Goal: Communication & Community: Answer question/provide support

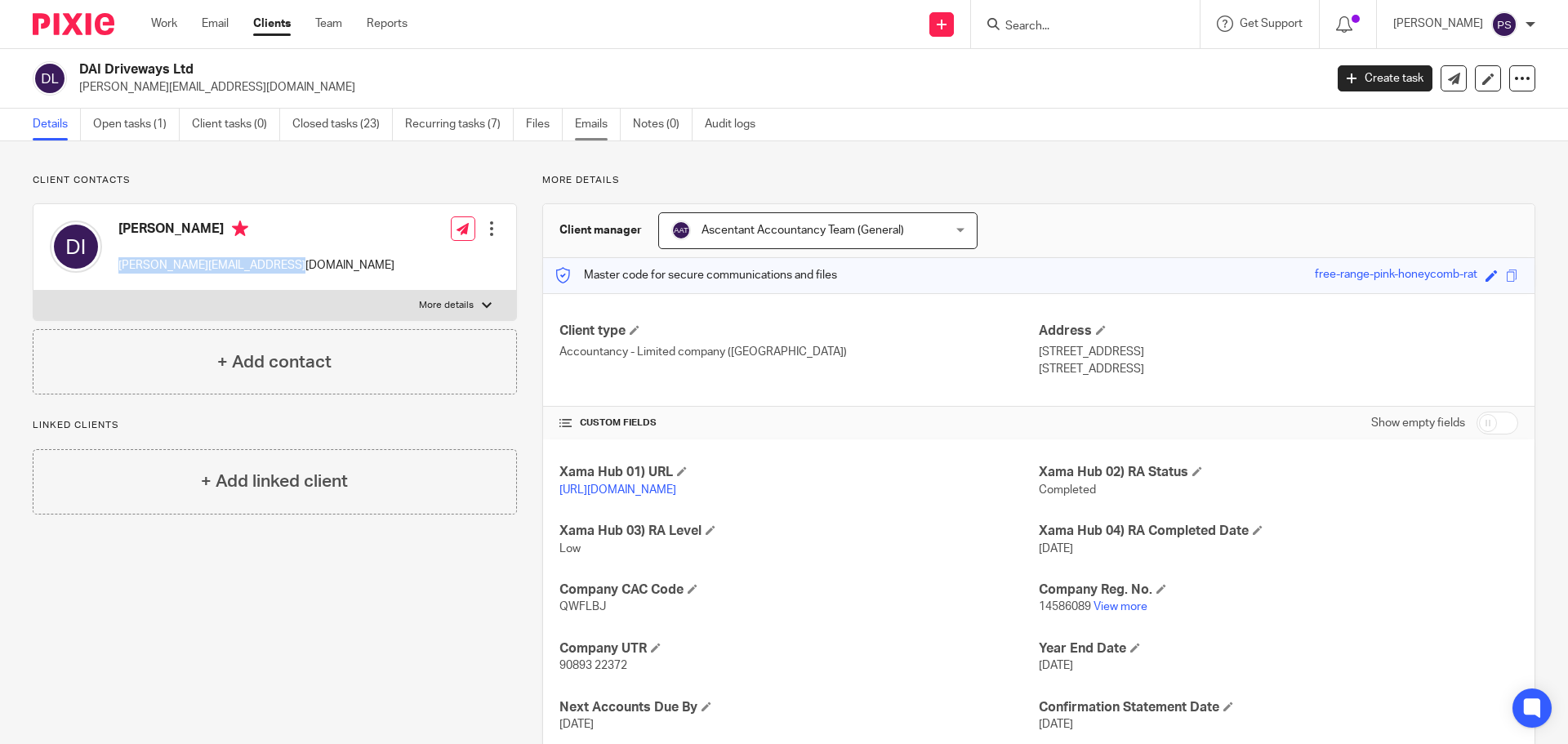
click at [601, 125] on link "Emails" at bounding box center [597, 124] width 45 height 31
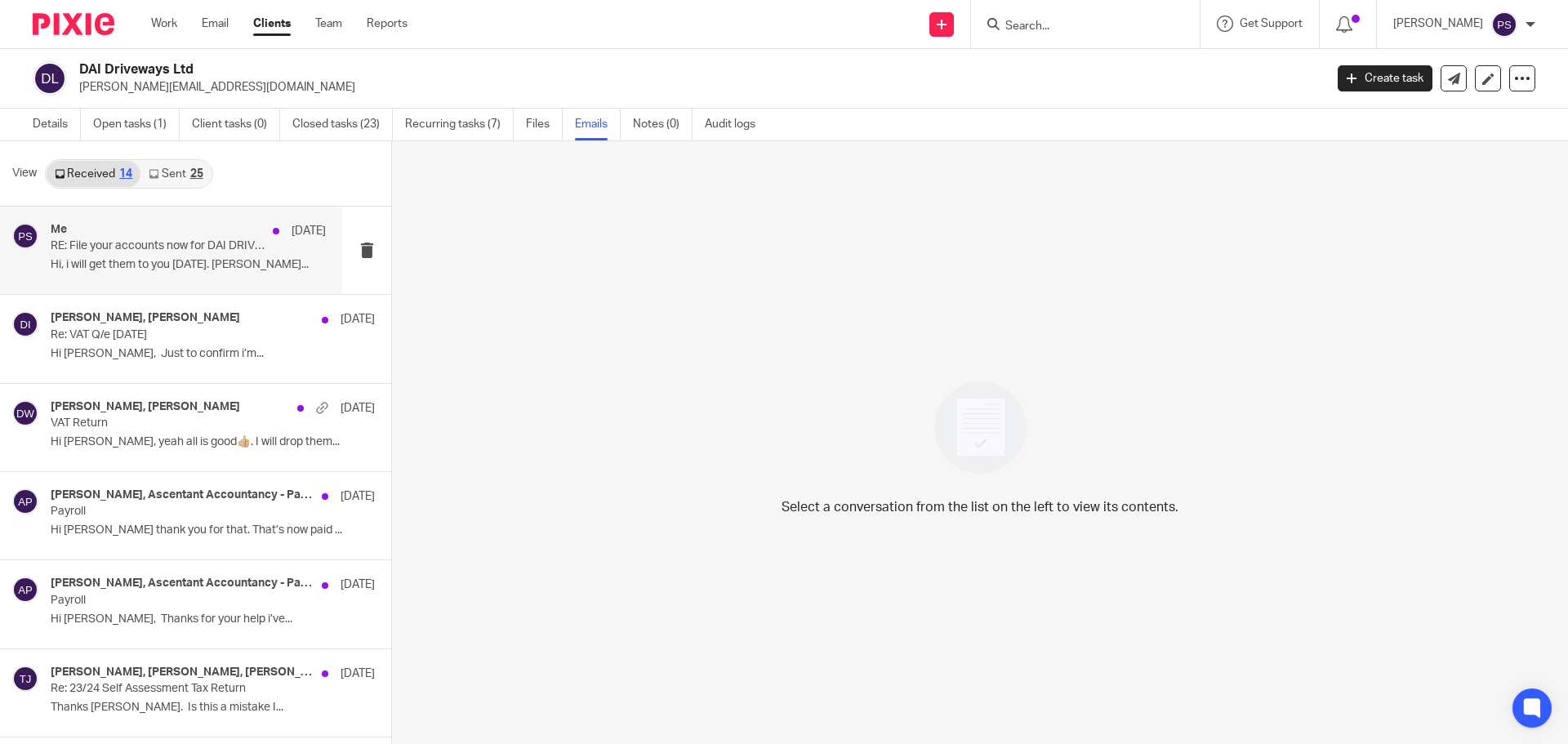
click at [172, 259] on p "Hi, i will get them to you tomorrow. Deon..." at bounding box center [188, 265] width 275 height 14
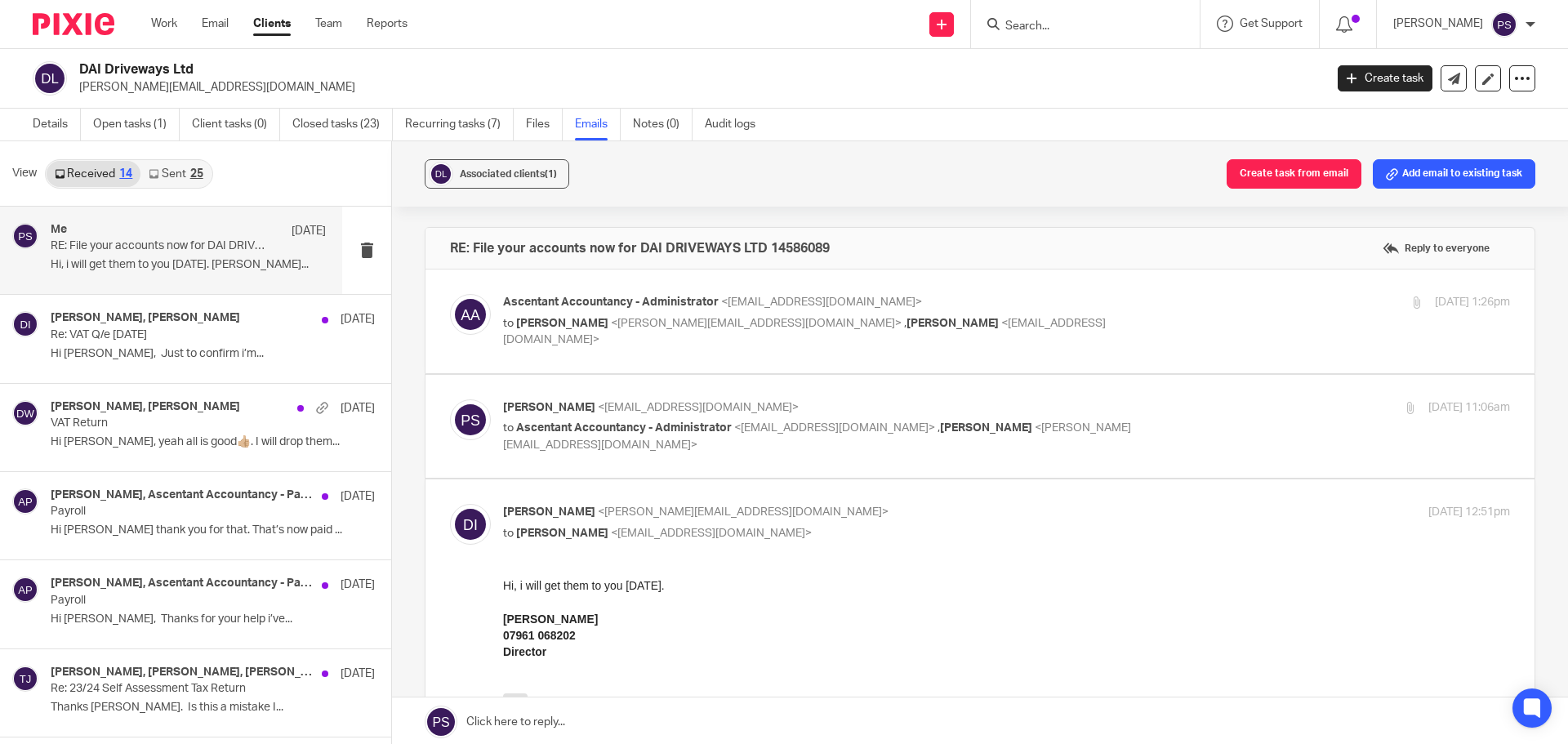
click at [622, 510] on span "<deon.dai.driveways@gmail.com>" at bounding box center [743, 512] width 291 height 11
click at [1090, 28] on input "Search" at bounding box center [1076, 27] width 147 height 15
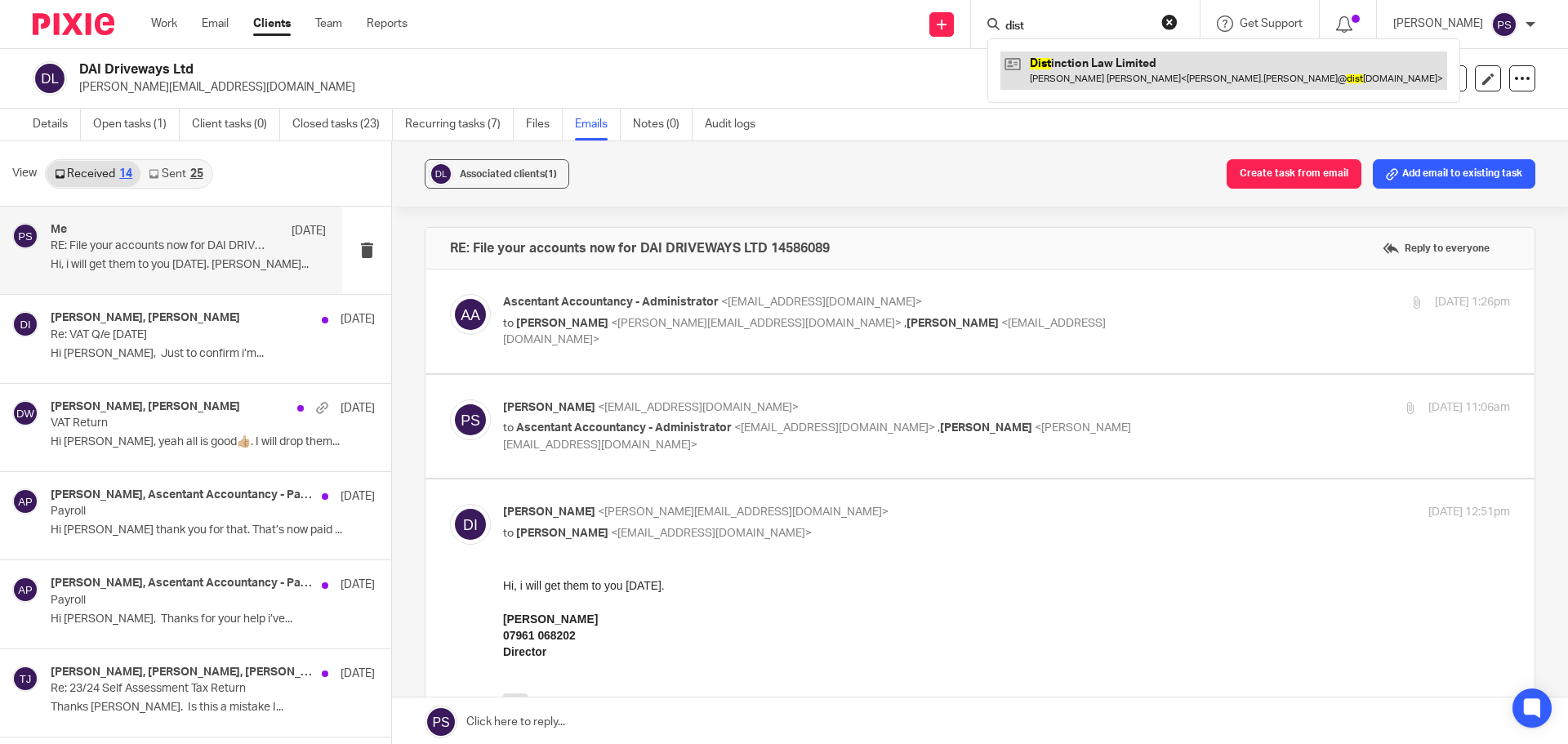
type input "dist"
click at [1094, 65] on link at bounding box center [1224, 70] width 447 height 38
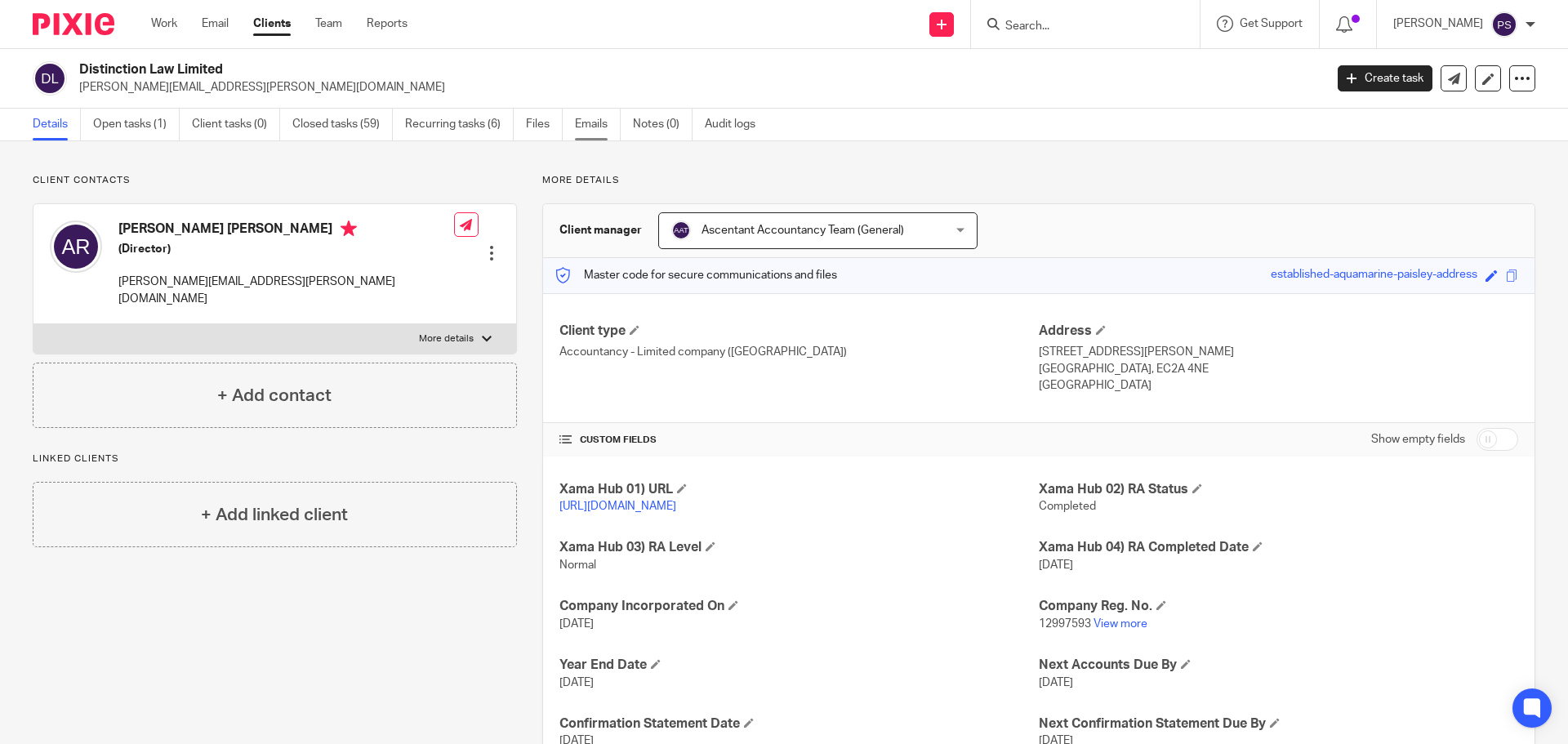
click at [583, 121] on link "Emails" at bounding box center [597, 124] width 45 height 31
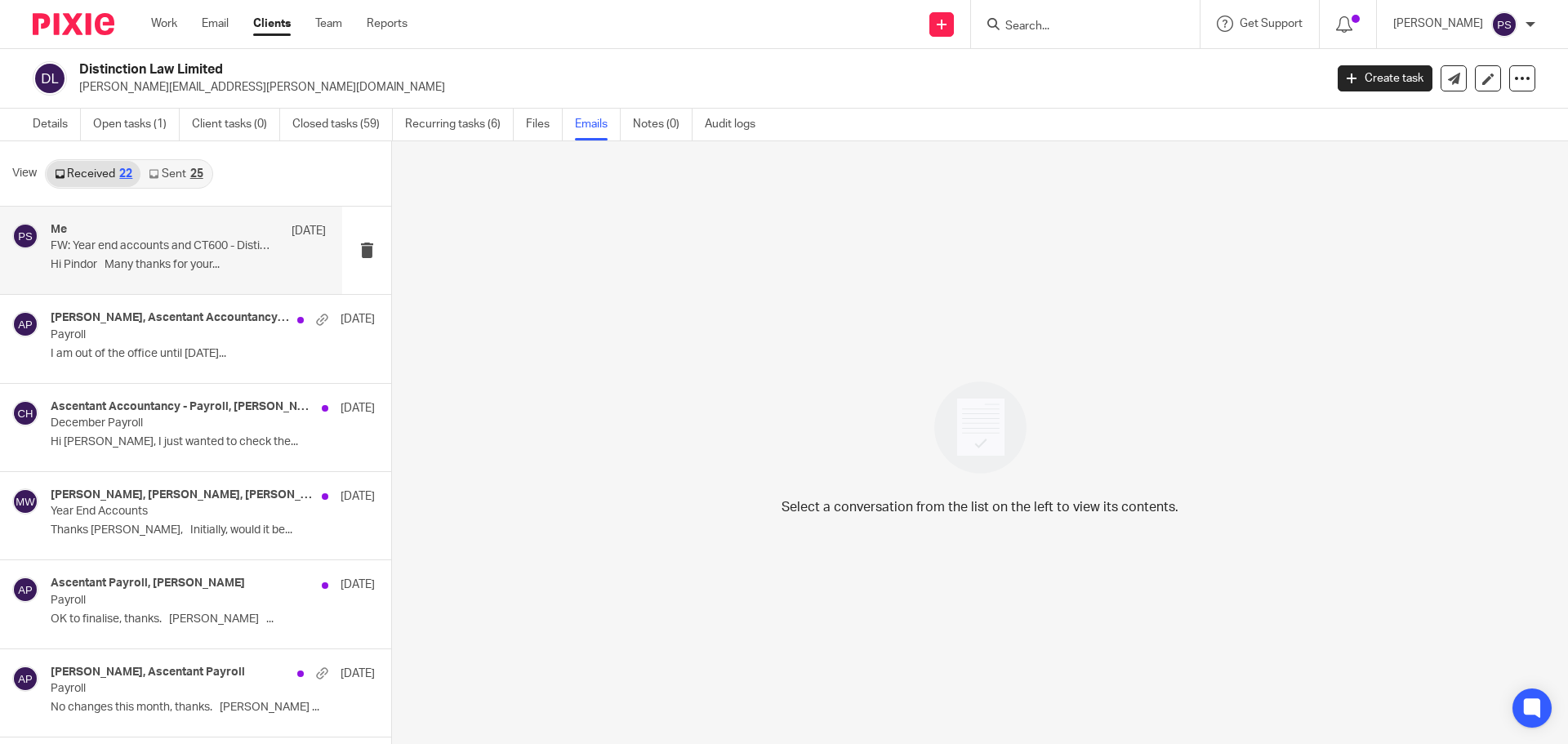
click at [181, 267] on p "Hi Pindor Many thanks for your..." at bounding box center [188, 265] width 275 height 14
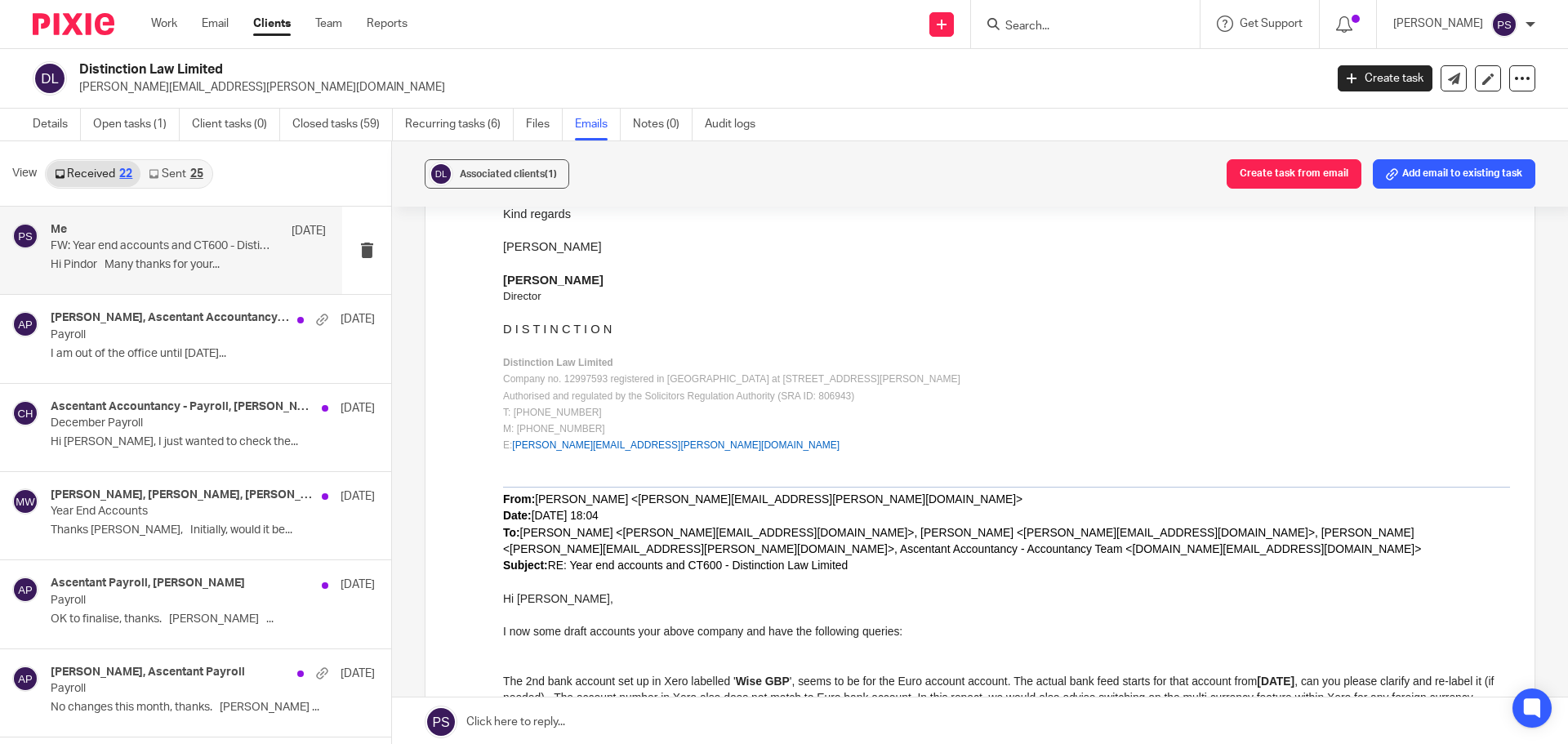
scroll to position [337, 0]
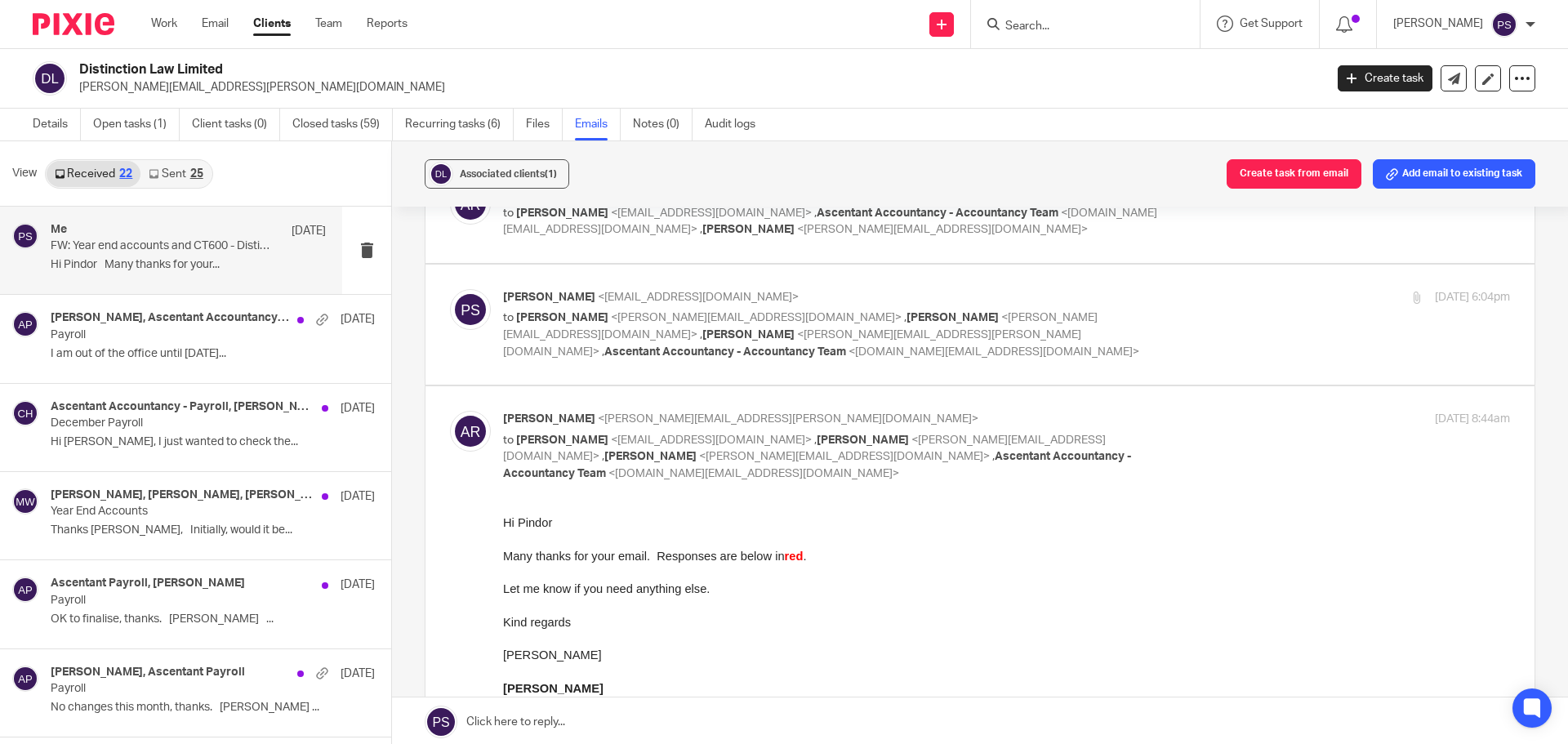
click at [611, 434] on span "<pindor.samra@ascentant.co.uk>" at bounding box center [711, 440] width 201 height 11
checkbox input "false"
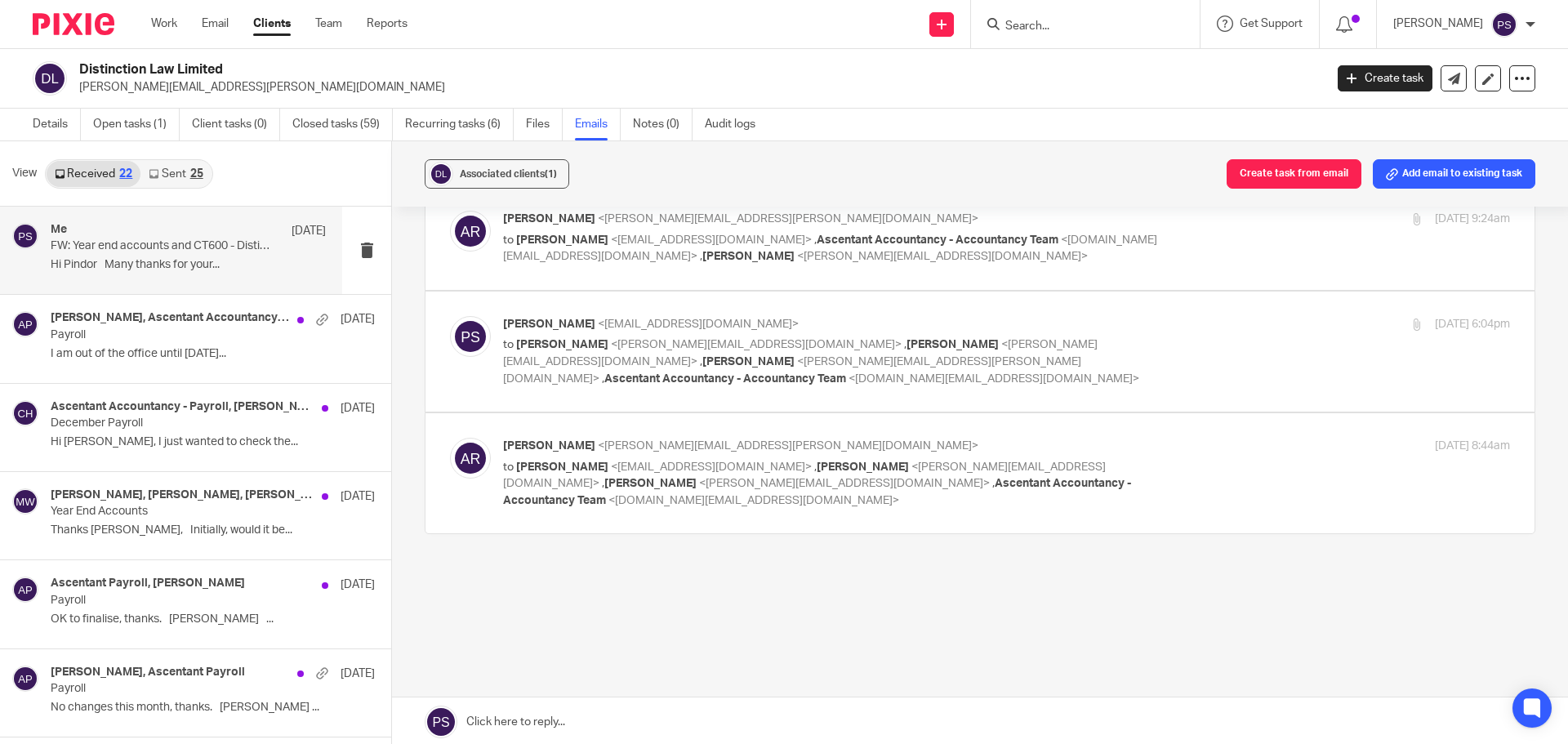
scroll to position [260, 0]
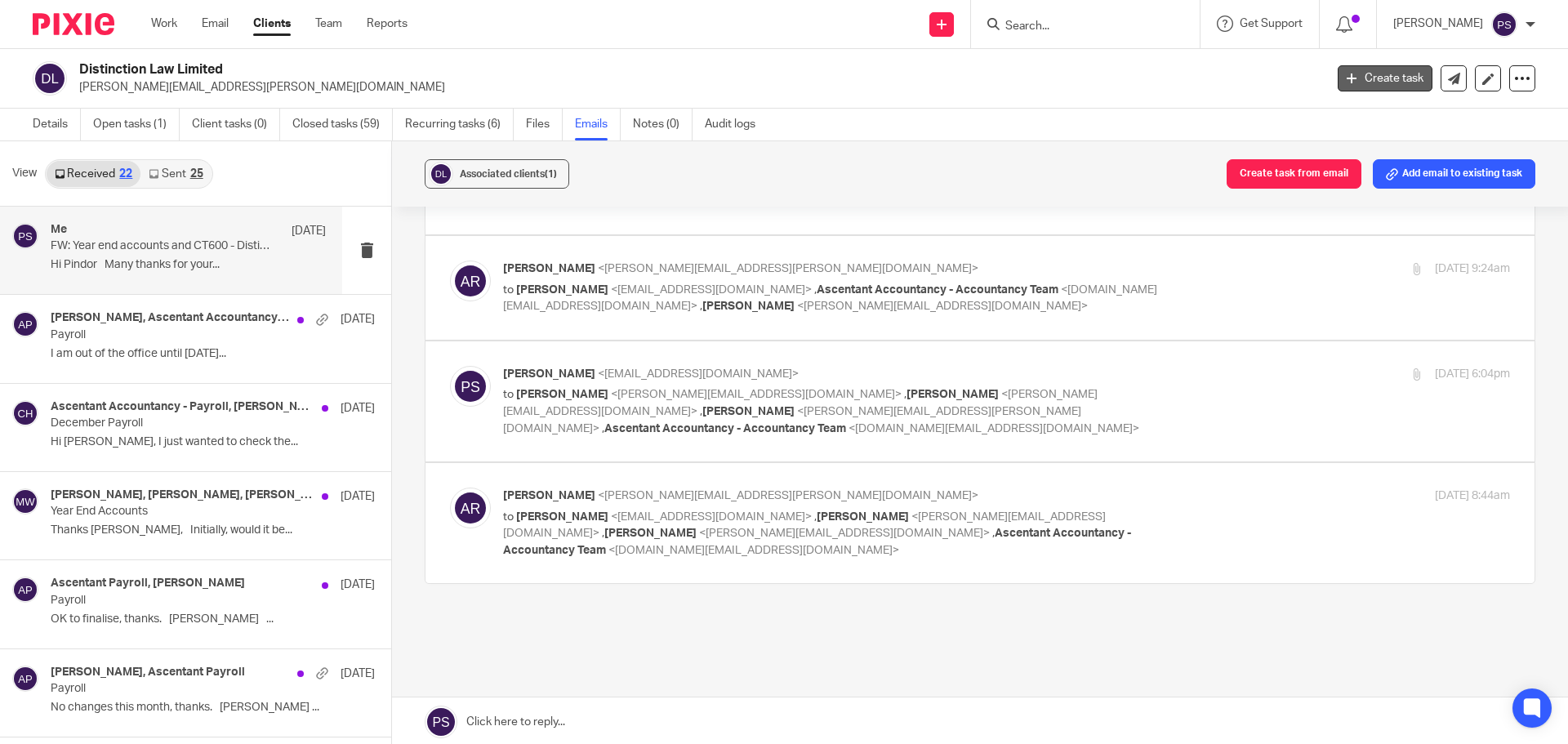
click at [1373, 76] on link "Create task" at bounding box center [1385, 79] width 94 height 26
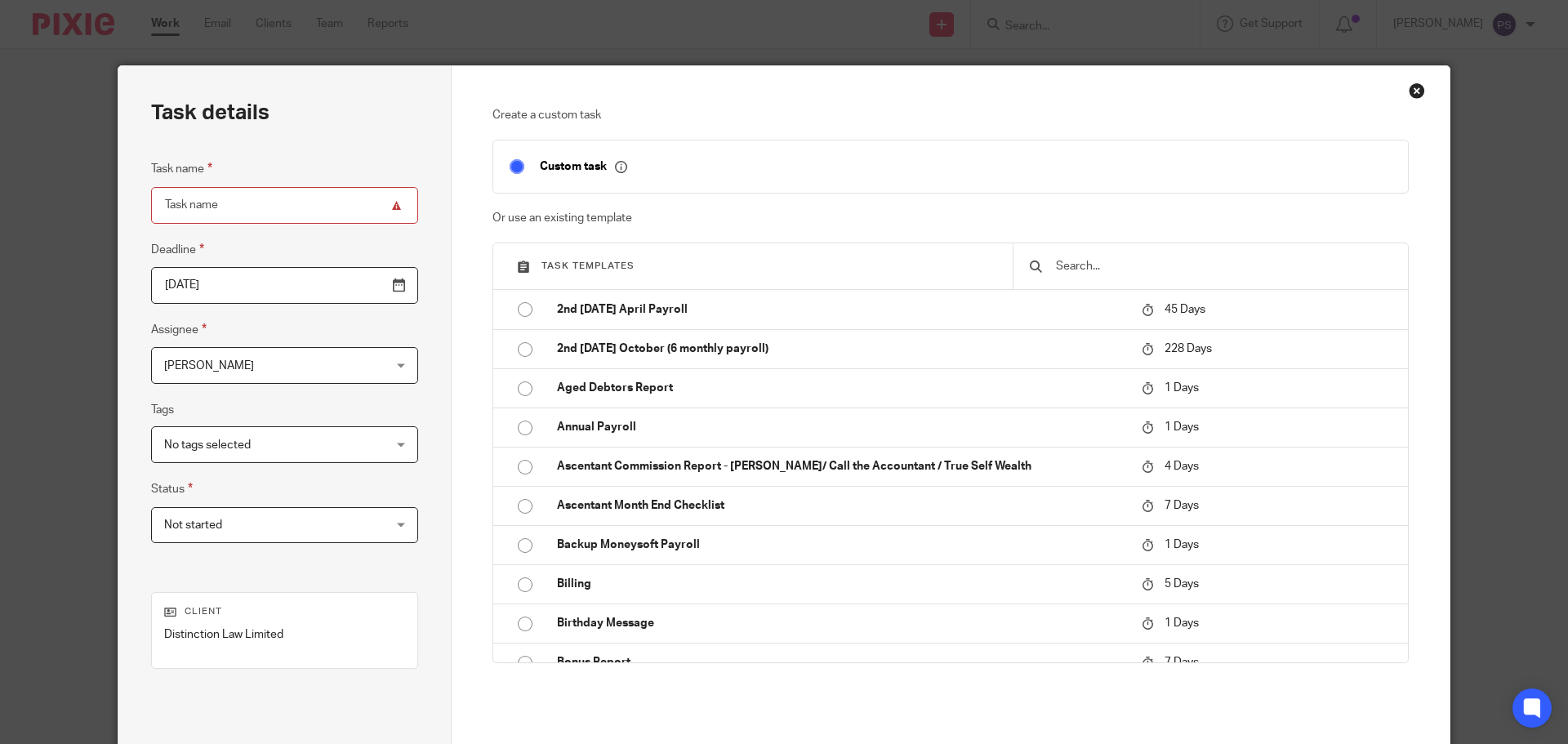
click at [1411, 92] on div "Close this dialog window" at bounding box center [1417, 91] width 17 height 17
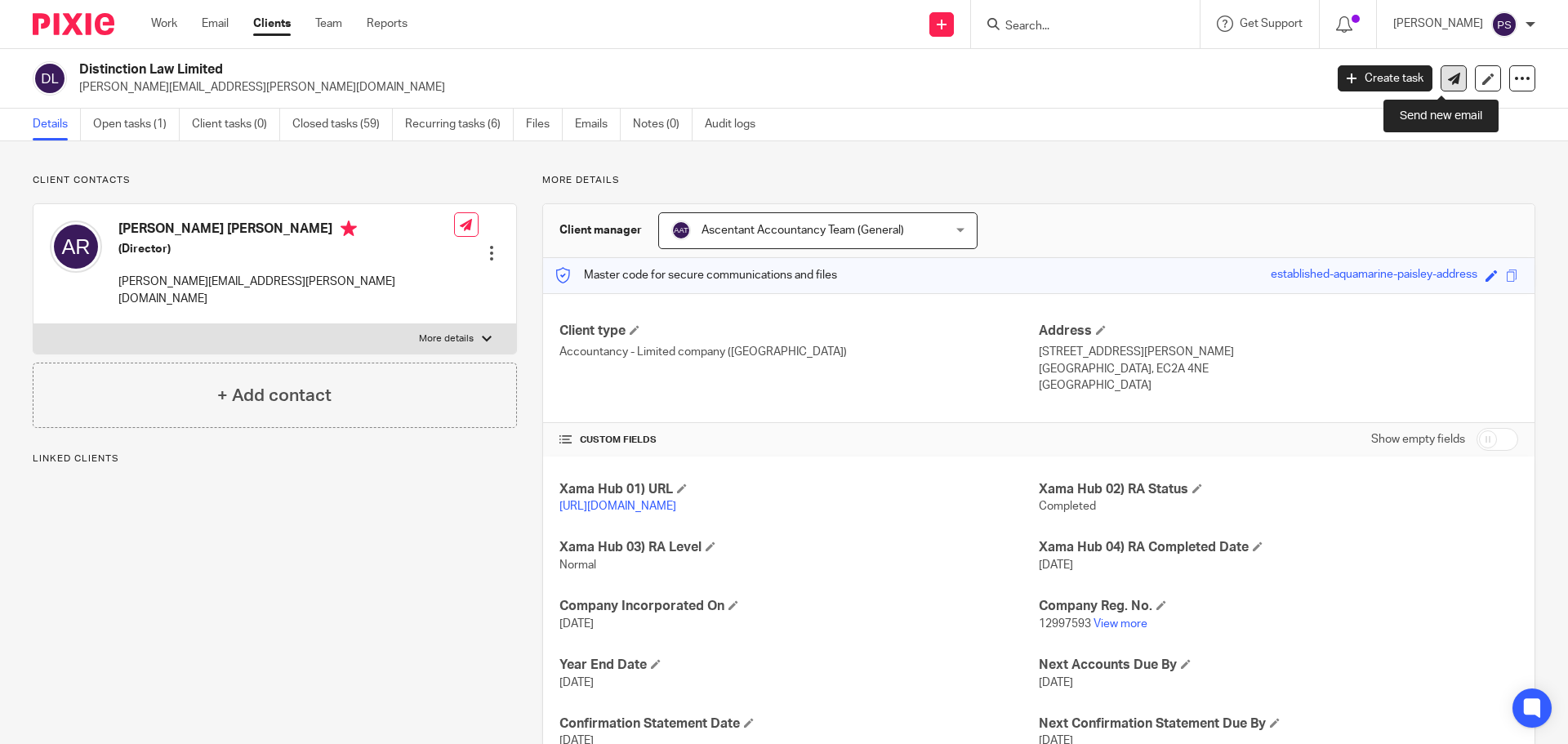
click at [1448, 79] on icon at bounding box center [1453, 79] width 12 height 12
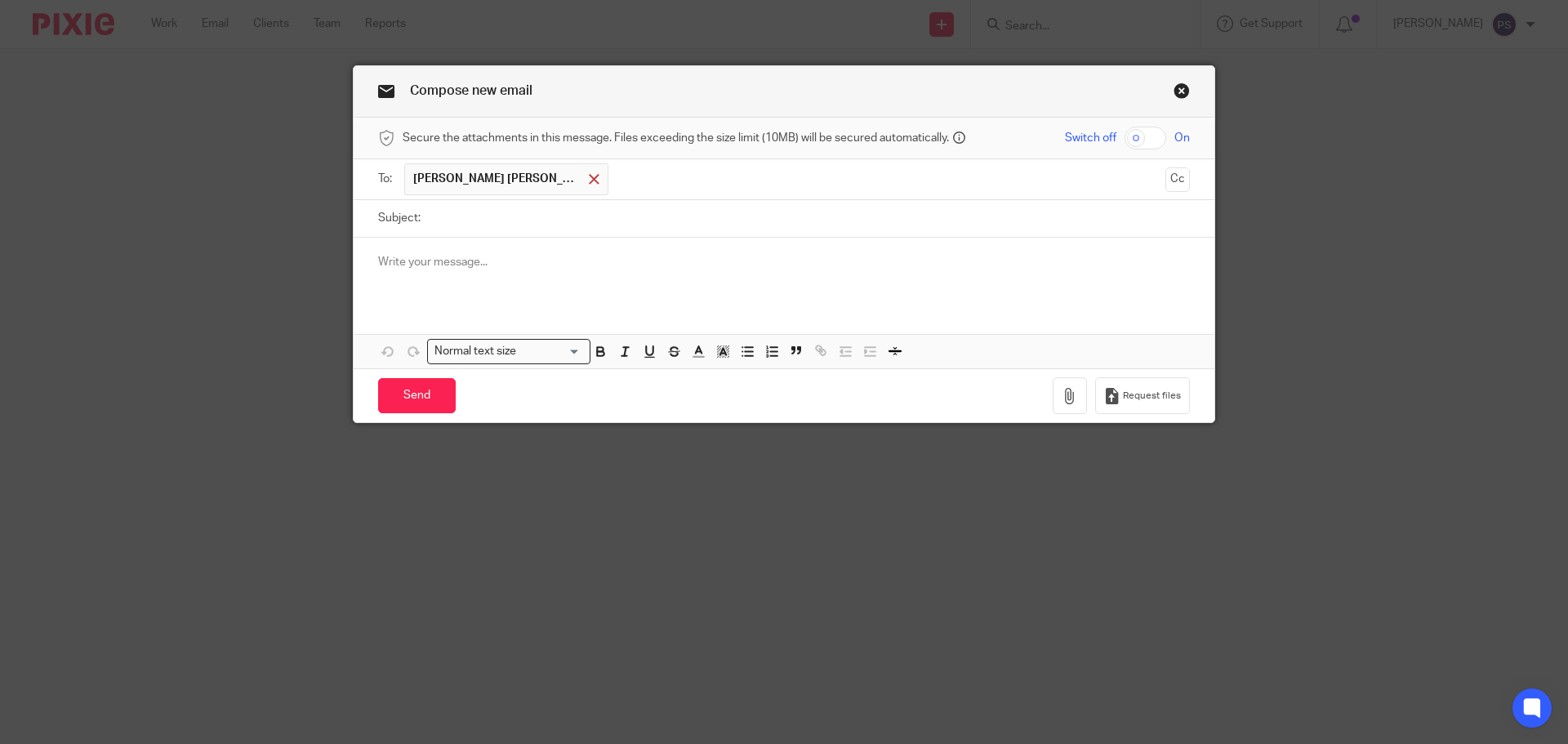
click at [589, 184] on span at bounding box center [593, 179] width 10 height 10
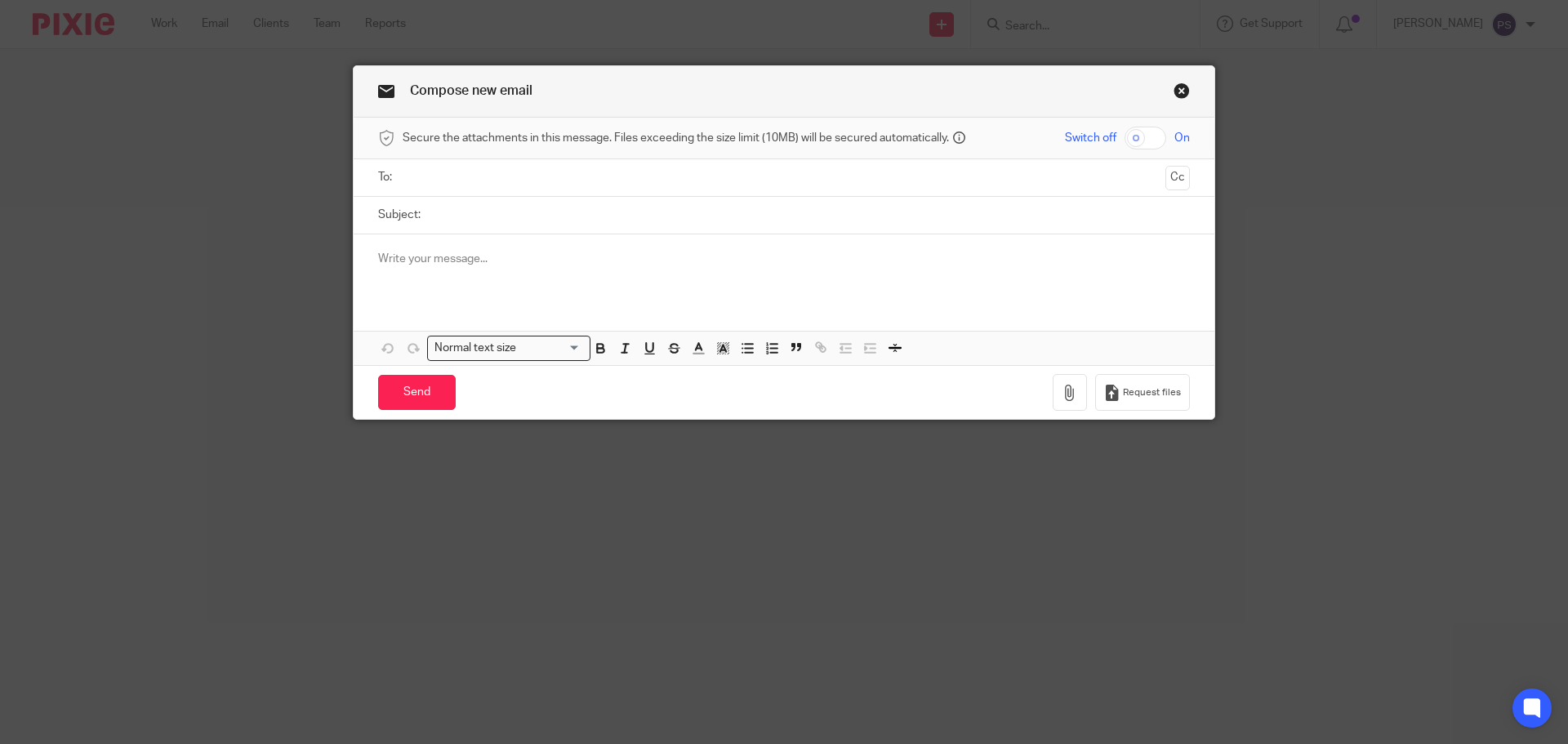
click at [507, 224] on input "Subject:" at bounding box center [809, 216] width 761 height 37
click at [504, 218] on input "Subject:" at bounding box center [809, 216] width 761 height 37
paste input "Accounts and CT600 approval letter"
type input "Accounts and CT600 approval letter"
click at [413, 257] on p at bounding box center [784, 259] width 812 height 17
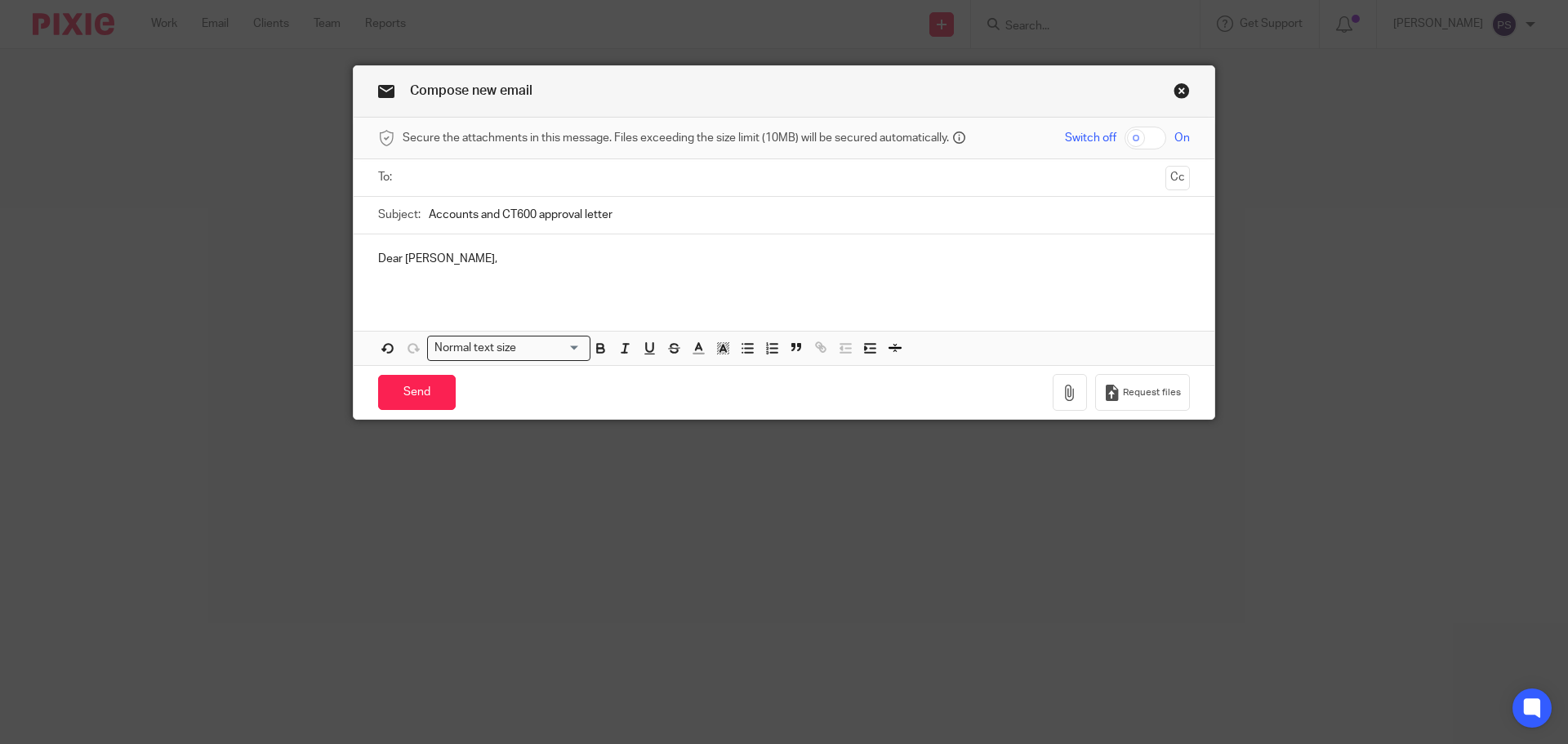
click at [434, 270] on p at bounding box center [784, 276] width 812 height 17
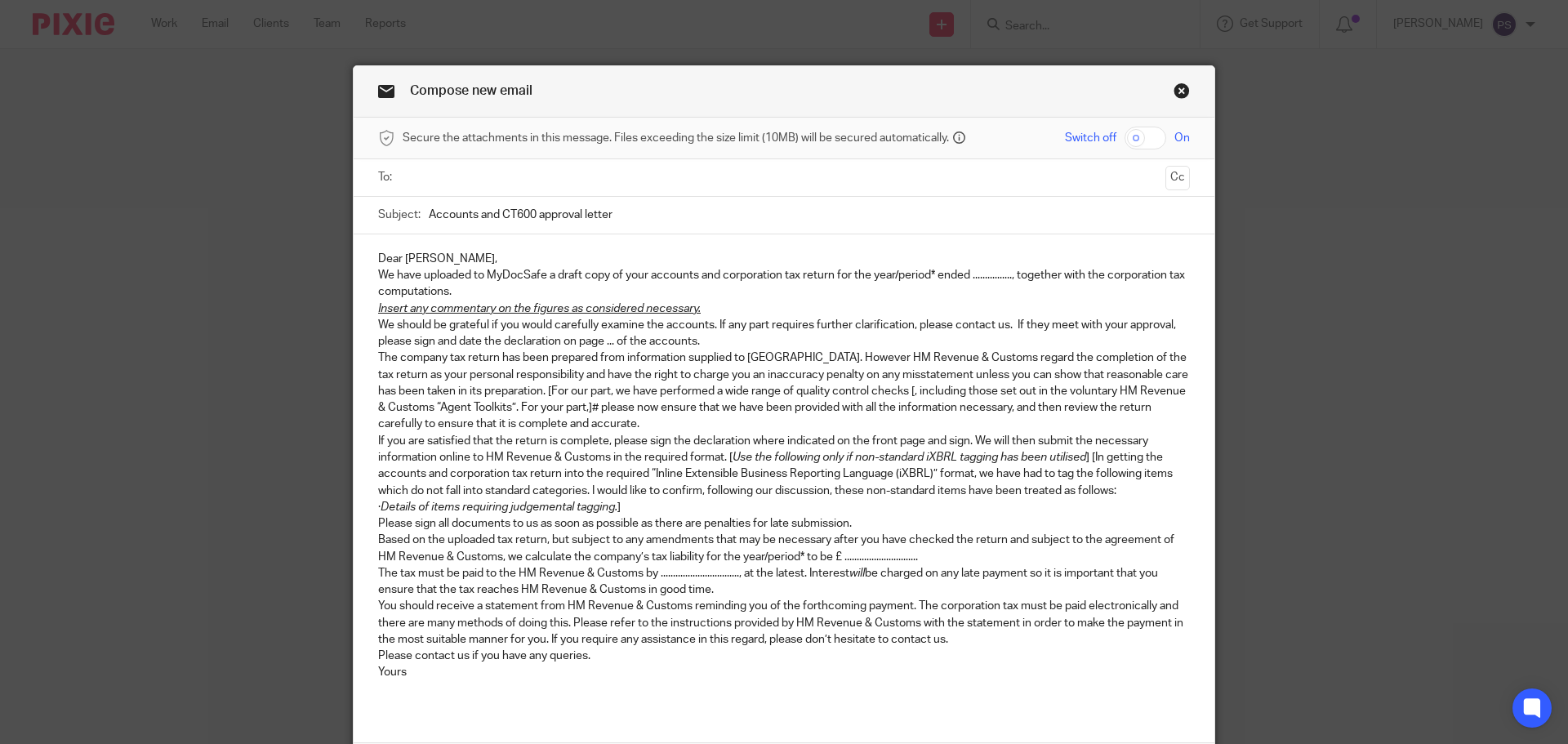
click at [441, 258] on p "Dear Adam," at bounding box center [784, 259] width 812 height 17
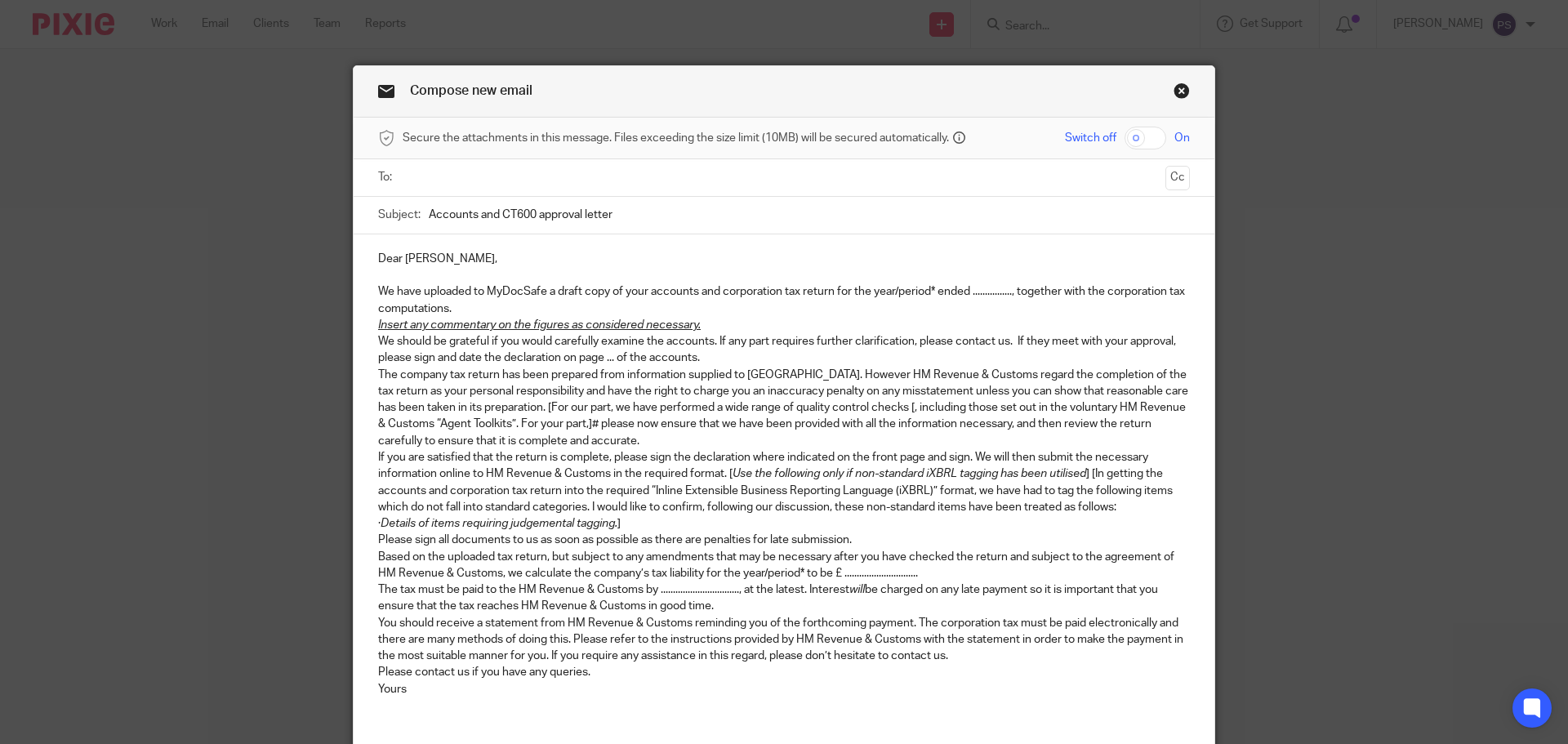
click at [894, 291] on p "We have uploaded to MyDocSafe a draft copy of your accounts and corporation tax…" at bounding box center [784, 300] width 812 height 33
click at [924, 294] on p "We have uploaded to MyDocSafe a draft copy of your accounts and corporation tax…" at bounding box center [784, 300] width 812 height 33
drag, startPoint x: 930, startPoint y: 293, endPoint x: 942, endPoint y: 296, distance: 12.4
click at [932, 293] on p "We have uploaded to MyDocSafe a draft copy of your accounts and corporation tax…" at bounding box center [784, 300] width 812 height 33
click at [379, 323] on u "Insert any commentary on the figures as considered necessary." at bounding box center [540, 325] width 323 height 11
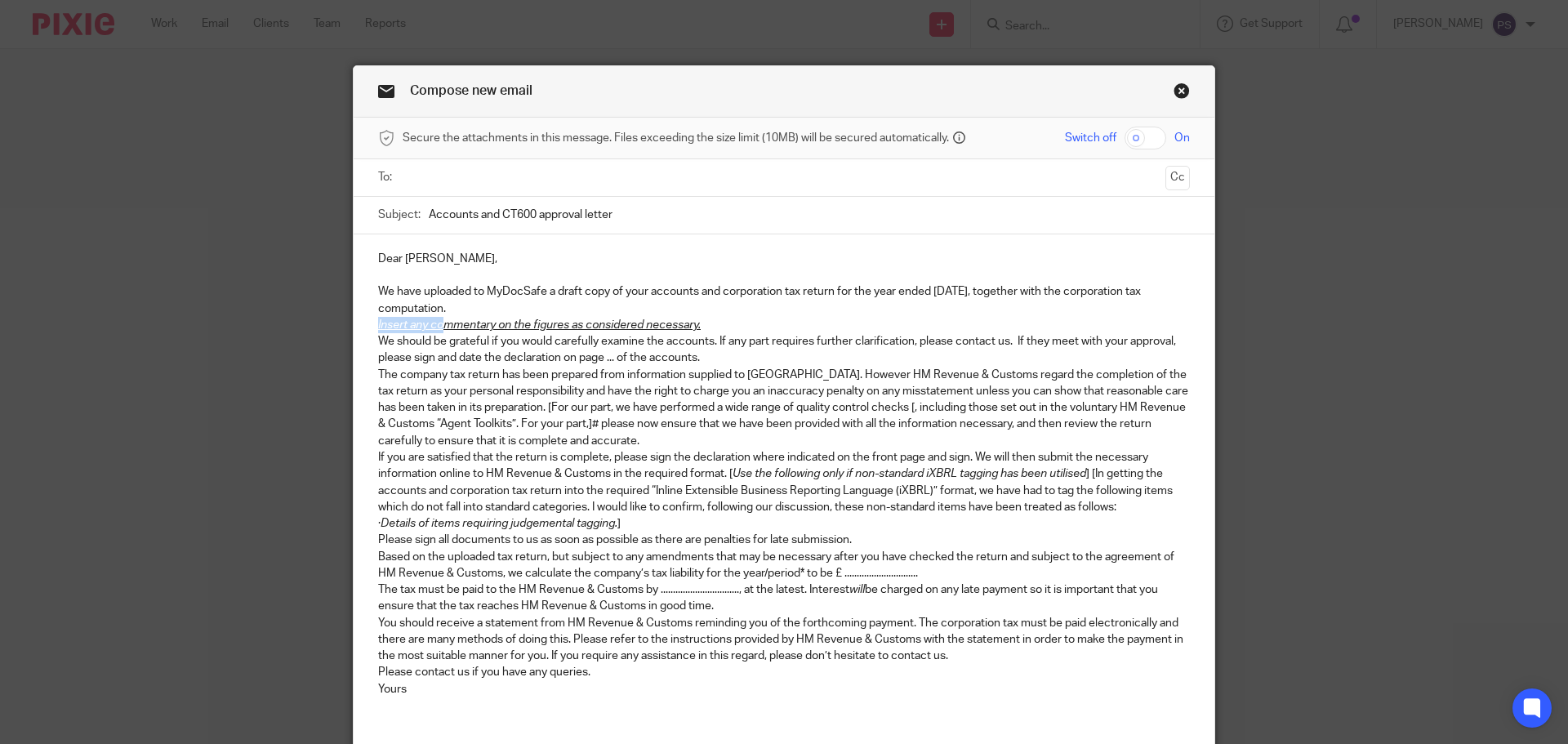
drag, startPoint x: 369, startPoint y: 323, endPoint x: 441, endPoint y: 323, distance: 72.0
click at [441, 323] on div "Dear Adam, We have uploaded to MyDocSafe a draft copy of your accounts and corp…" at bounding box center [784, 479] width 861 height 491
click at [599, 354] on p "We should be grateful if you would carefully examine the accounts. If any part …" at bounding box center [784, 350] width 812 height 33
click at [604, 363] on p "We should be grateful if you would carefully examine the accounts. If any part …" at bounding box center [784, 350] width 812 height 33
click at [1176, 94] on link "Close this dialog window" at bounding box center [1182, 93] width 17 height 22
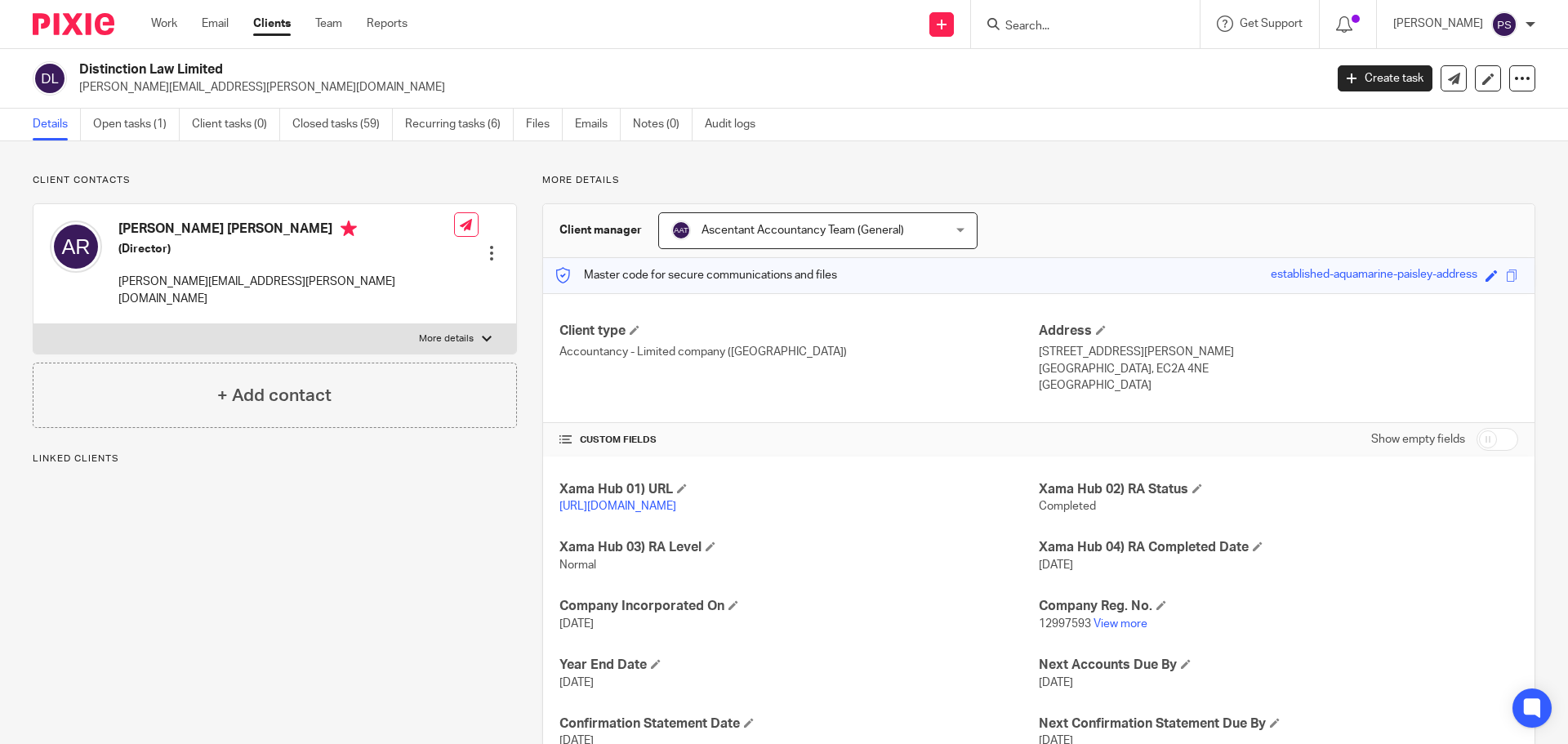
click at [1055, 22] on input "Search" at bounding box center [1076, 27] width 147 height 15
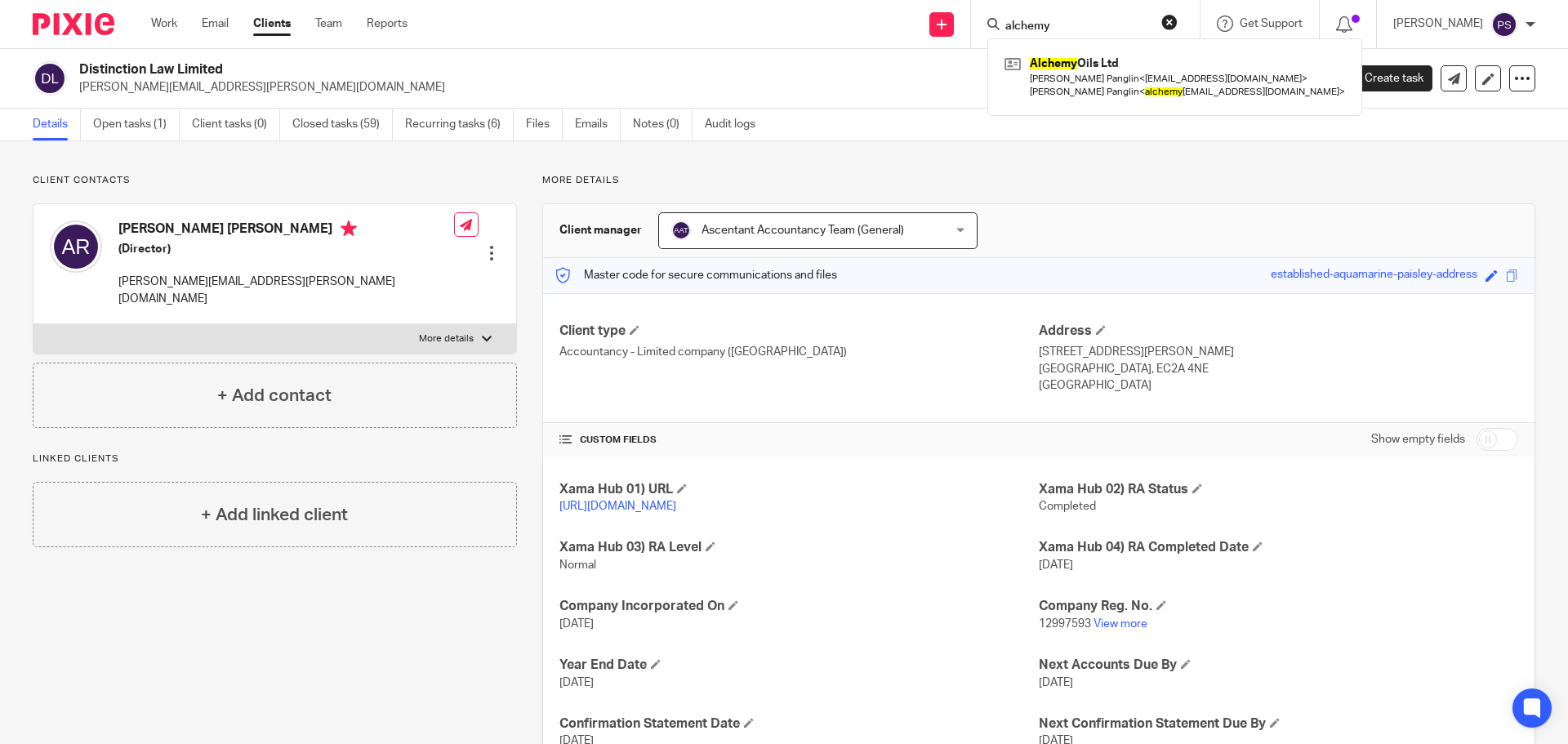
type input "alchemy"
click button "submit" at bounding box center [0, 0] width 0 height 0
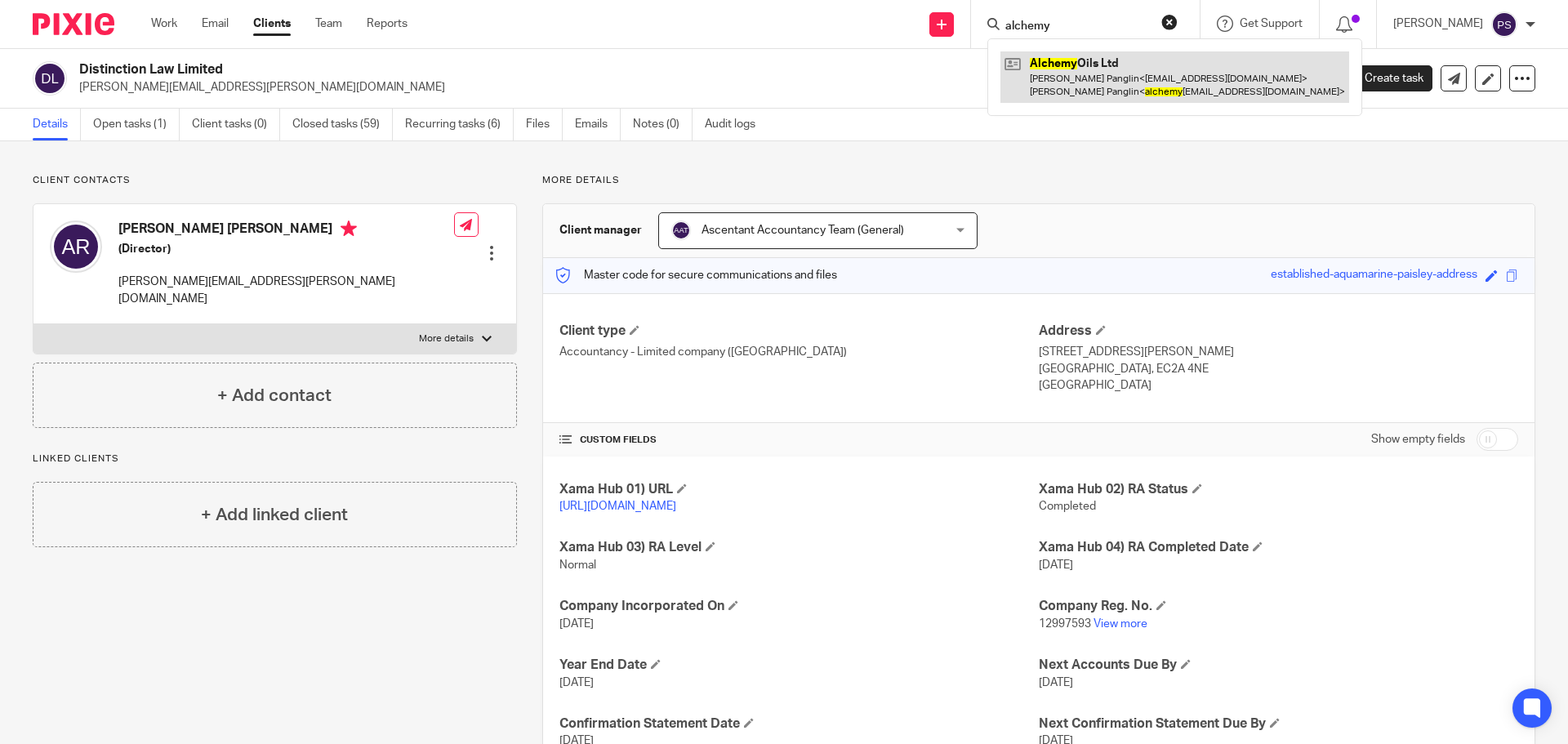
click at [1082, 79] on link at bounding box center [1175, 77] width 349 height 51
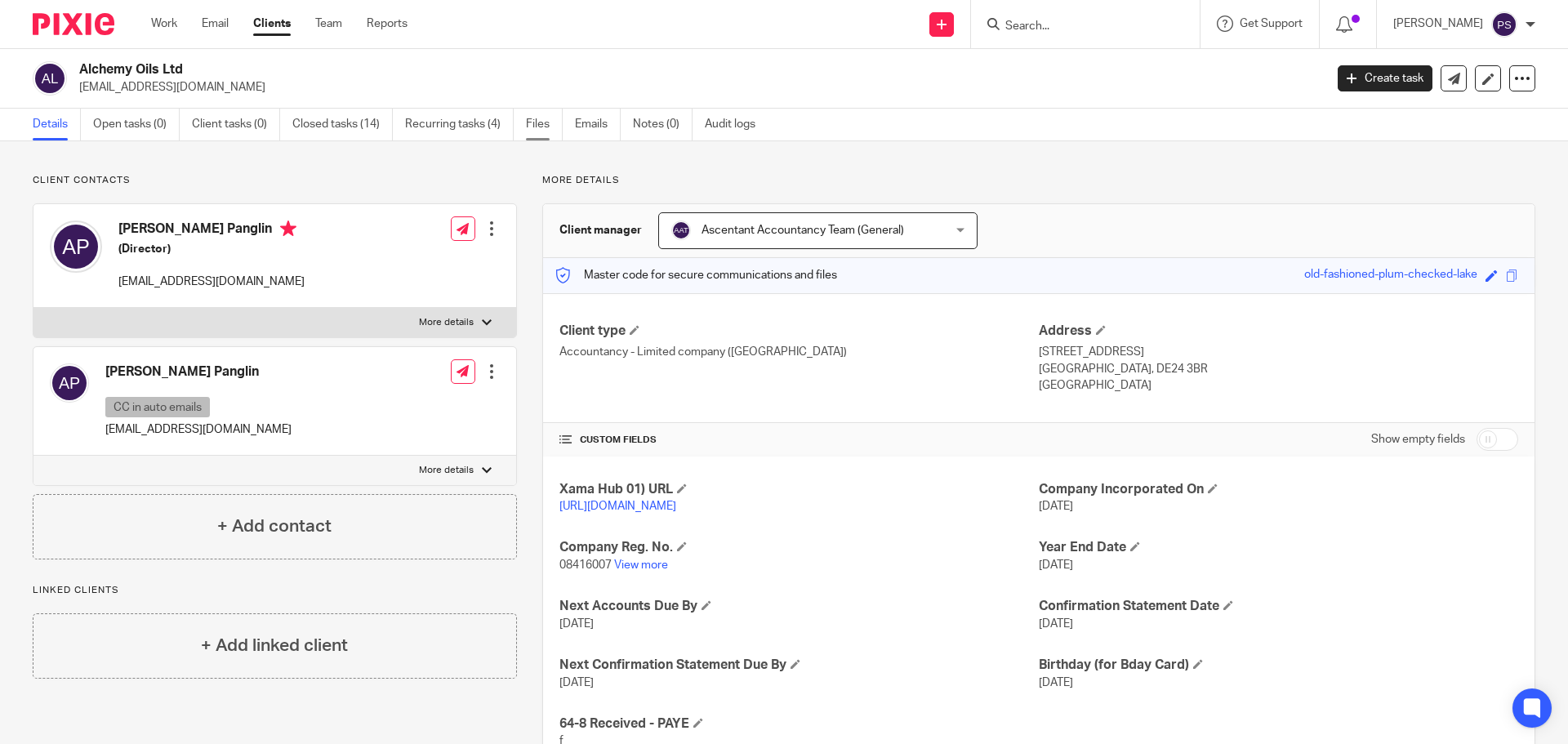
click at [539, 124] on link "Files" at bounding box center [544, 124] width 37 height 31
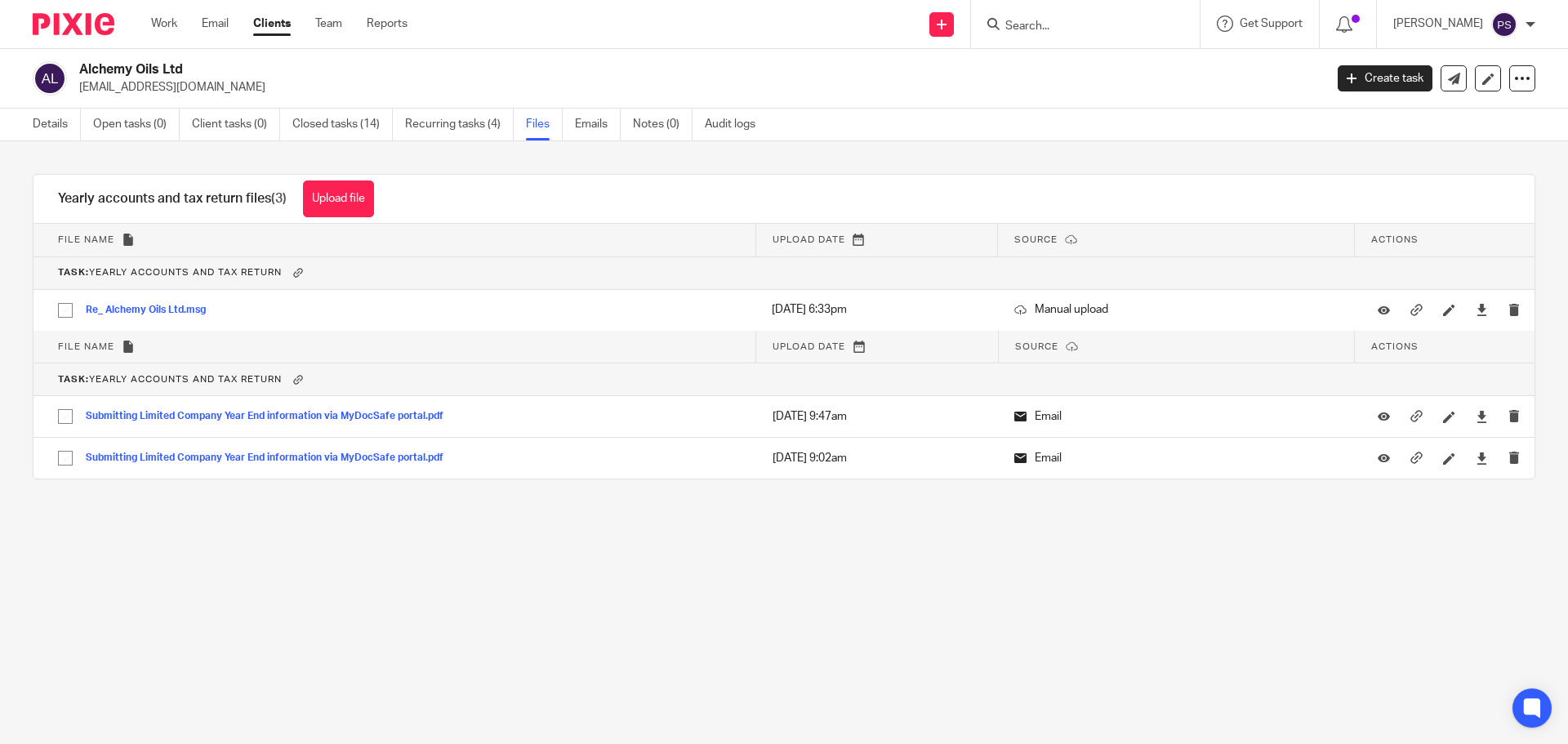
click at [599, 124] on link "Emails" at bounding box center [597, 124] width 45 height 31
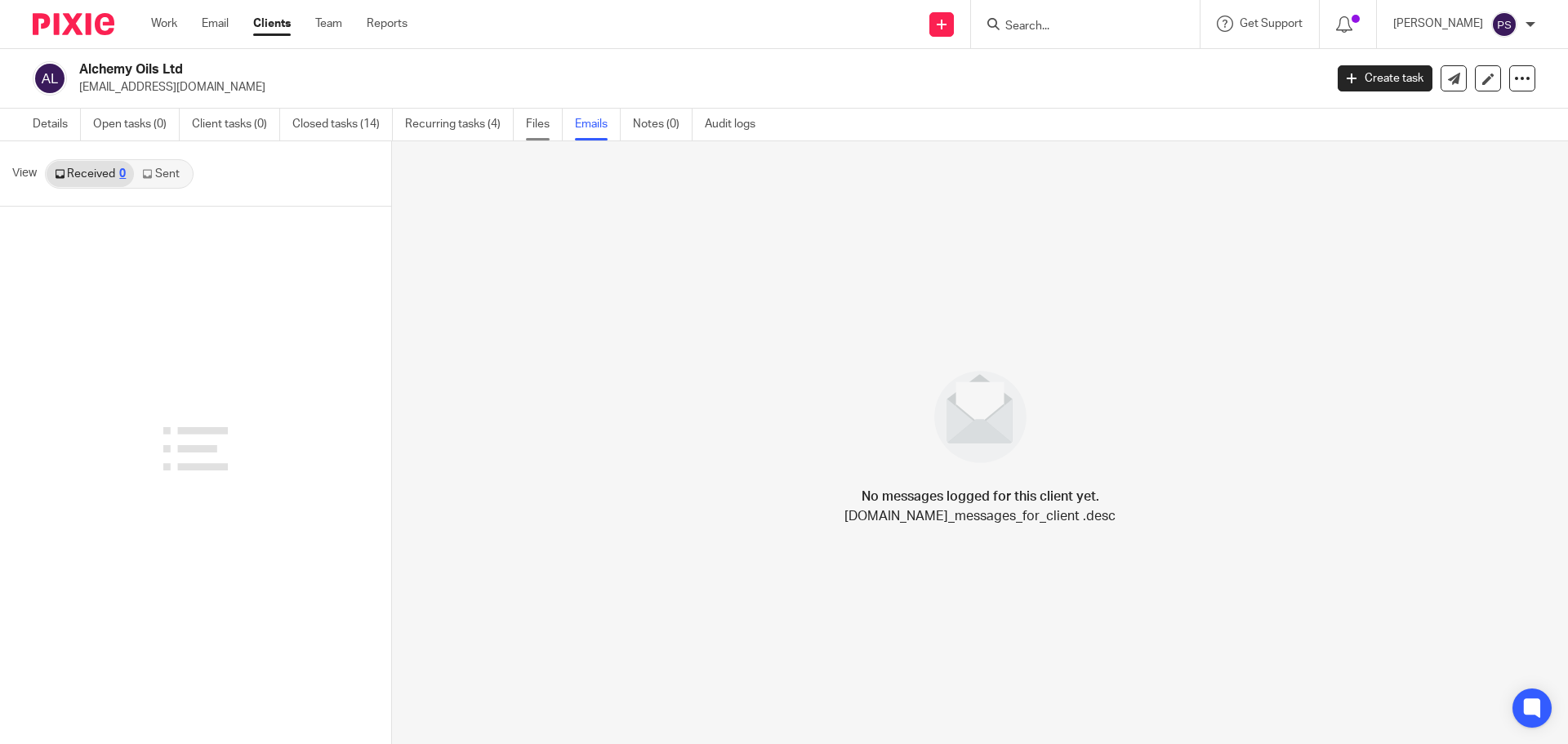
click at [539, 126] on link "Files" at bounding box center [544, 124] width 37 height 31
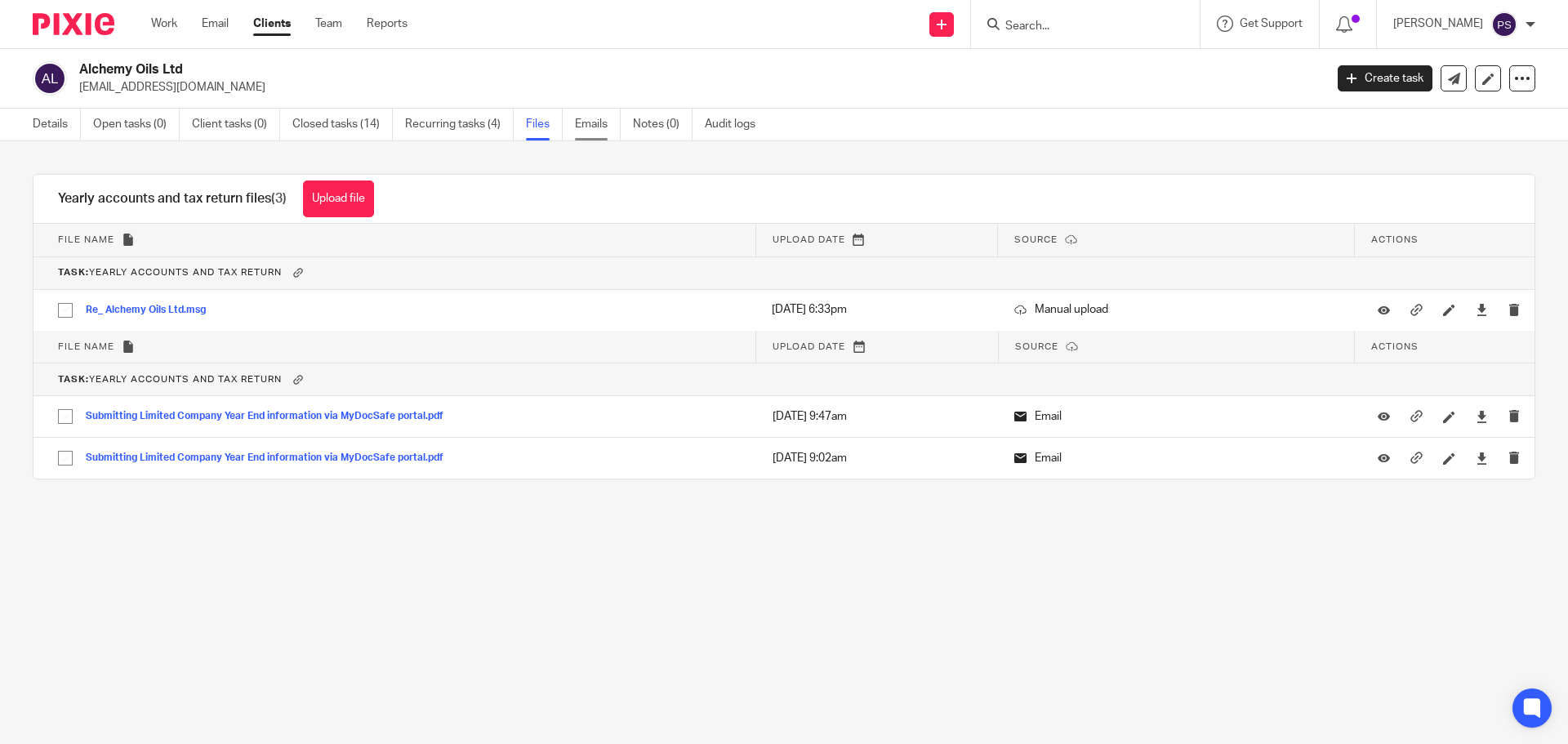
click at [587, 128] on link "Emails" at bounding box center [597, 124] width 45 height 31
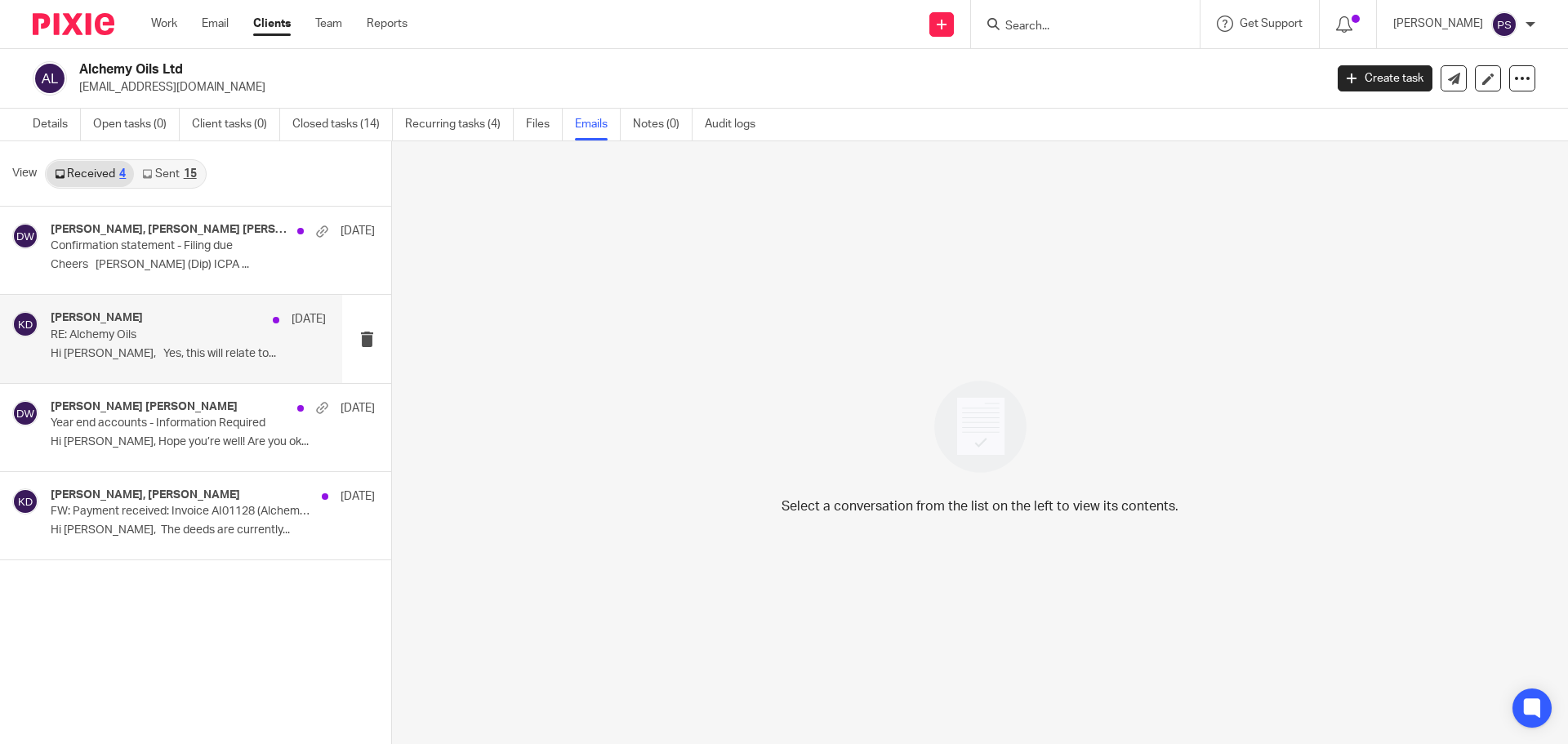
click at [122, 344] on div "Kevin Drew 22 Mar 2022 RE: Alchemy Oils Hi Amandeep, Yes, this will relate to..." at bounding box center [188, 338] width 275 height 55
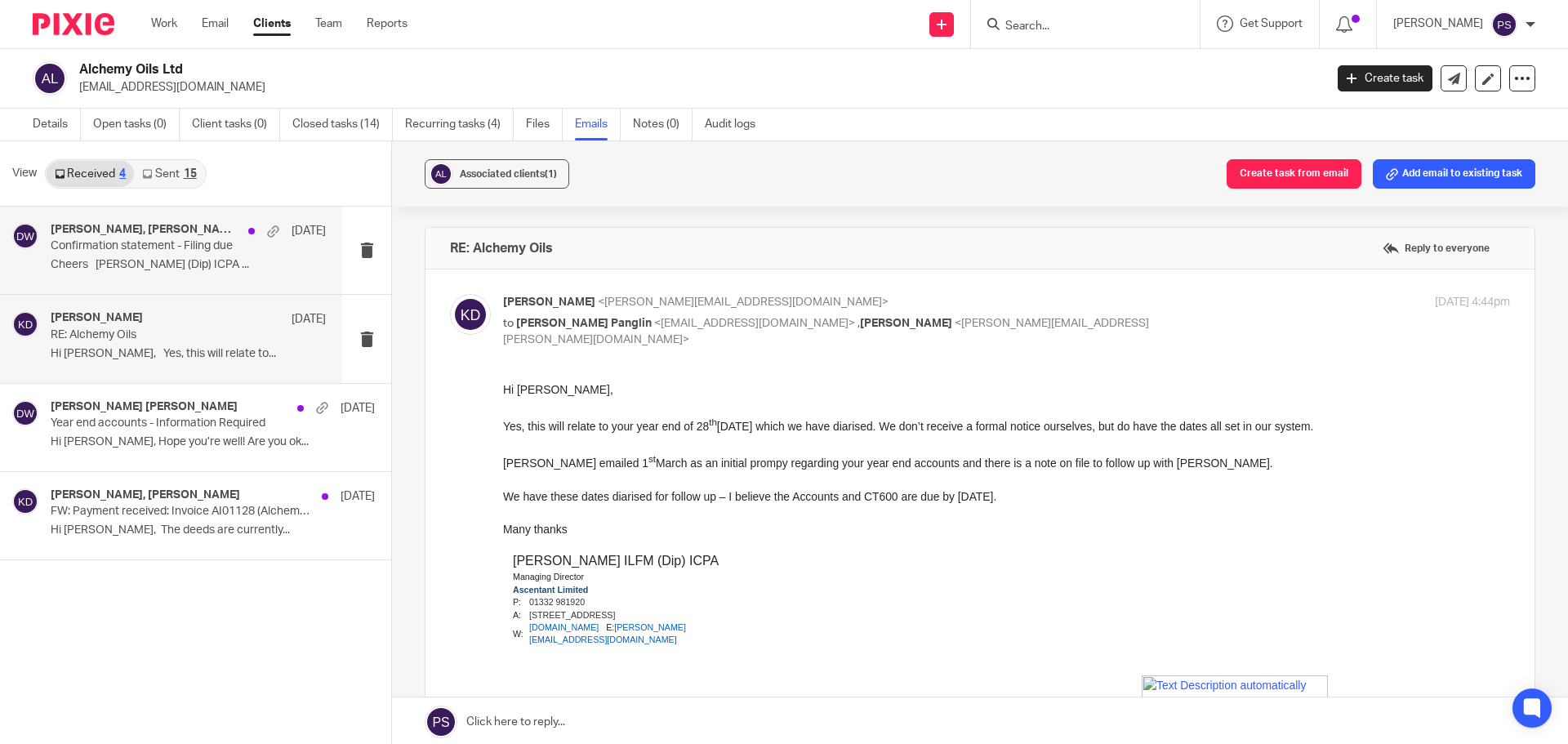
click at [183, 239] on div "Kevin Drew, Daniel Wilks, Amandeep Panglin 9 Aug 2022" at bounding box center [188, 231] width 275 height 17
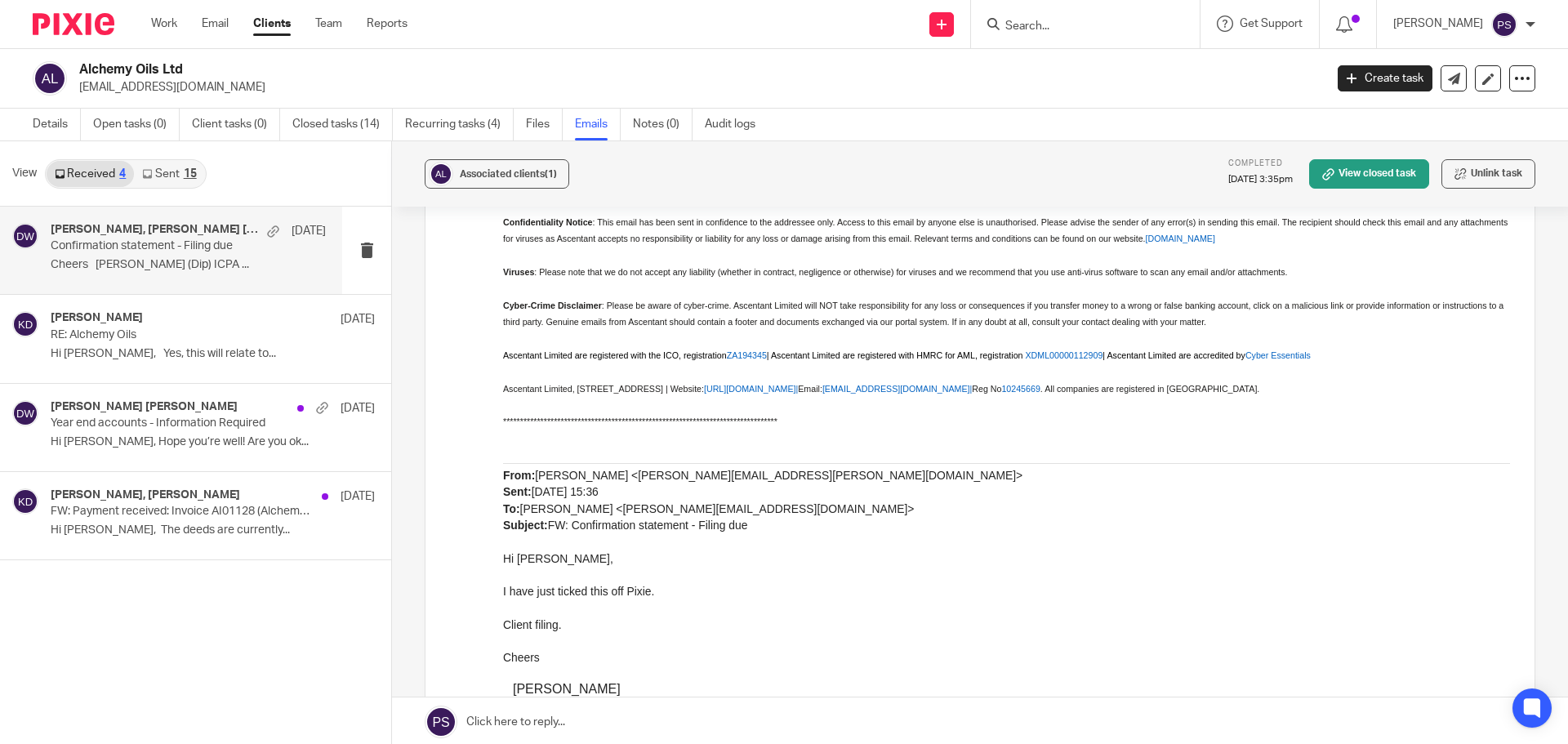
scroll to position [1551, 0]
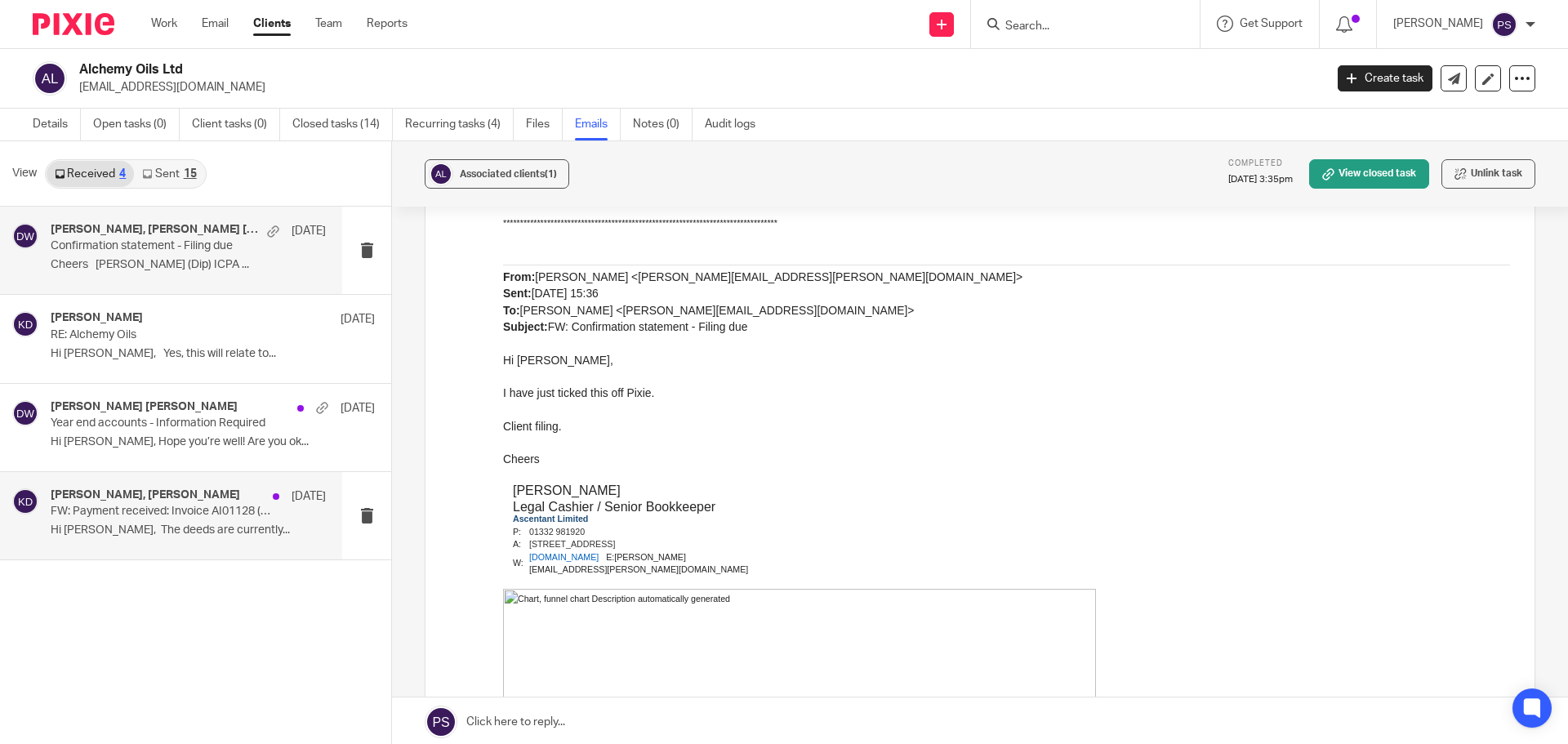
click at [113, 517] on p "FW: Payment received: Invoice AI01128 (Alchemy Oils Ltd)" at bounding box center [161, 511] width 220 height 14
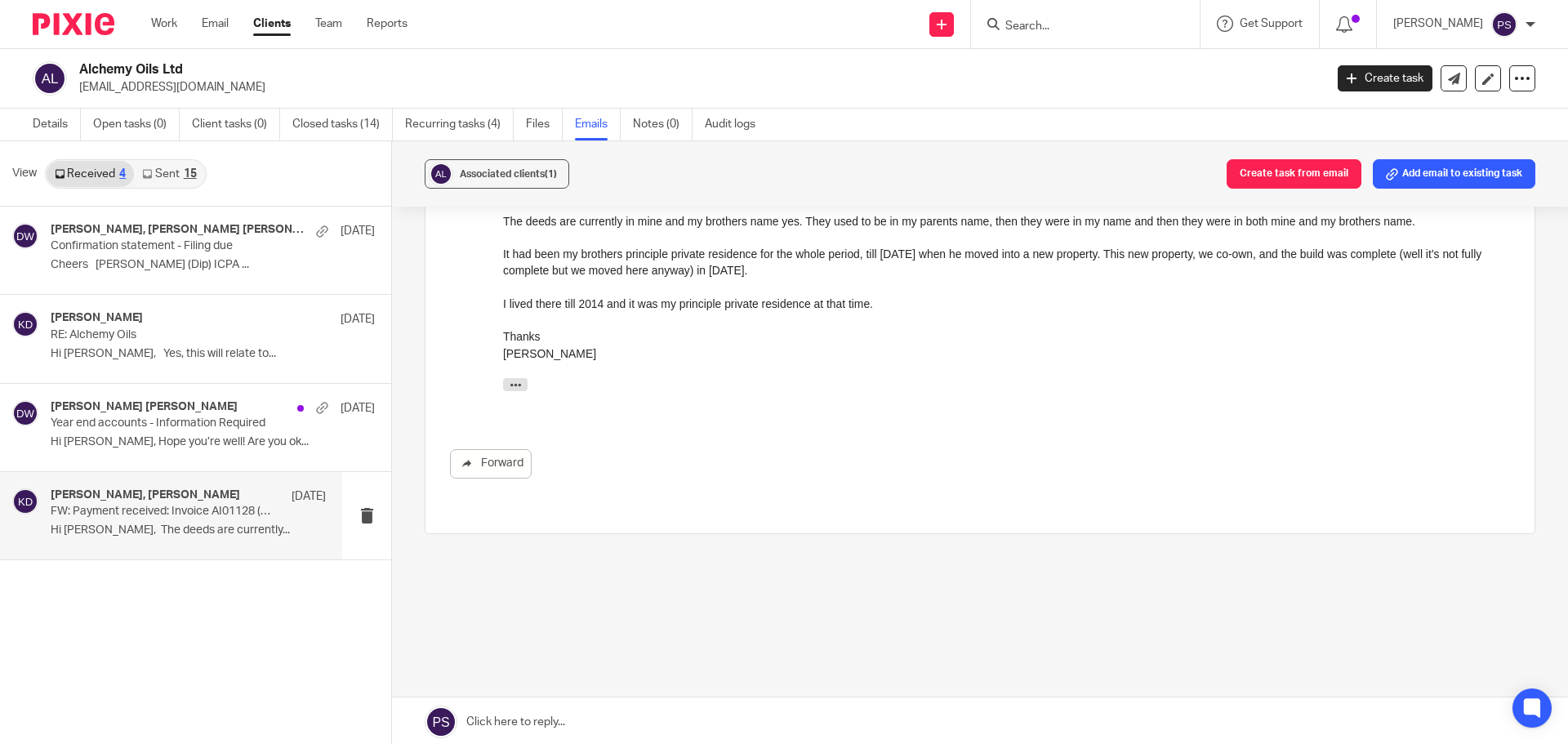
scroll to position [0, 0]
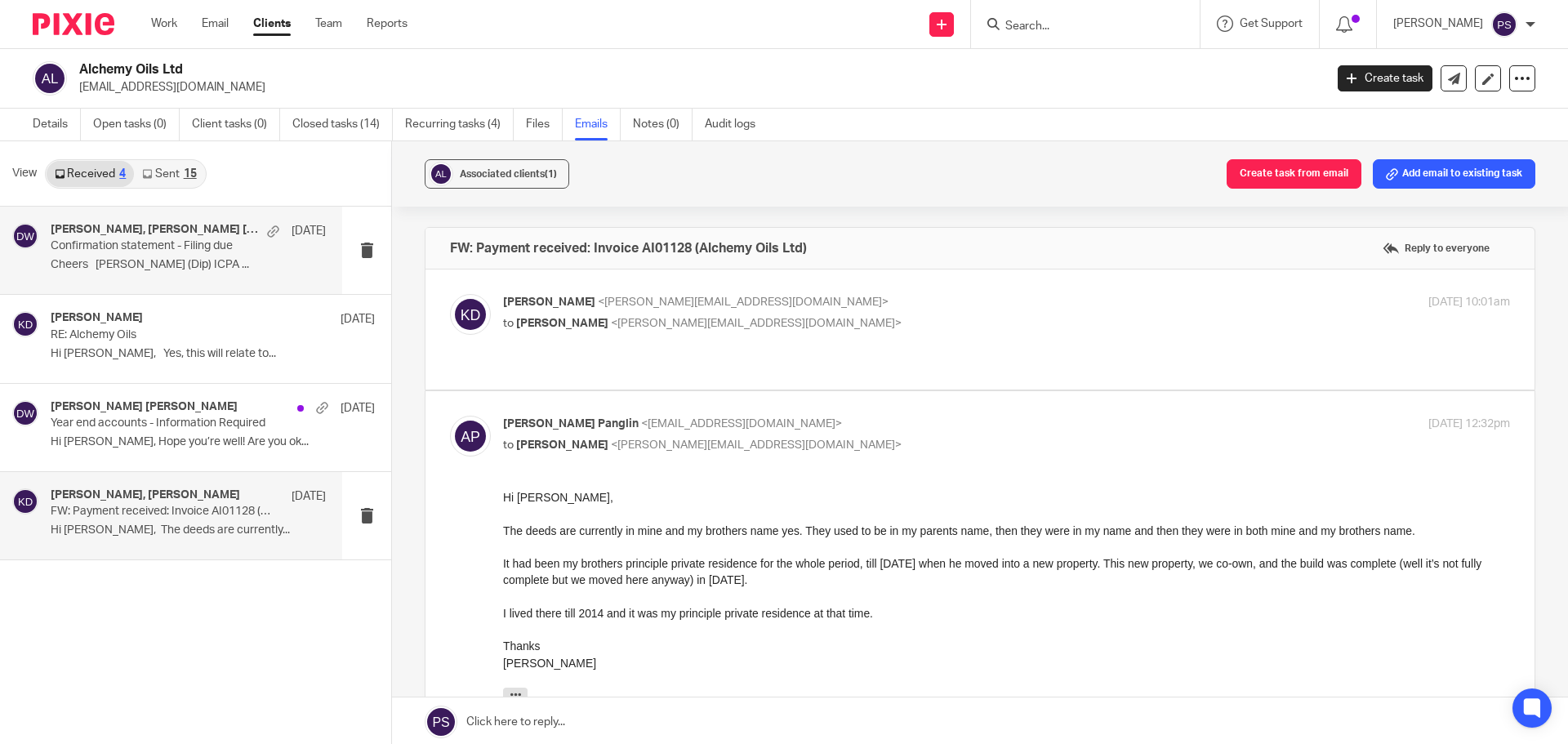
click at [85, 259] on p "Cheers Kevin Drew ILFM (Dip) ICPA ..." at bounding box center [188, 265] width 275 height 14
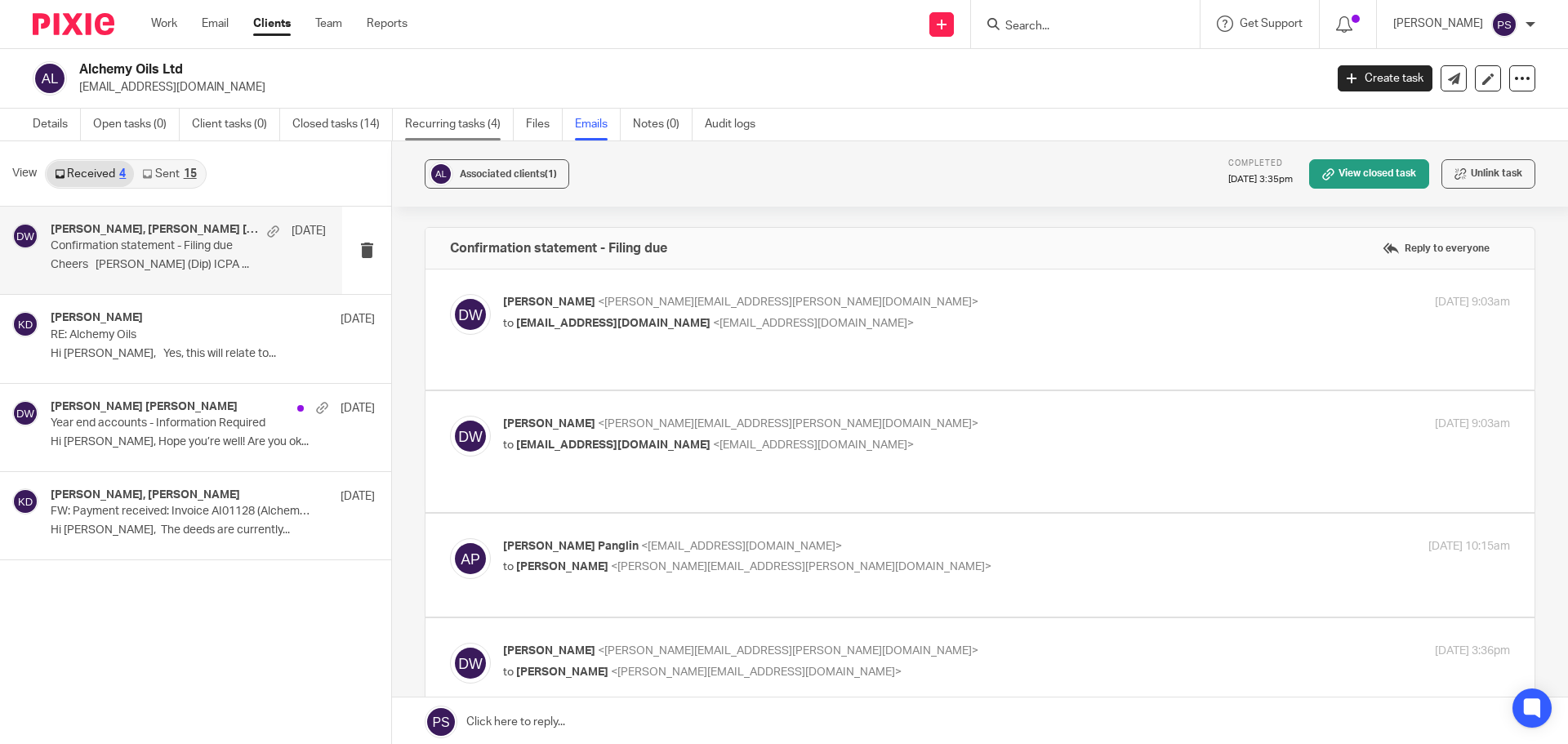
click at [424, 123] on link "Recurring tasks (4)" at bounding box center [459, 124] width 108 height 31
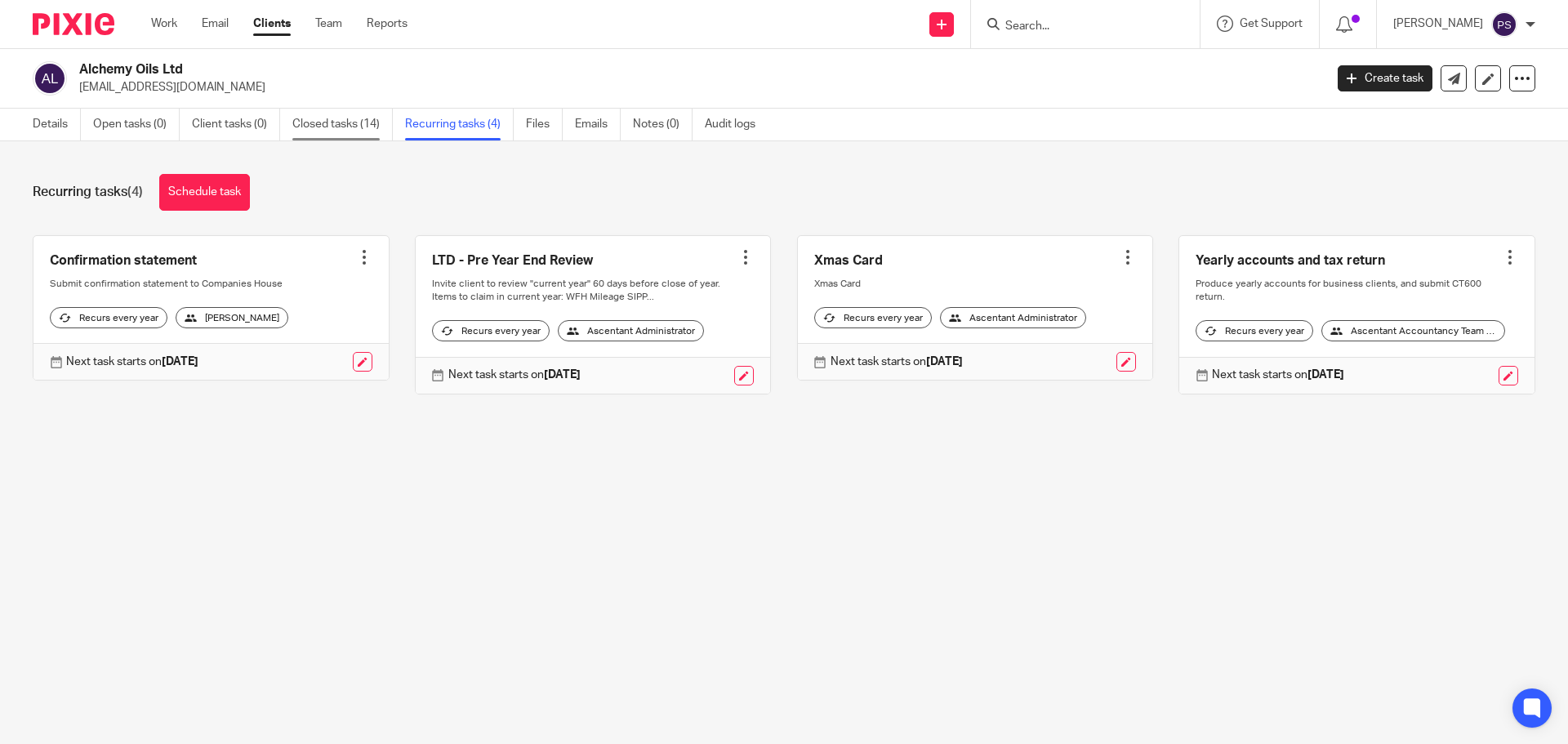
click at [351, 123] on link "Closed tasks (14)" at bounding box center [342, 124] width 101 height 31
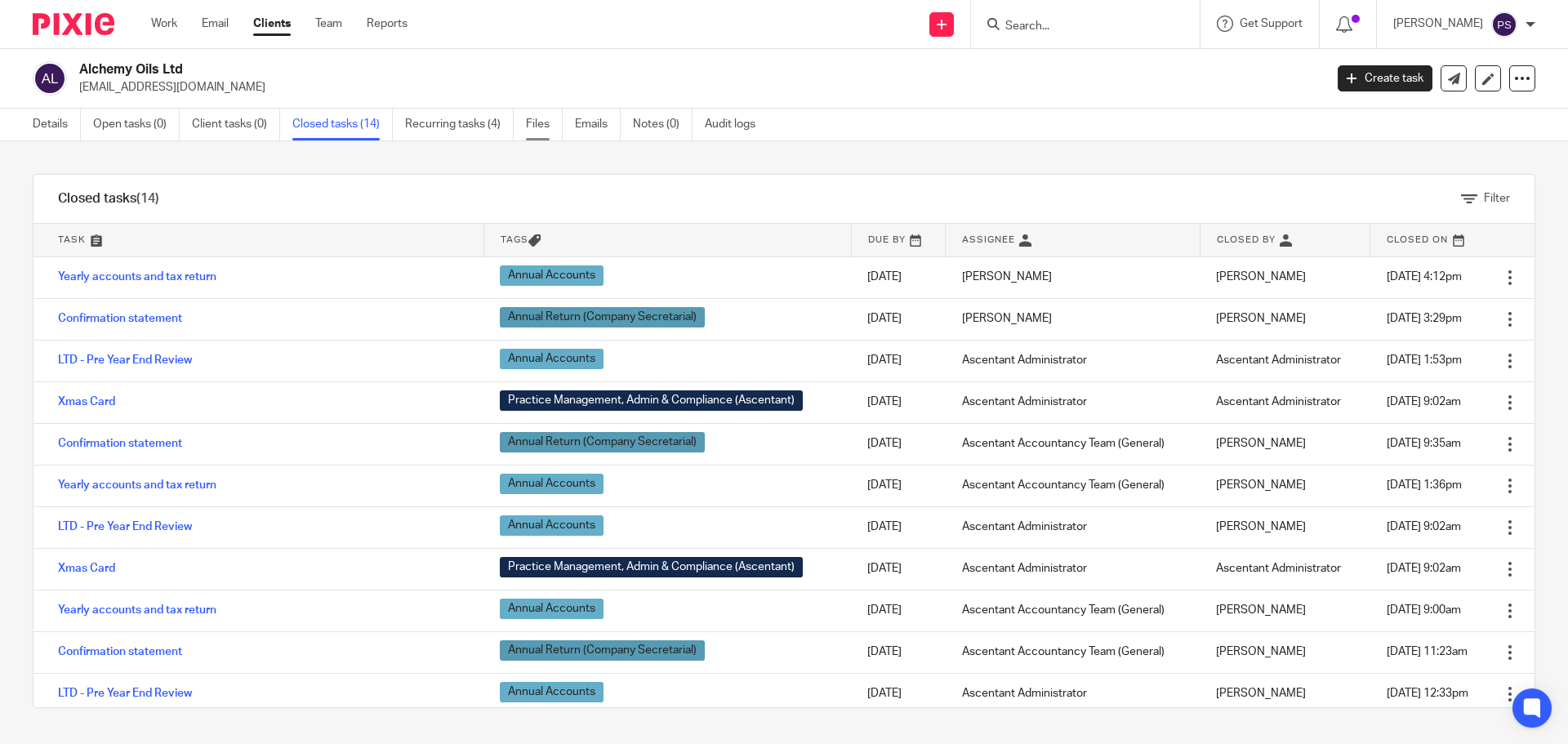
click at [549, 129] on link "Files" at bounding box center [544, 124] width 37 height 31
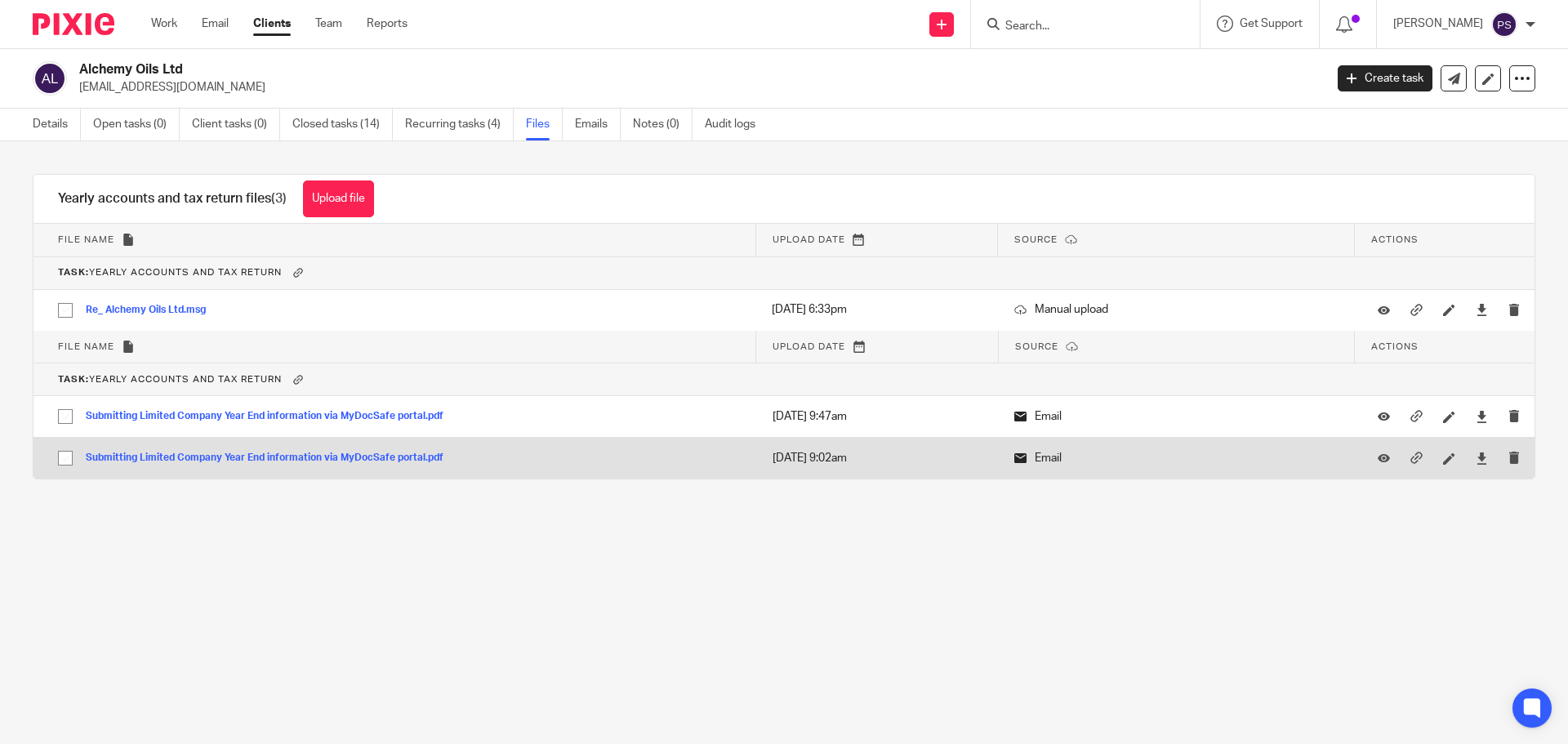
click at [396, 453] on button "Submitting Limited Company Year End information via MyDocSafe portal.pdf" at bounding box center [271, 458] width 370 height 11
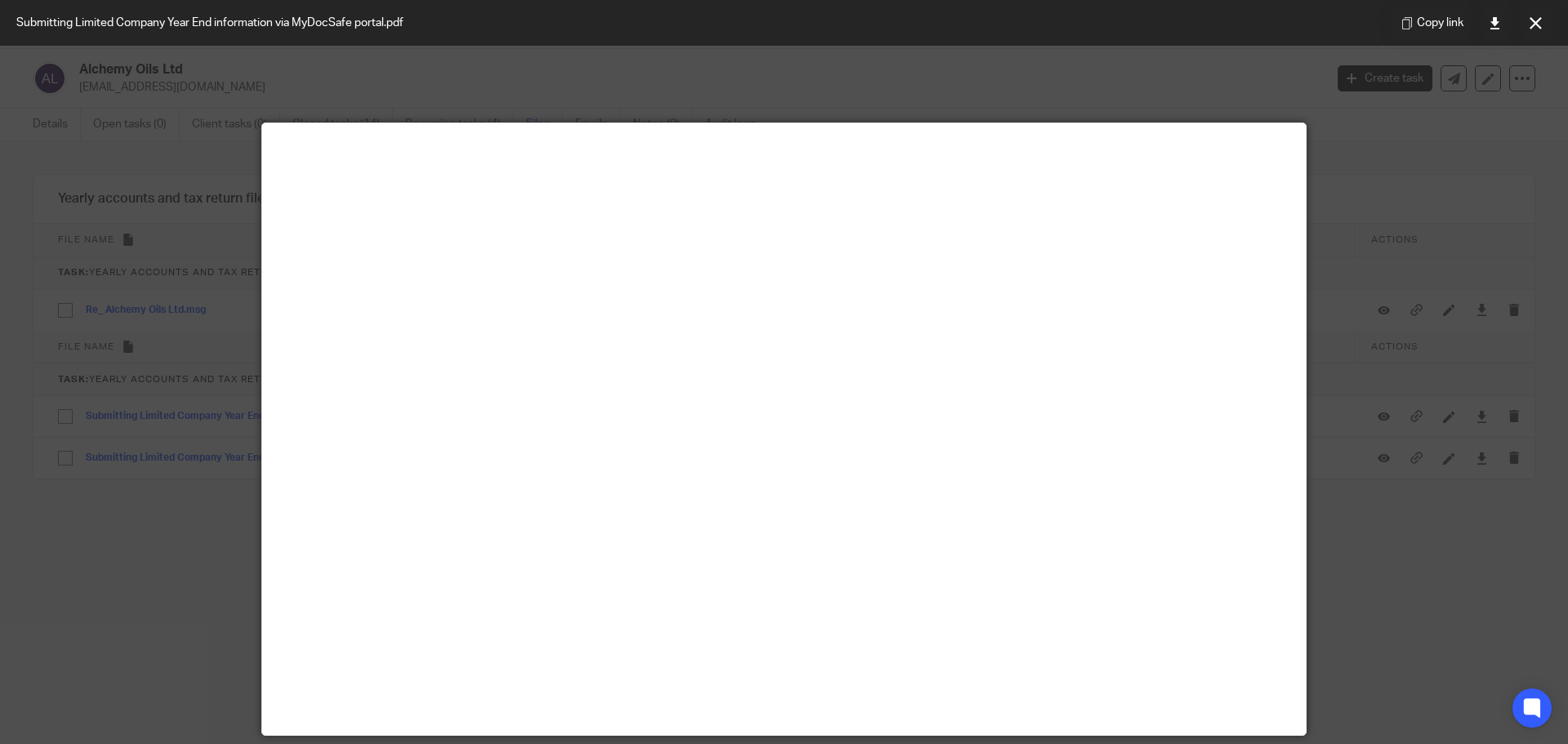
click at [1532, 27] on icon at bounding box center [1536, 23] width 12 height 12
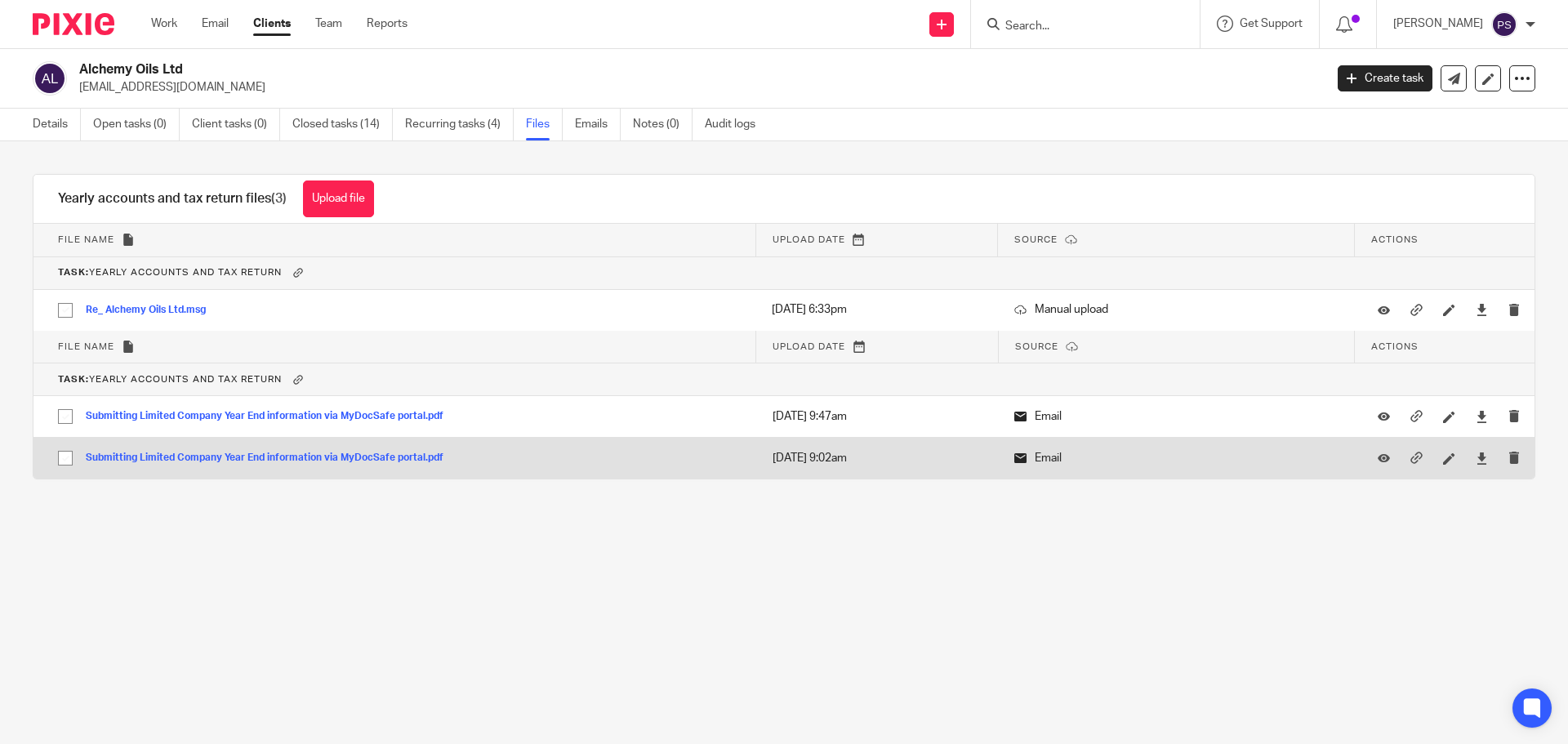
click at [351, 458] on button "Submitting Limited Company Year End information via MyDocSafe portal.pdf" at bounding box center [271, 458] width 370 height 11
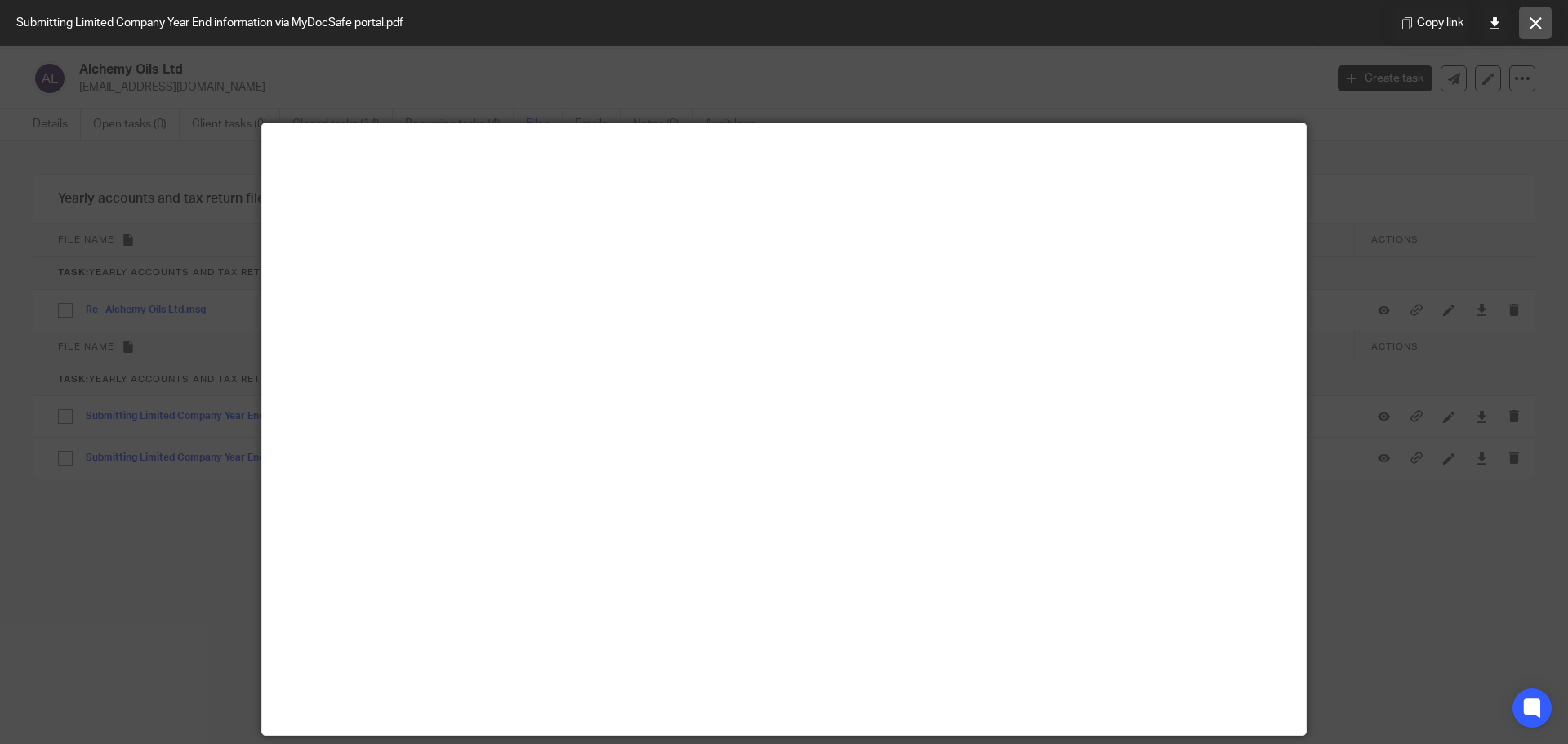
click at [1535, 22] on icon at bounding box center [1536, 23] width 12 height 12
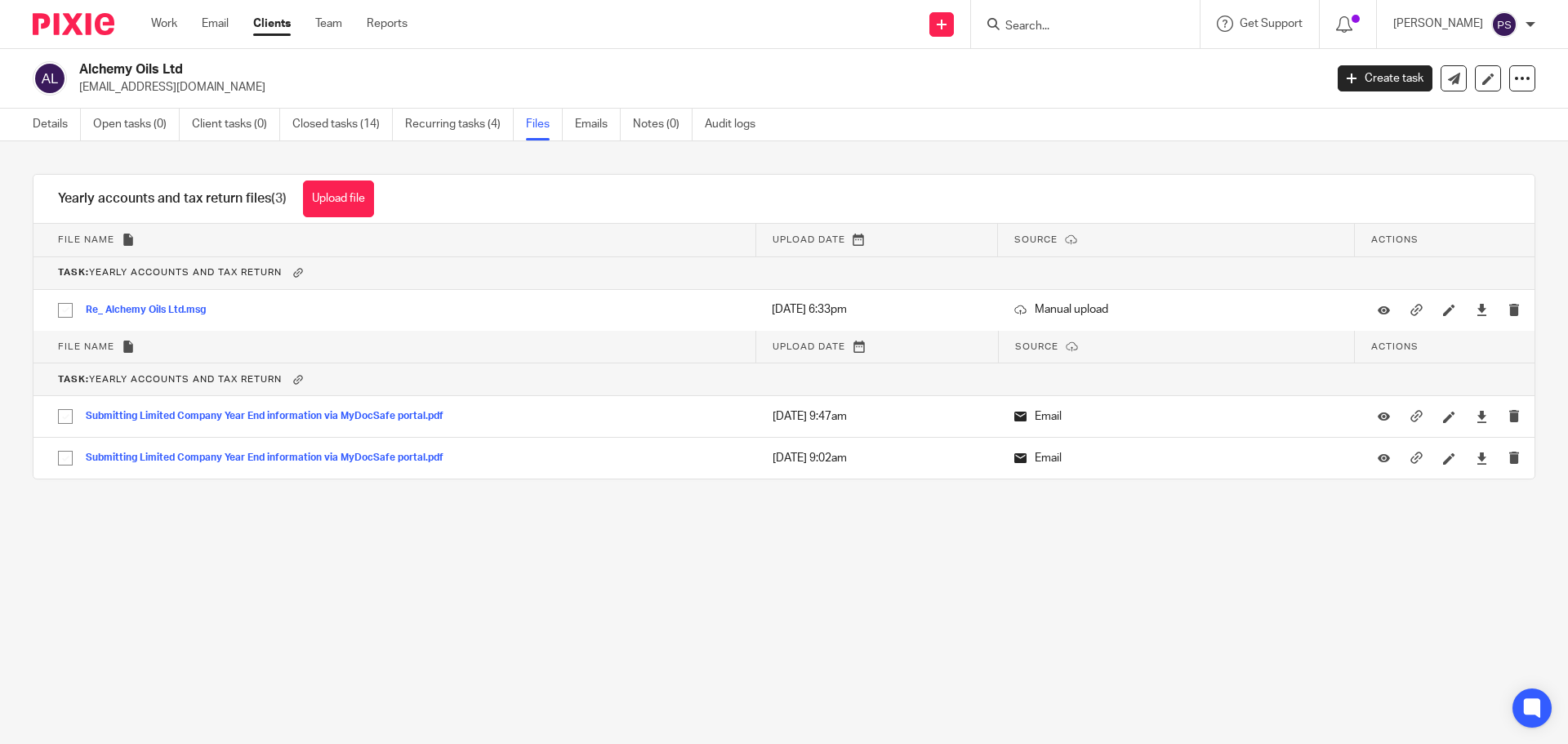
drag, startPoint x: 1042, startPoint y: 44, endPoint x: 1056, endPoint y: 30, distance: 19.8
click at [1045, 42] on div at bounding box center [1085, 24] width 229 height 48
click at [1056, 27] on input "Search" at bounding box center [1076, 27] width 147 height 15
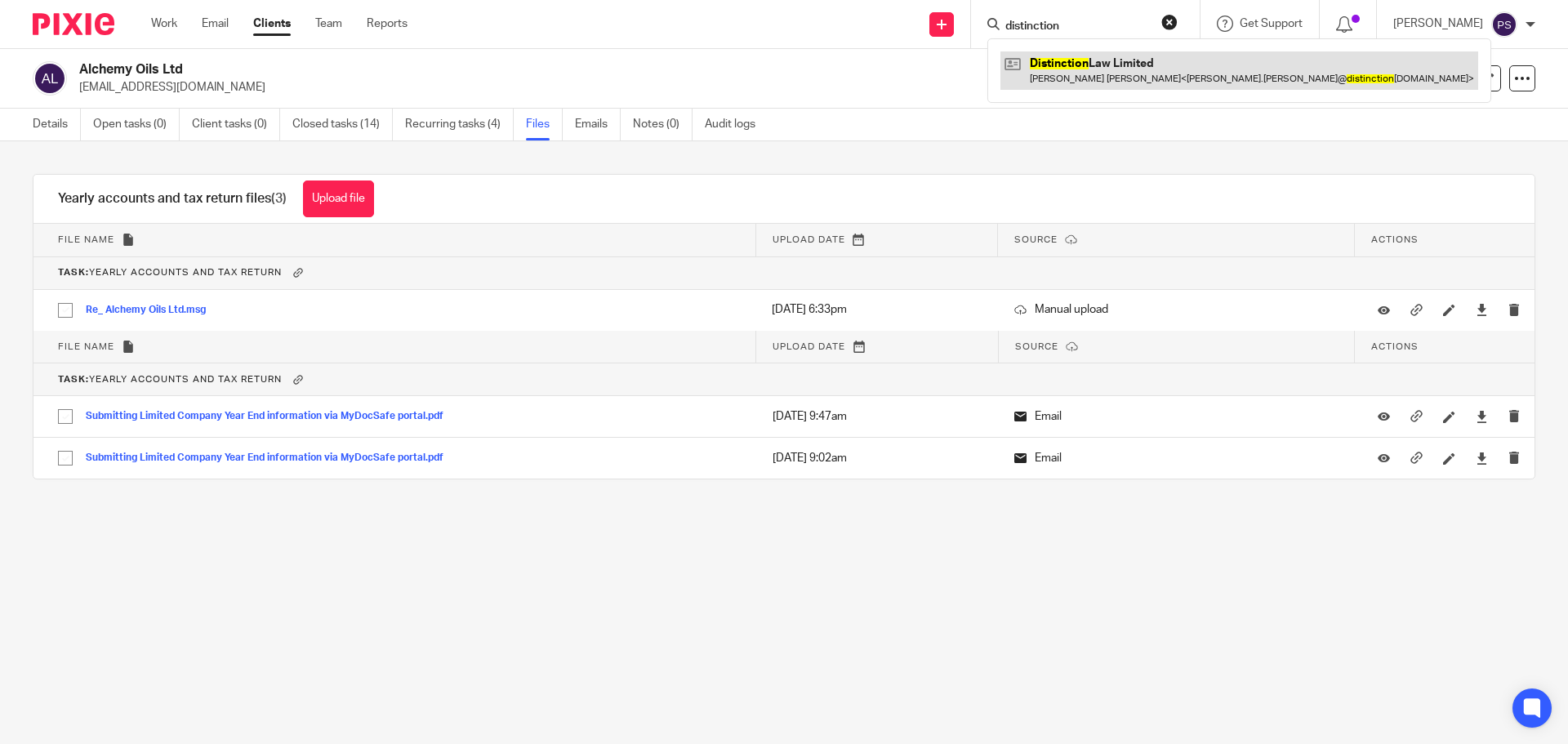
type input "distinction"
click at [1101, 56] on link at bounding box center [1239, 70] width 478 height 38
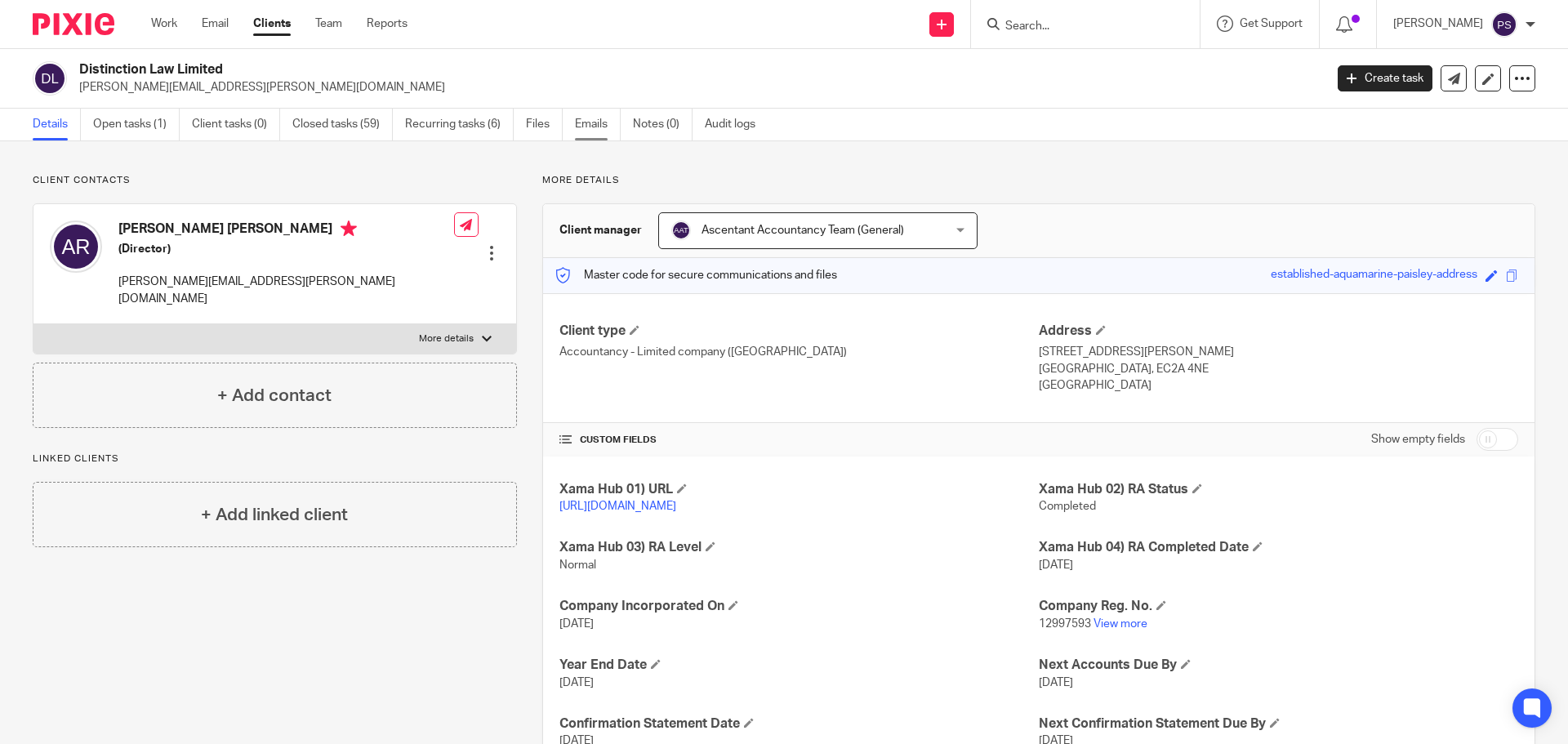
click at [600, 118] on link "Emails" at bounding box center [597, 124] width 45 height 31
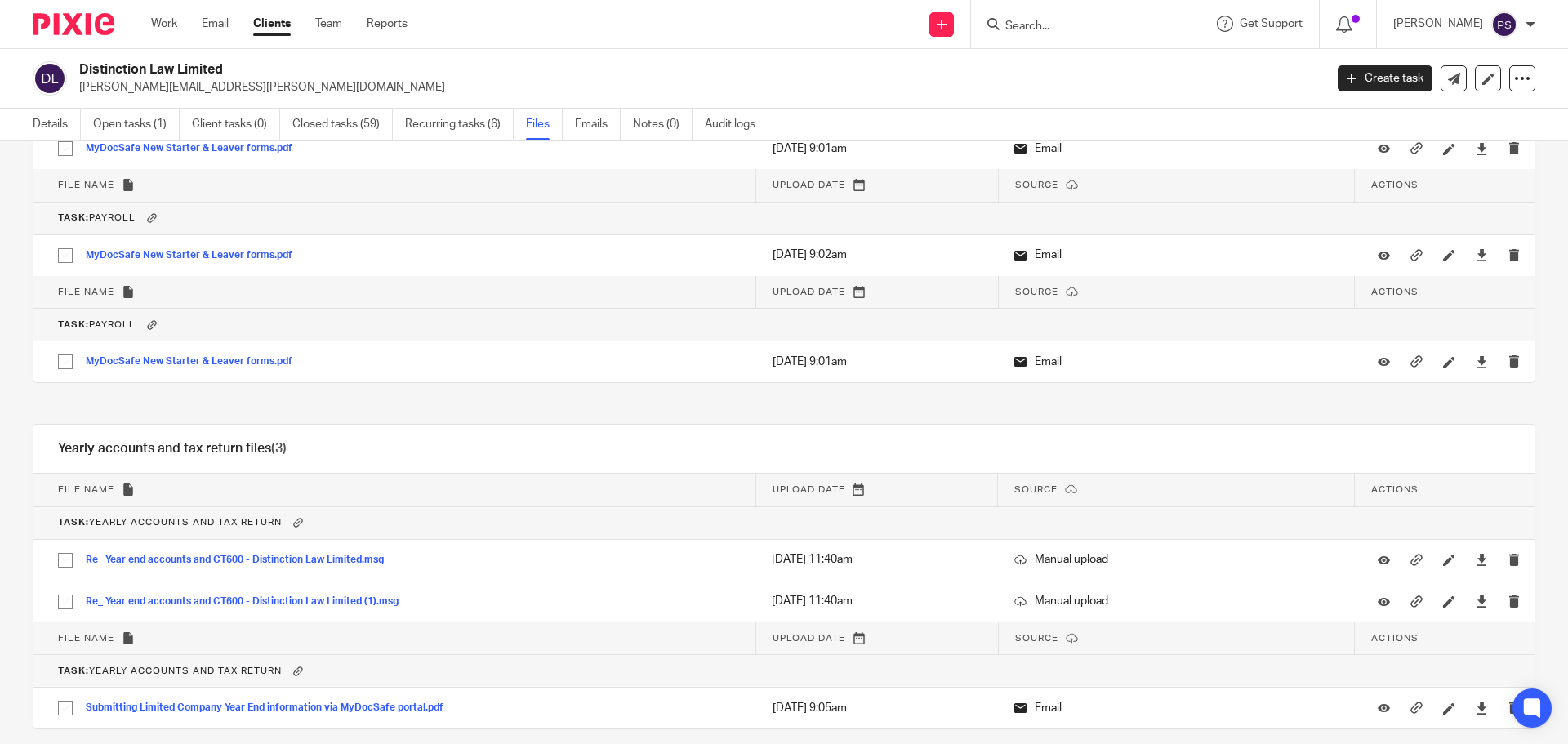
scroll to position [1225, 0]
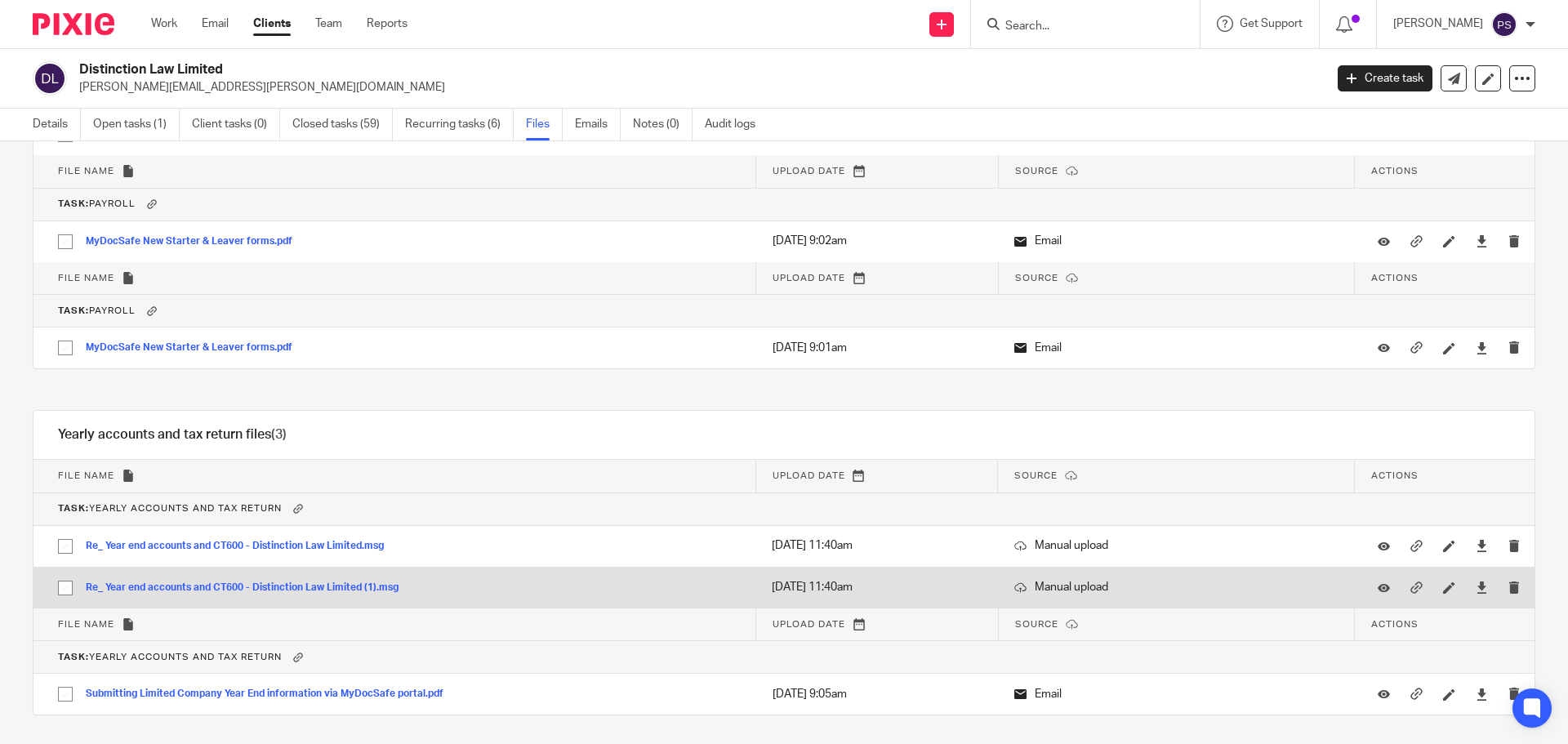
click at [820, 587] on p "3 Sep 2025 11:40am" at bounding box center [877, 588] width 209 height 17
click at [356, 583] on button "Re_ Year end accounts and CT600 - Distinction Law Limited (1).msg" at bounding box center [248, 588] width 325 height 11
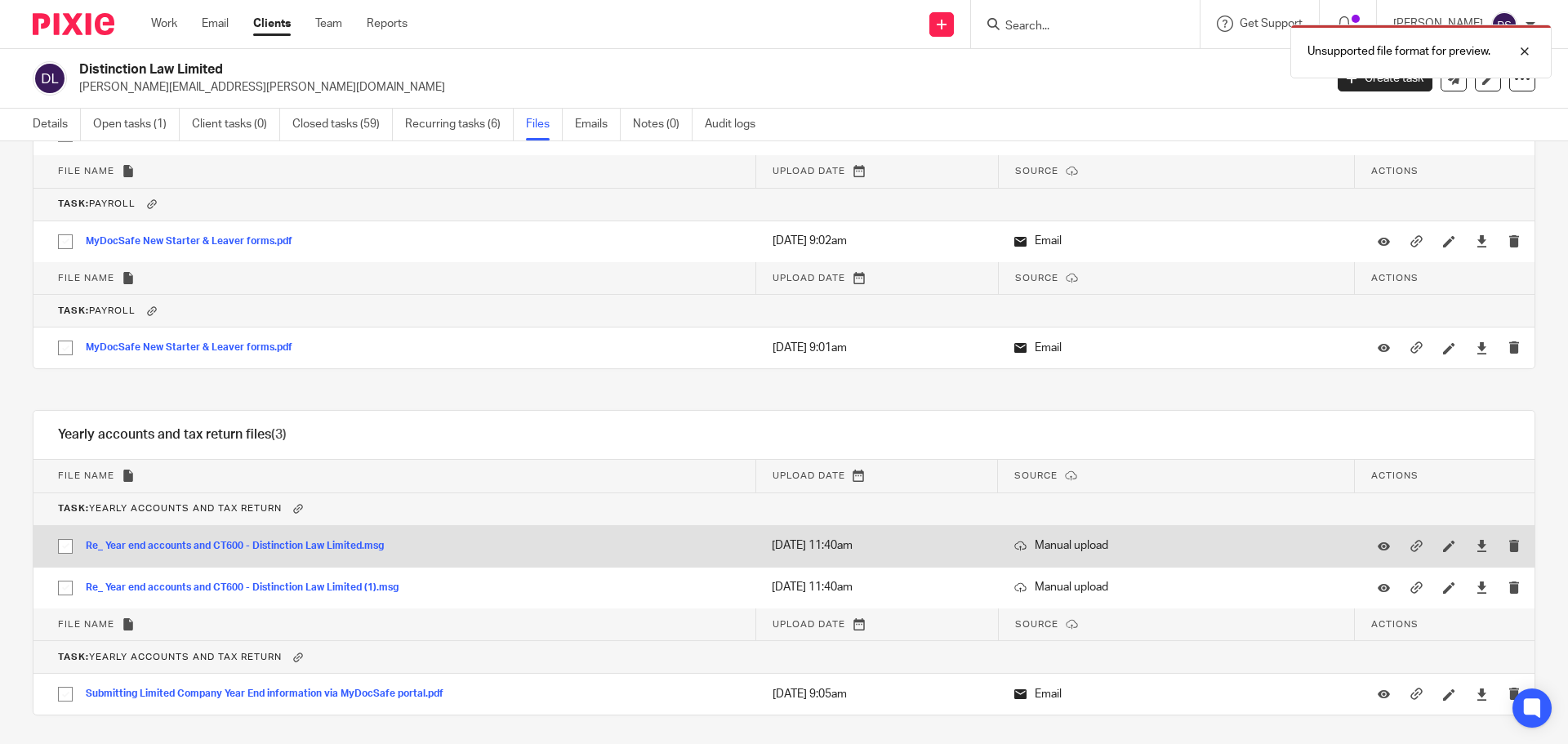
click at [370, 543] on button "Re_ Year end accounts and CT600 - Distinction Law Limited.msg" at bounding box center [241, 546] width 310 height 11
click at [65, 543] on input "checkbox" at bounding box center [66, 547] width 31 height 31
click at [245, 549] on button "Re_ Year end accounts and CT600 - Distinction Law Limited.msg" at bounding box center [241, 546] width 310 height 11
click at [66, 541] on input "checkbox" at bounding box center [66, 547] width 31 height 31
checkbox input "false"
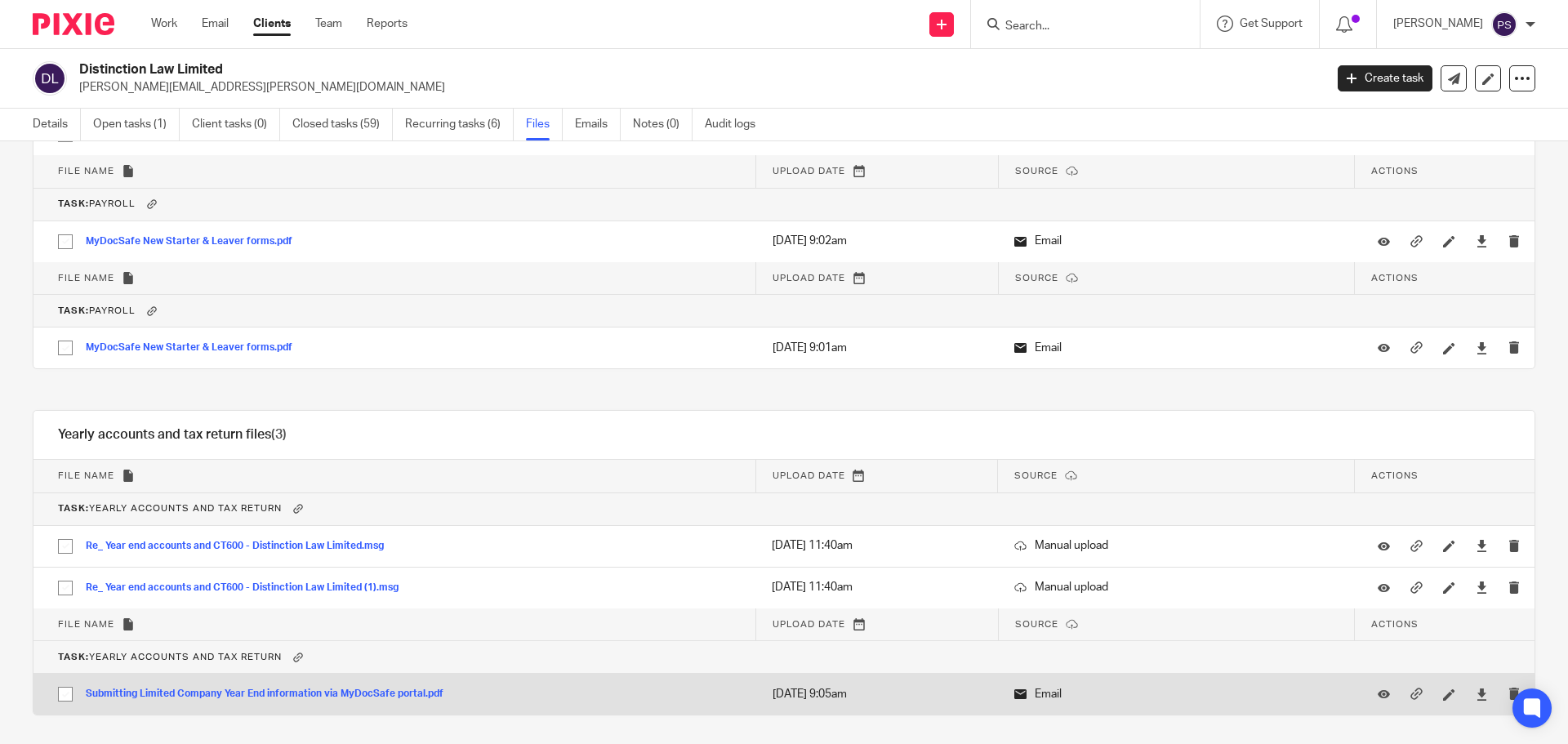
click at [399, 693] on button "Submitting Limited Company Year End information via MyDocSafe portal.pdf" at bounding box center [271, 694] width 370 height 11
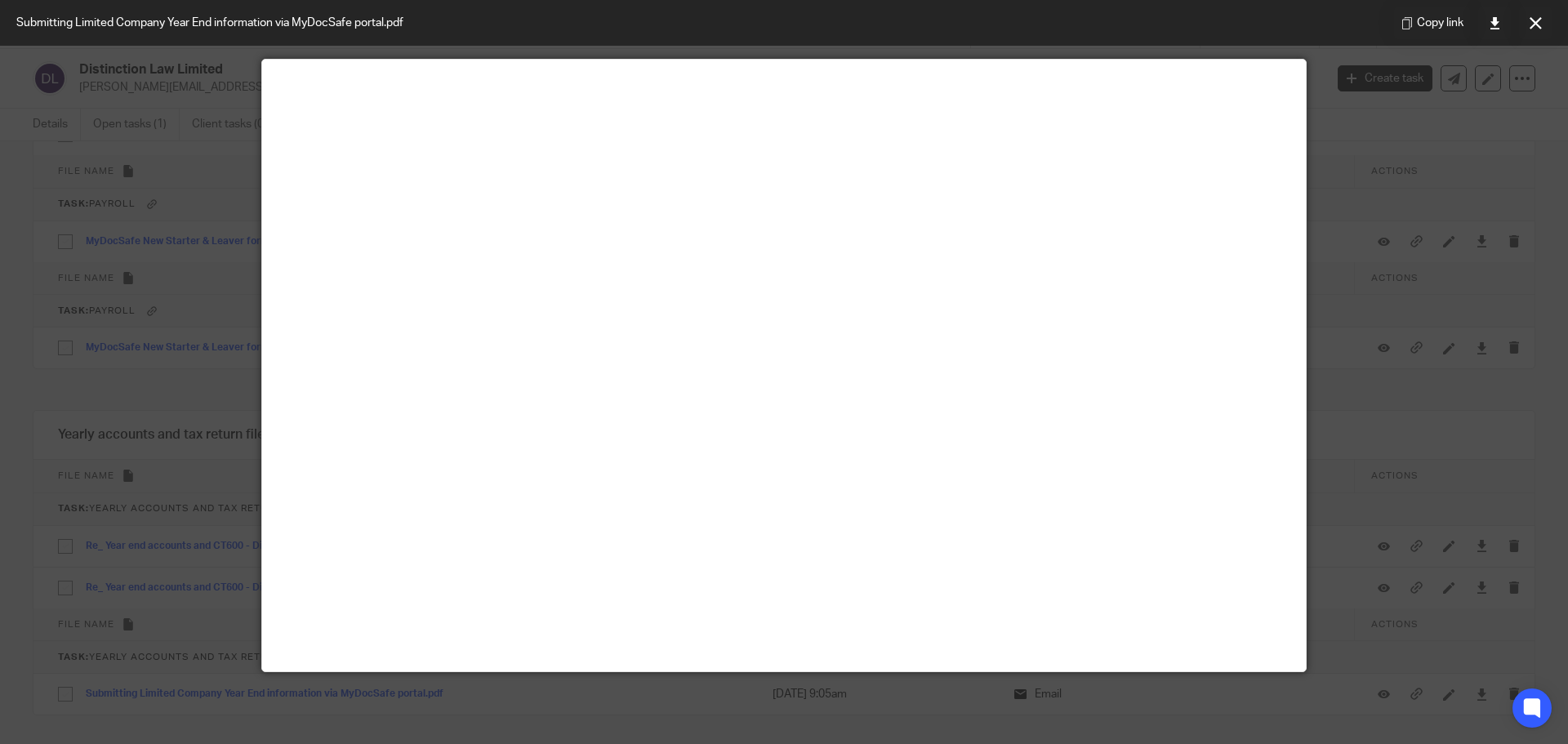
scroll to position [115, 0]
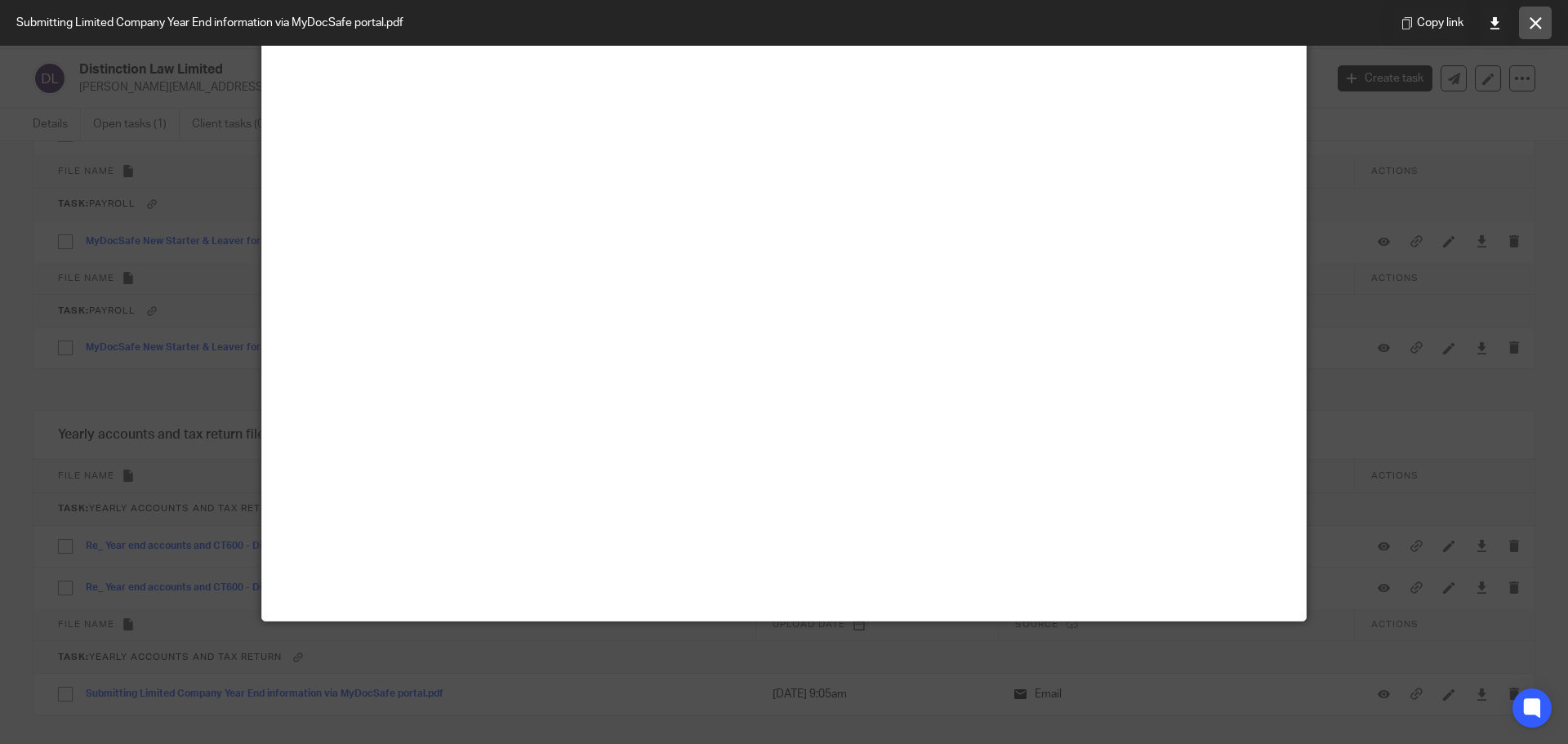
click at [1537, 24] on icon at bounding box center [1536, 23] width 12 height 12
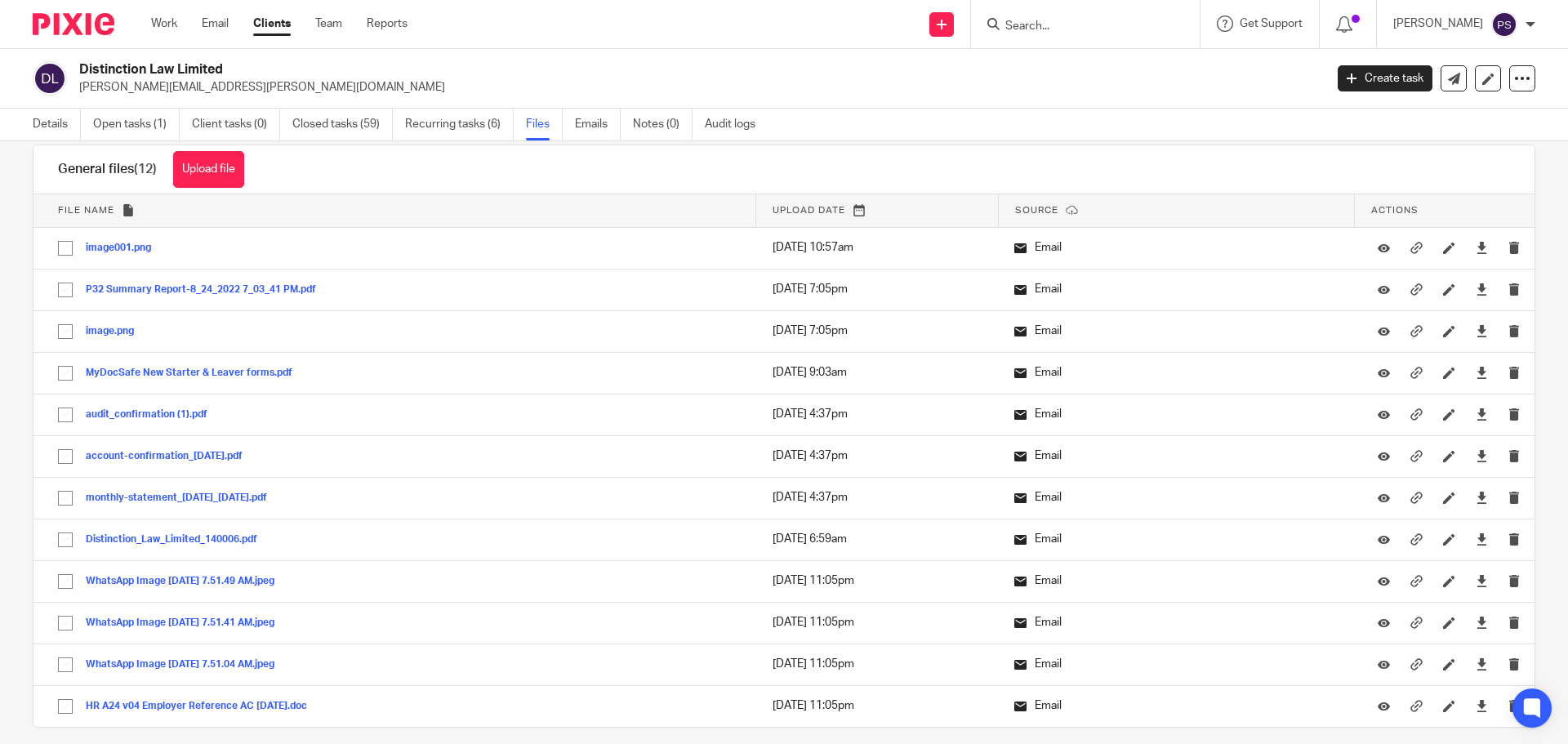
scroll to position [0, 0]
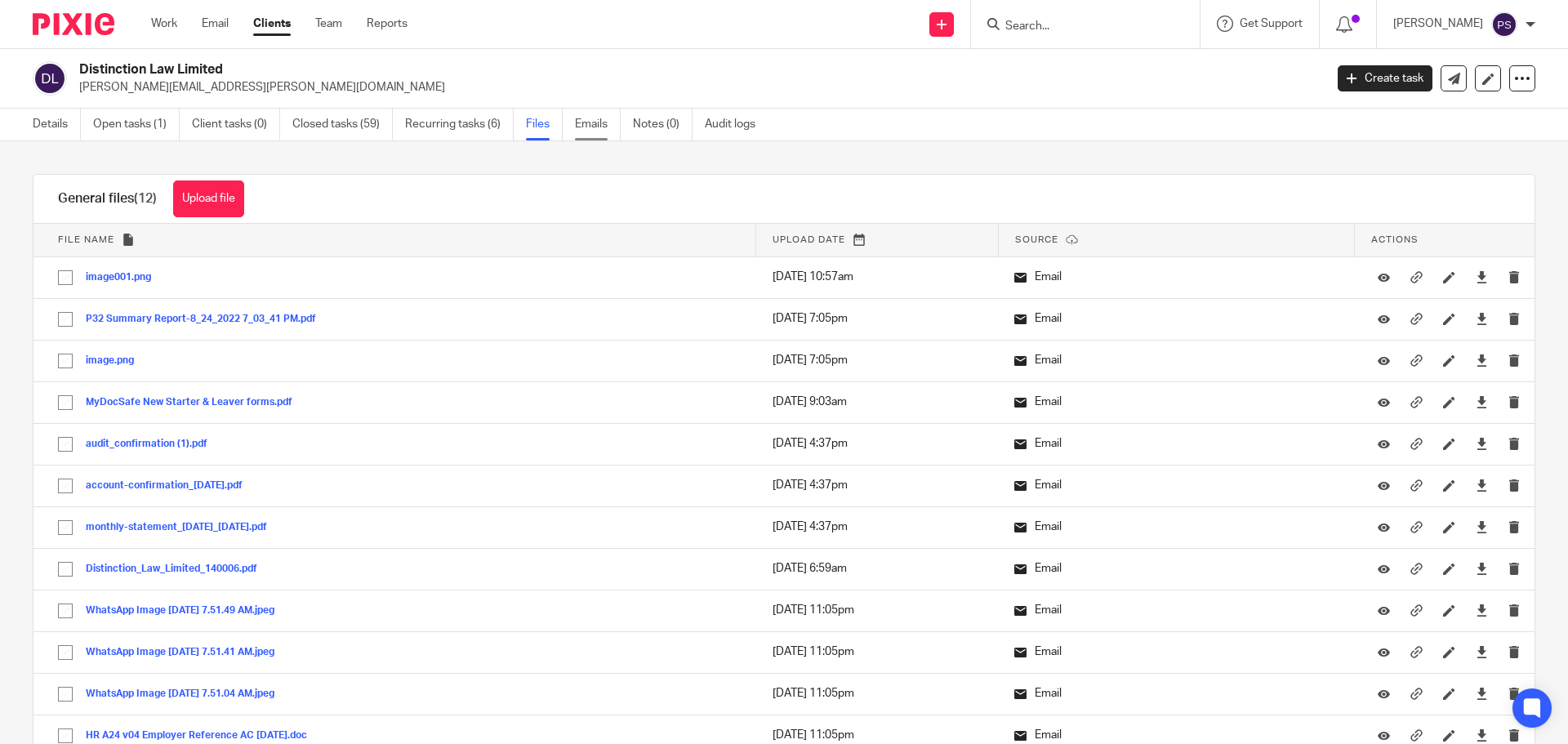
click at [597, 122] on link "Emails" at bounding box center [597, 124] width 45 height 31
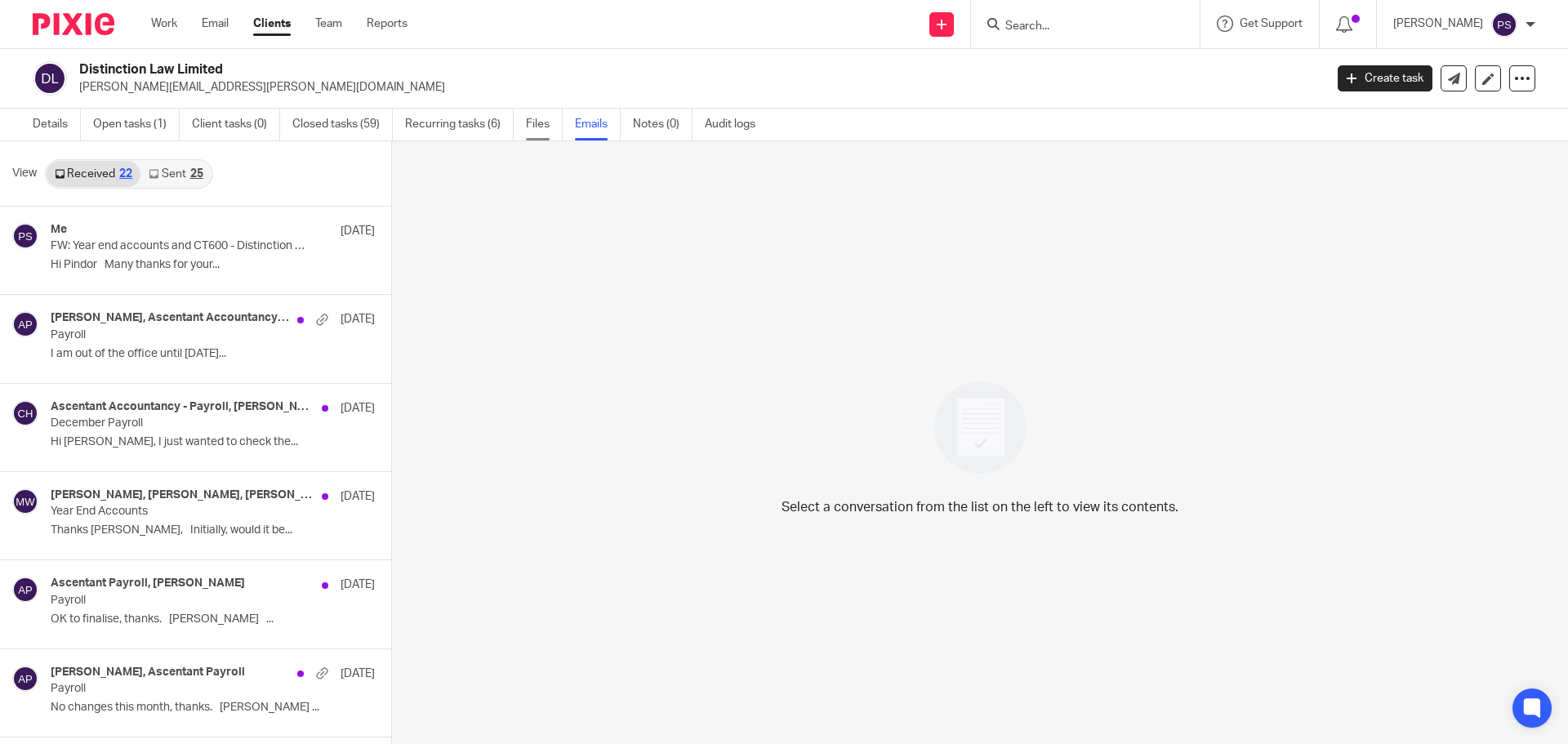
click at [536, 129] on link "Files" at bounding box center [544, 124] width 37 height 31
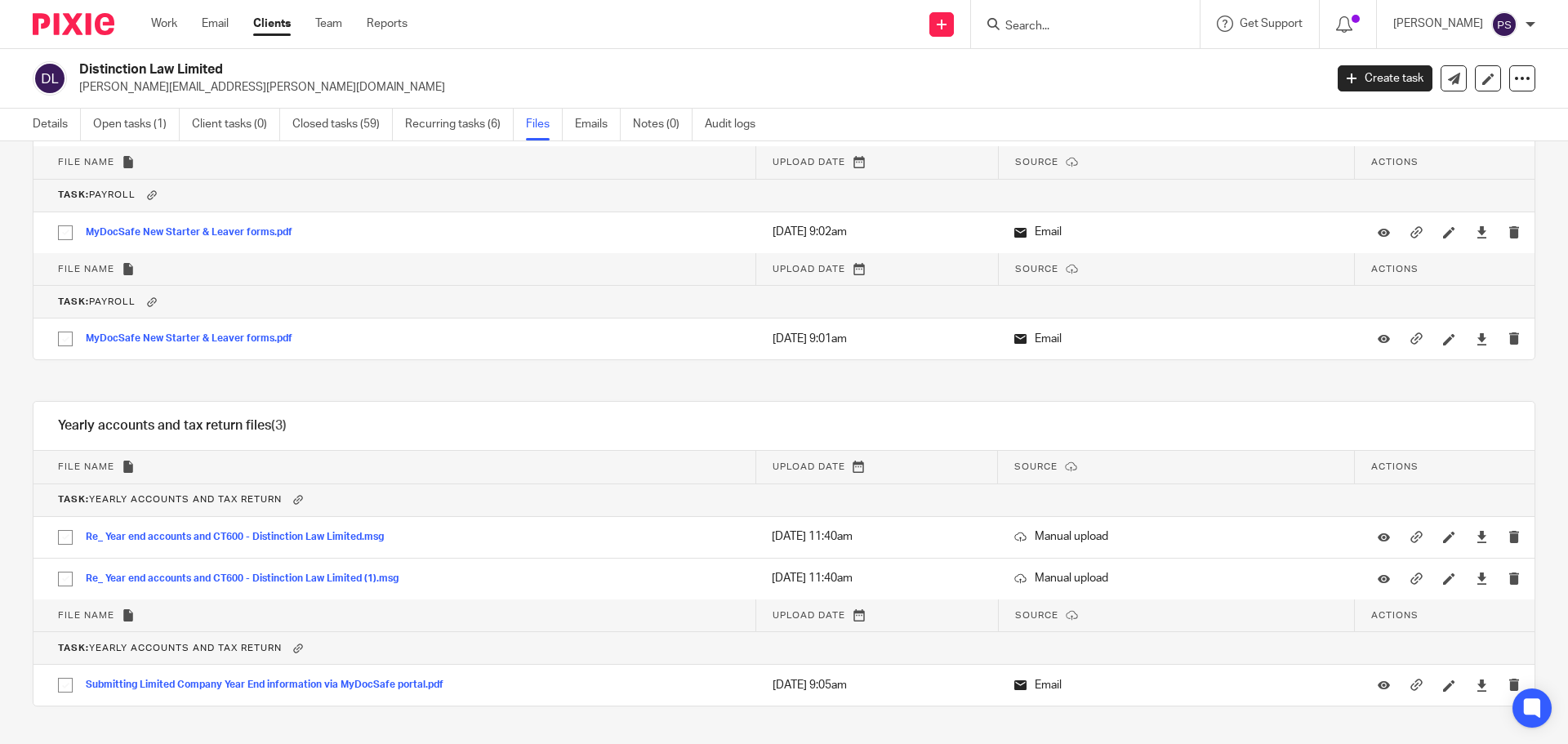
scroll to position [1270, 0]
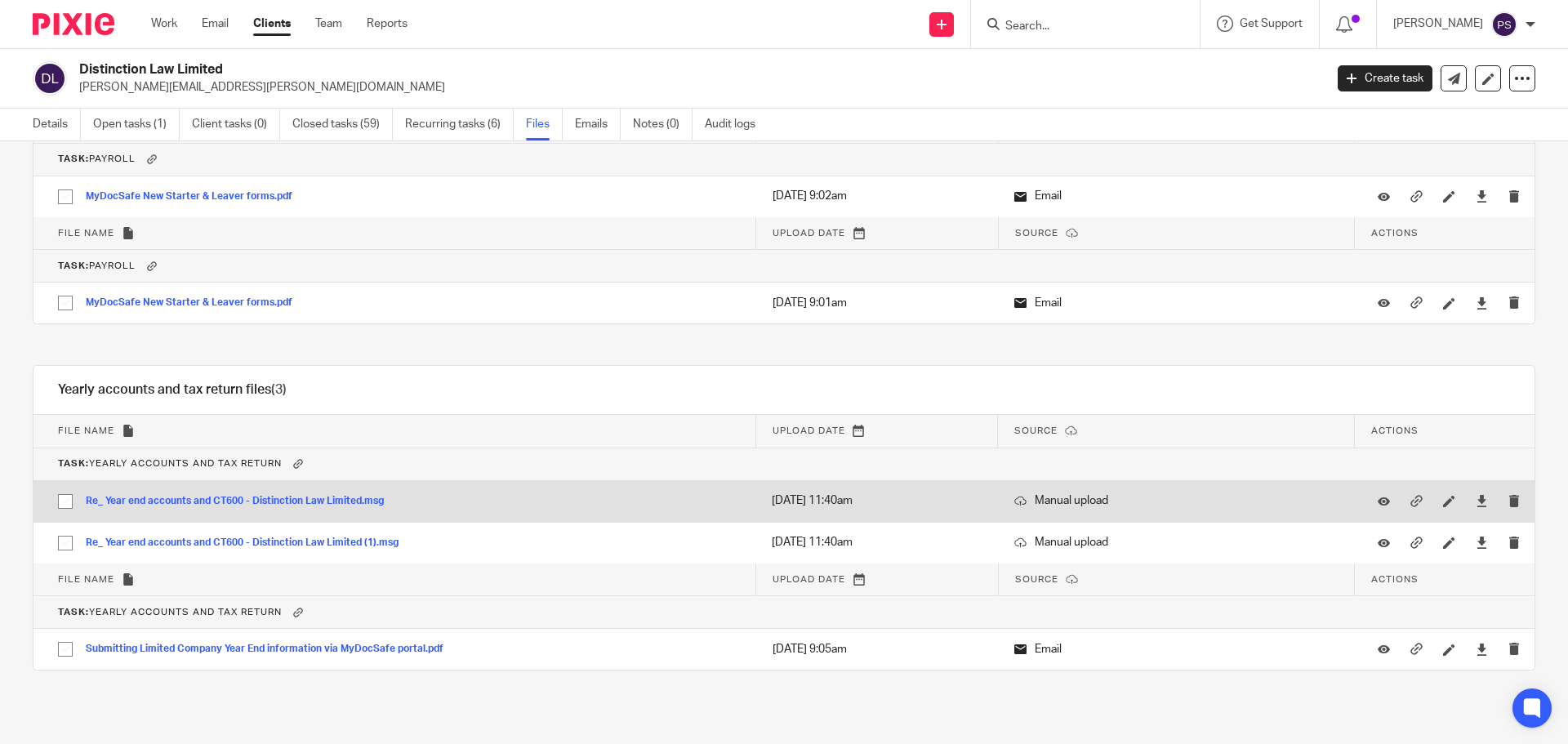
click at [793, 502] on p "3 Sep 2025 11:40am" at bounding box center [877, 501] width 209 height 17
click at [177, 497] on button "Re_ Year end accounts and CT600 - Distinction Law Limited.msg" at bounding box center [241, 502] width 310 height 11
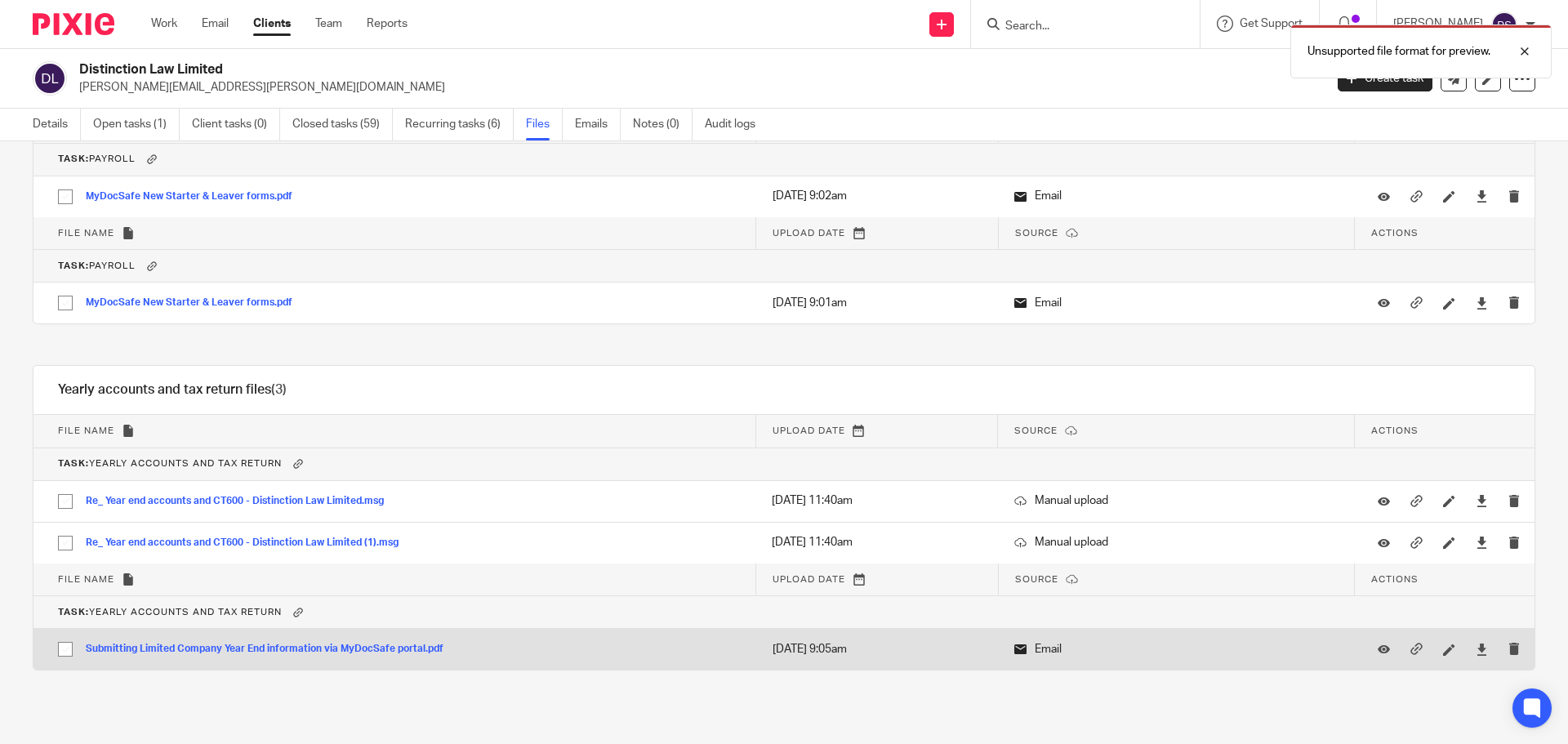
click at [258, 649] on button "Submitting Limited Company Year End information via MyDocSafe portal.pdf" at bounding box center [271, 649] width 370 height 11
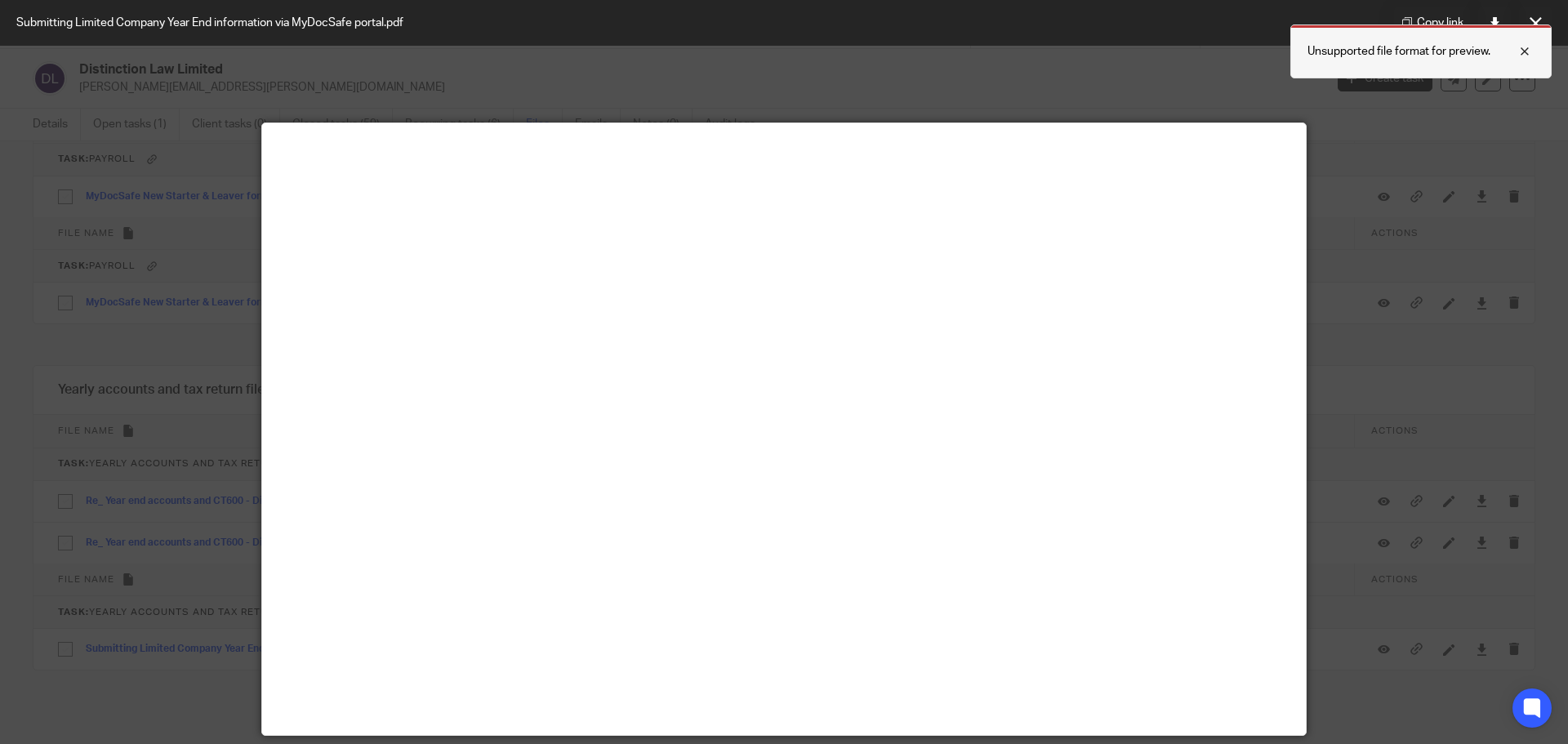
click at [1526, 55] on div at bounding box center [1512, 51] width 44 height 19
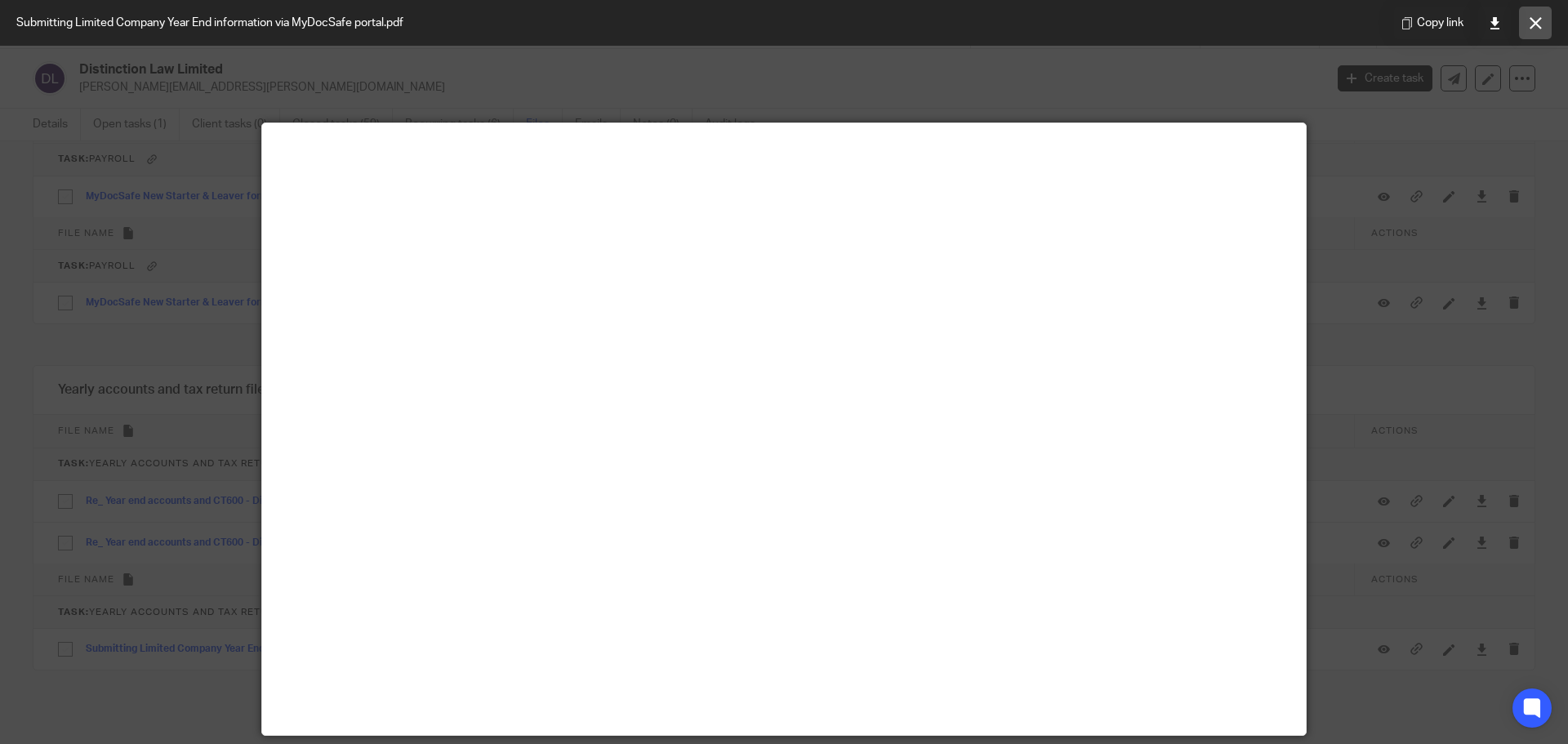
click at [1537, 24] on icon at bounding box center [1536, 23] width 12 height 12
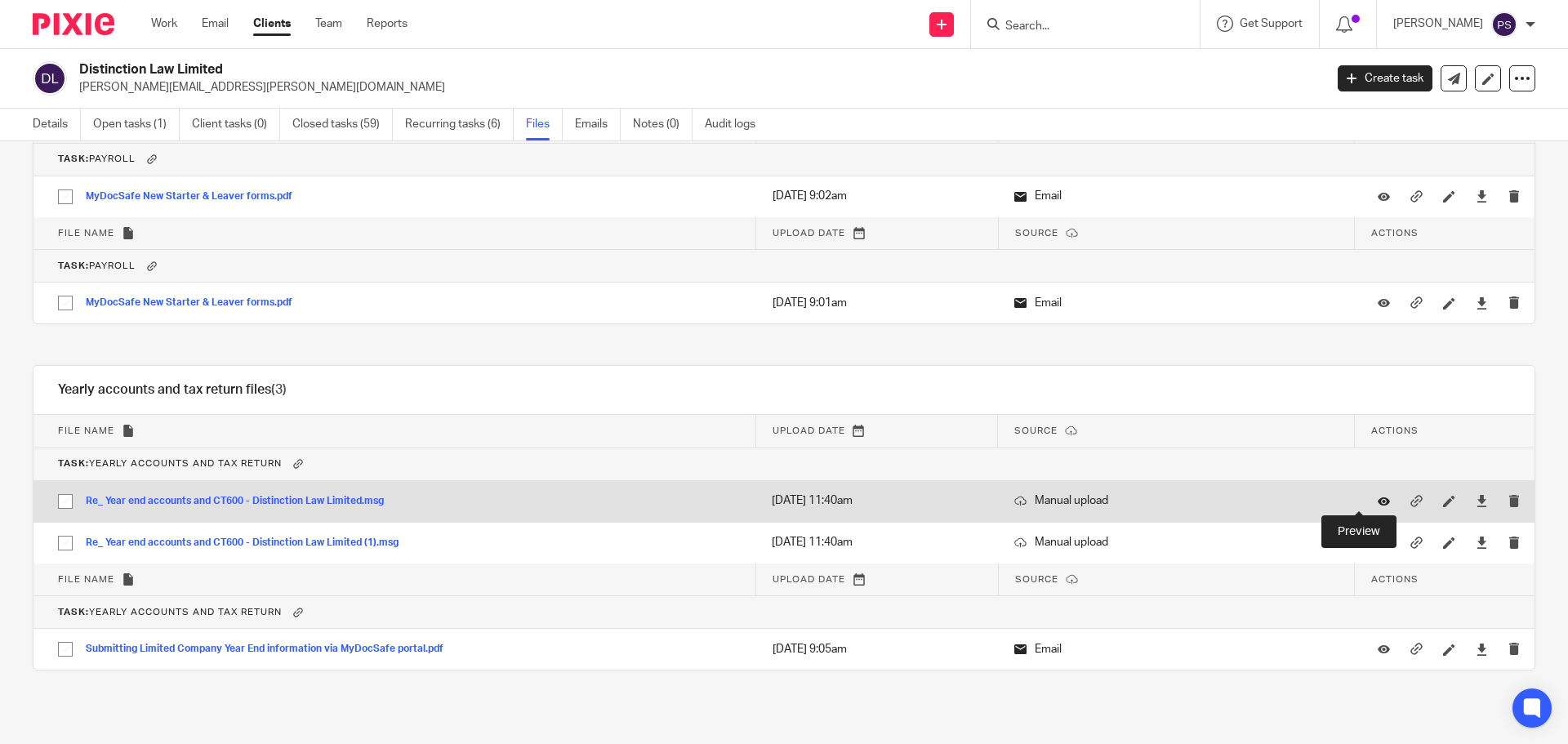
click at [1378, 496] on icon at bounding box center [1384, 501] width 12 height 12
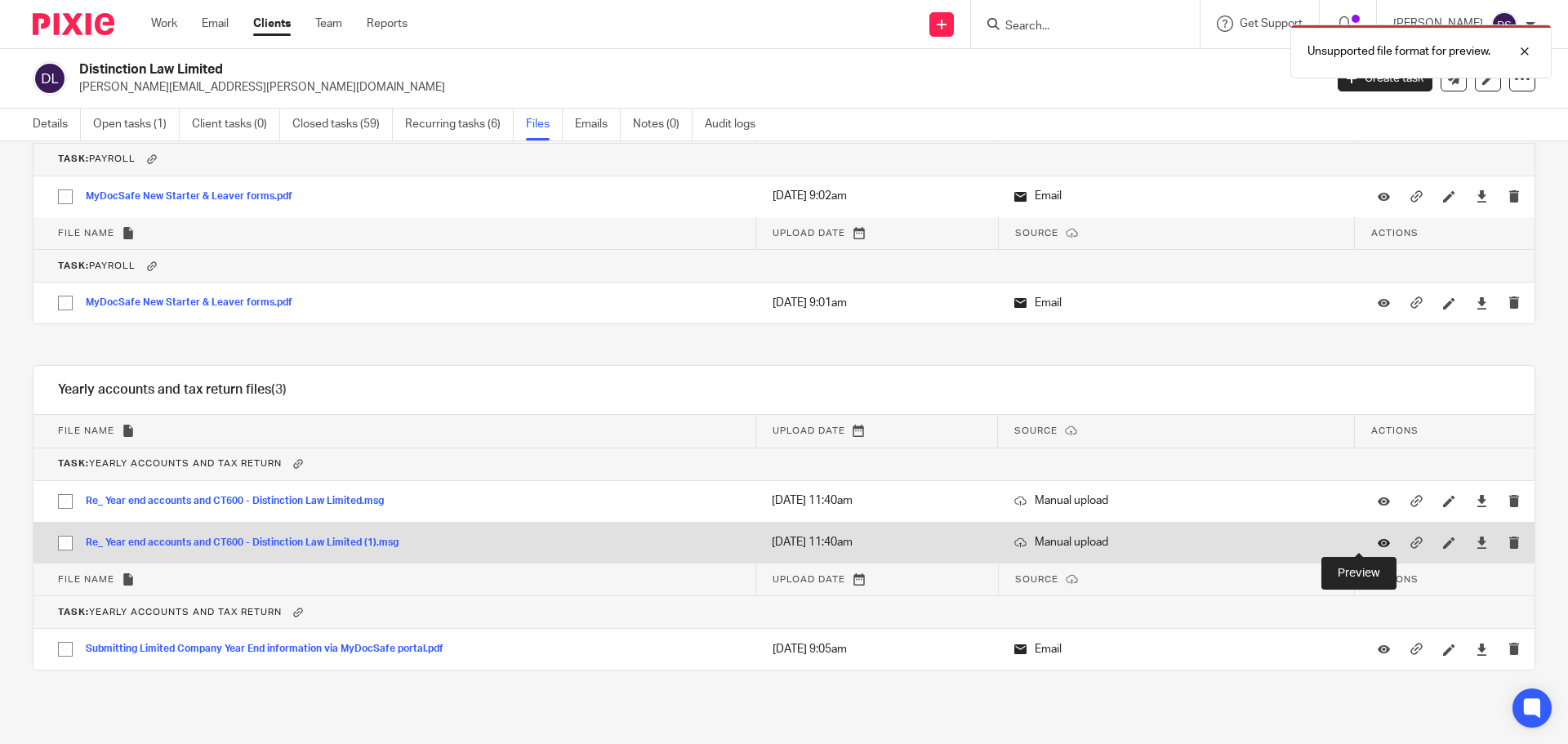
click at [1378, 548] on icon at bounding box center [1384, 542] width 12 height 12
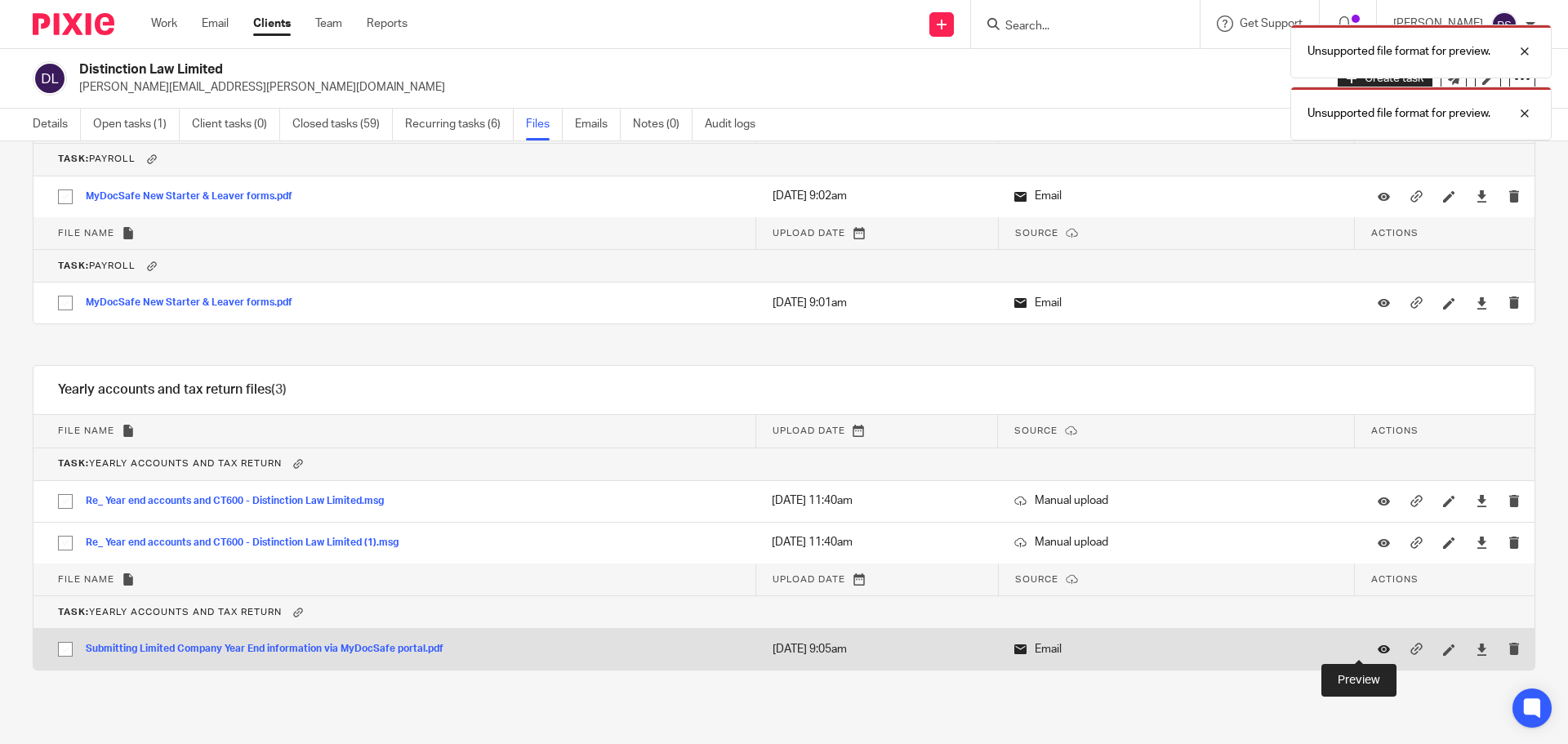
click at [1378, 643] on icon at bounding box center [1384, 649] width 12 height 12
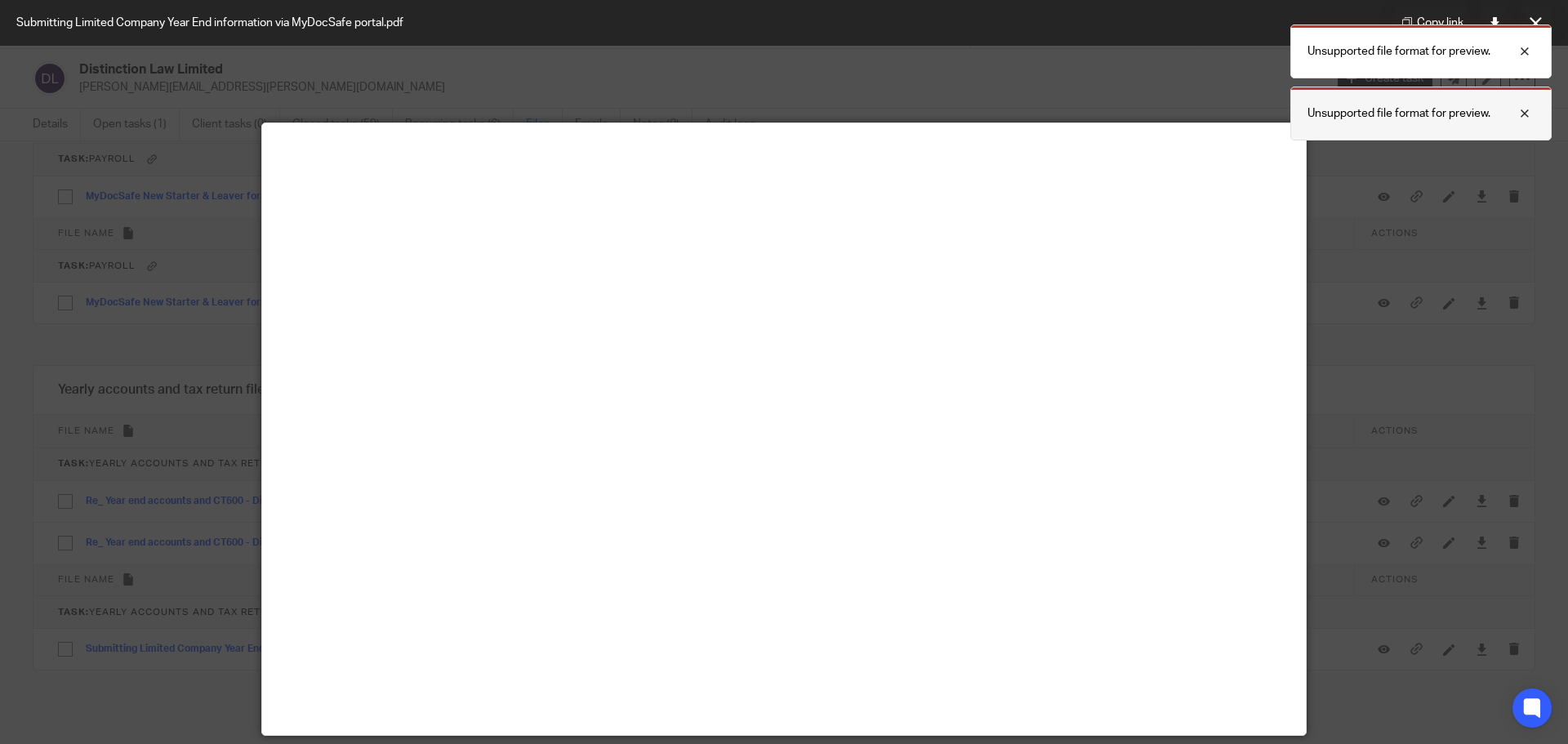
click at [1525, 115] on div at bounding box center [1512, 113] width 44 height 19
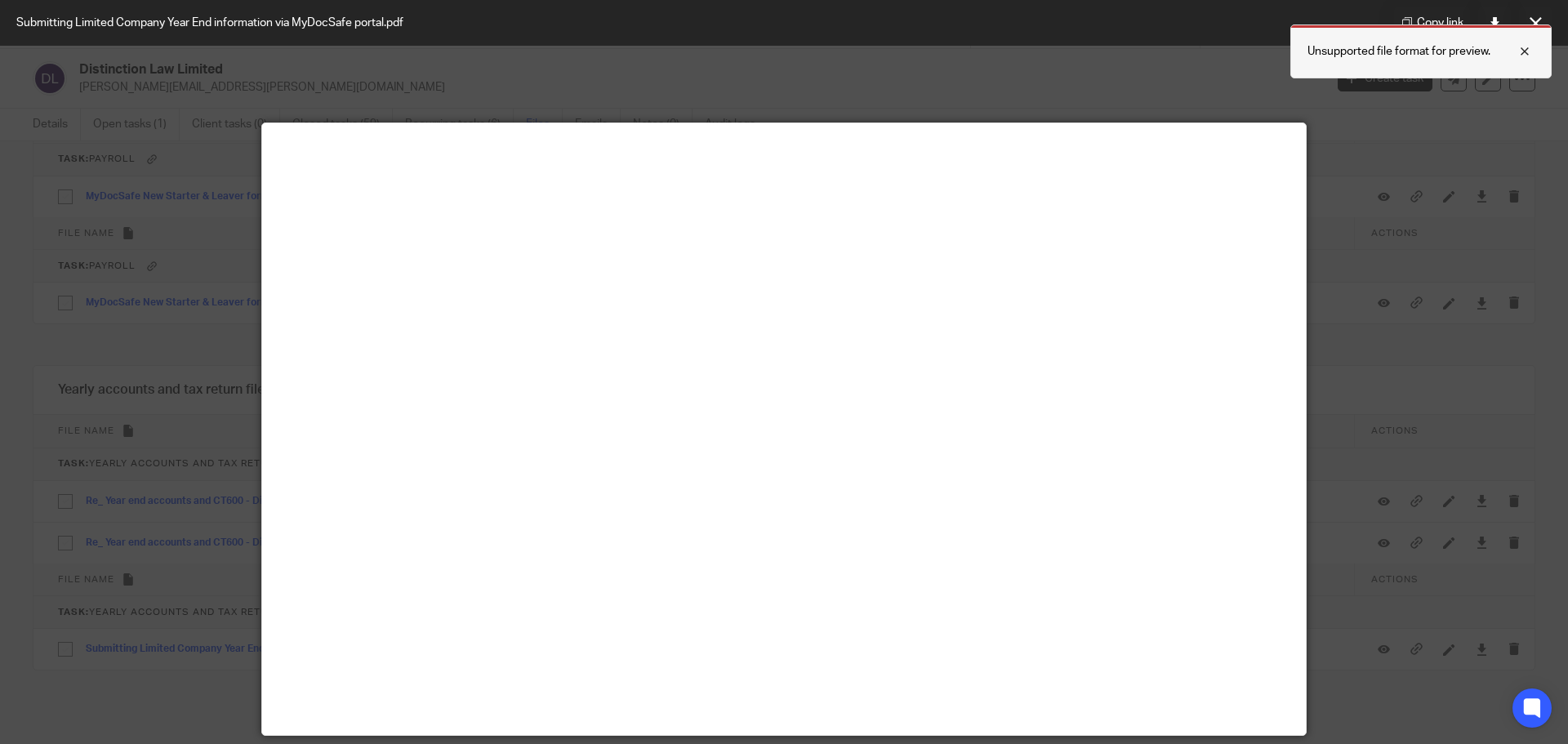
click at [1528, 55] on div at bounding box center [1512, 51] width 44 height 19
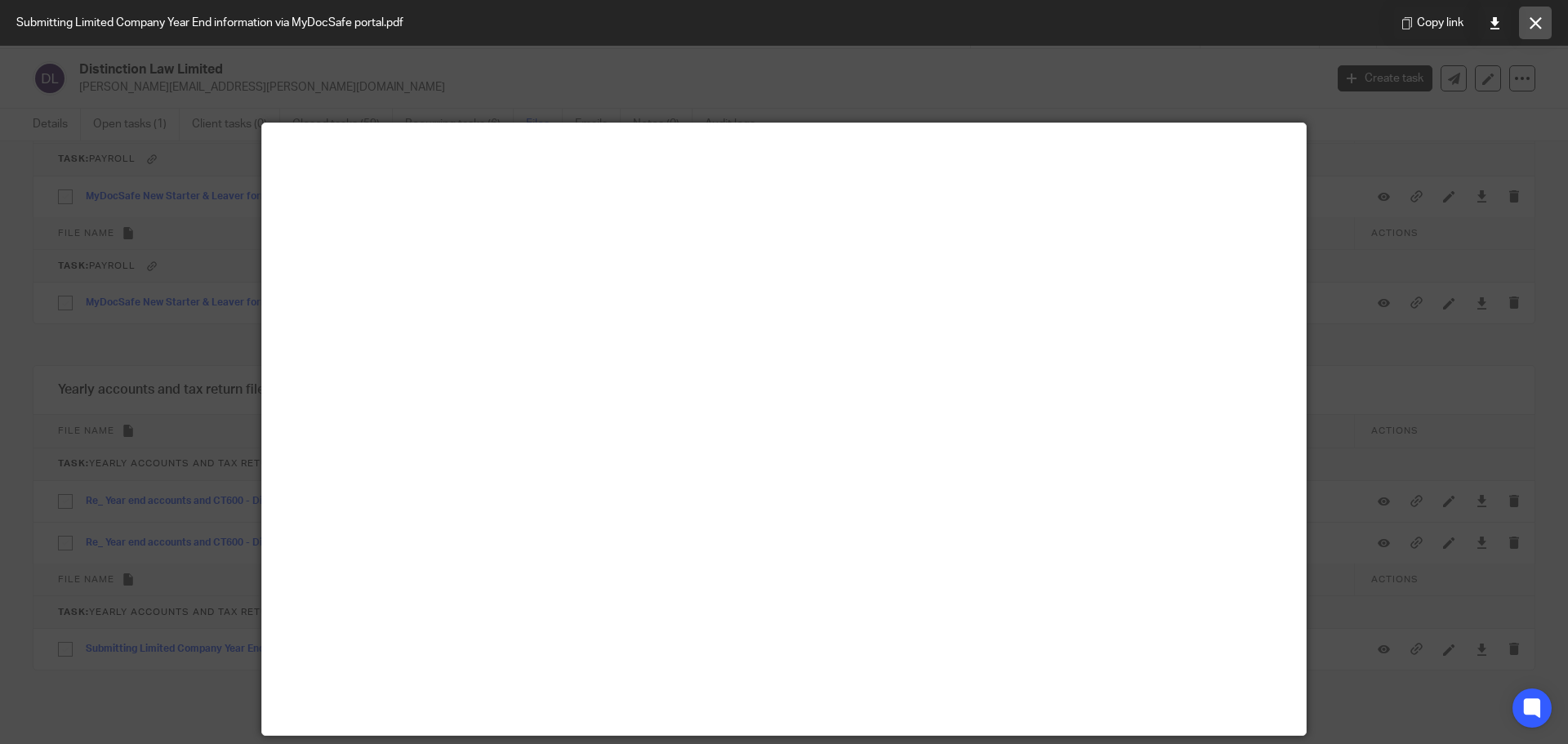
click at [1533, 19] on icon at bounding box center [1536, 23] width 12 height 12
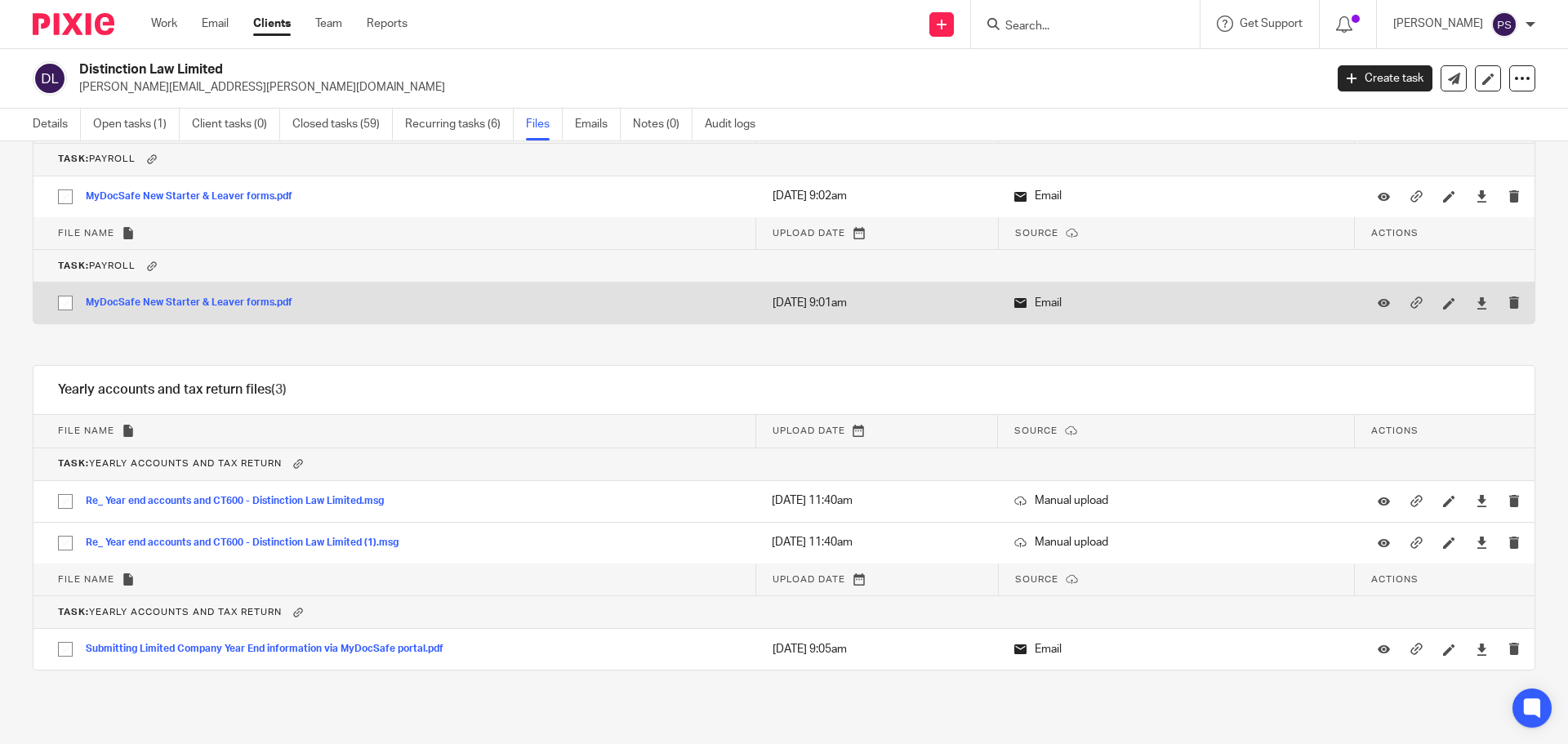
click at [1371, 304] on div at bounding box center [1383, 303] width 24 height 24
click at [1378, 304] on icon at bounding box center [1384, 303] width 12 height 12
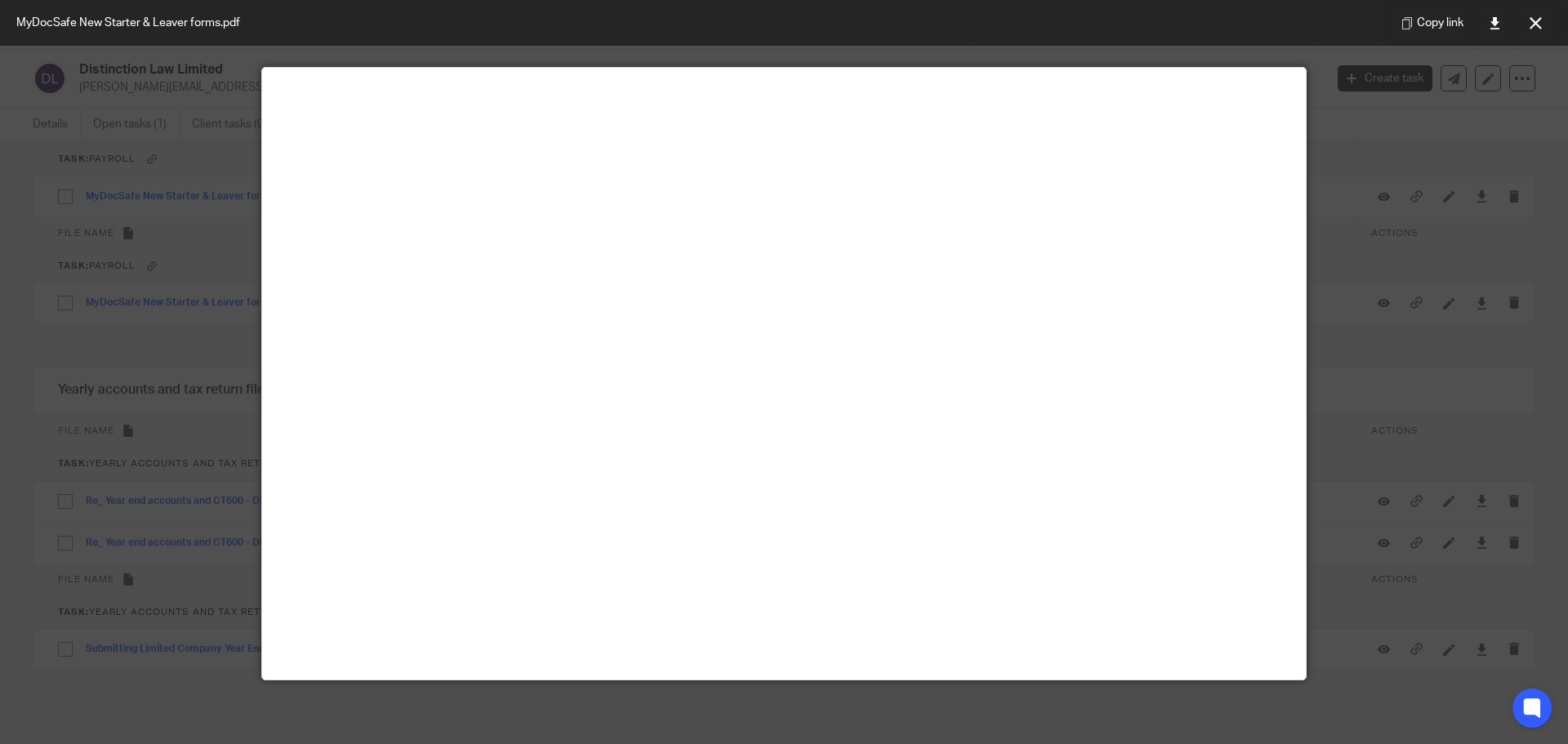
scroll to position [0, 0]
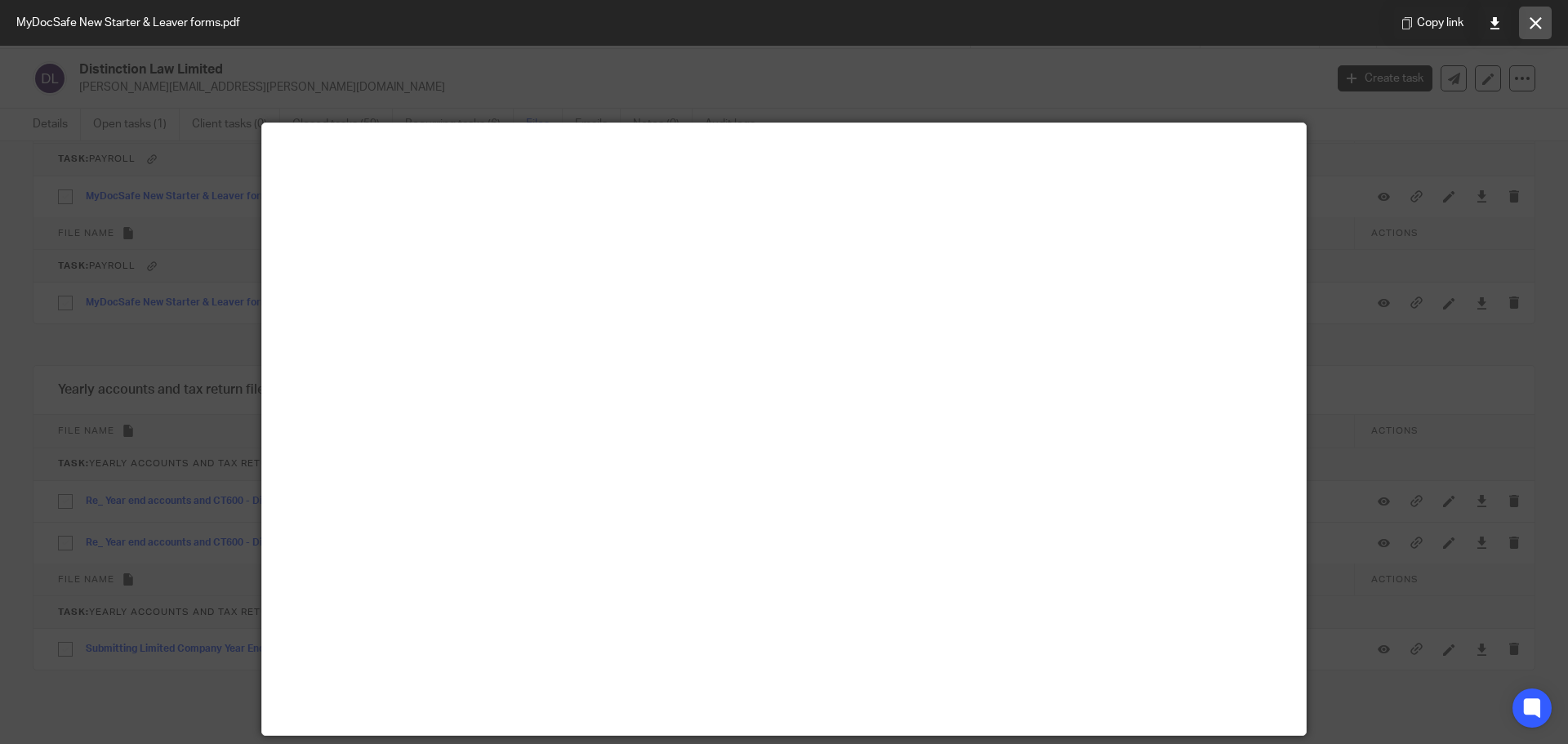
click at [1533, 23] on icon at bounding box center [1536, 23] width 12 height 12
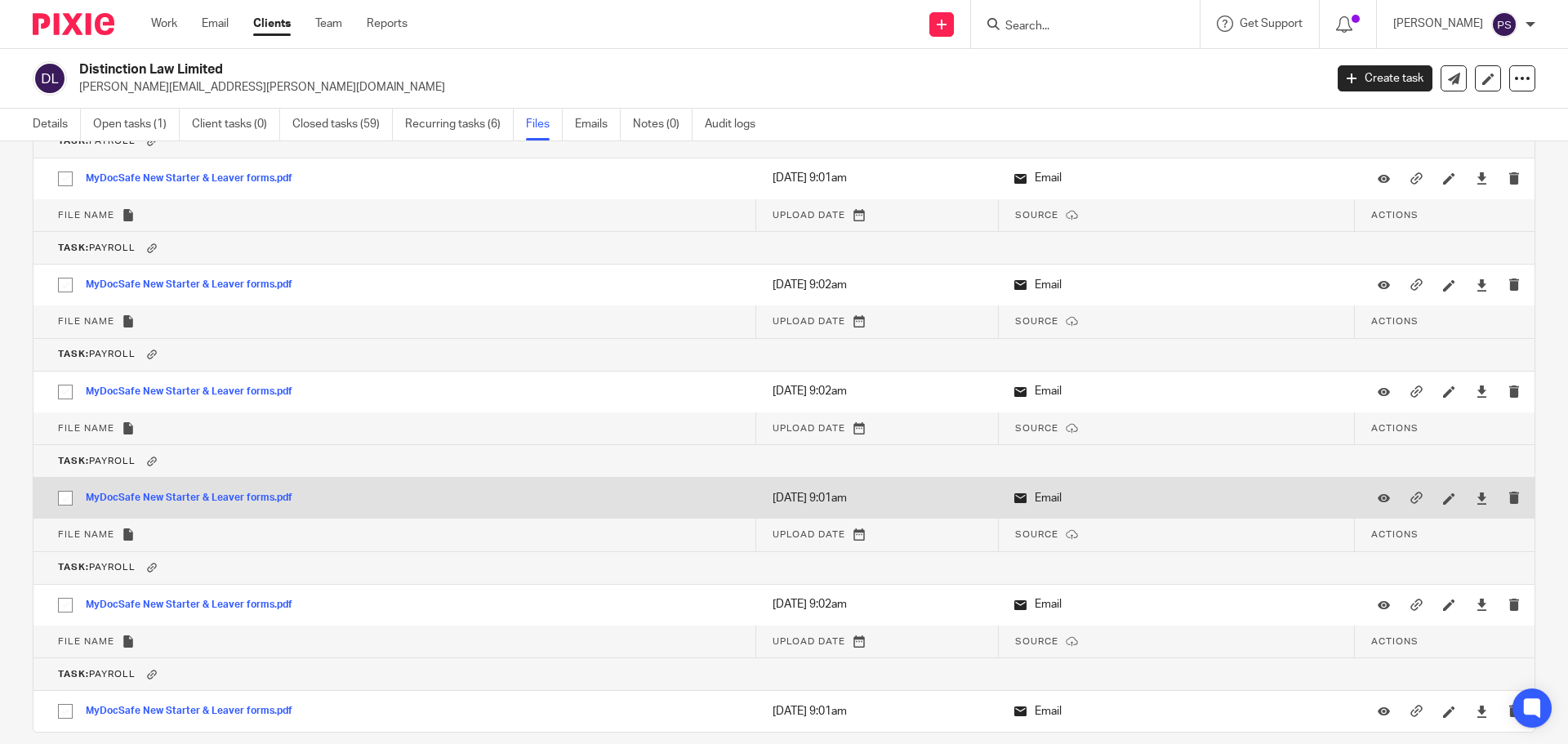
scroll to position [616, 0]
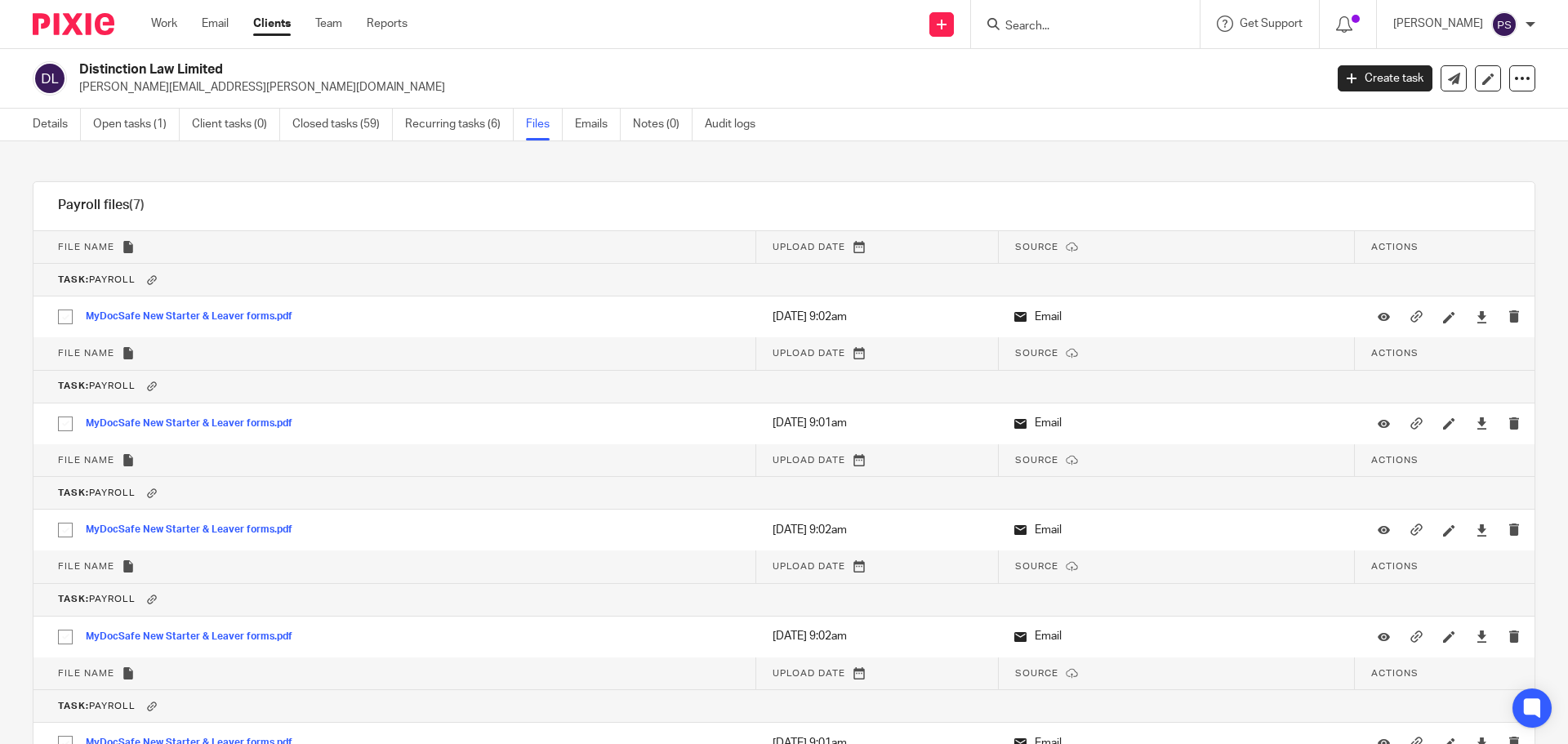
click at [1111, 31] on input "Search" at bounding box center [1076, 27] width 147 height 15
type input "magic"
click at [1133, 61] on link at bounding box center [1139, 70] width 276 height 38
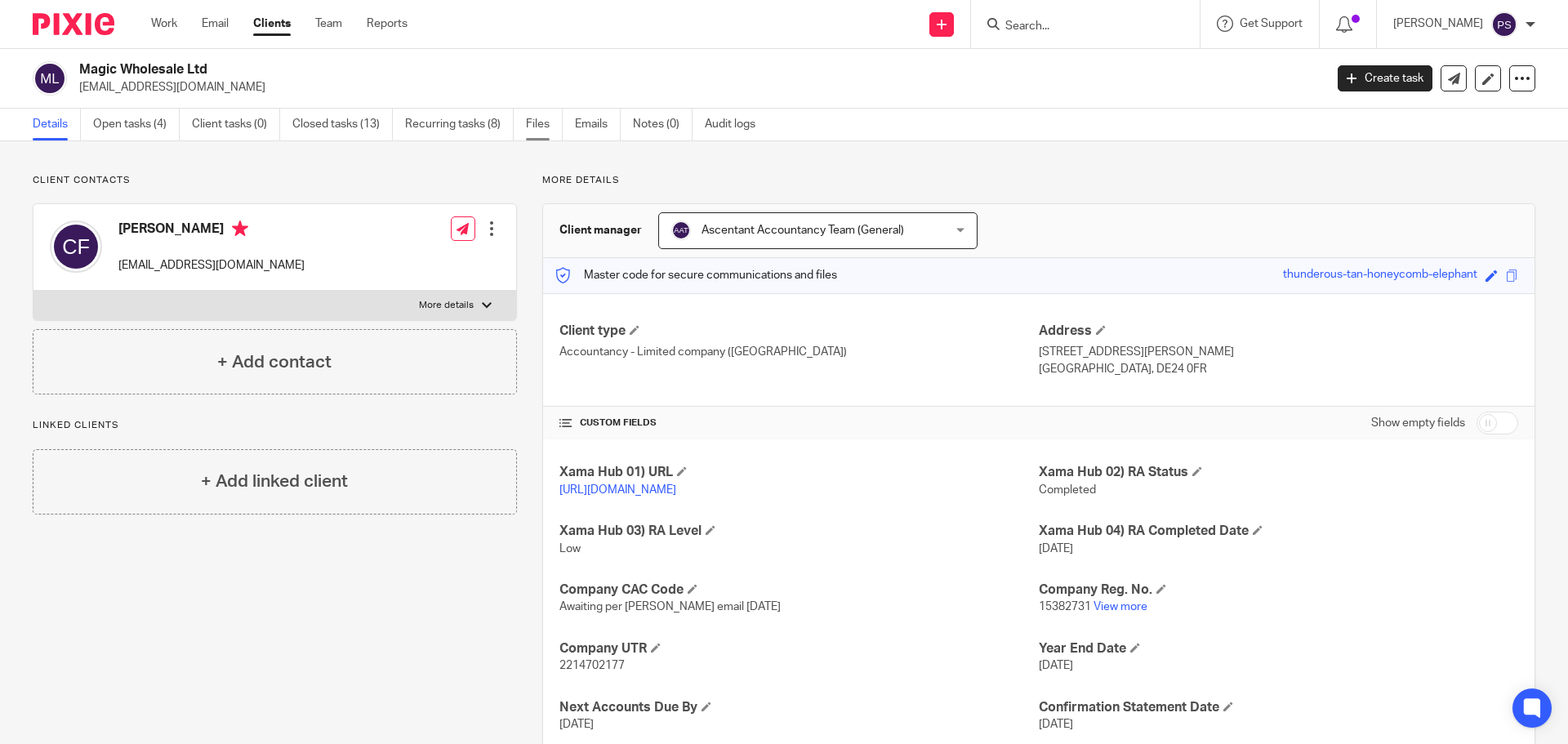
click at [543, 129] on link "Files" at bounding box center [544, 124] width 37 height 31
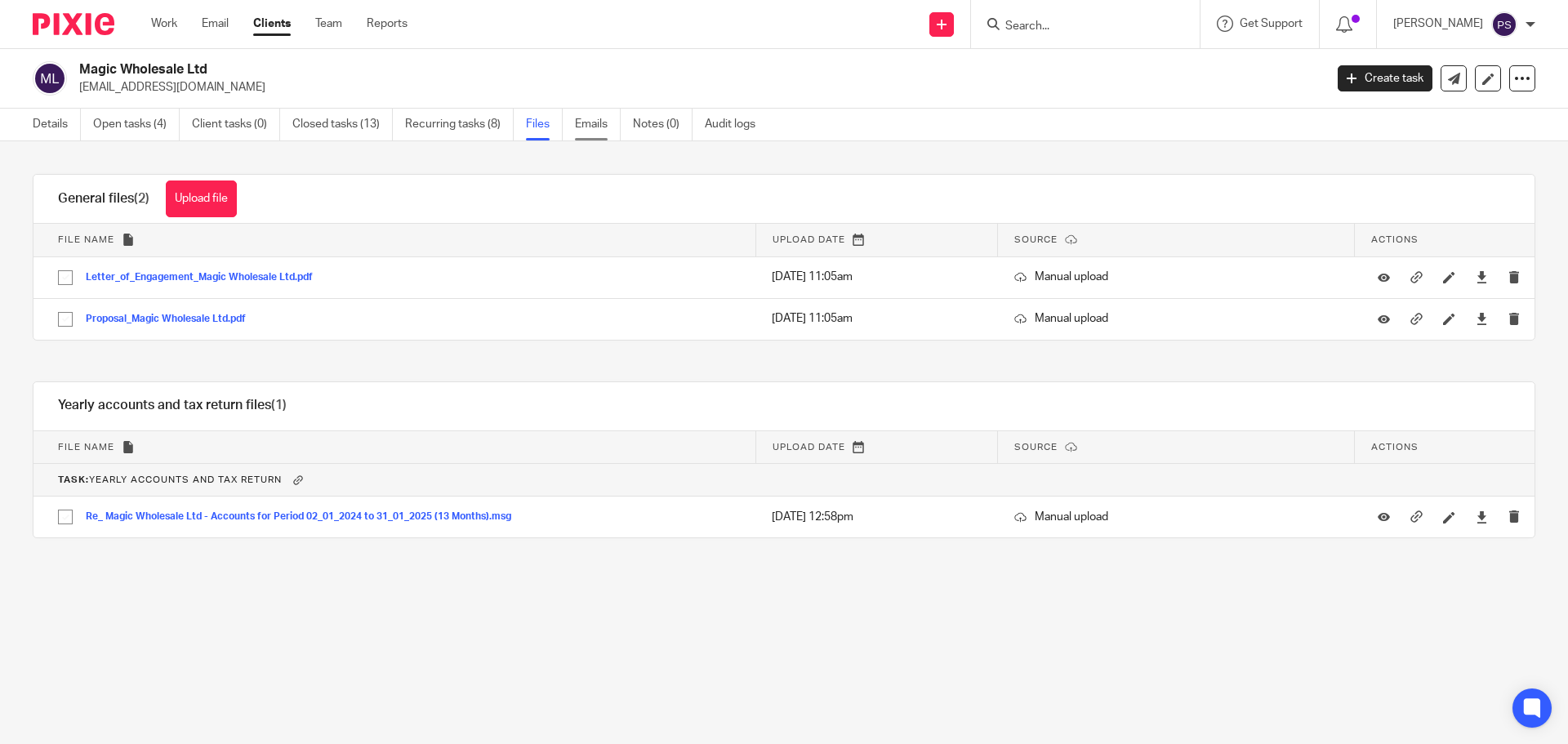
click at [597, 123] on link "Emails" at bounding box center [597, 124] width 45 height 31
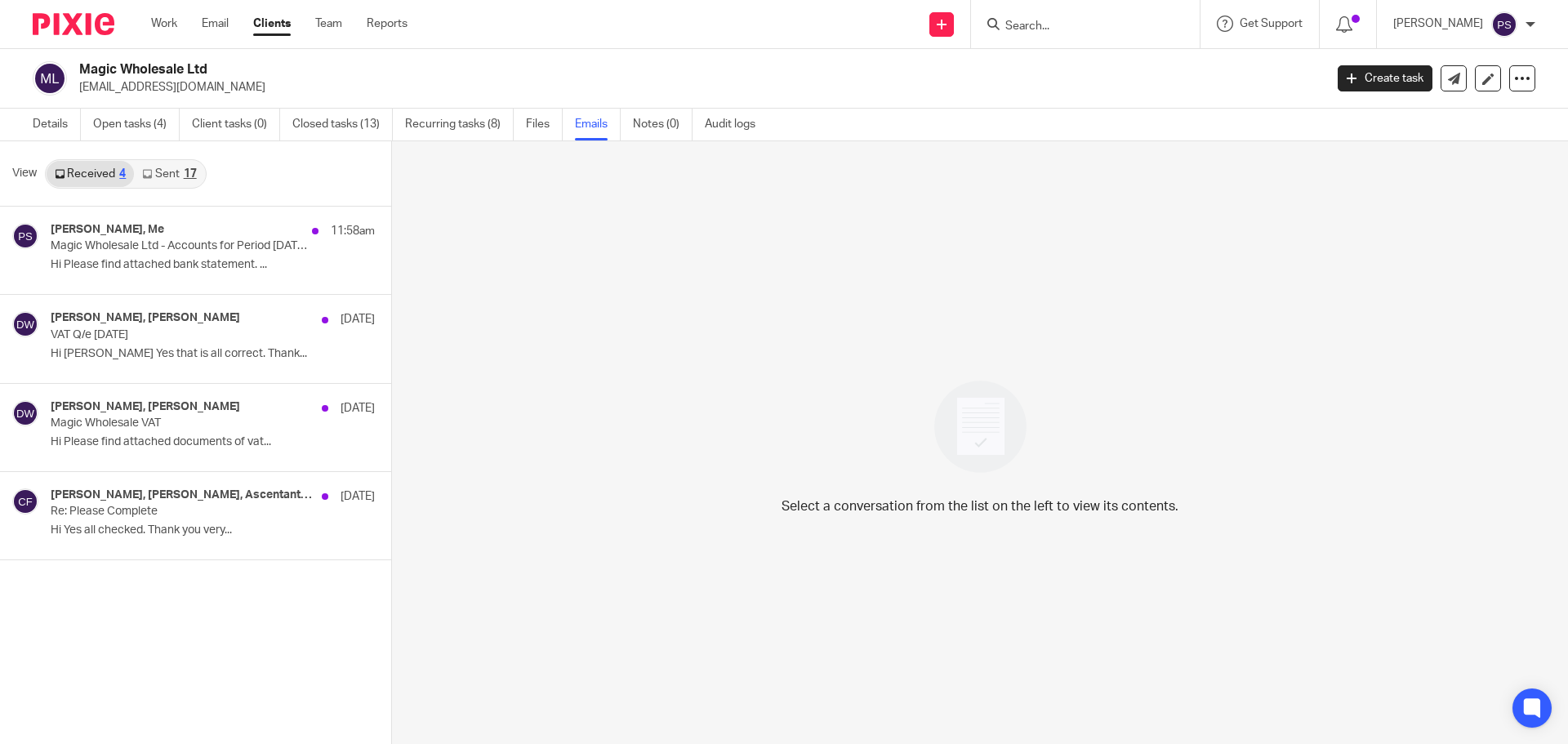
click at [168, 178] on link "Sent 17" at bounding box center [169, 174] width 70 height 26
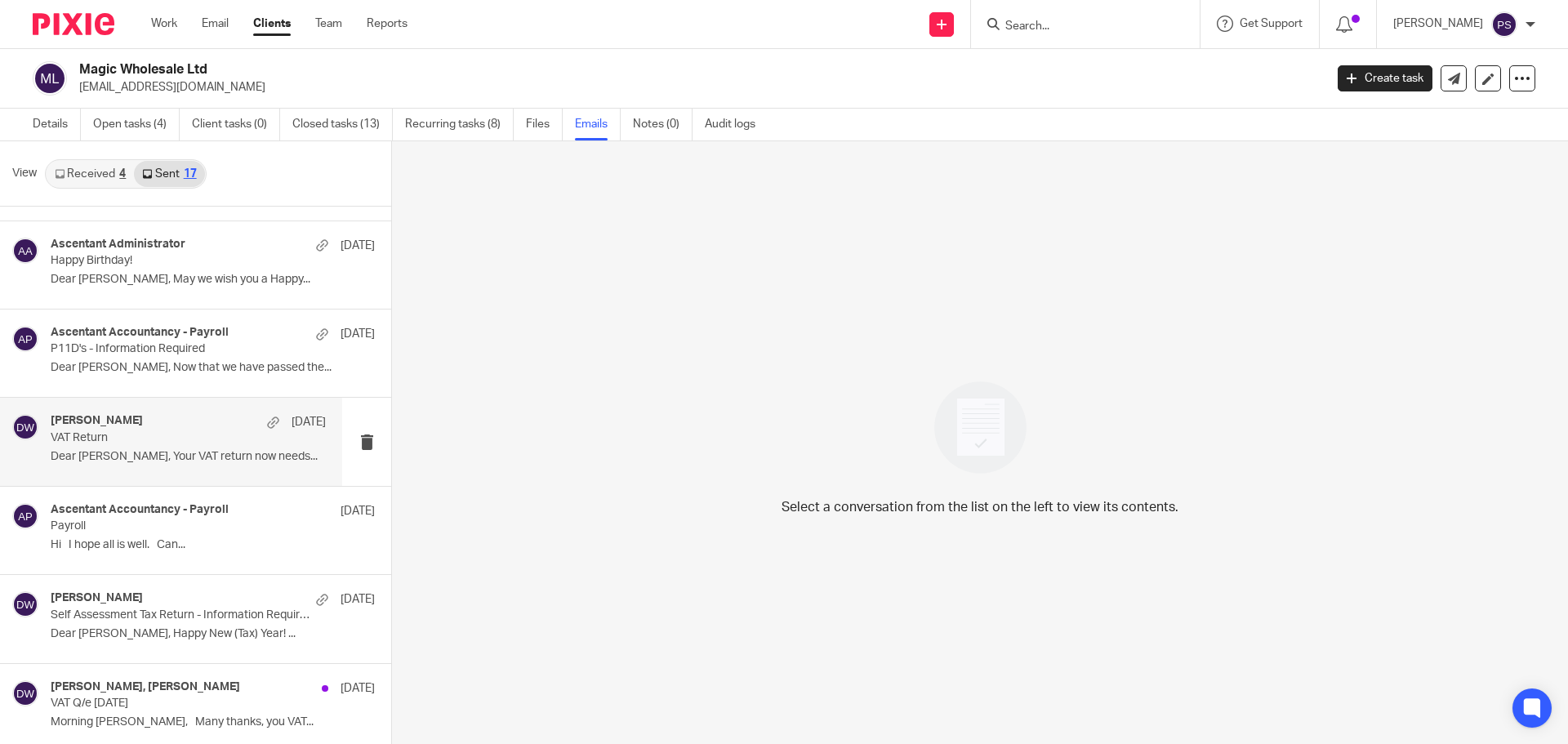
scroll to position [163, 0]
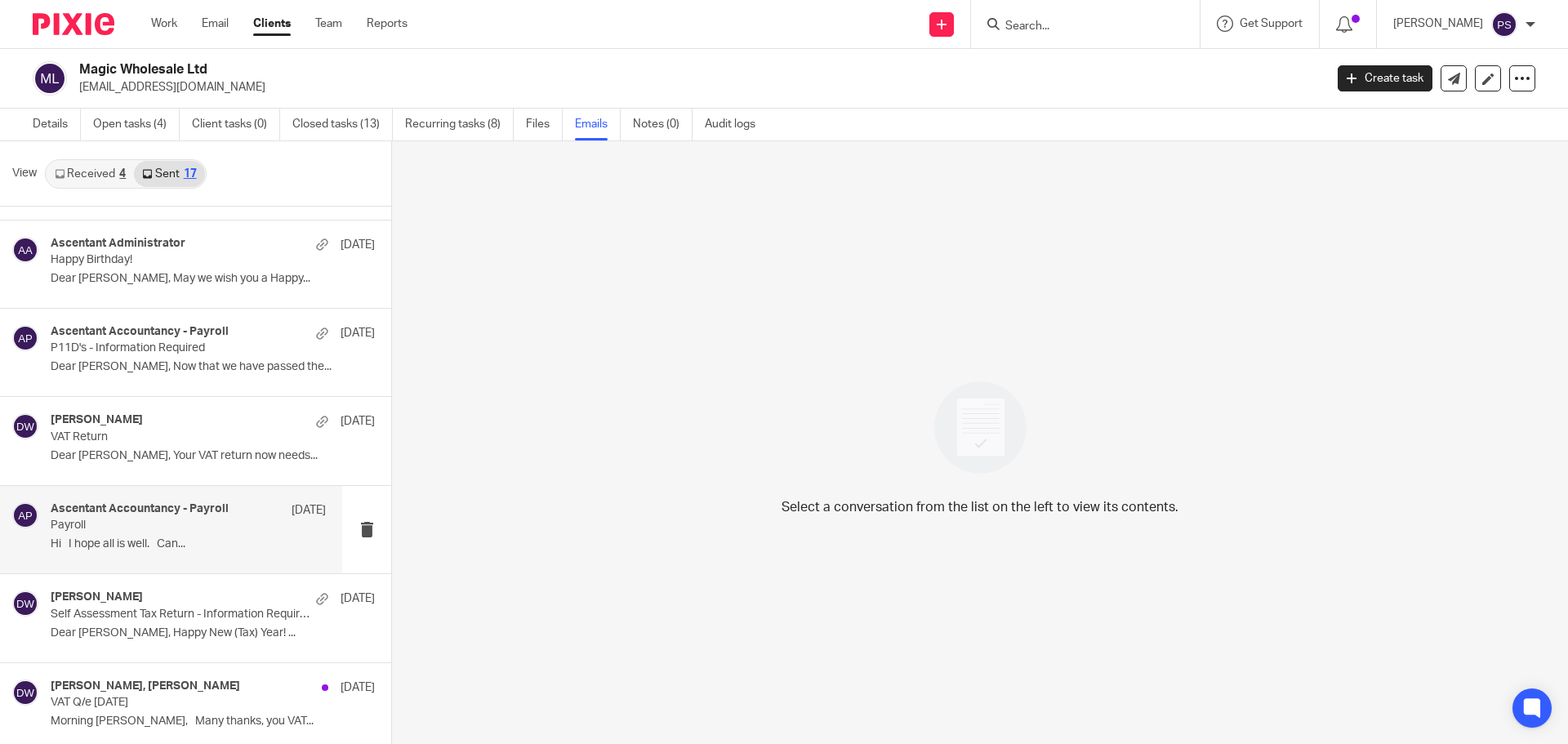
click at [129, 548] on p "Hi I hope all is well. Can..." at bounding box center [188, 544] width 275 height 14
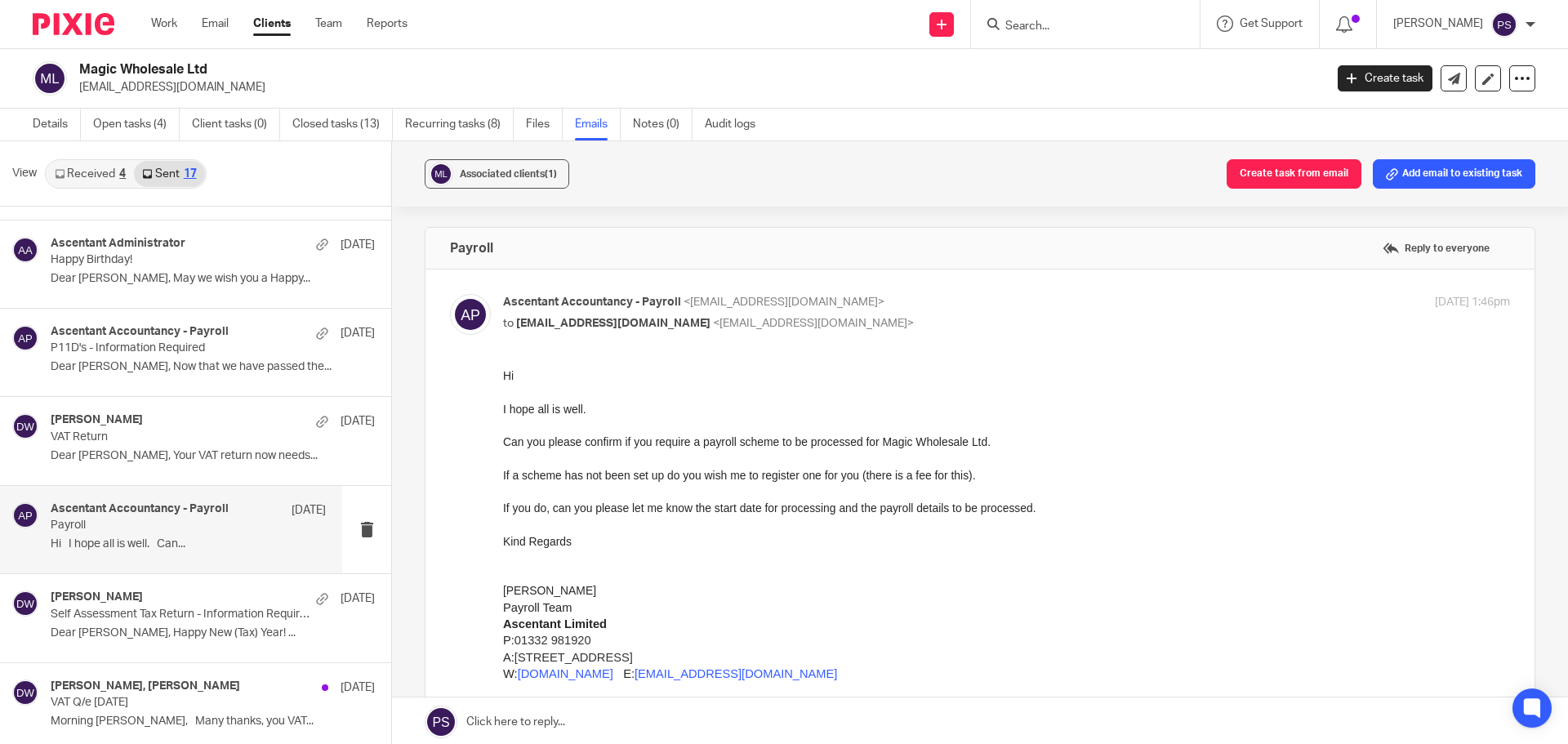
scroll to position [0, 0]
click at [156, 610] on p "Self Assessment Tax Return - Information Required" at bounding box center [161, 614] width 220 height 14
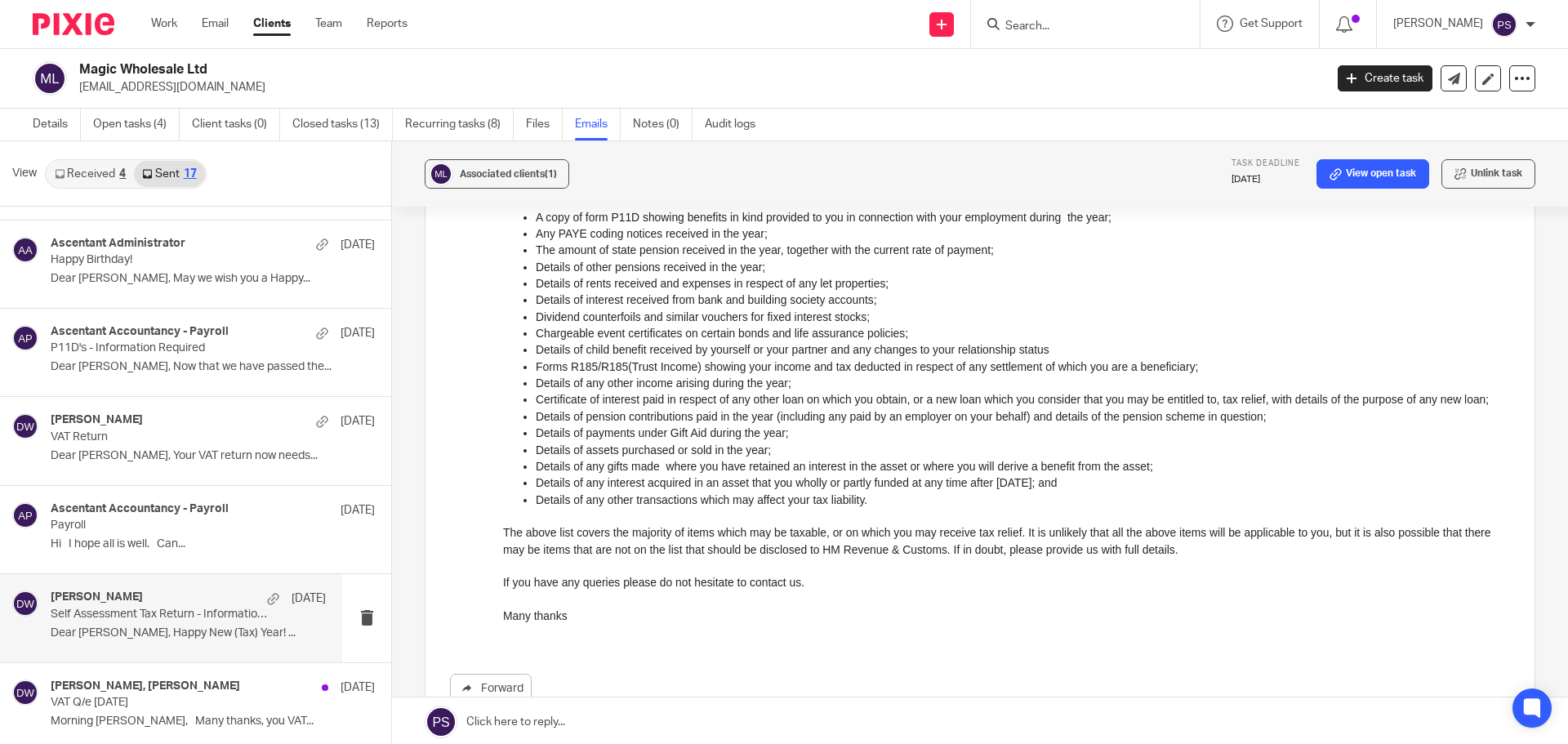
scroll to position [327, 0]
click at [149, 684] on h4 "[PERSON_NAME], [PERSON_NAME]" at bounding box center [145, 686] width 190 height 14
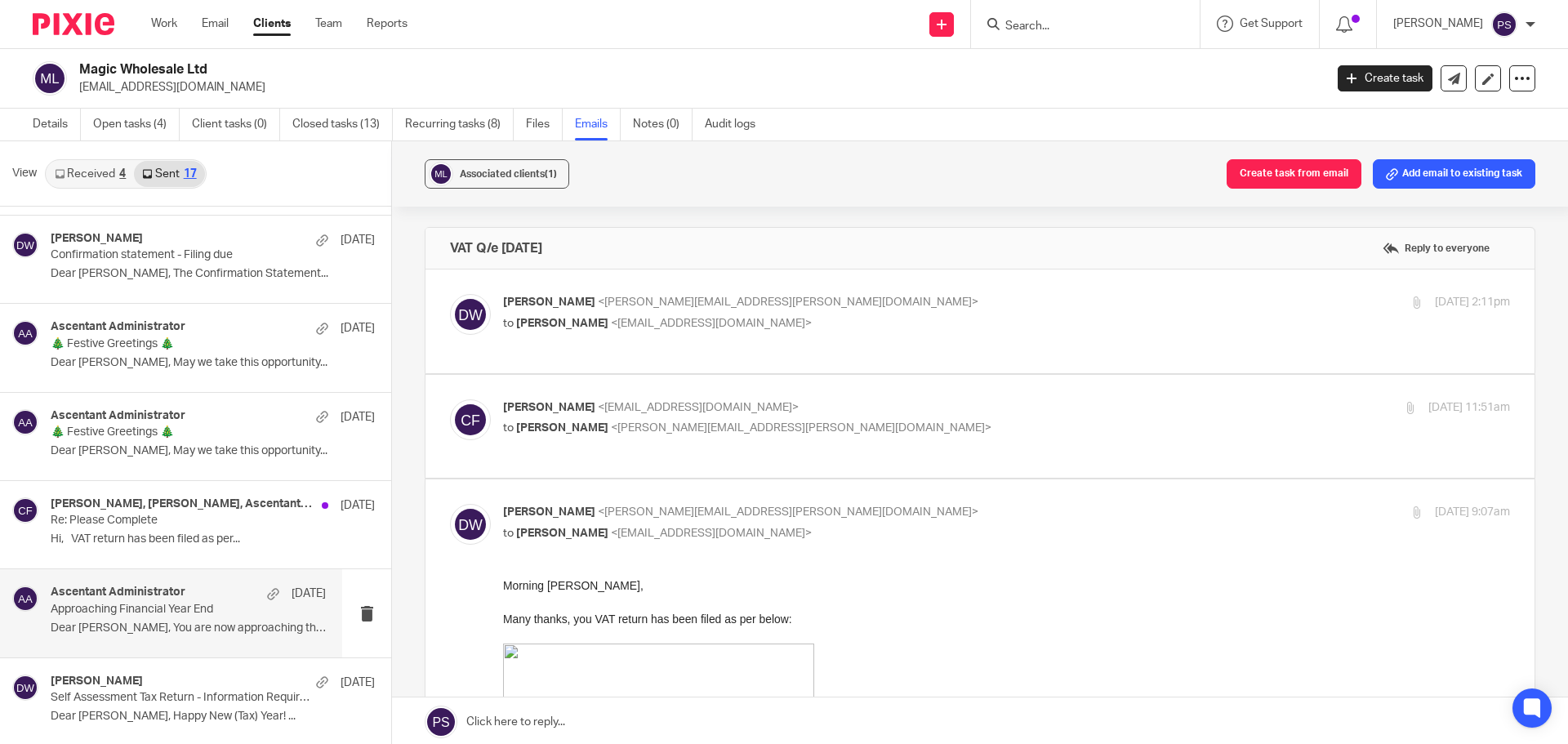
scroll to position [3, 0]
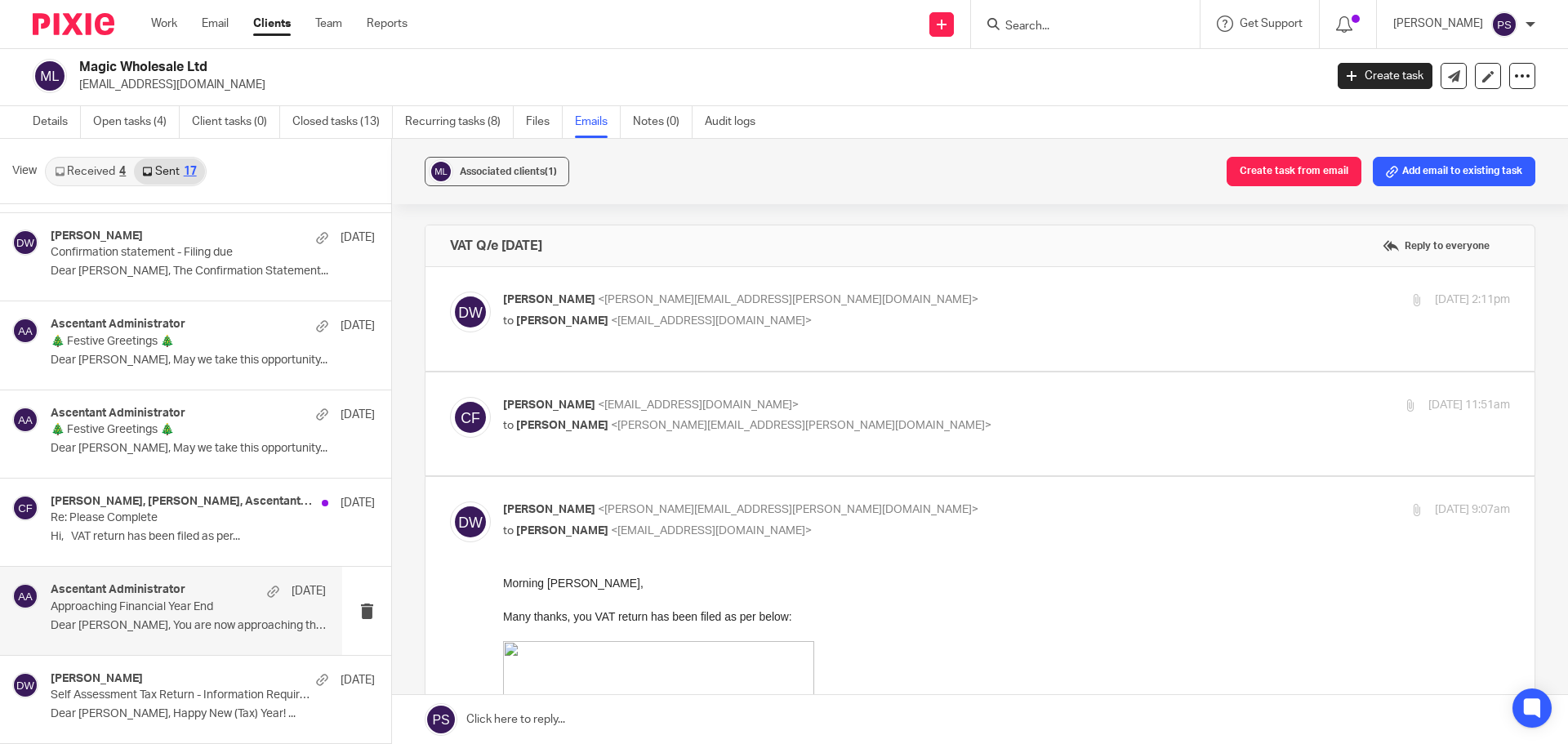
click at [111, 610] on p "Approaching Financial Year End" at bounding box center [161, 607] width 220 height 14
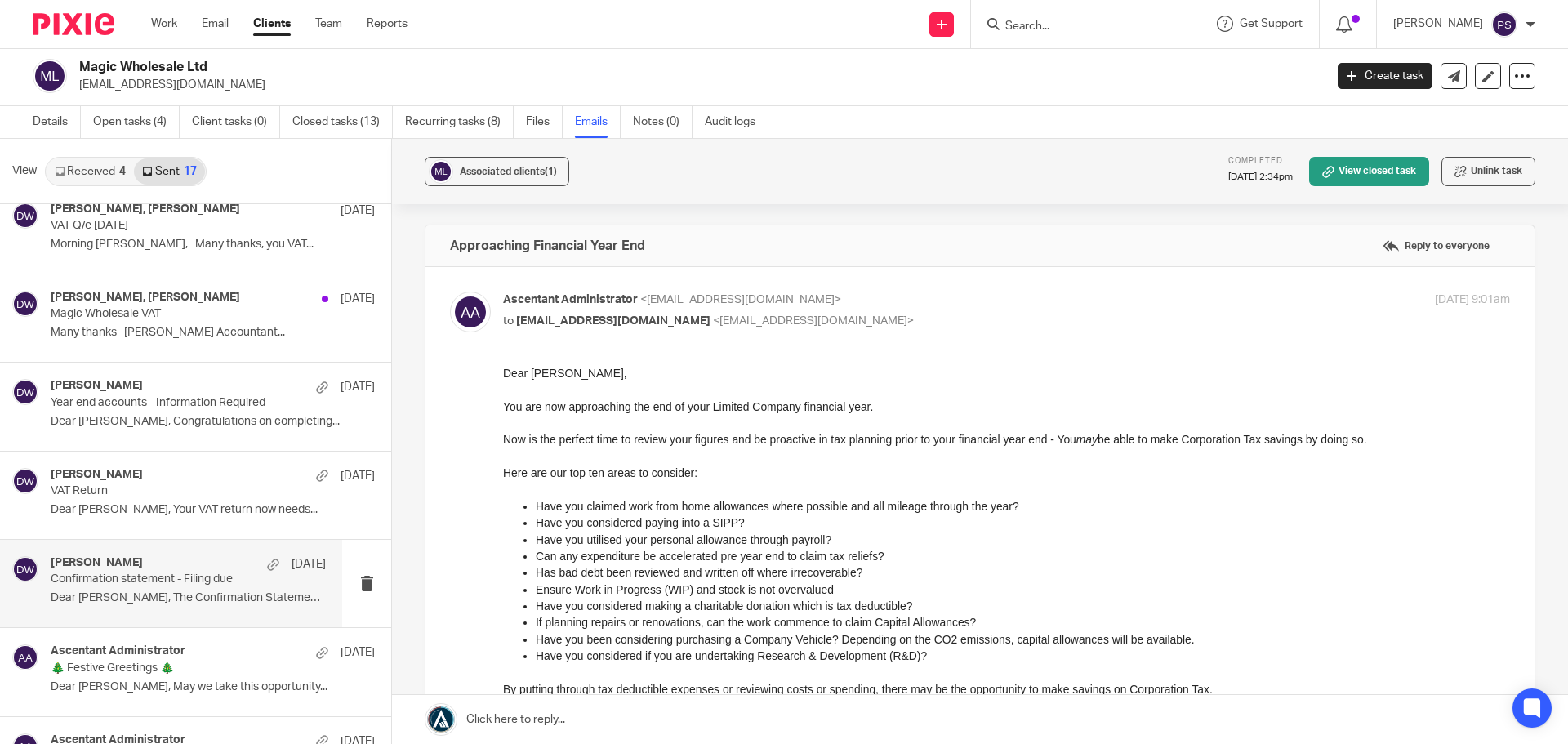
scroll to position [556, 0]
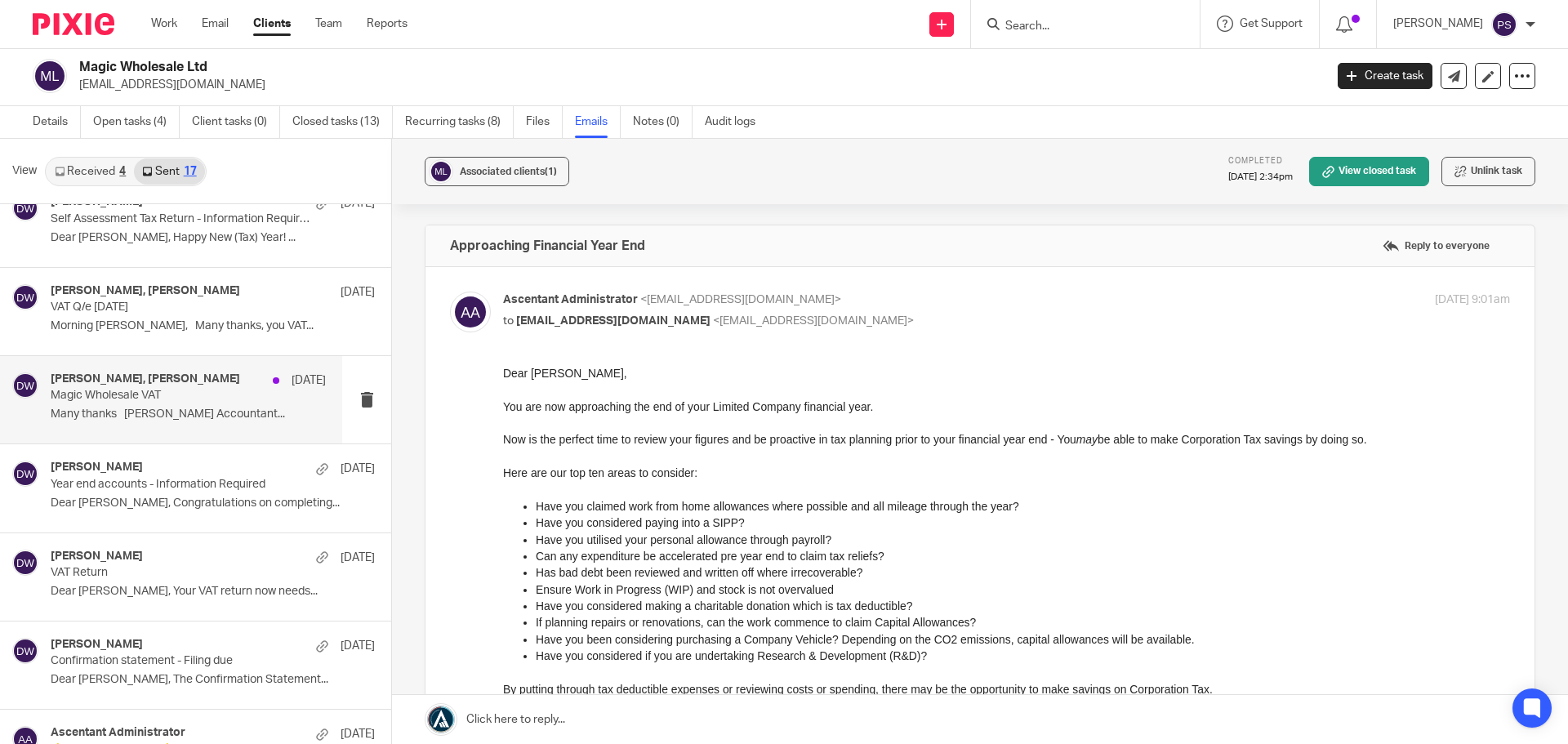
click at [156, 399] on p "Magic Wholesale VAT" at bounding box center [161, 395] width 220 height 14
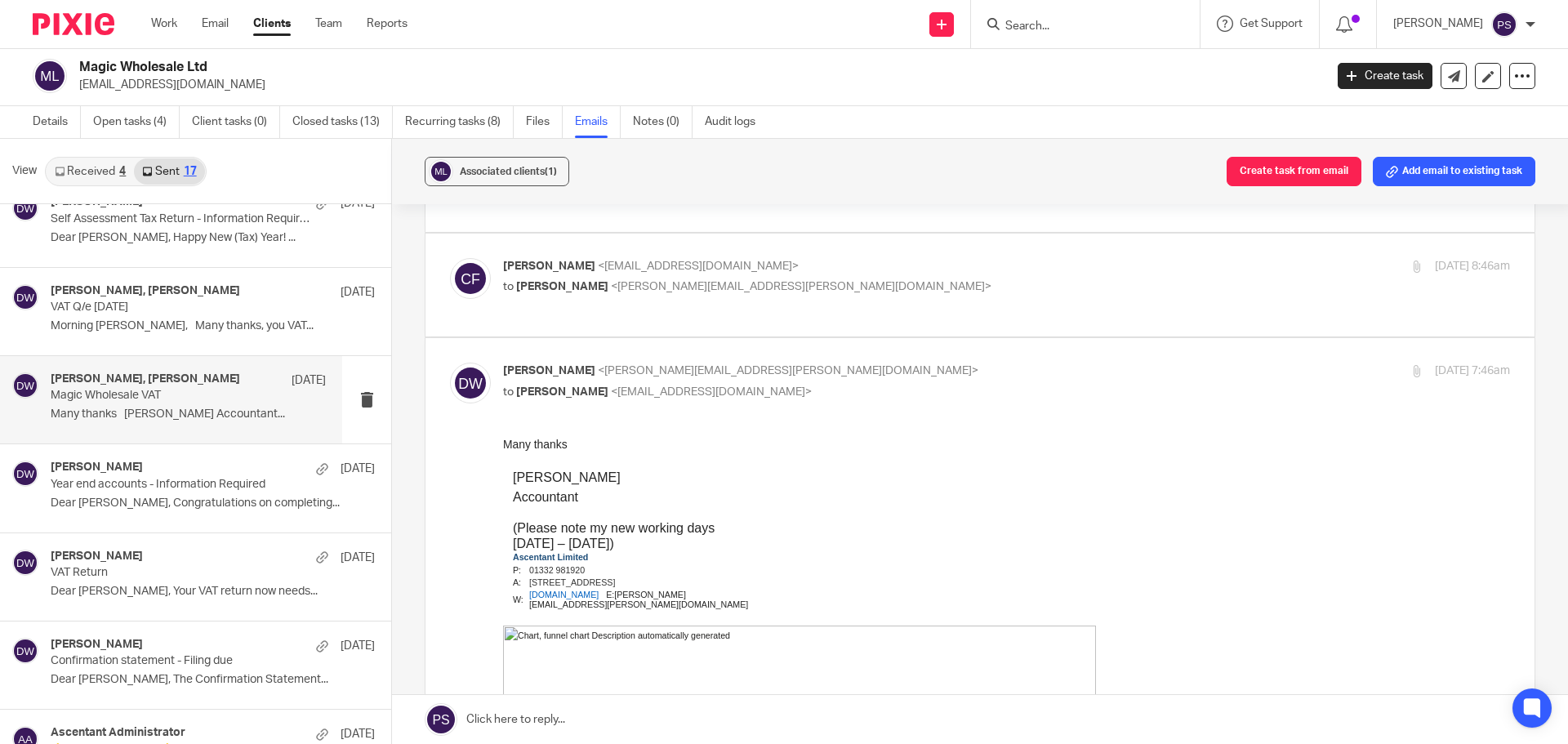
scroll to position [0, 0]
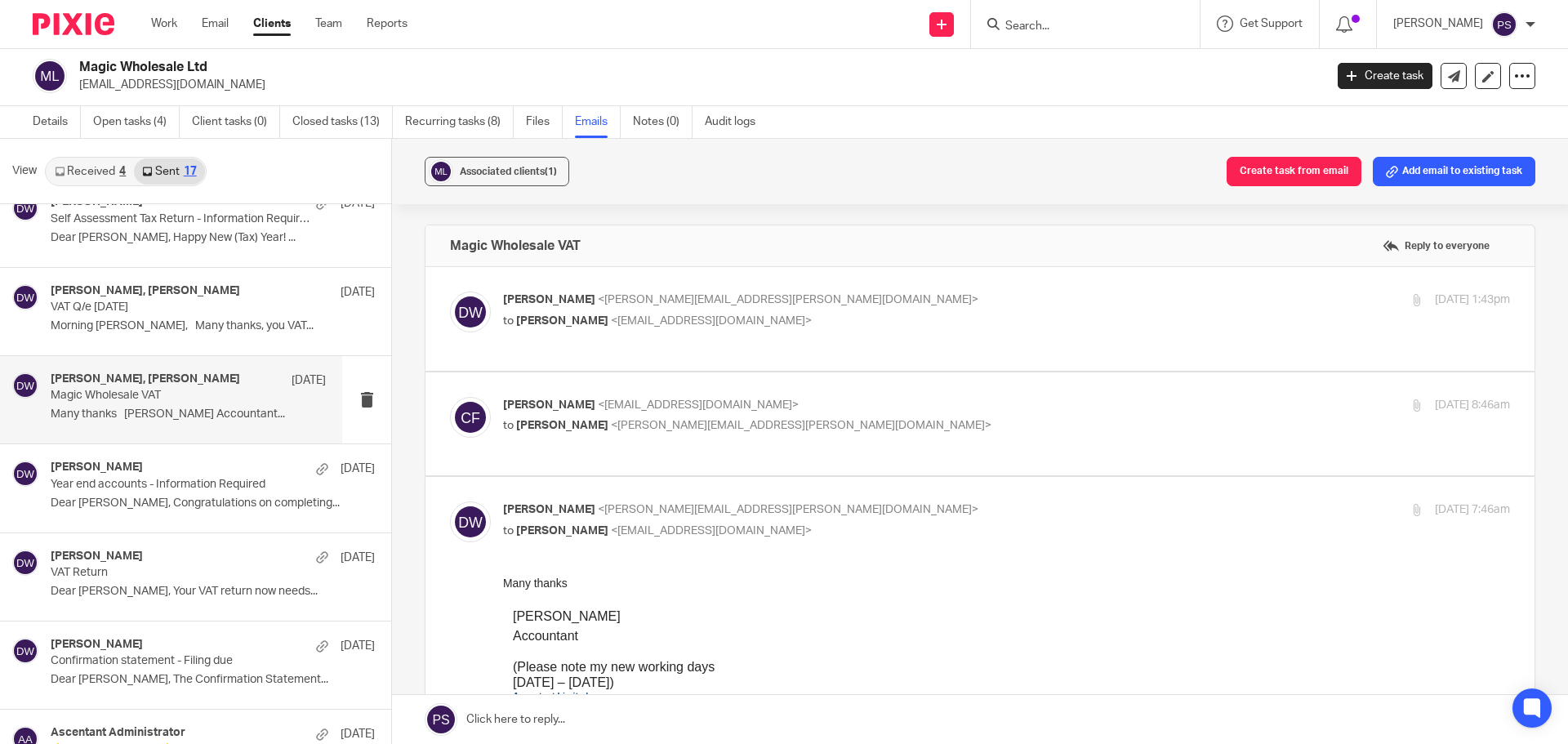
click at [641, 426] on label at bounding box center [980, 424] width 1109 height 104
click at [450, 397] on input "checkbox" at bounding box center [449, 396] width 1 height 1
checkbox input "true"
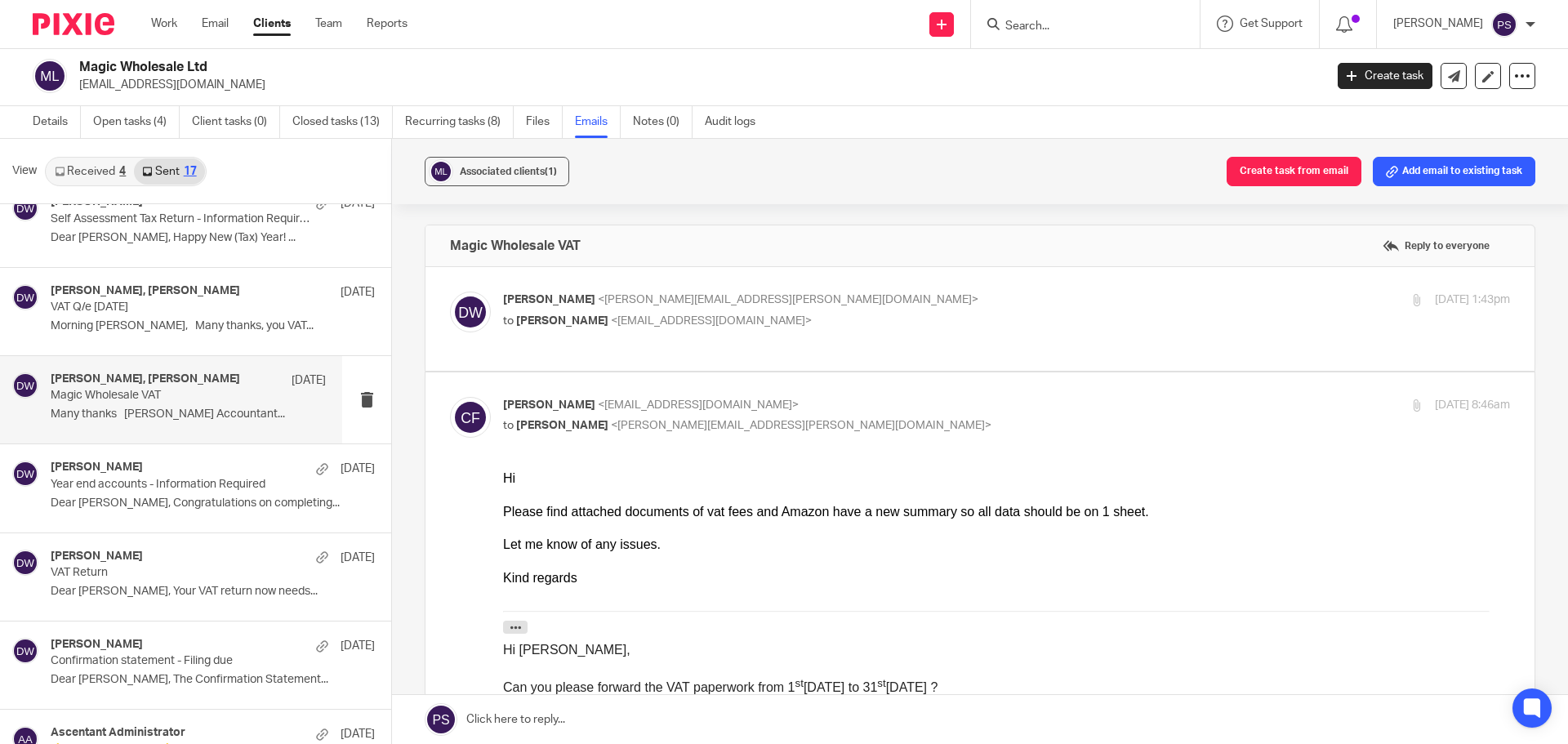
click at [577, 346] on label at bounding box center [980, 319] width 1109 height 104
click at [450, 291] on input "checkbox" at bounding box center [449, 291] width 1 height 1
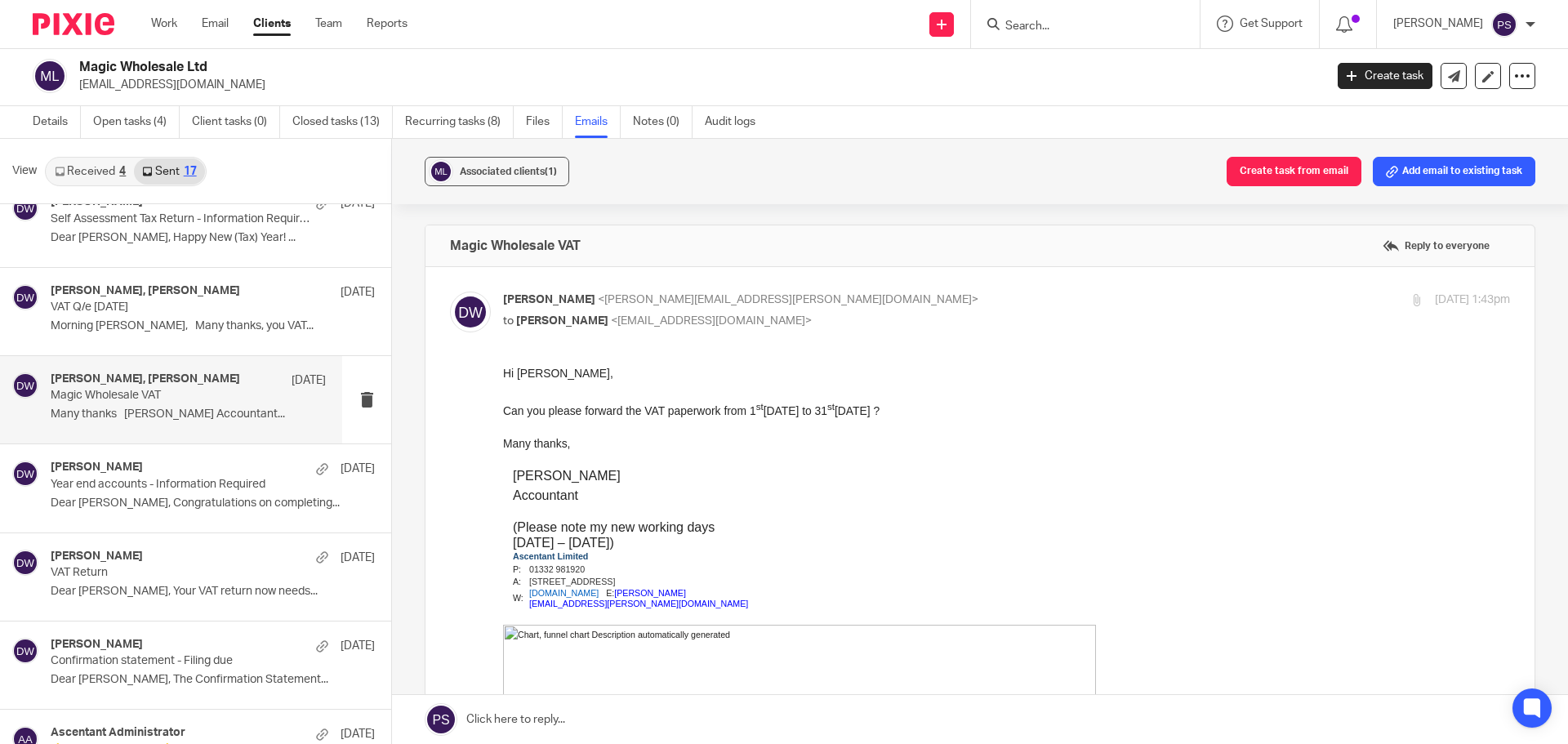
click at [579, 316] on span "claudio ficetola" at bounding box center [563, 321] width 93 height 11
checkbox input "false"
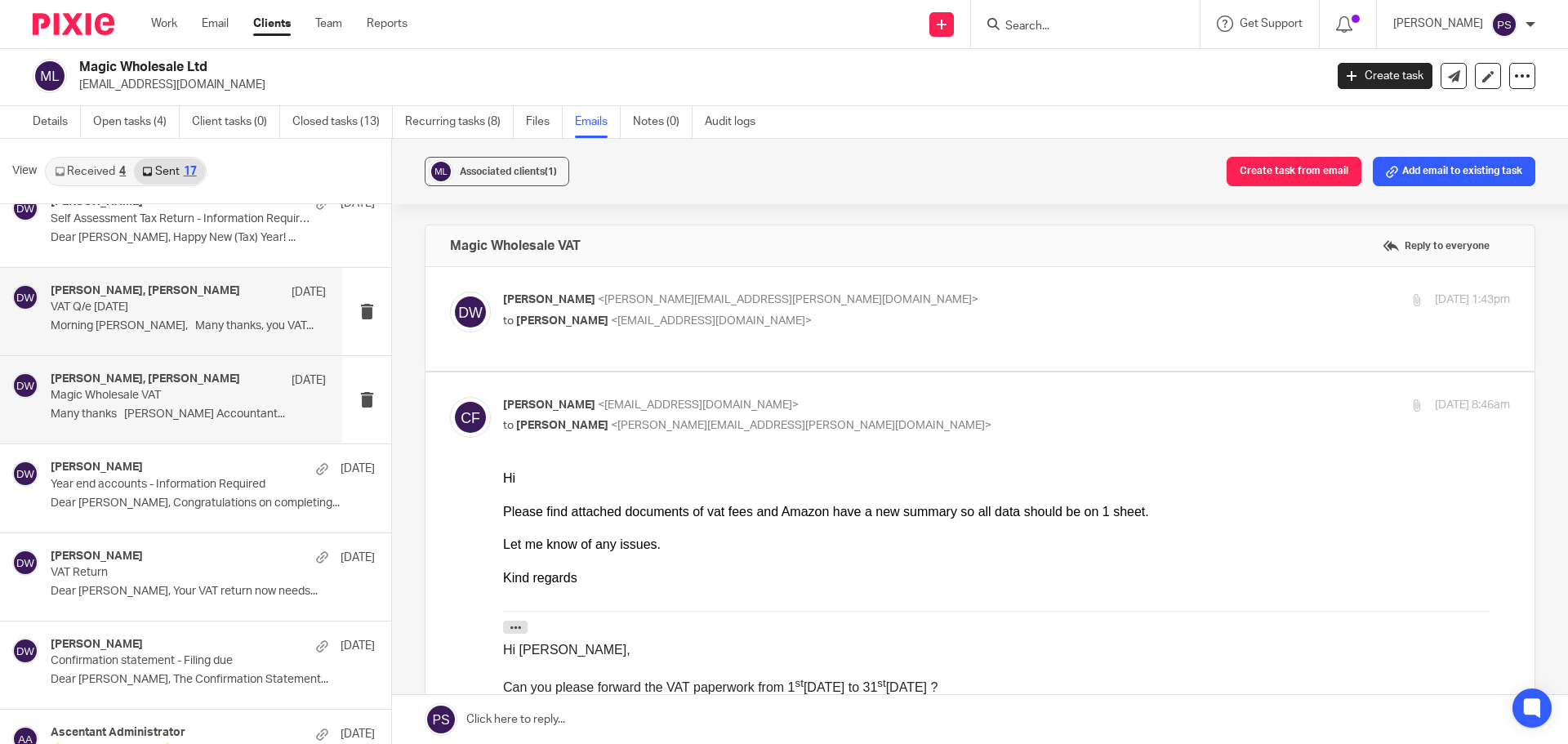
click at [111, 285] on h4 "Daniel Wilks, claudio ficetola" at bounding box center [145, 291] width 190 height 14
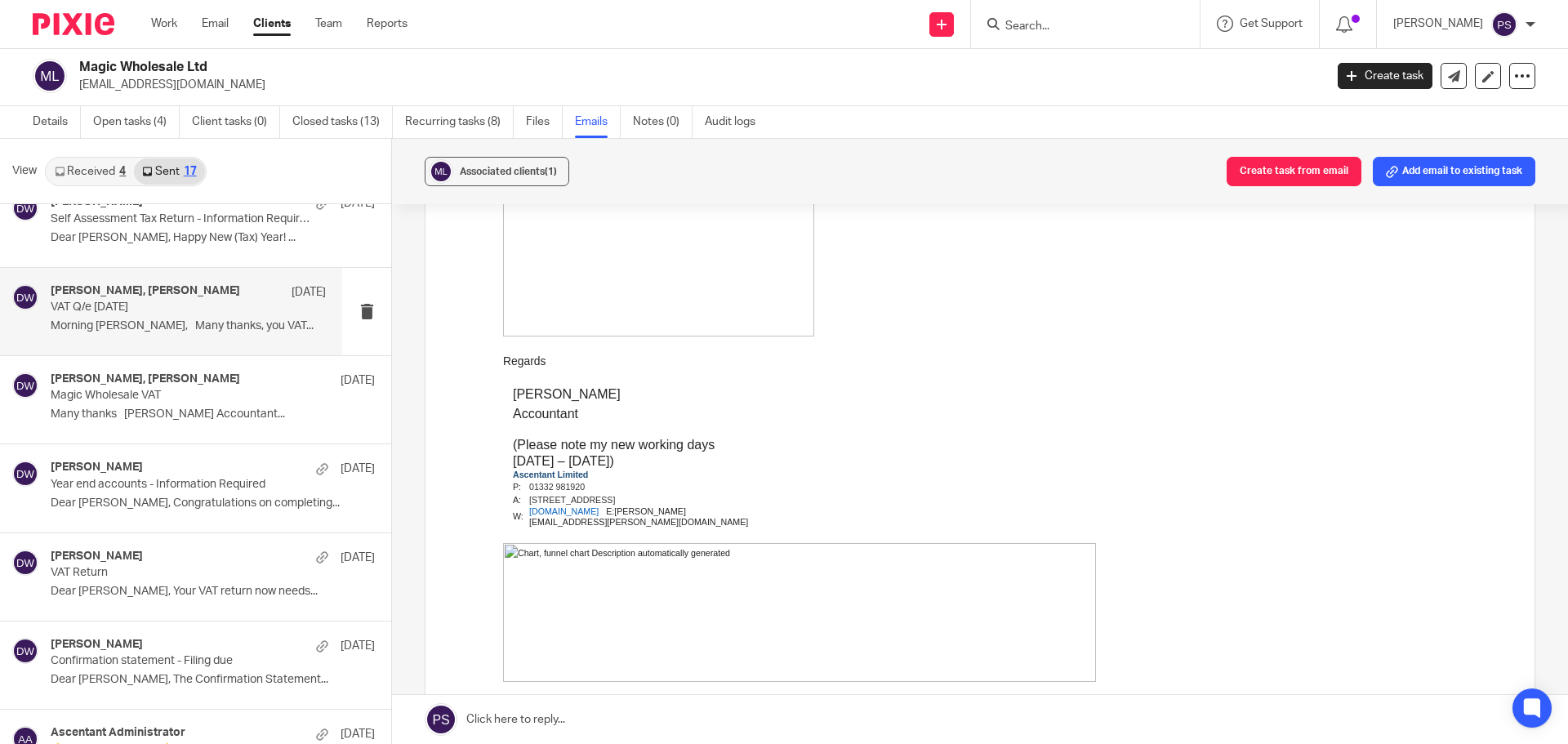
scroll to position [816, 0]
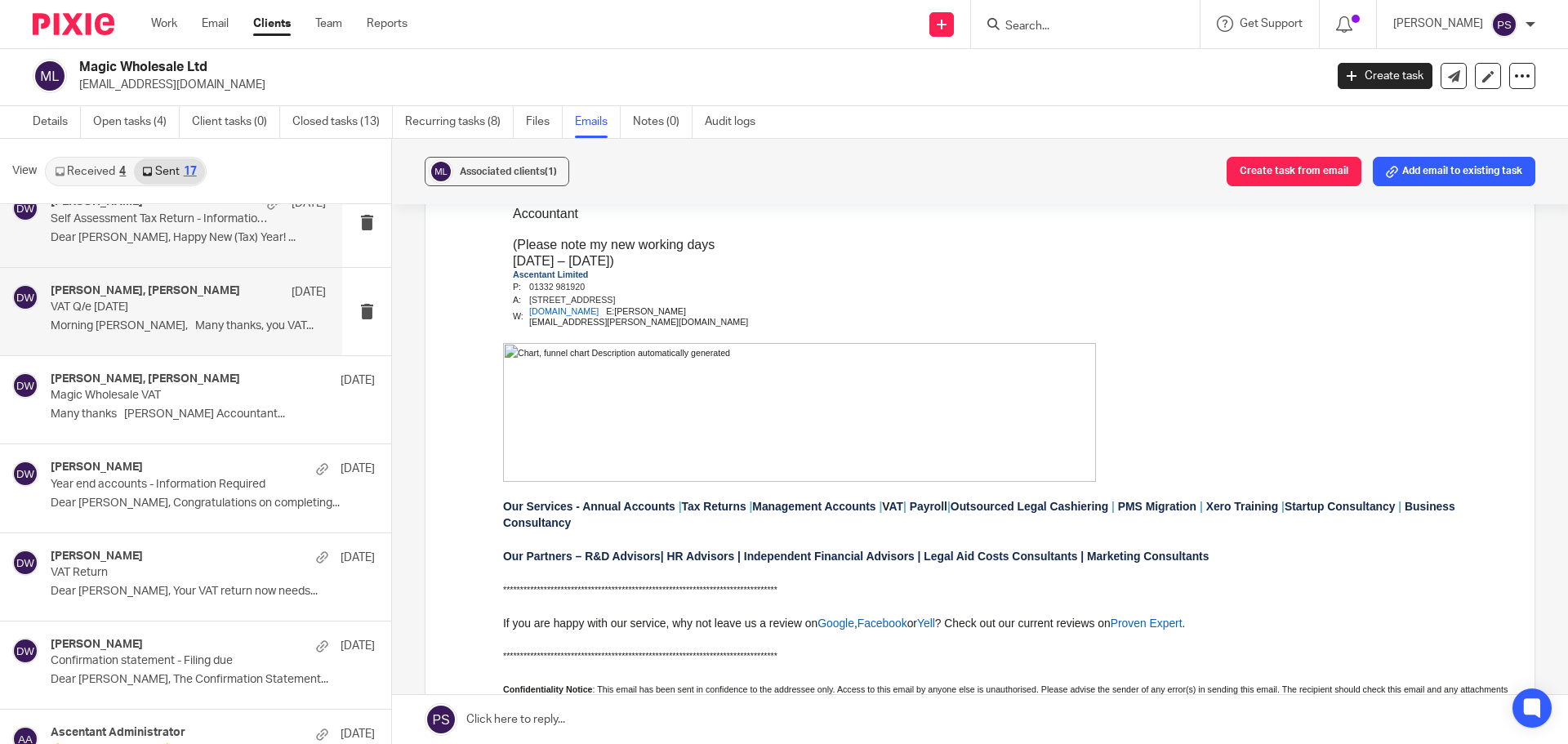
click at [86, 210] on div "Daniel Wilks 6 Apr" at bounding box center [188, 204] width 275 height 17
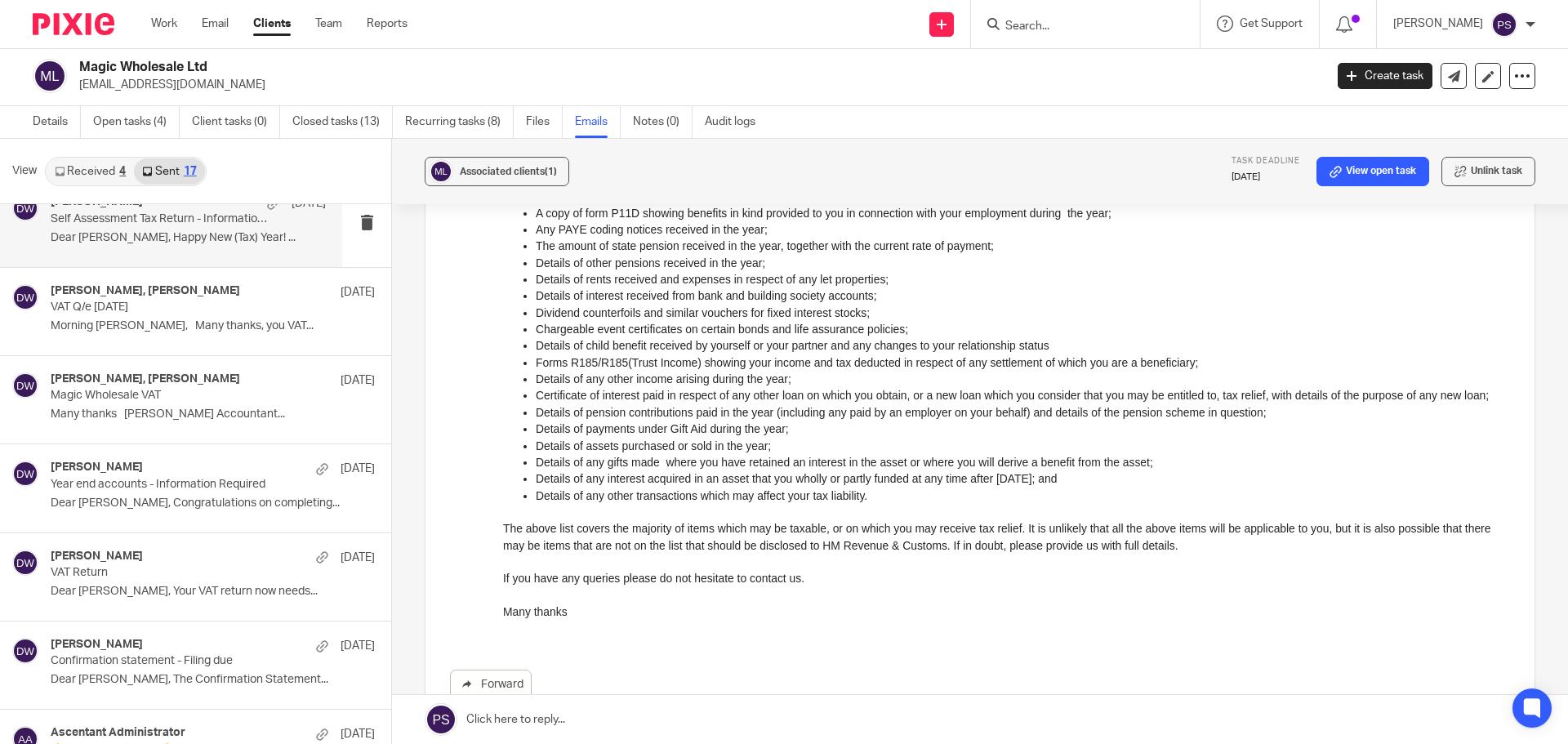
scroll to position [0, 0]
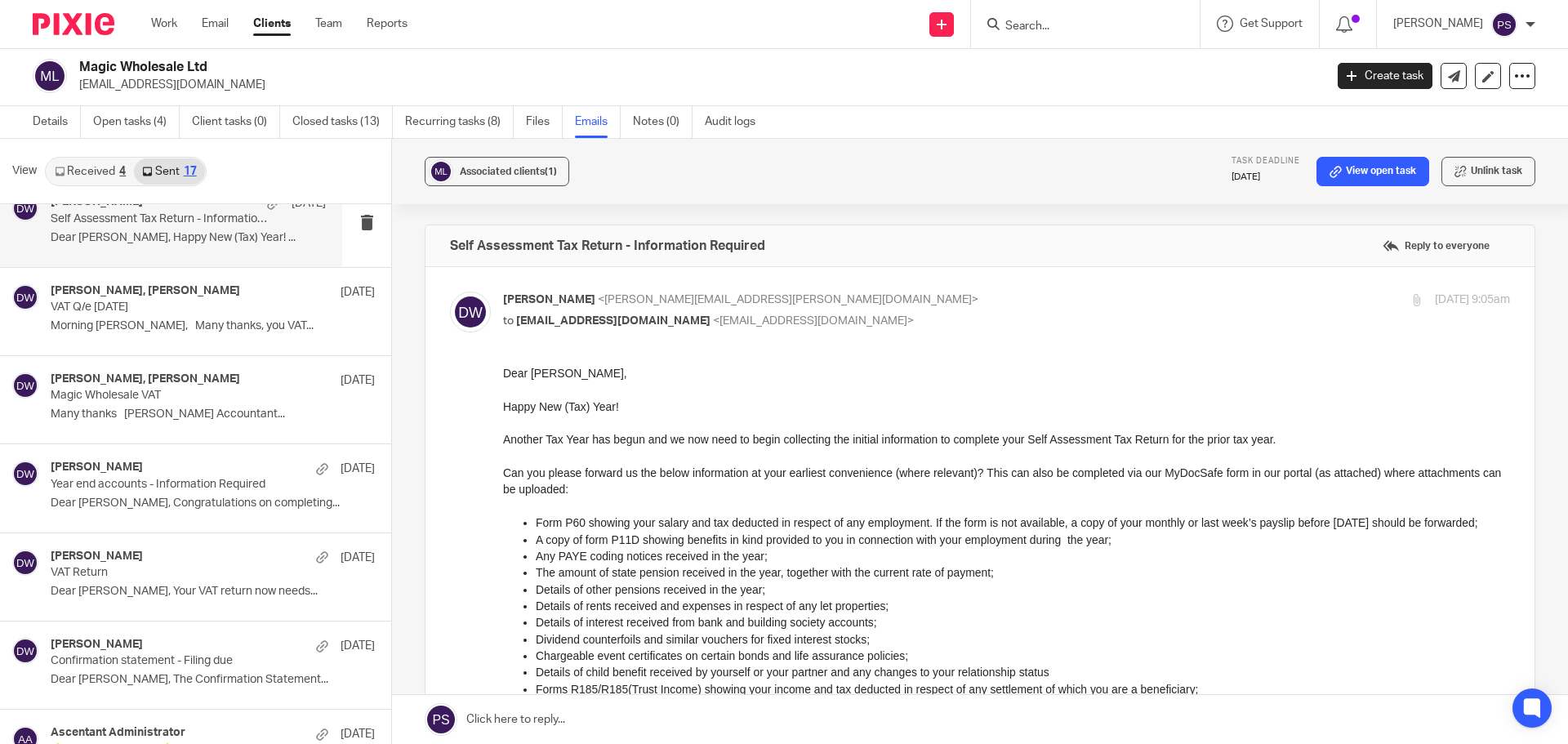
click at [586, 316] on span "claudioficetola@live.co.uk" at bounding box center [614, 321] width 194 height 11
checkbox input "false"
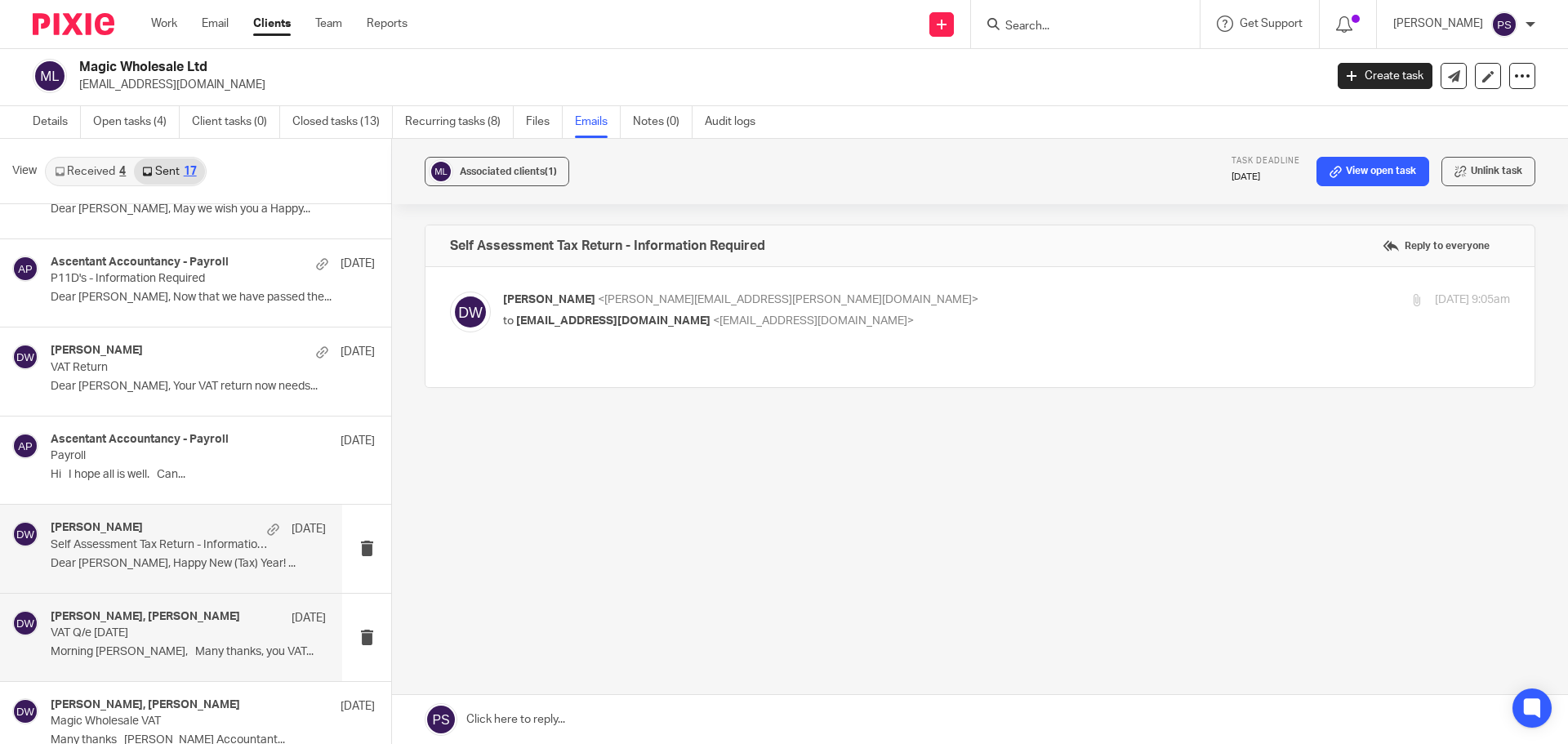
scroll to position [229, 0]
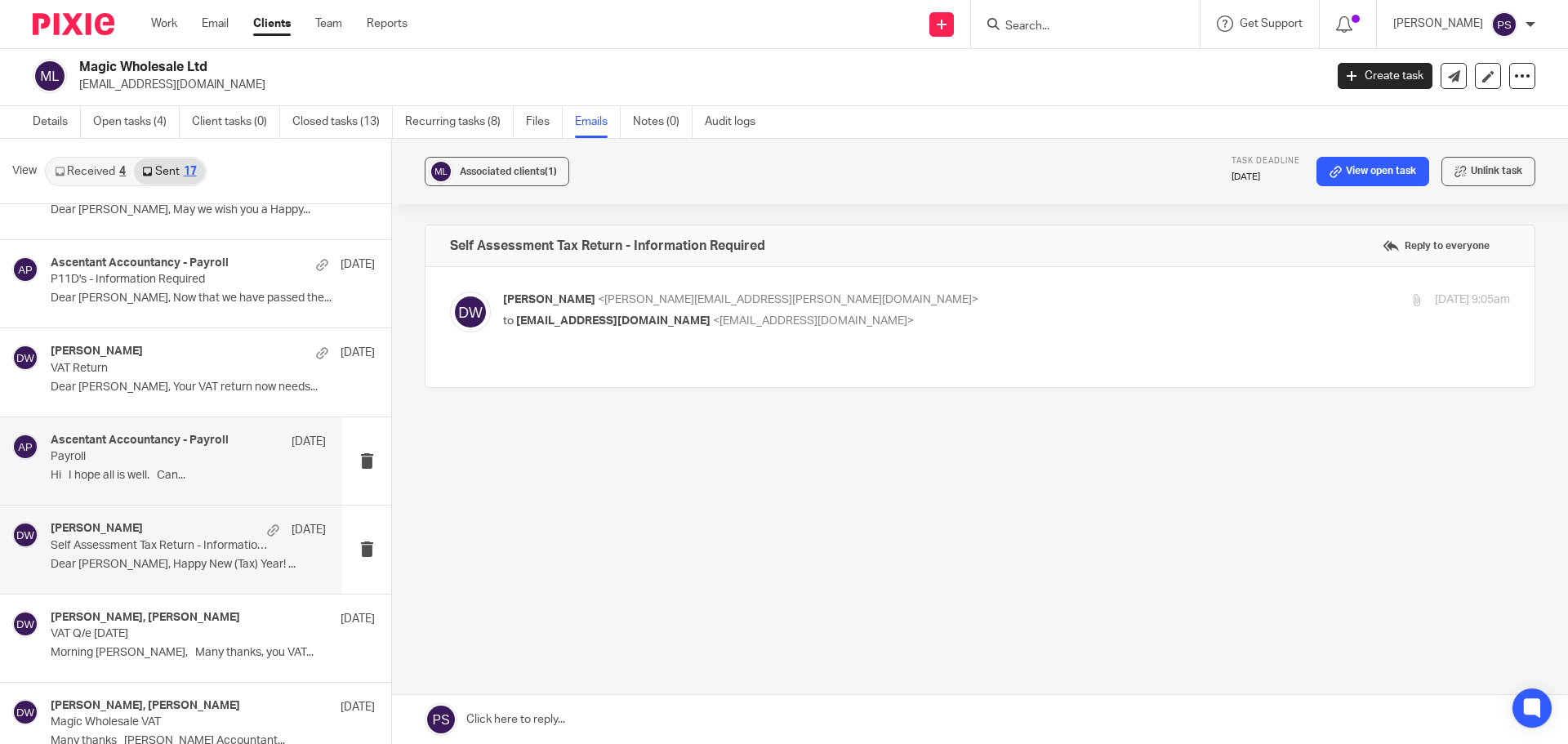
click at [120, 434] on h4 "Ascentant Accountancy - Payroll" at bounding box center [140, 440] width 178 height 14
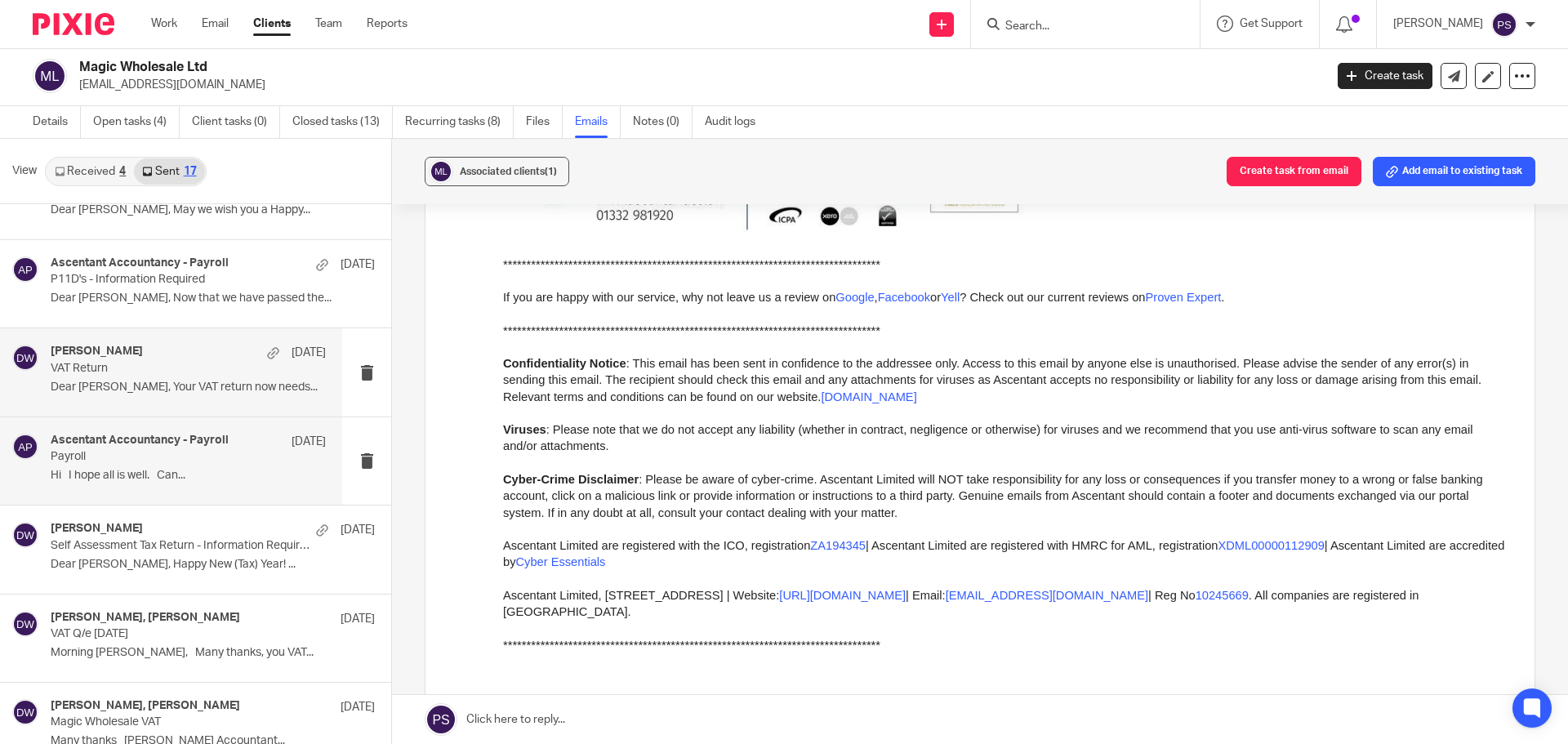
scroll to position [408, 0]
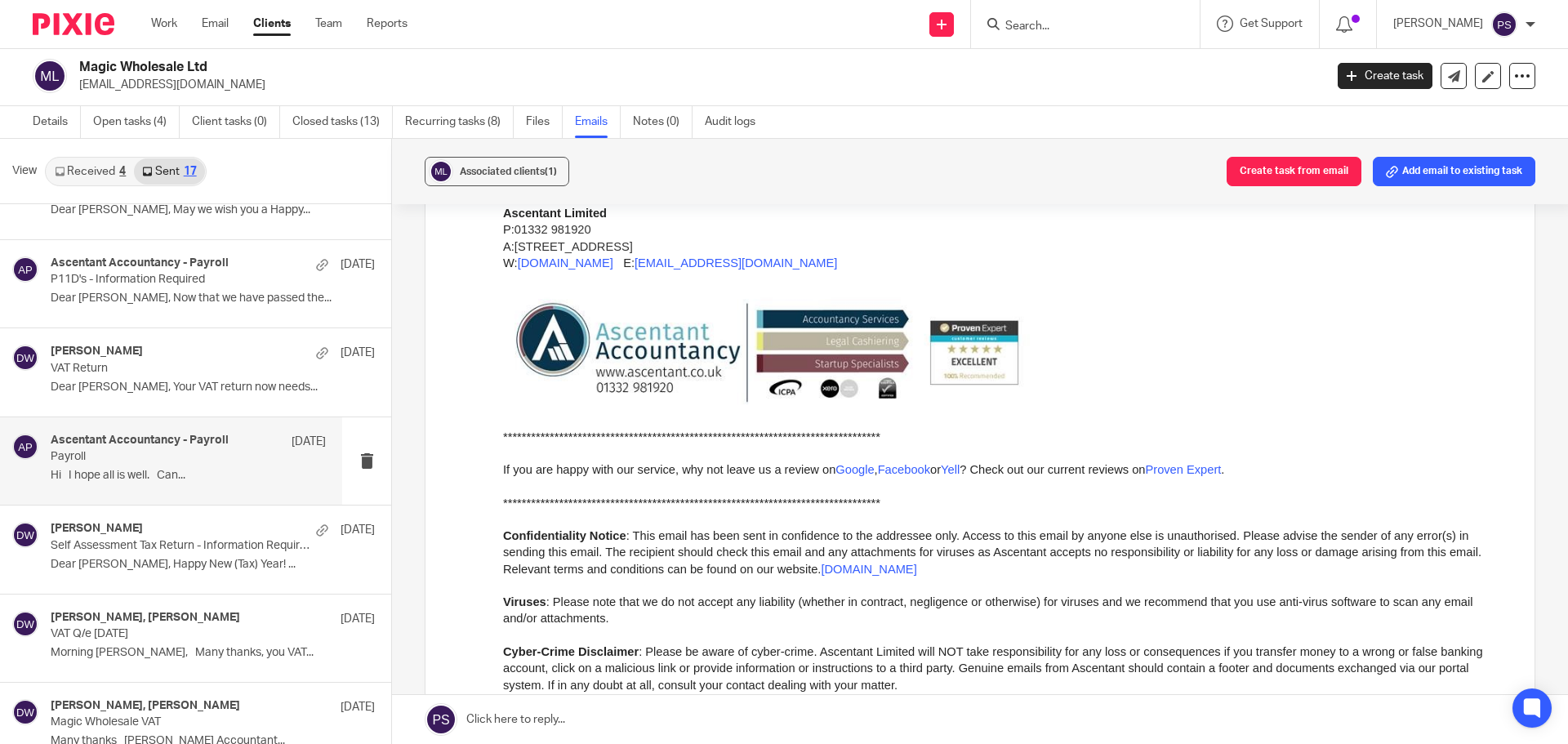
click at [567, 228] on span "01332 981920" at bounding box center [553, 229] width 77 height 13
click at [566, 211] on span "Ascentant Limited" at bounding box center [555, 213] width 104 height 13
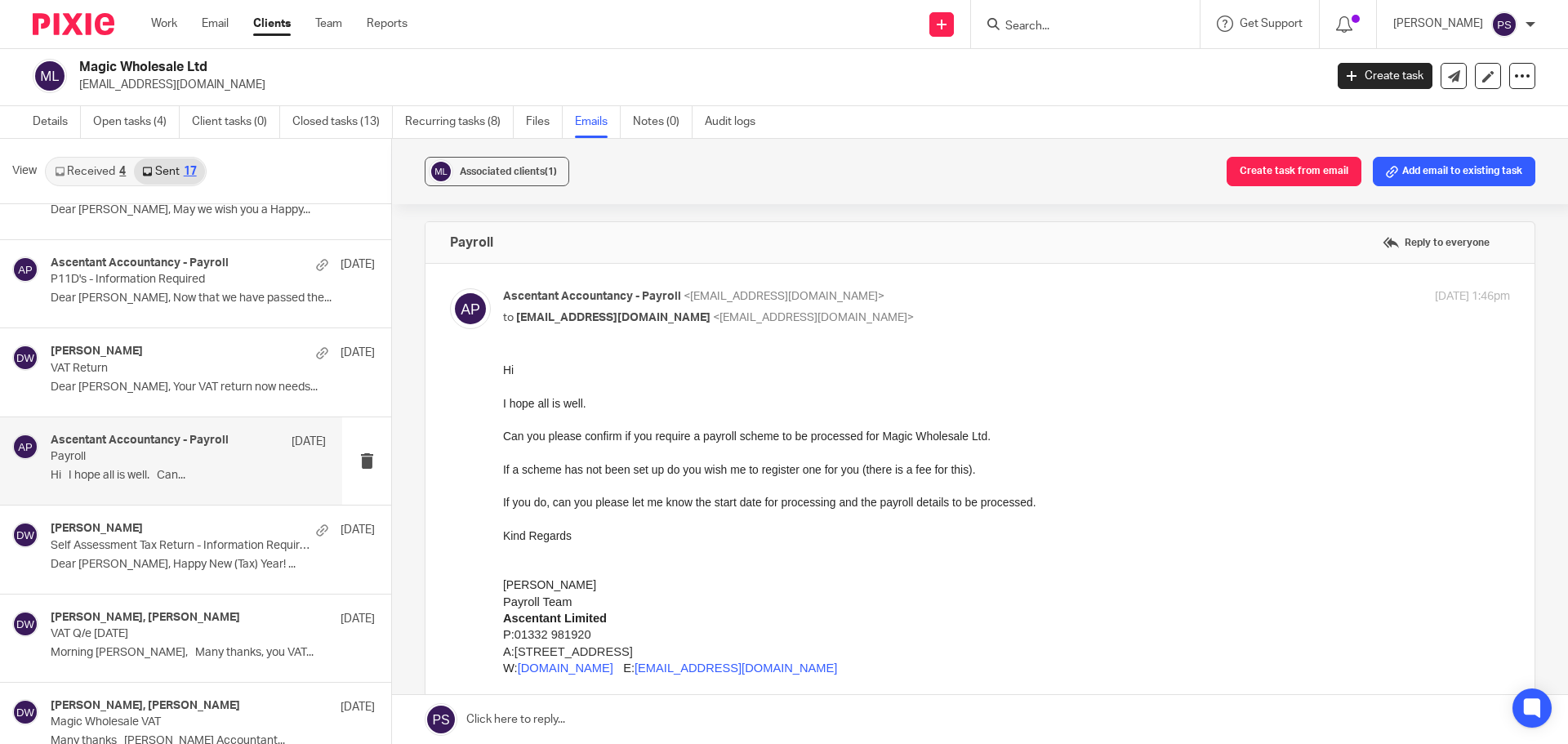
scroll to position [0, 0]
click at [550, 305] on p "Ascentant Accountancy - Payroll <payroll@ascentant.co.uk>" at bounding box center [839, 300] width 671 height 18
checkbox input "false"
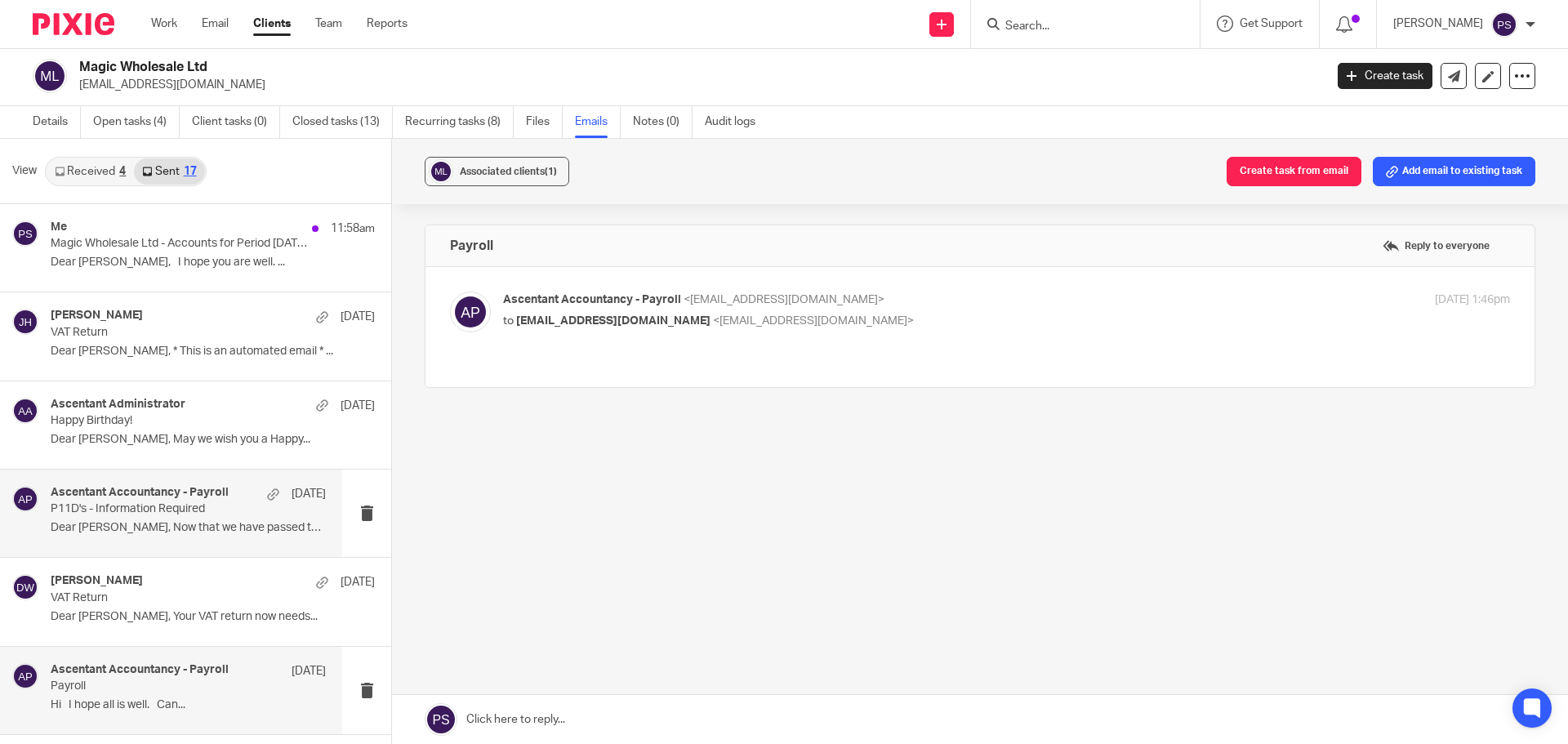
click at [185, 505] on p "P11D's - Information Required" at bounding box center [161, 509] width 220 height 14
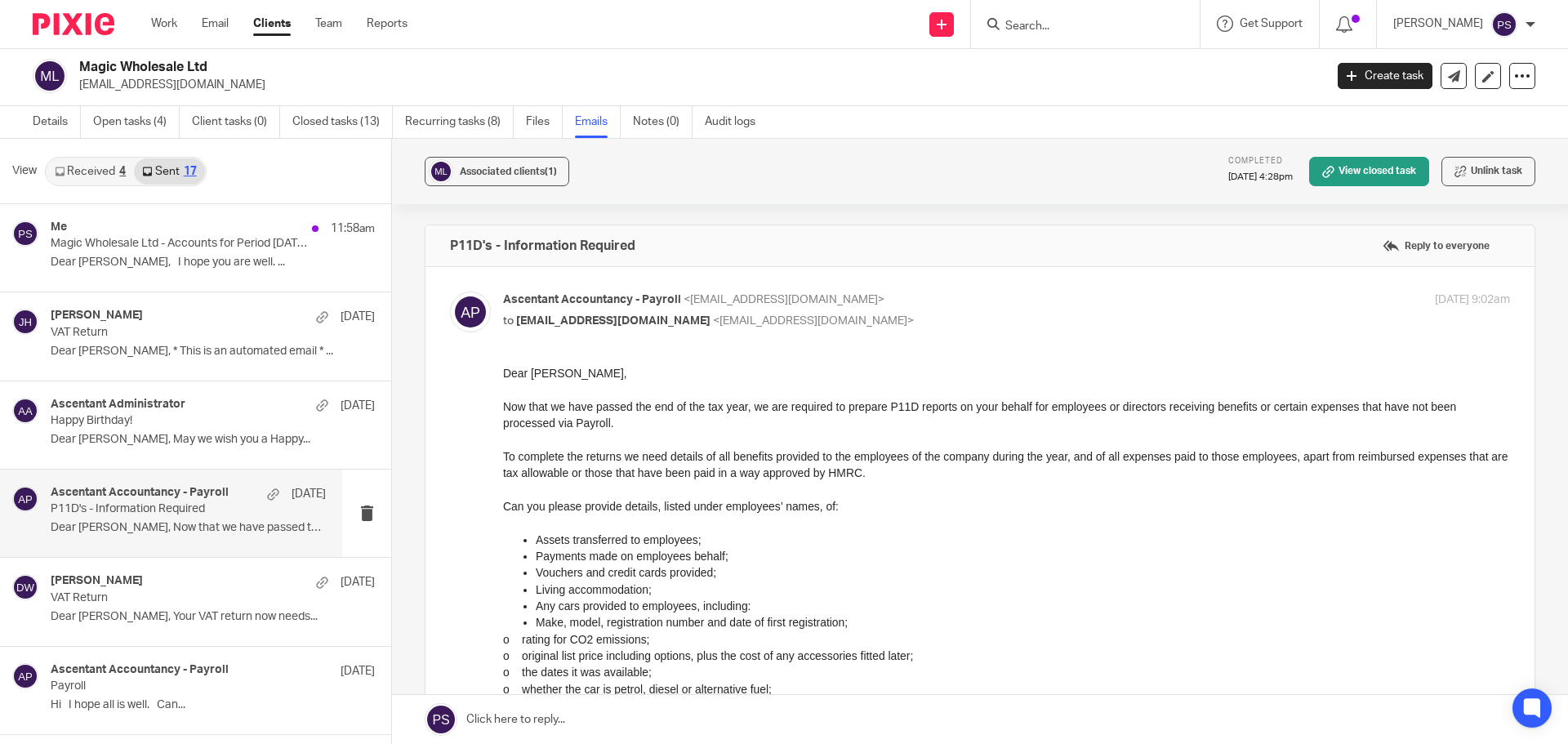
click at [123, 496] on h4 "Ascentant Accountancy - Payroll" at bounding box center [140, 492] width 178 height 14
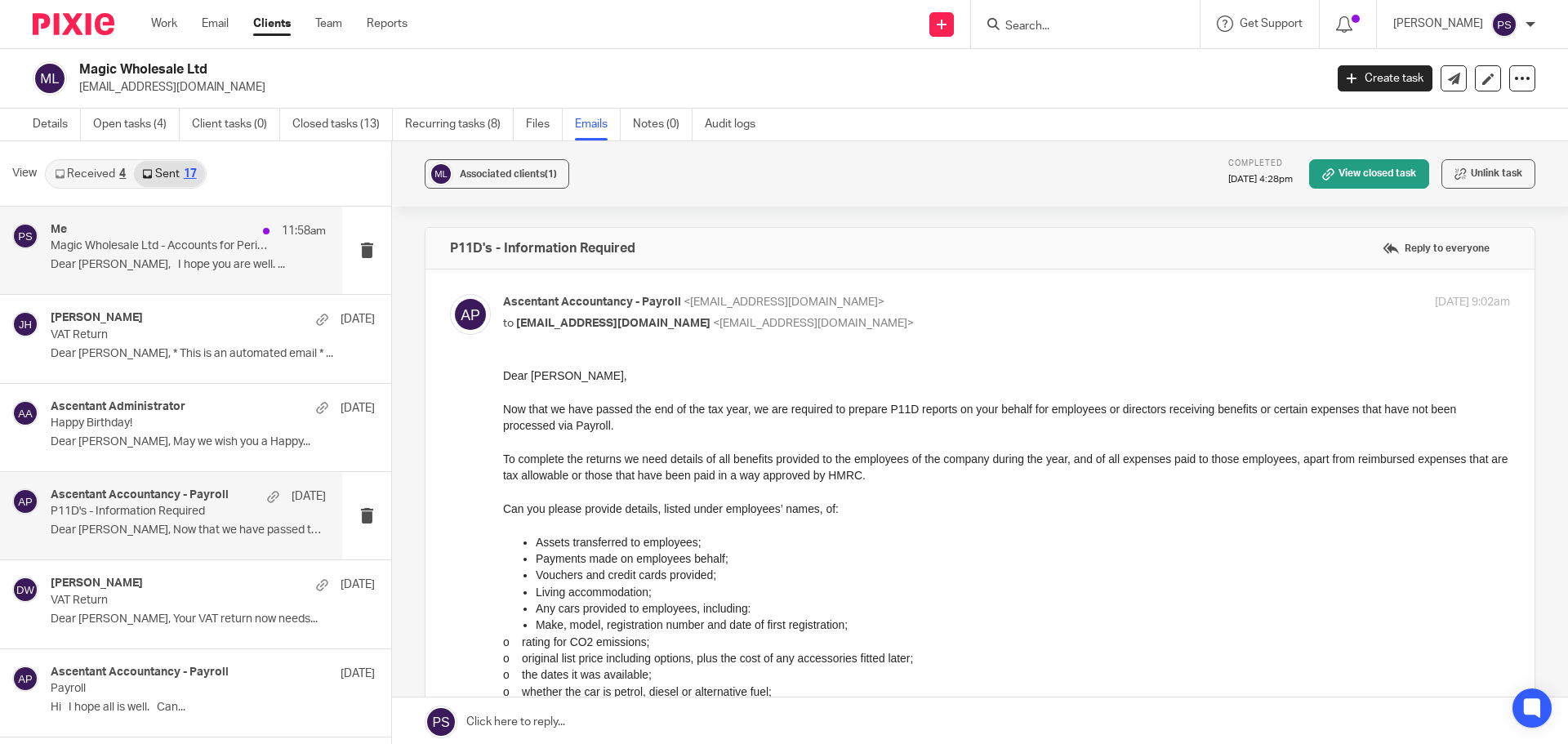
click at [123, 257] on div "Me 11:58am Magic Wholesale Ltd - Accounts for Period 02.01.2024 to 31.01.2025 (…" at bounding box center [188, 250] width 275 height 55
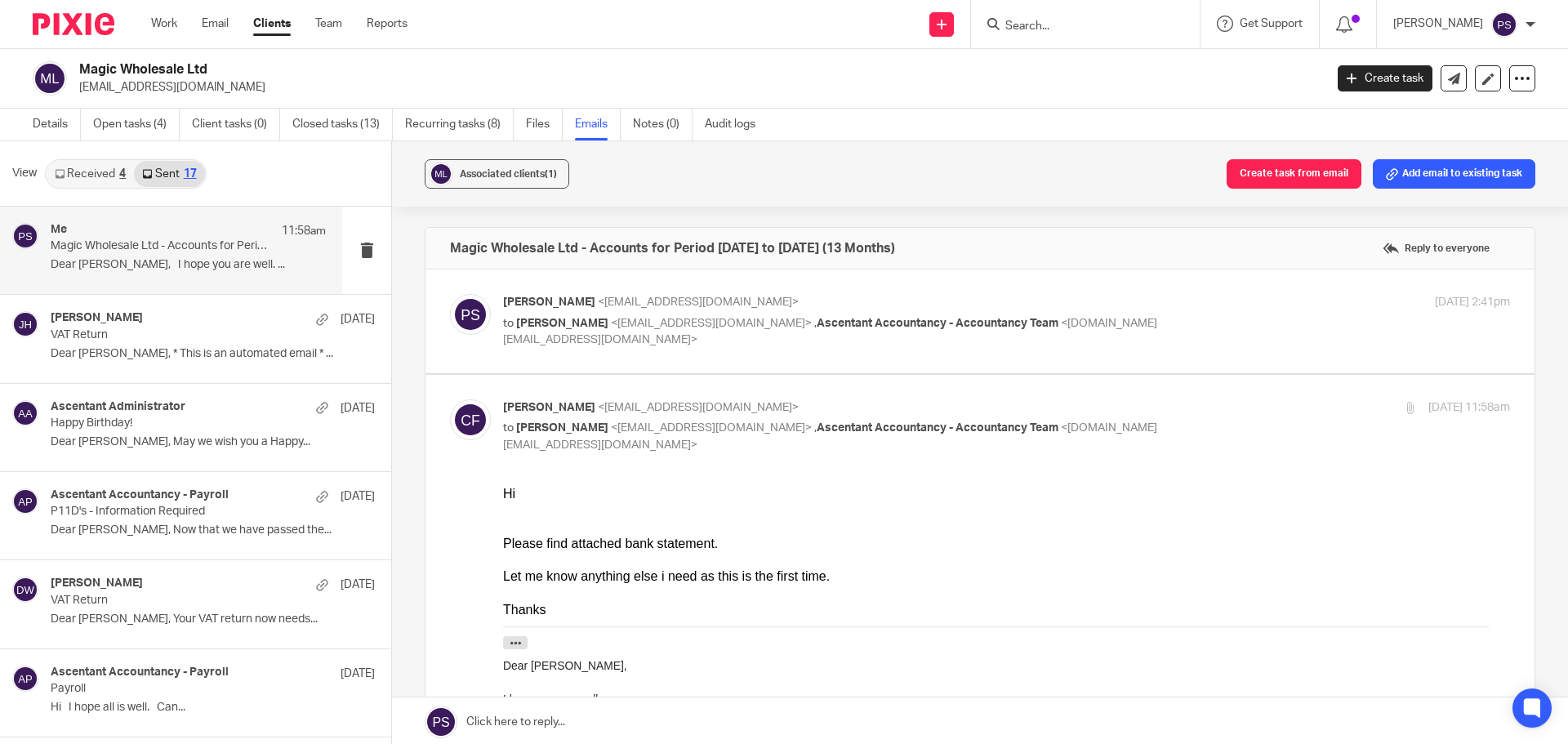
click at [537, 408] on span "claudio ficetola" at bounding box center [550, 407] width 93 height 11
checkbox input "false"
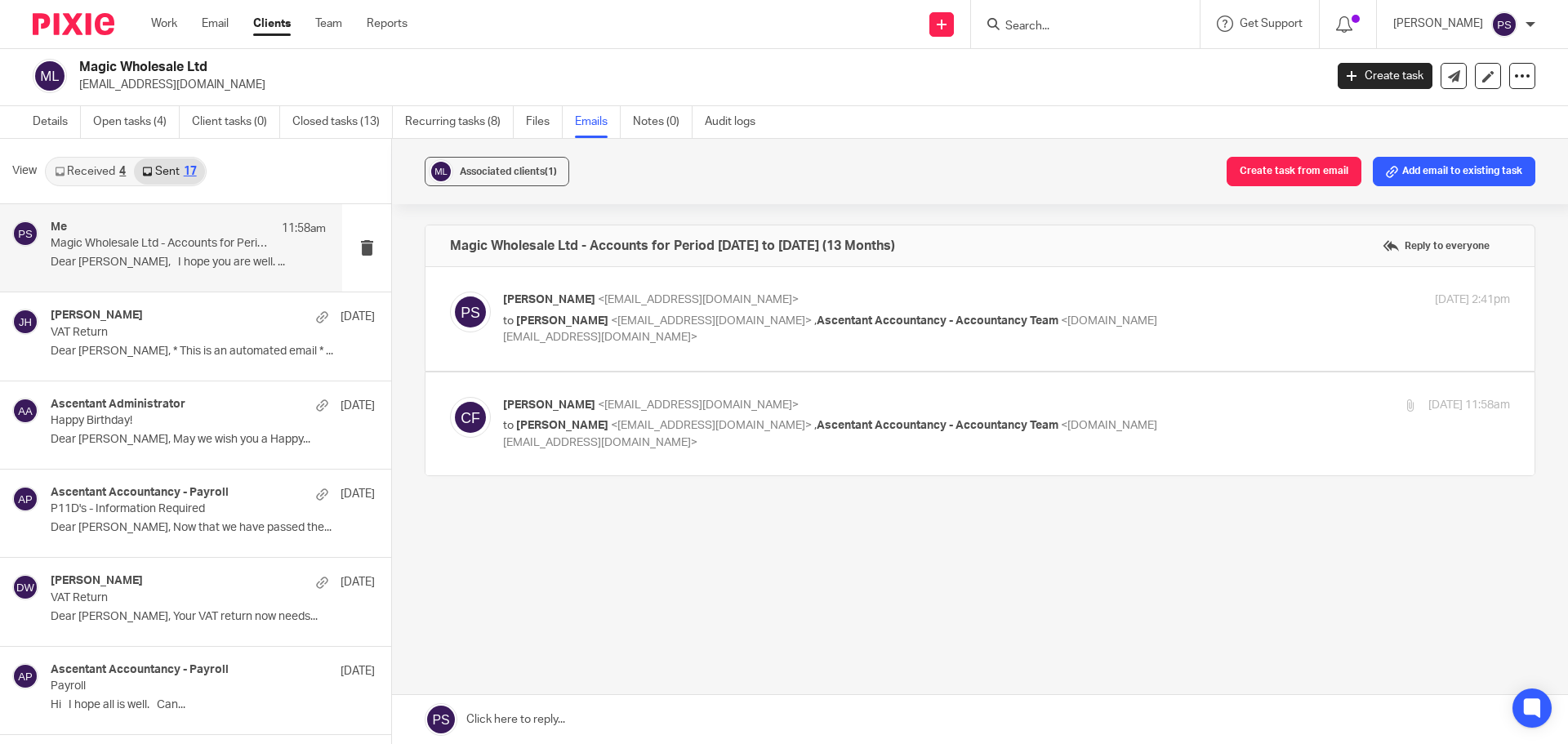
scroll to position [1, 0]
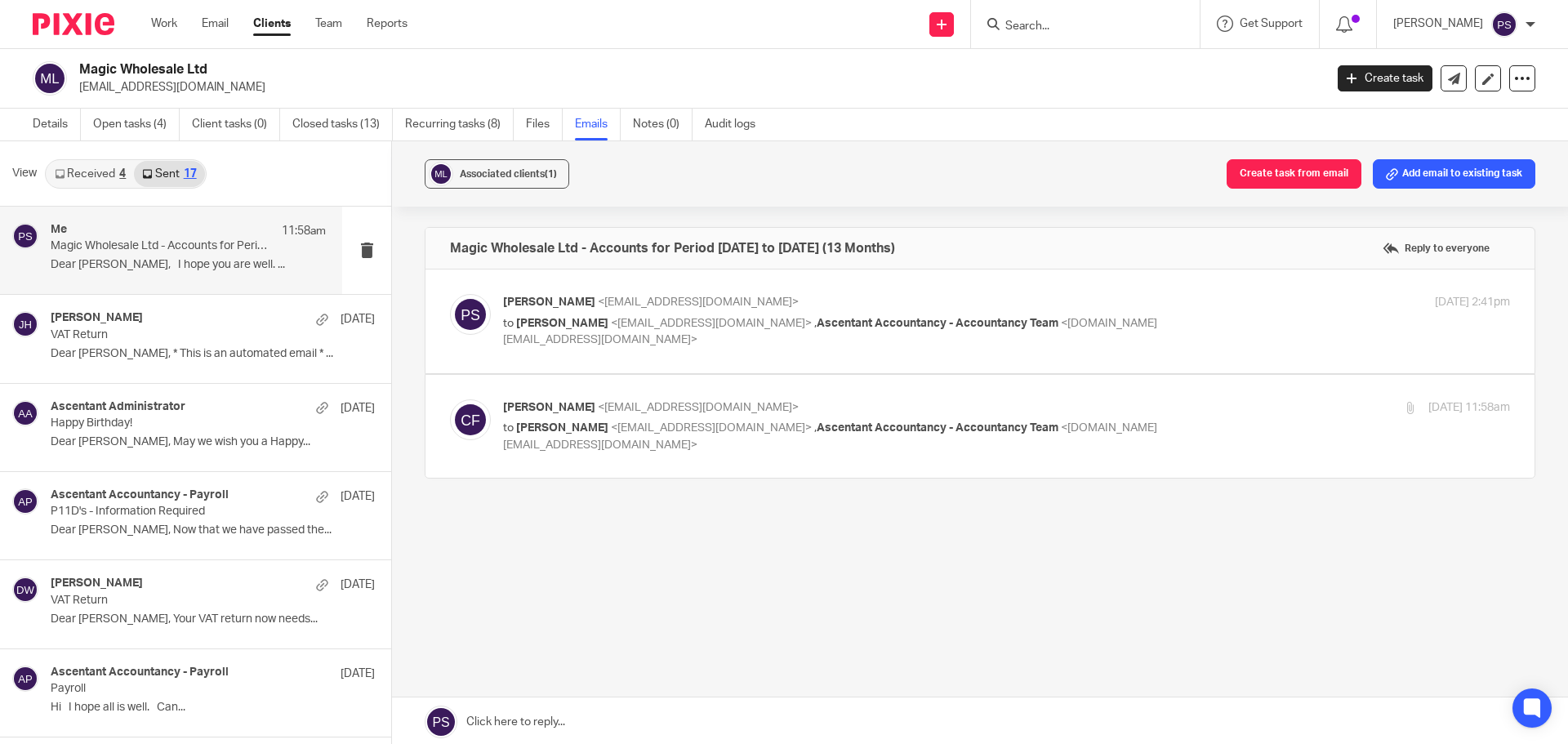
click at [565, 319] on span "[PERSON_NAME]" at bounding box center [563, 323] width 93 height 11
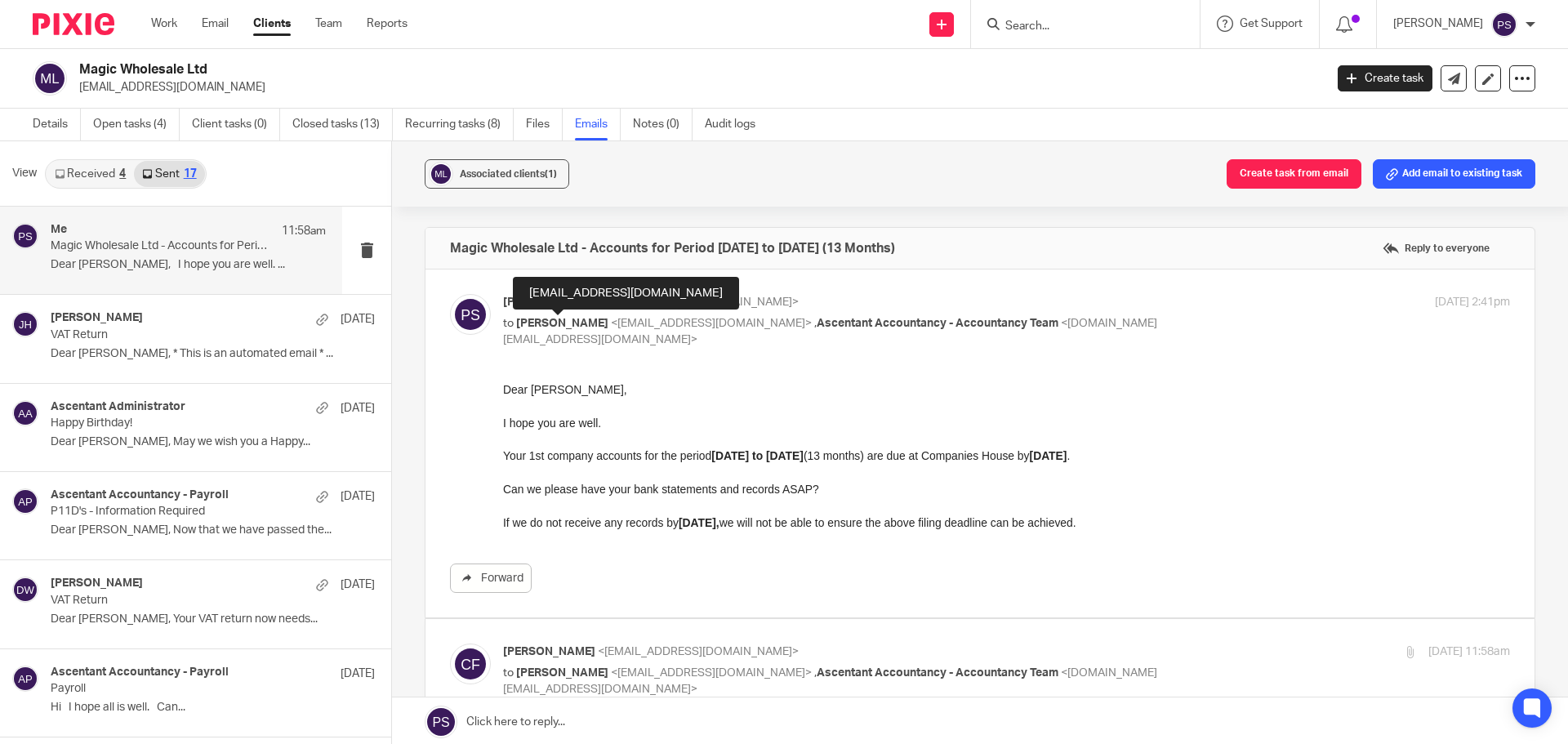
click at [534, 317] on span "[PERSON_NAME]" at bounding box center [563, 323] width 93 height 11
checkbox input "false"
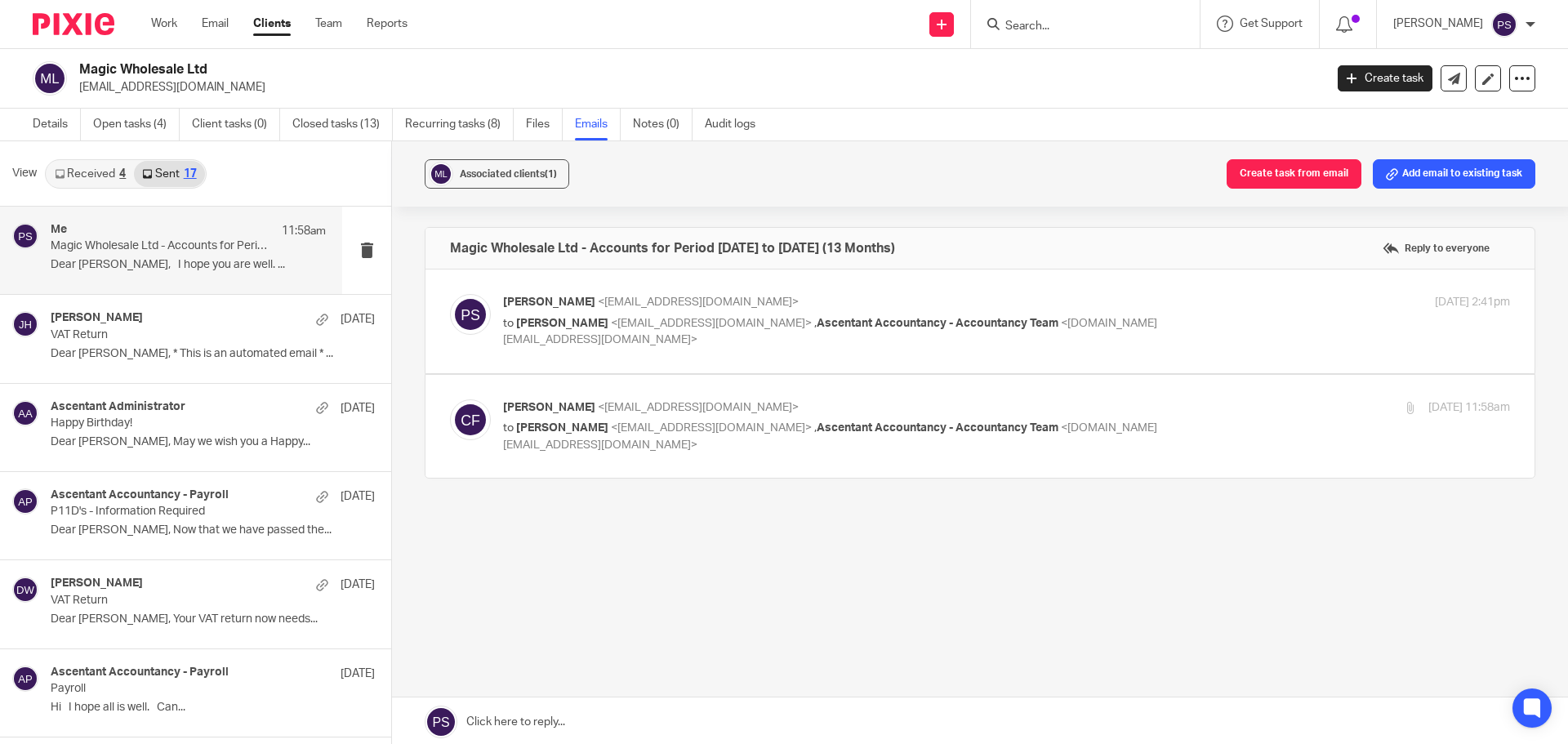
click at [89, 172] on link "Received 4" at bounding box center [90, 174] width 87 height 26
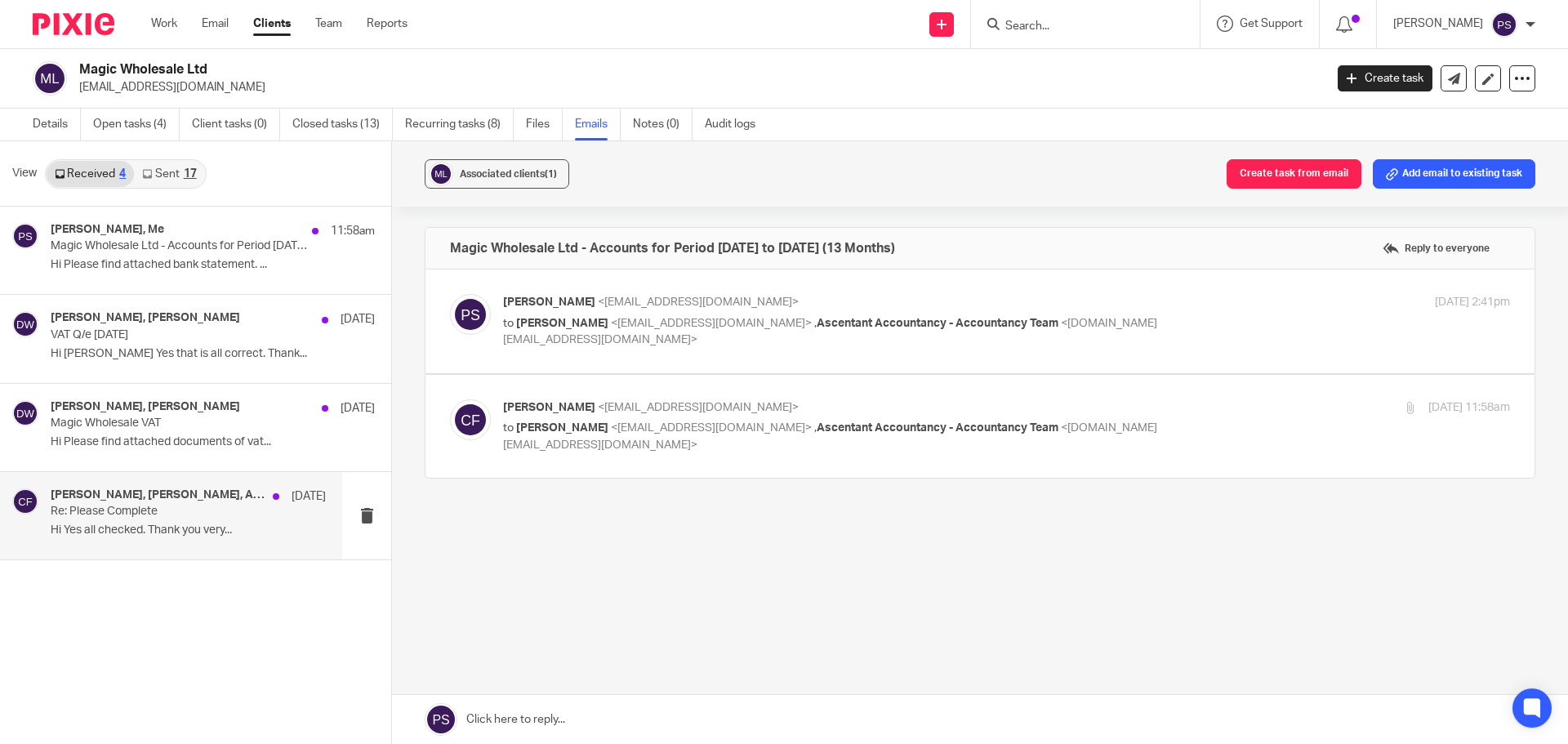
click at [159, 506] on p "Re: Please Complete" at bounding box center [161, 511] width 220 height 14
click at [663, 424] on span "<[EMAIL_ADDRESS][DOMAIN_NAME]>" at bounding box center [711, 428] width 201 height 11
checkbox input "true"
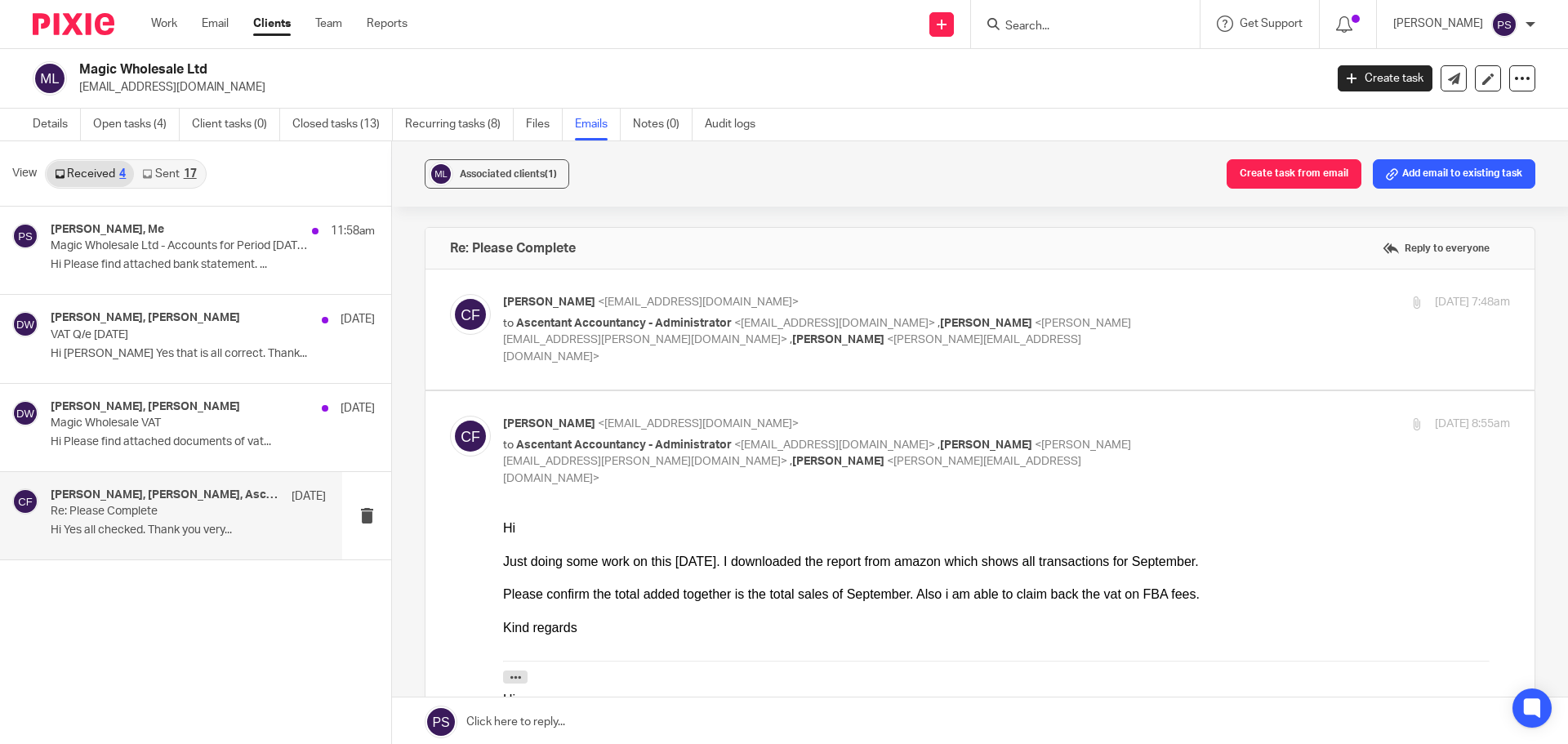
click at [613, 323] on span "Ascentant Accountancy - Administrator" at bounding box center [624, 323] width 216 height 11
checkbox input "true"
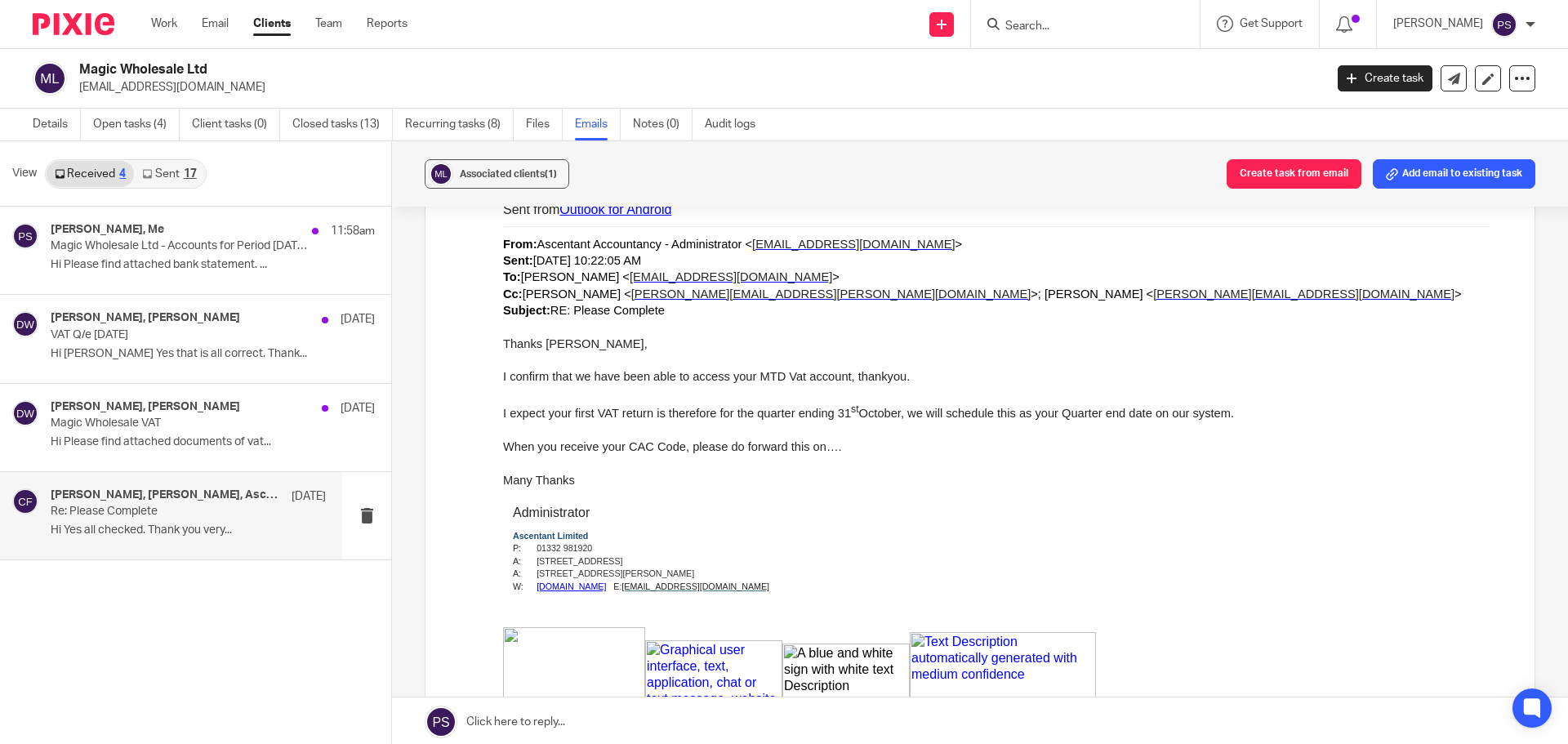
scroll to position [1551, 0]
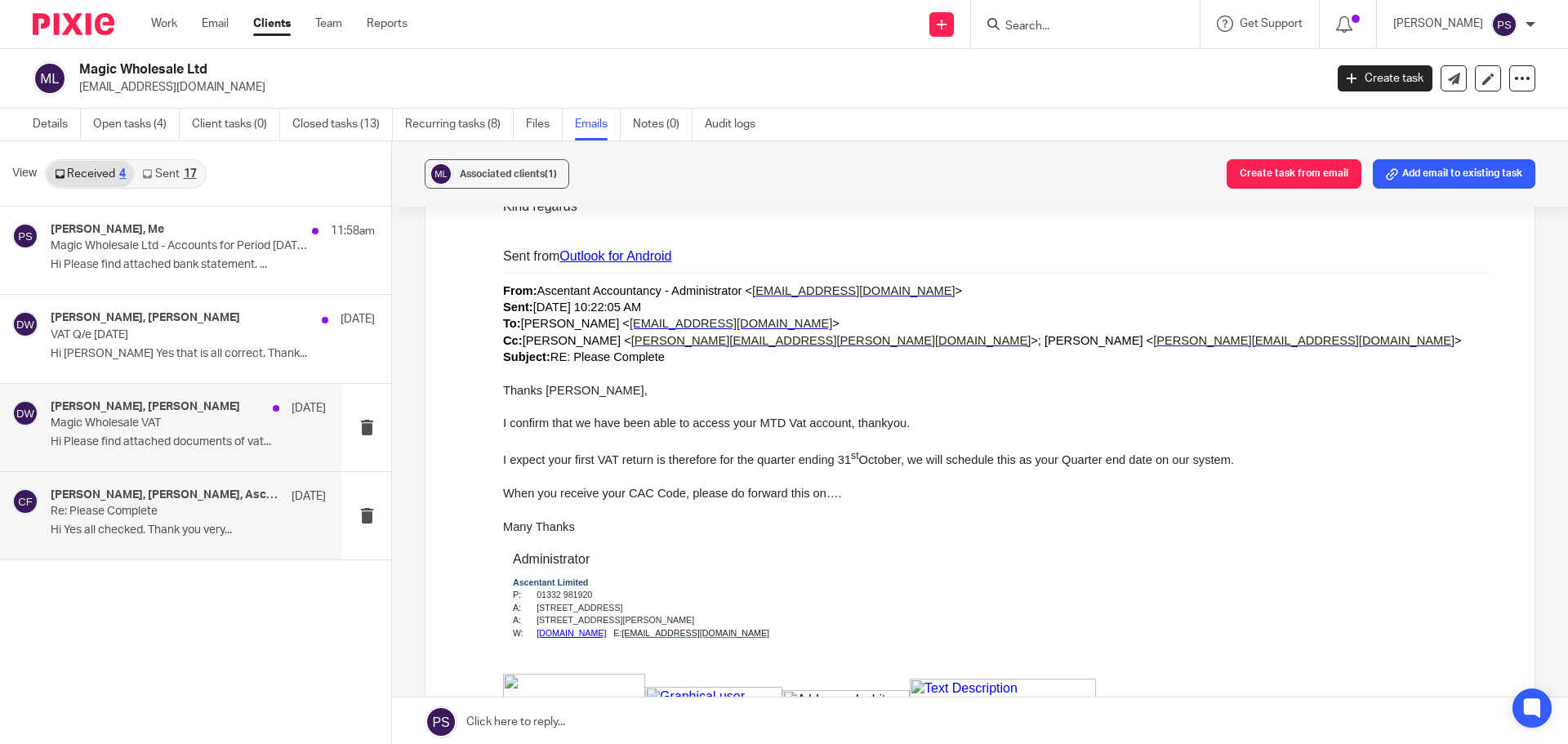
click at [205, 440] on p "Hi Please find attached documents of vat..." at bounding box center [188, 441] width 275 height 14
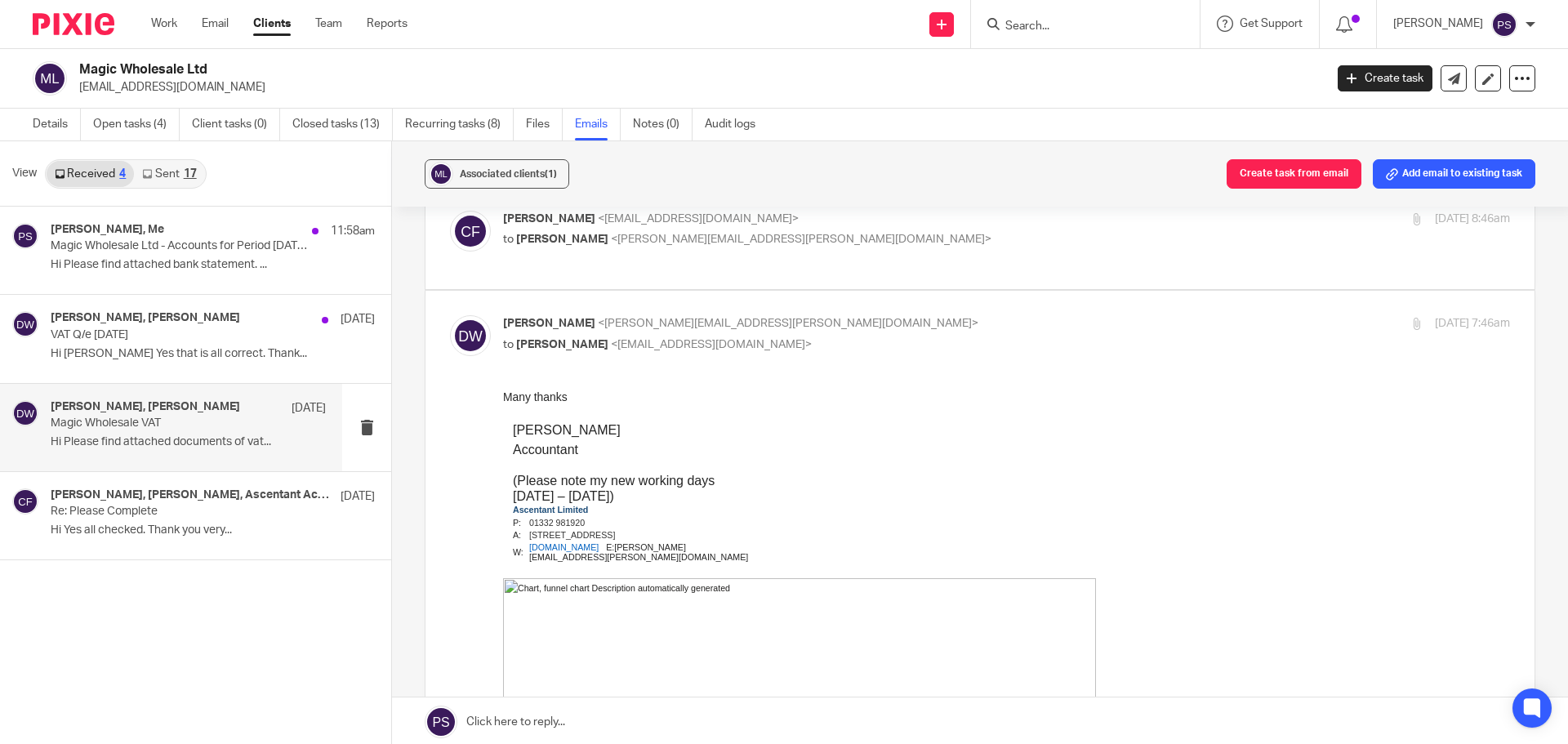
scroll to position [0, 0]
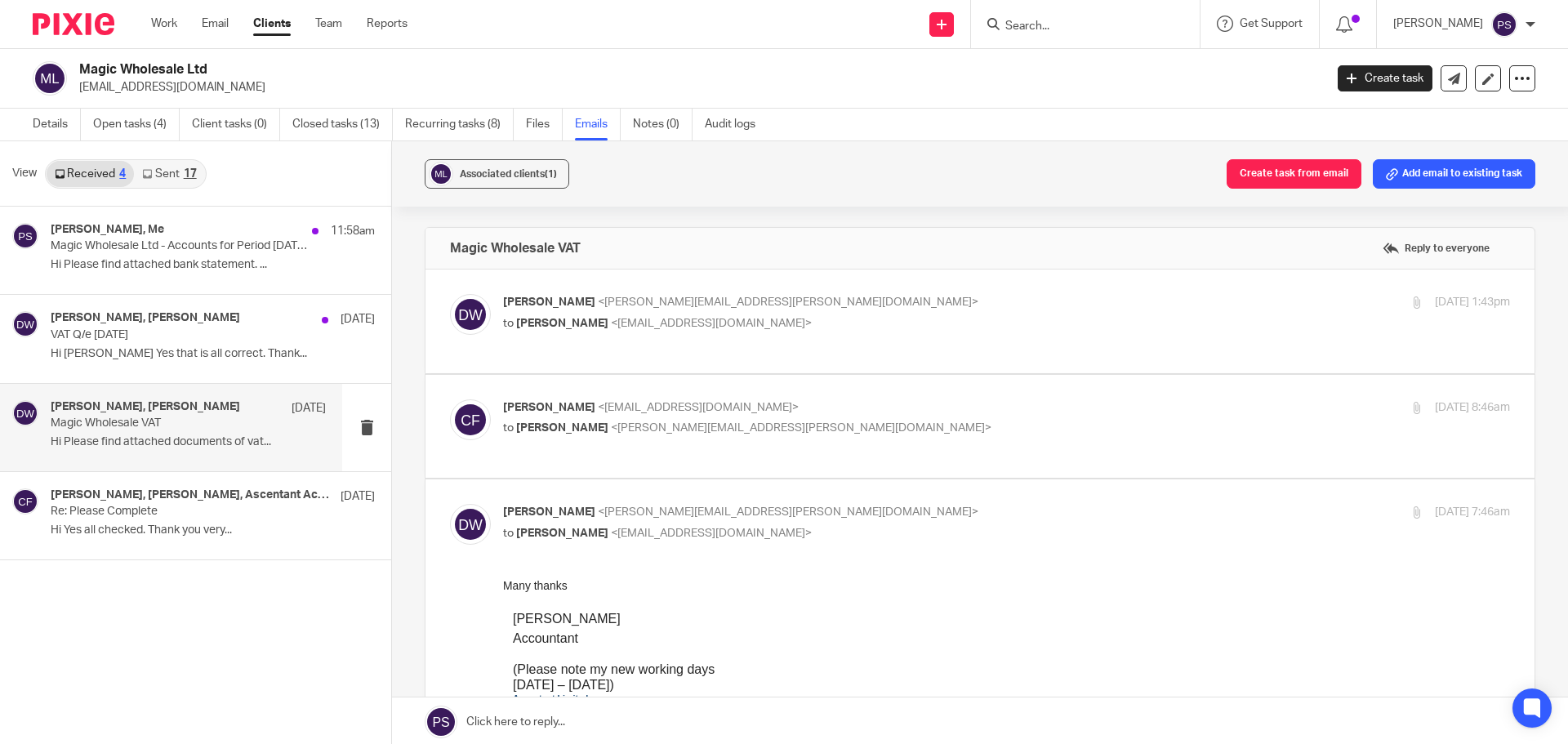
click at [653, 422] on span "<daniel.wilks@ascentant.co.uk>" at bounding box center [801, 428] width 380 height 11
checkbox input "true"
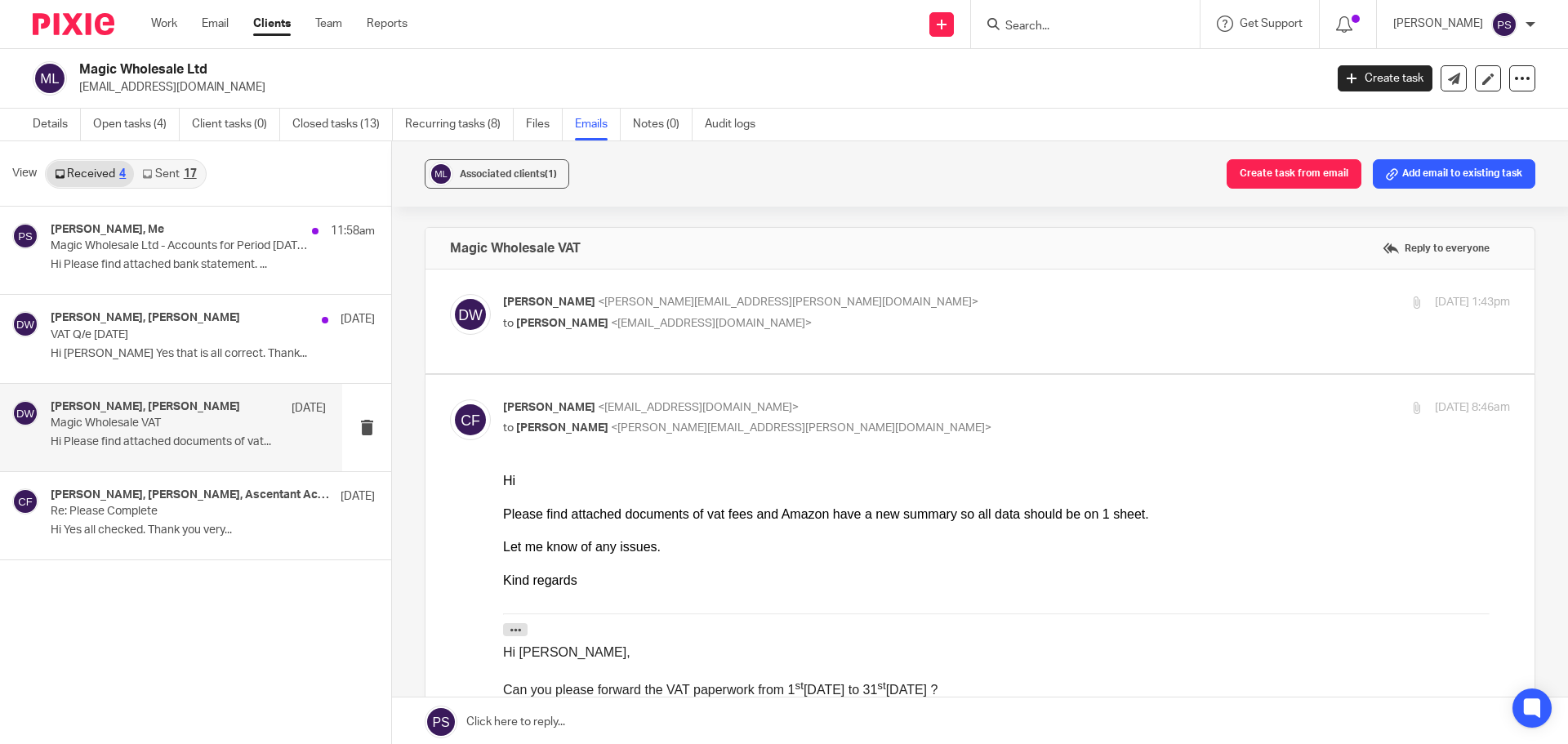
click at [598, 304] on span "<daniel.wilks@ascentant.co.uk>" at bounding box center [788, 302] width 380 height 11
checkbox input "true"
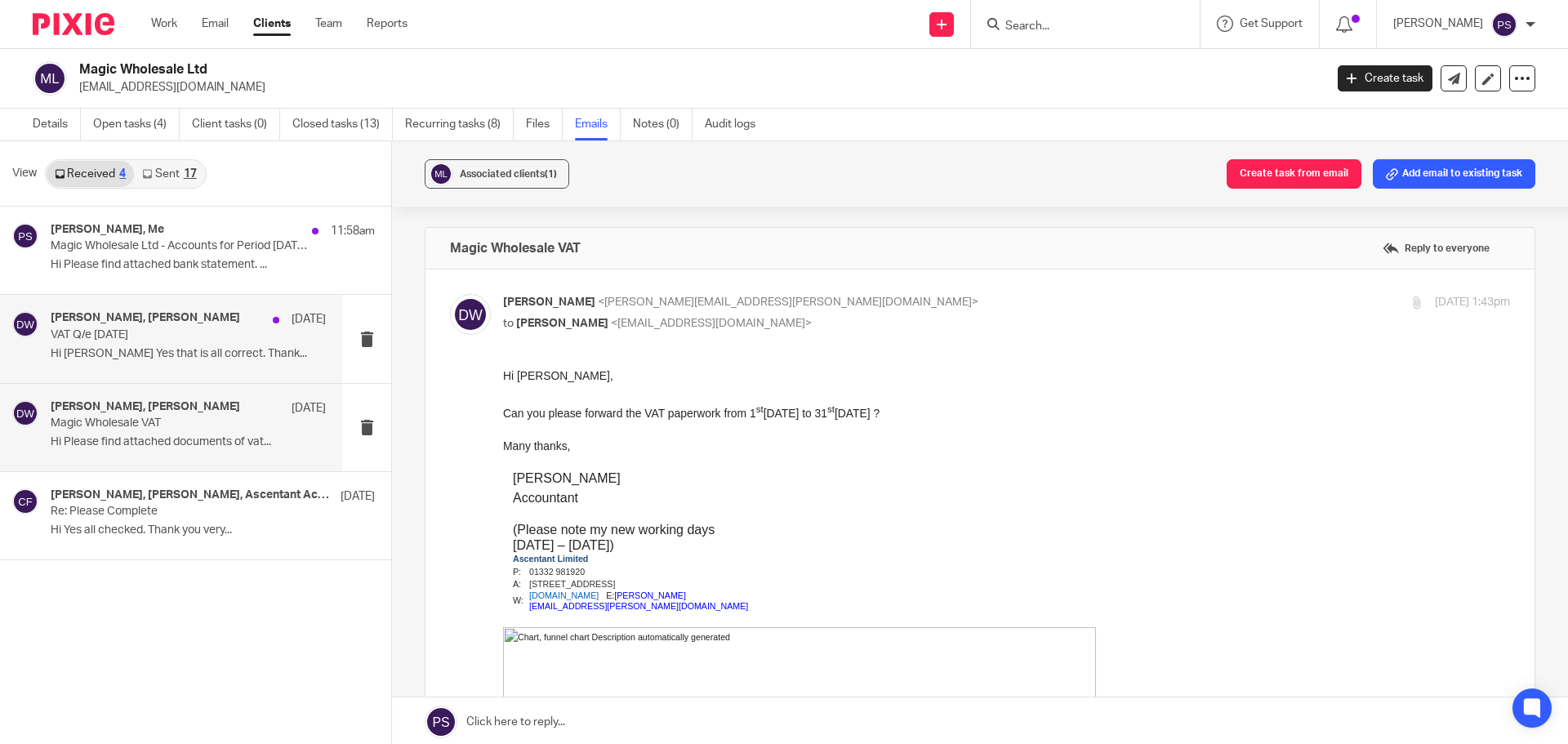
click at [213, 341] on p "VAT Q/e 31/01/2025" at bounding box center [161, 335] width 220 height 14
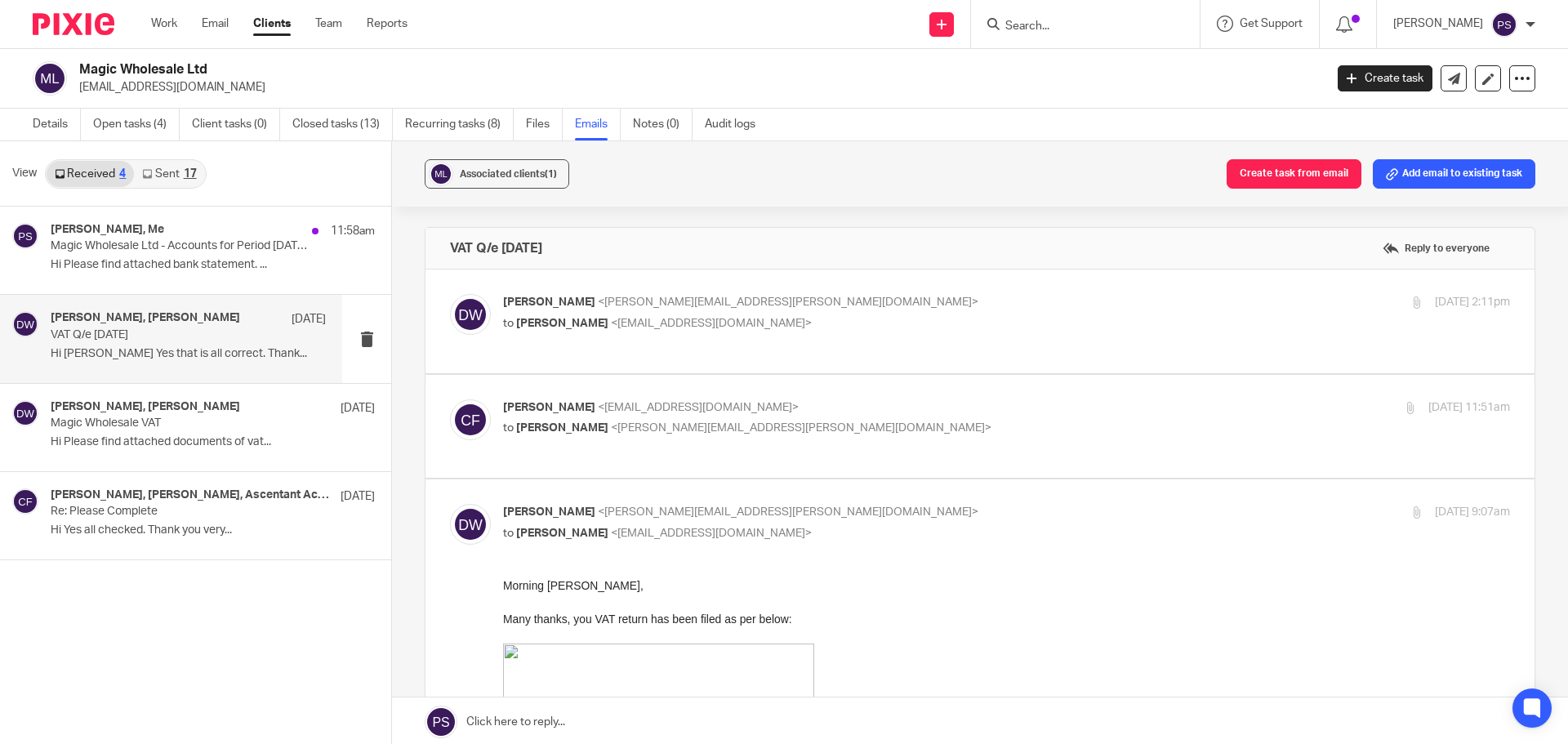
click at [629, 322] on span "<claudioficetola@live.co.uk>" at bounding box center [711, 323] width 201 height 11
checkbox input "true"
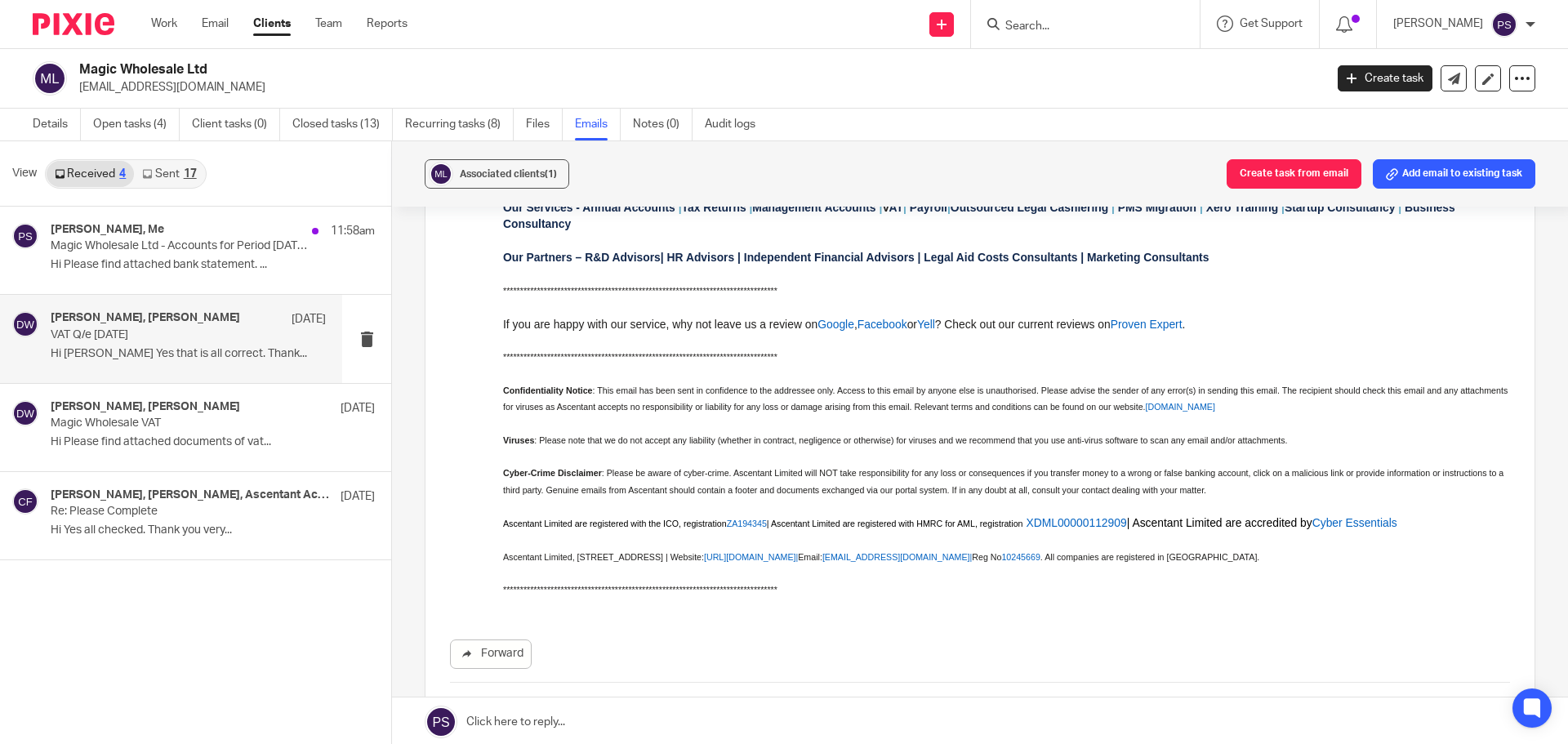
scroll to position [980, 0]
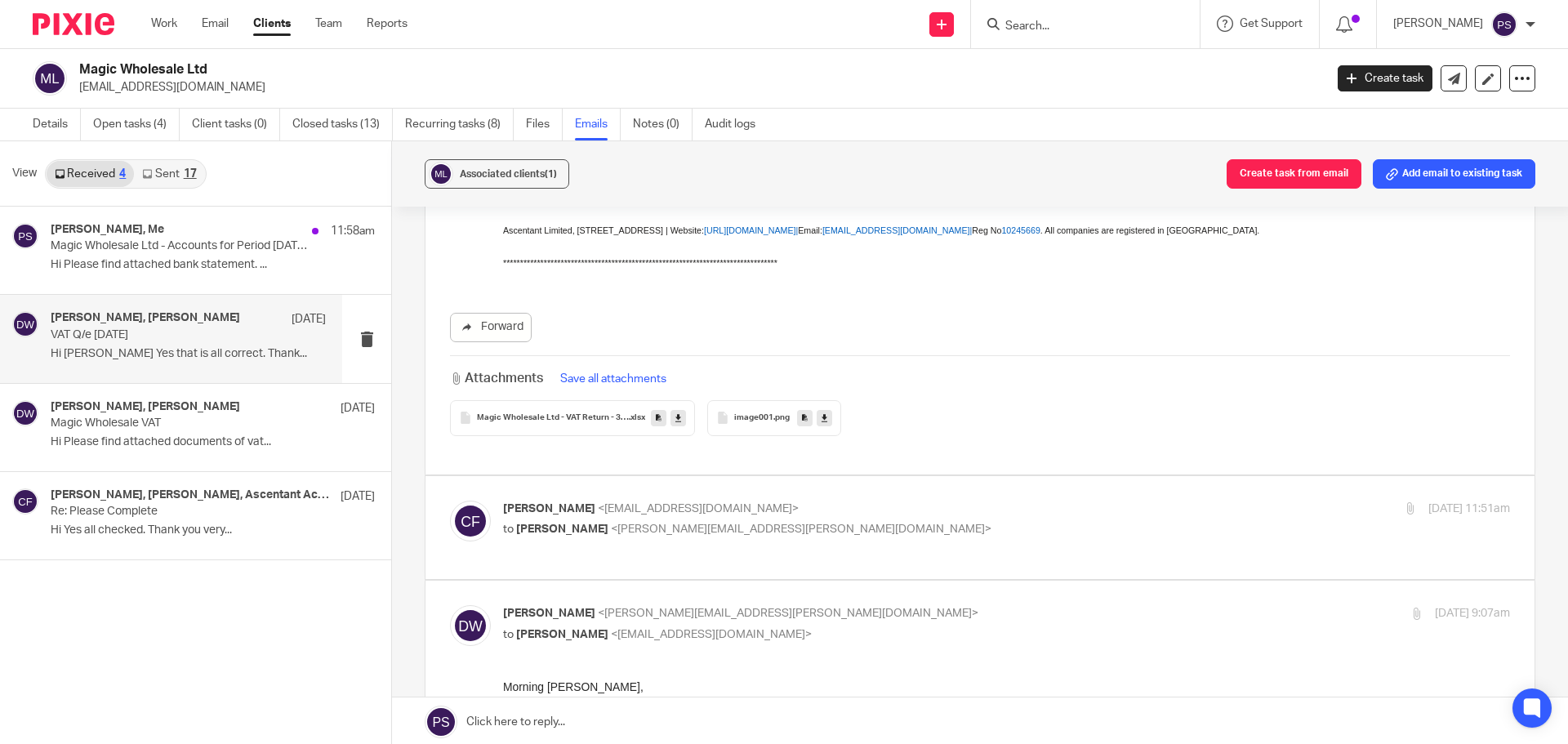
click at [650, 501] on p "claudio ficetola <claudioficetola@live.co.uk>" at bounding box center [839, 509] width 671 height 18
checkbox input "true"
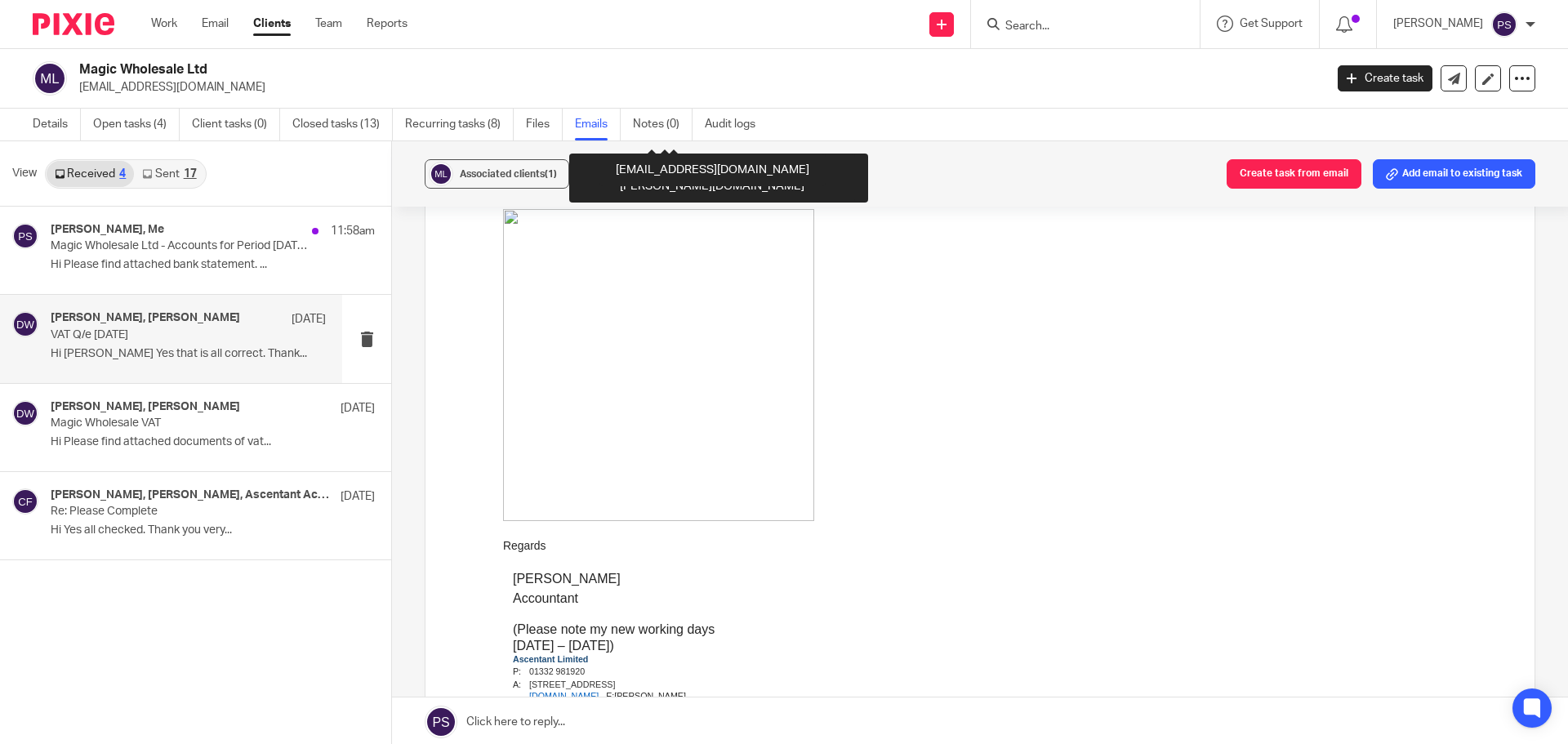
scroll to position [2776, 0]
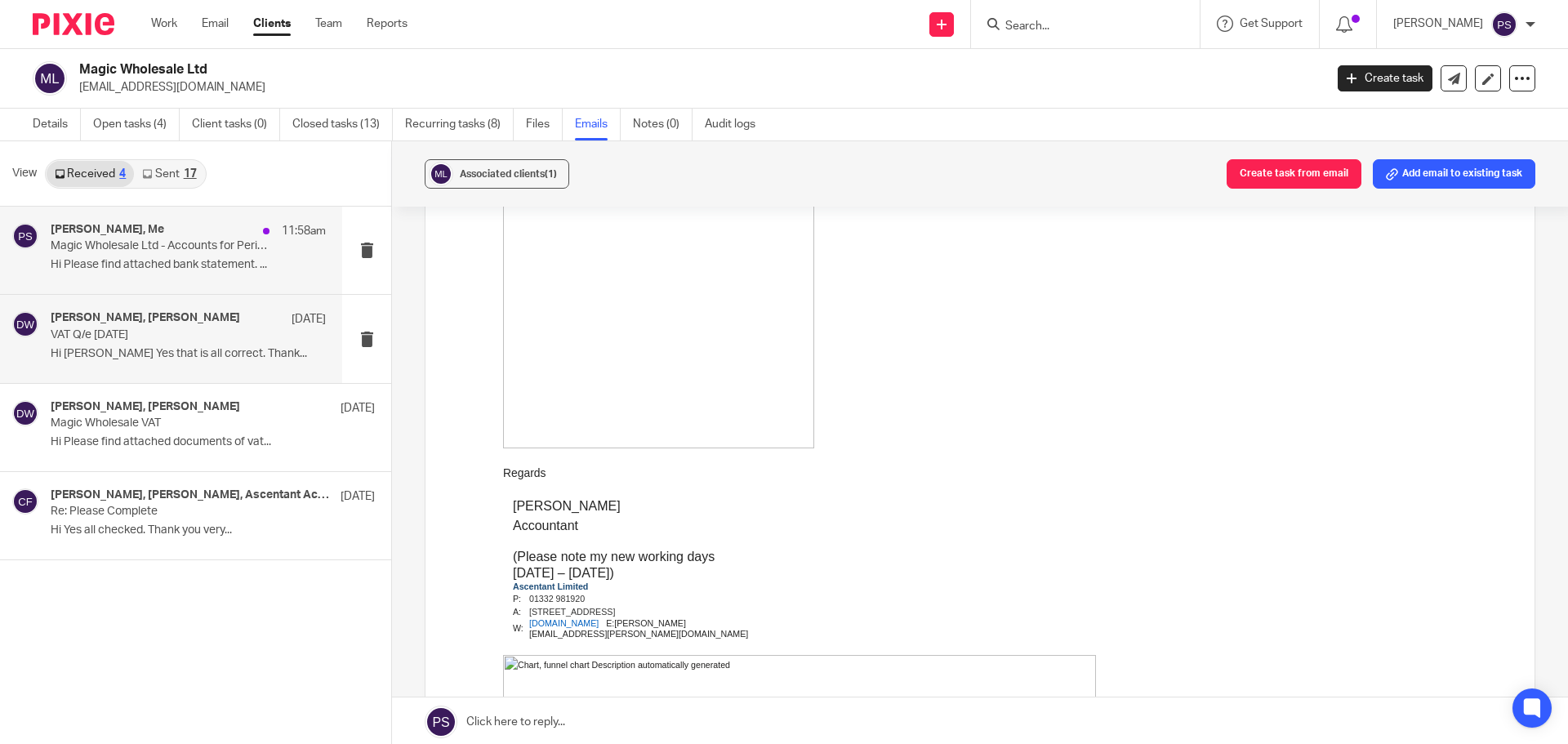
click at [154, 259] on p "Hi Please find attached bank statement. ..." at bounding box center [188, 265] width 275 height 14
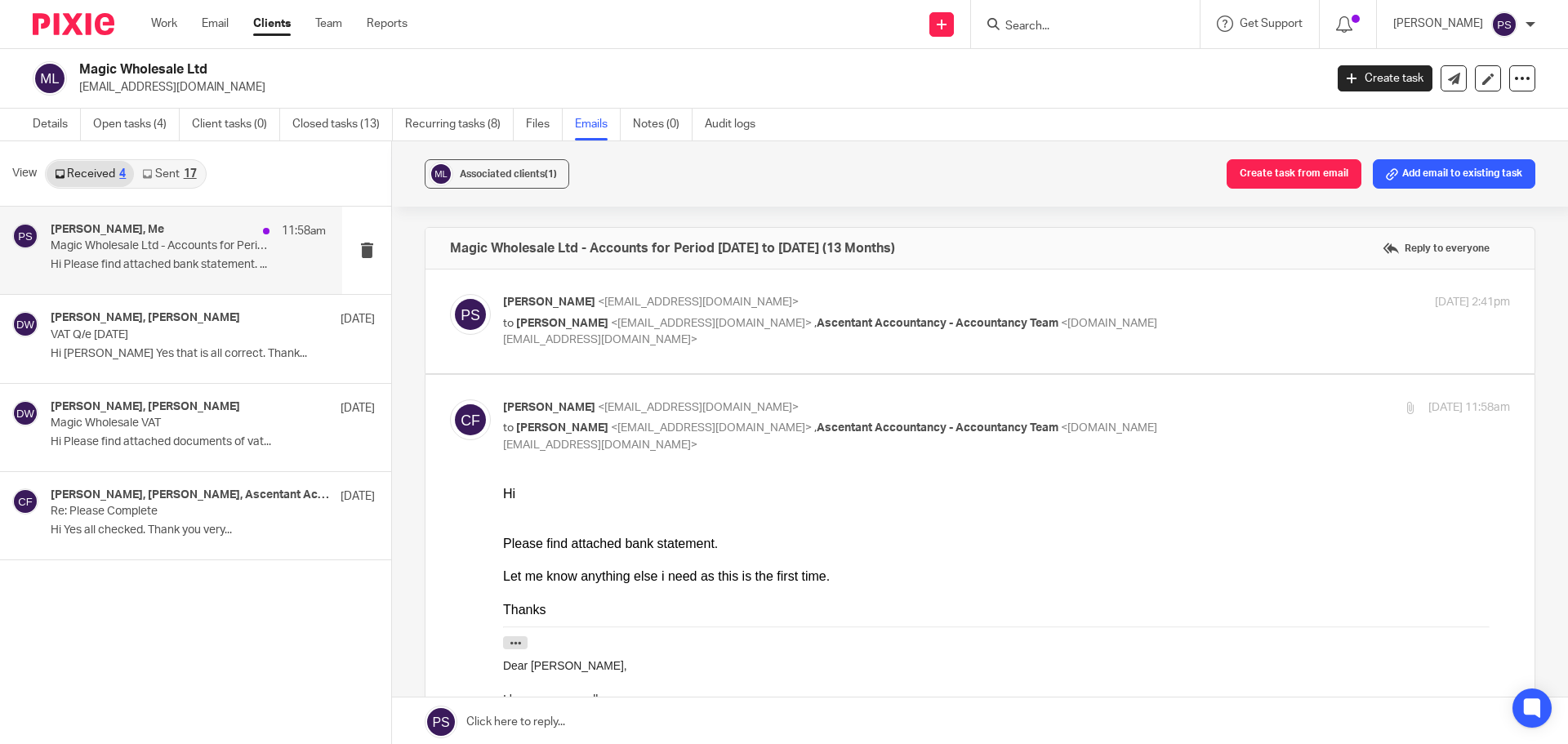
scroll to position [0, 0]
click at [616, 334] on span "<[DOMAIN_NAME][EMAIL_ADDRESS][DOMAIN_NAME]>" at bounding box center [830, 331] width 654 height 29
checkbox input "true"
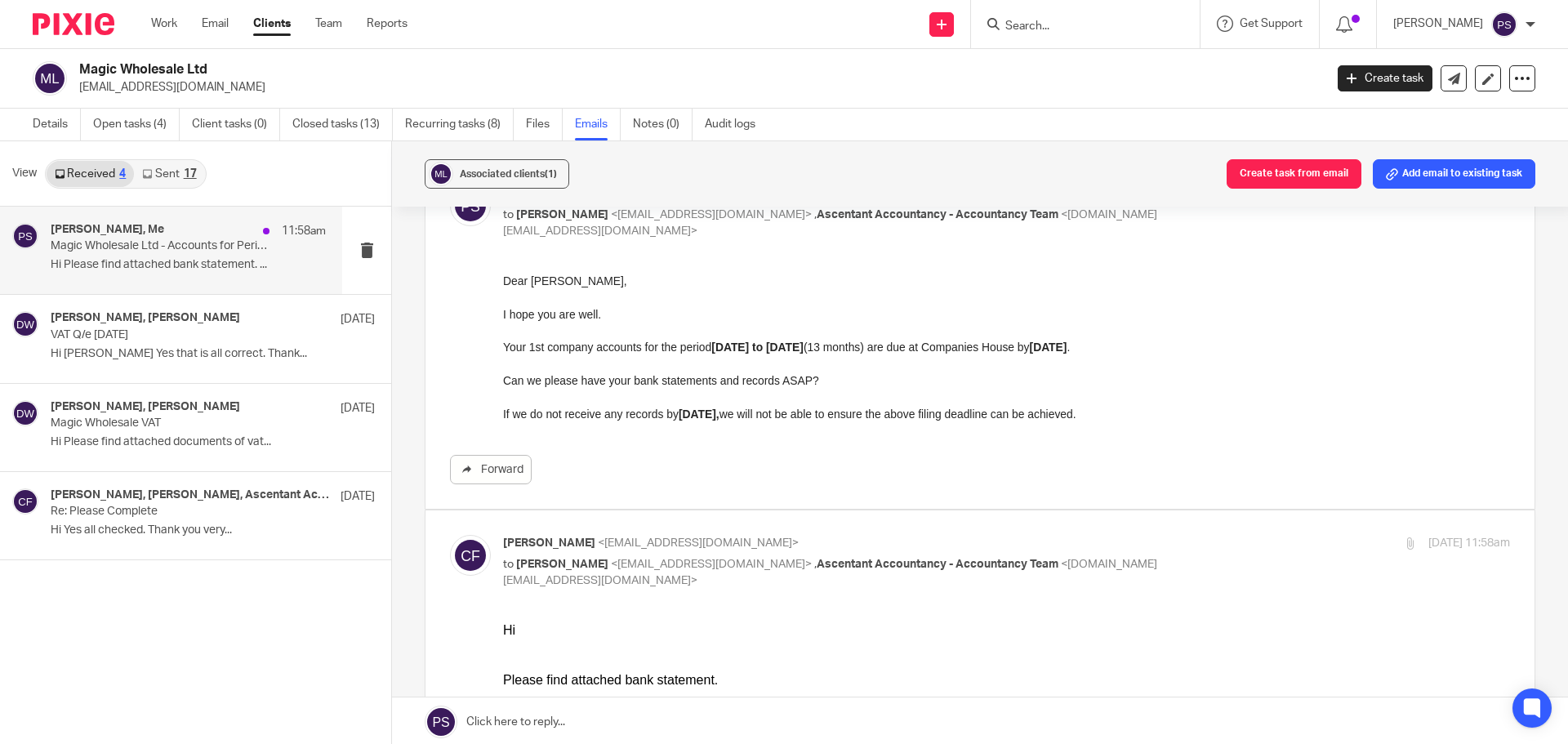
scroll to position [327, 0]
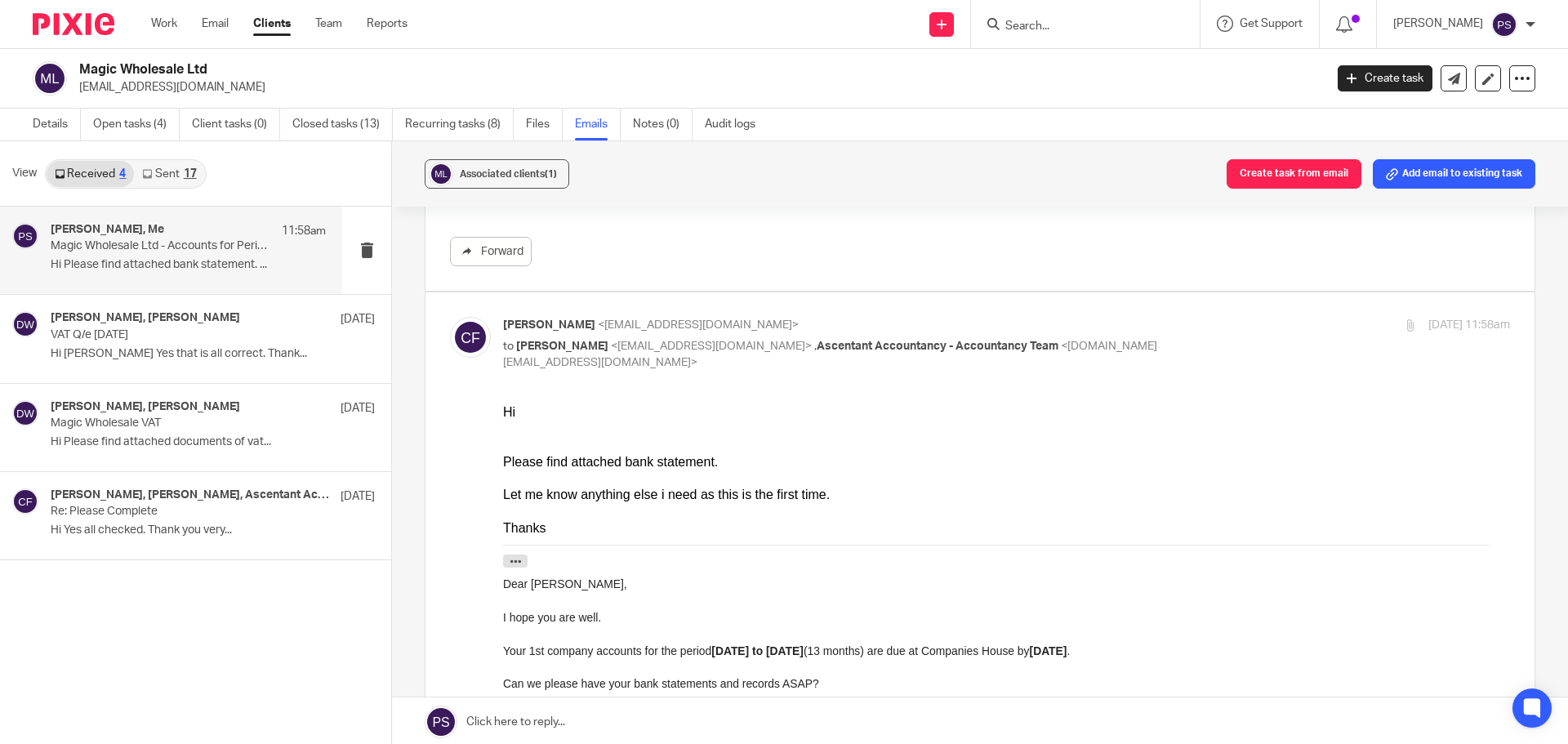
click at [98, 238] on div "claudio ficetola, Me 11:58am" at bounding box center [188, 231] width 275 height 17
click at [622, 329] on span "<claudioficetola@live.co.uk>" at bounding box center [698, 325] width 201 height 11
checkbox input "false"
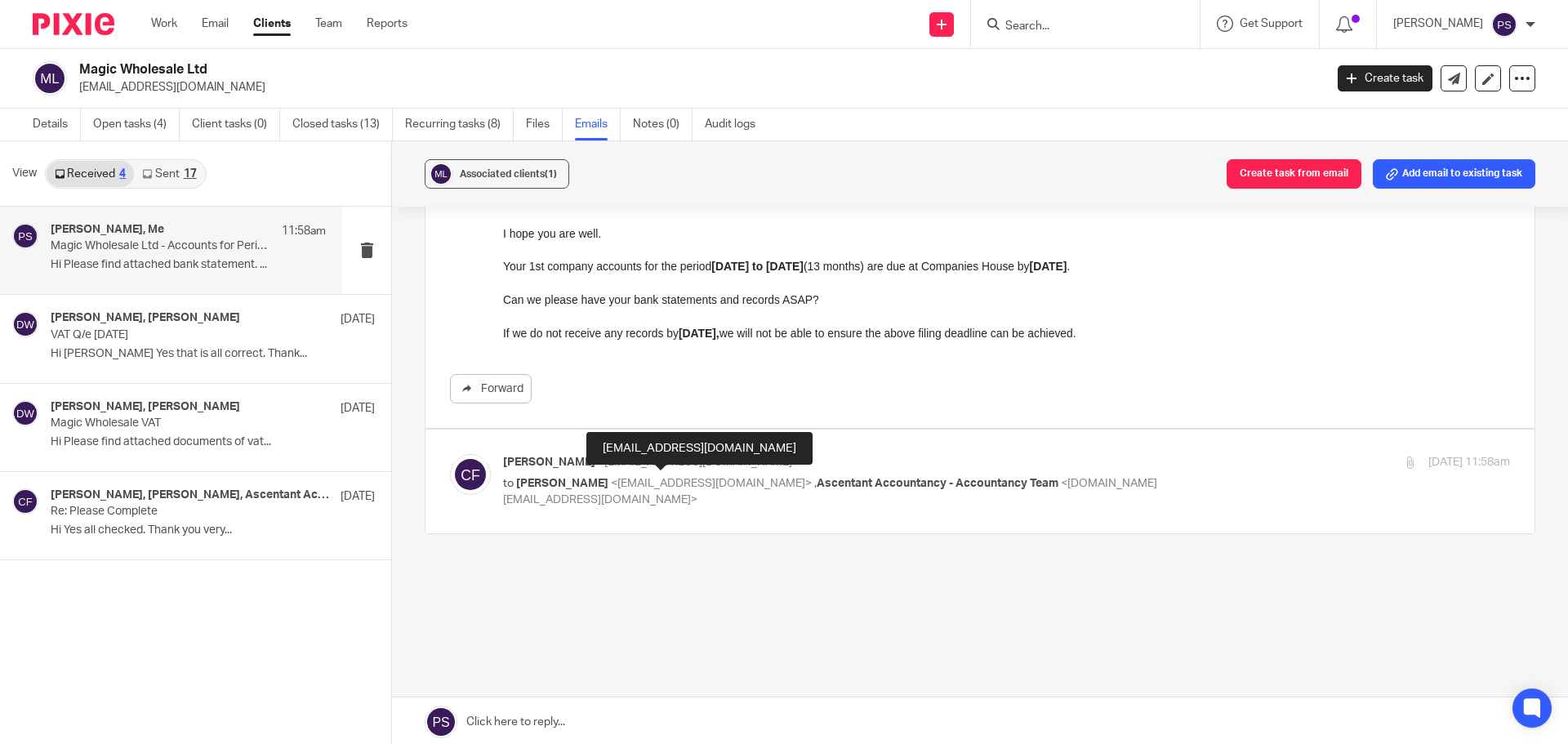
scroll to position [0, 0]
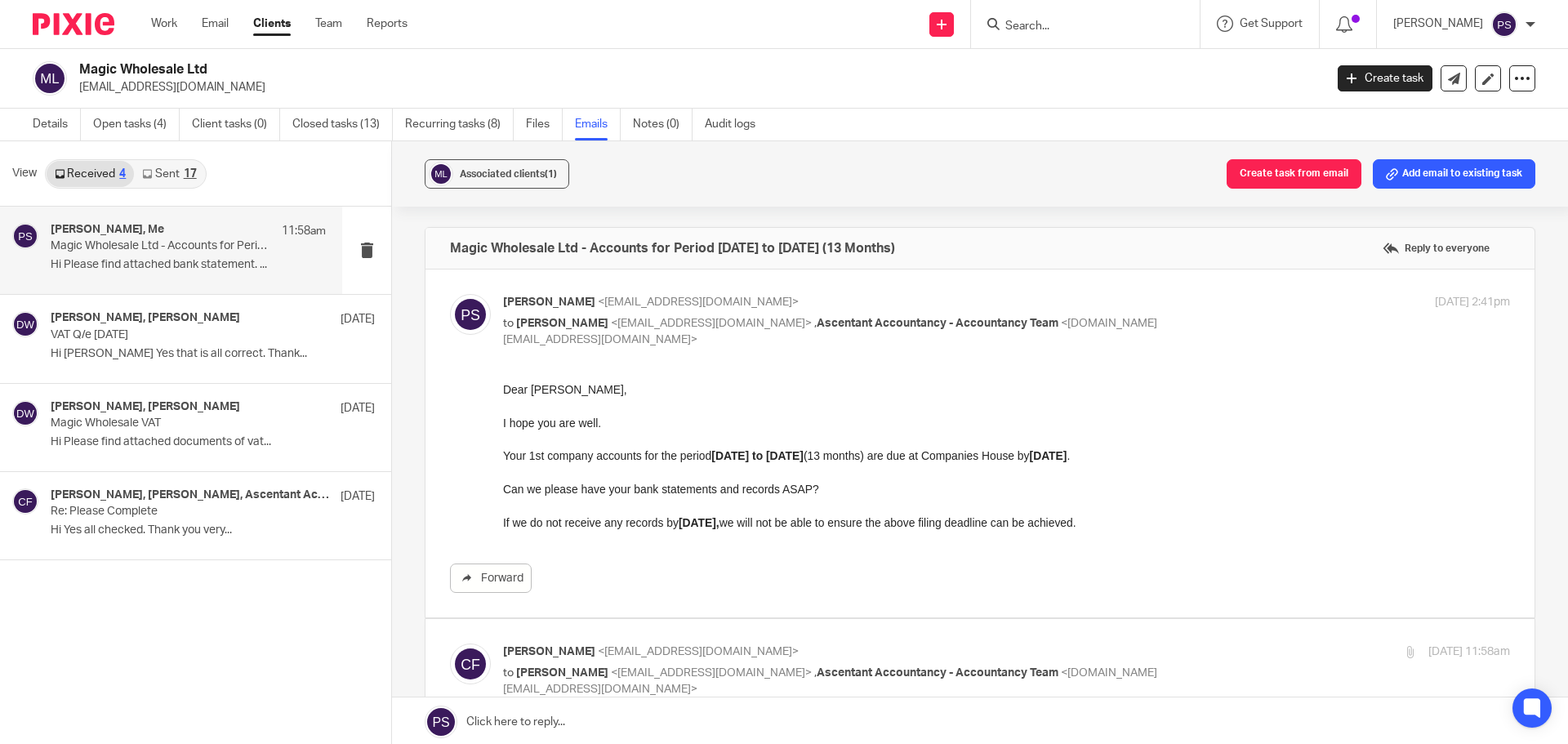
drag, startPoint x: 549, startPoint y: 291, endPoint x: 554, endPoint y: 304, distance: 13.9
click at [549, 292] on label at bounding box center [980, 443] width 1109 height 348
click at [450, 293] on input "checkbox" at bounding box center [449, 293] width 1 height 1
checkbox input "false"
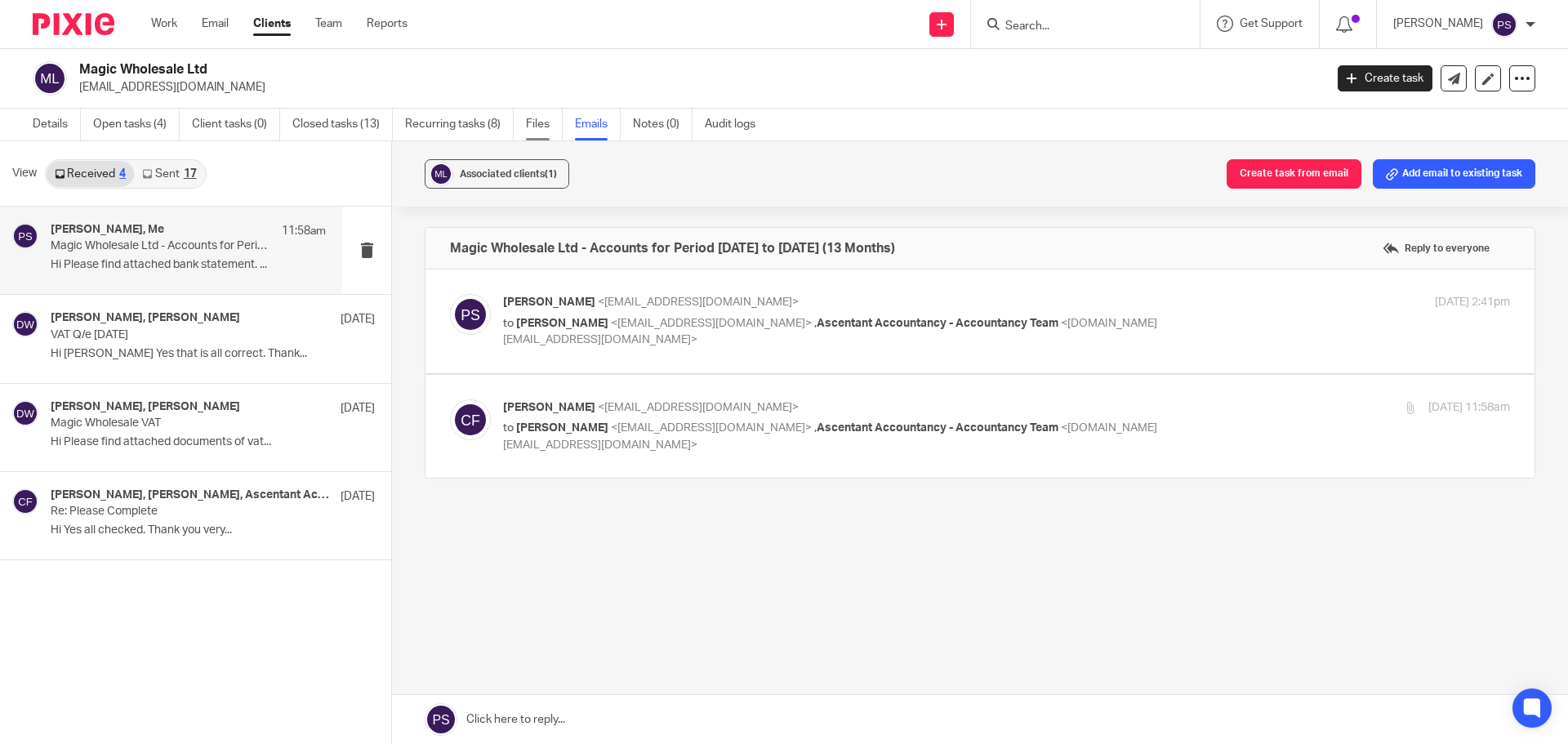
click at [546, 125] on link "Files" at bounding box center [544, 124] width 37 height 31
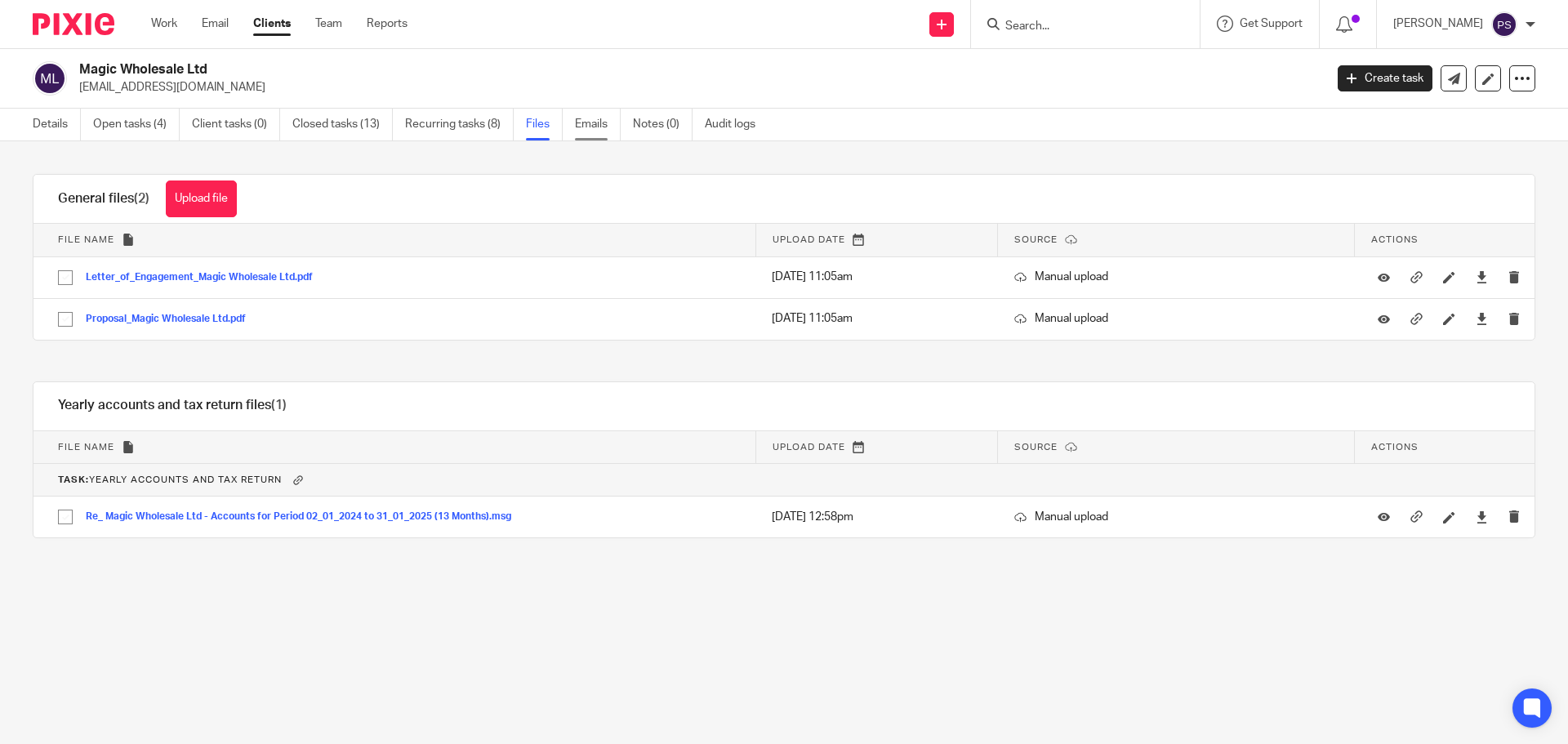
click at [596, 120] on link "Emails" at bounding box center [597, 124] width 45 height 31
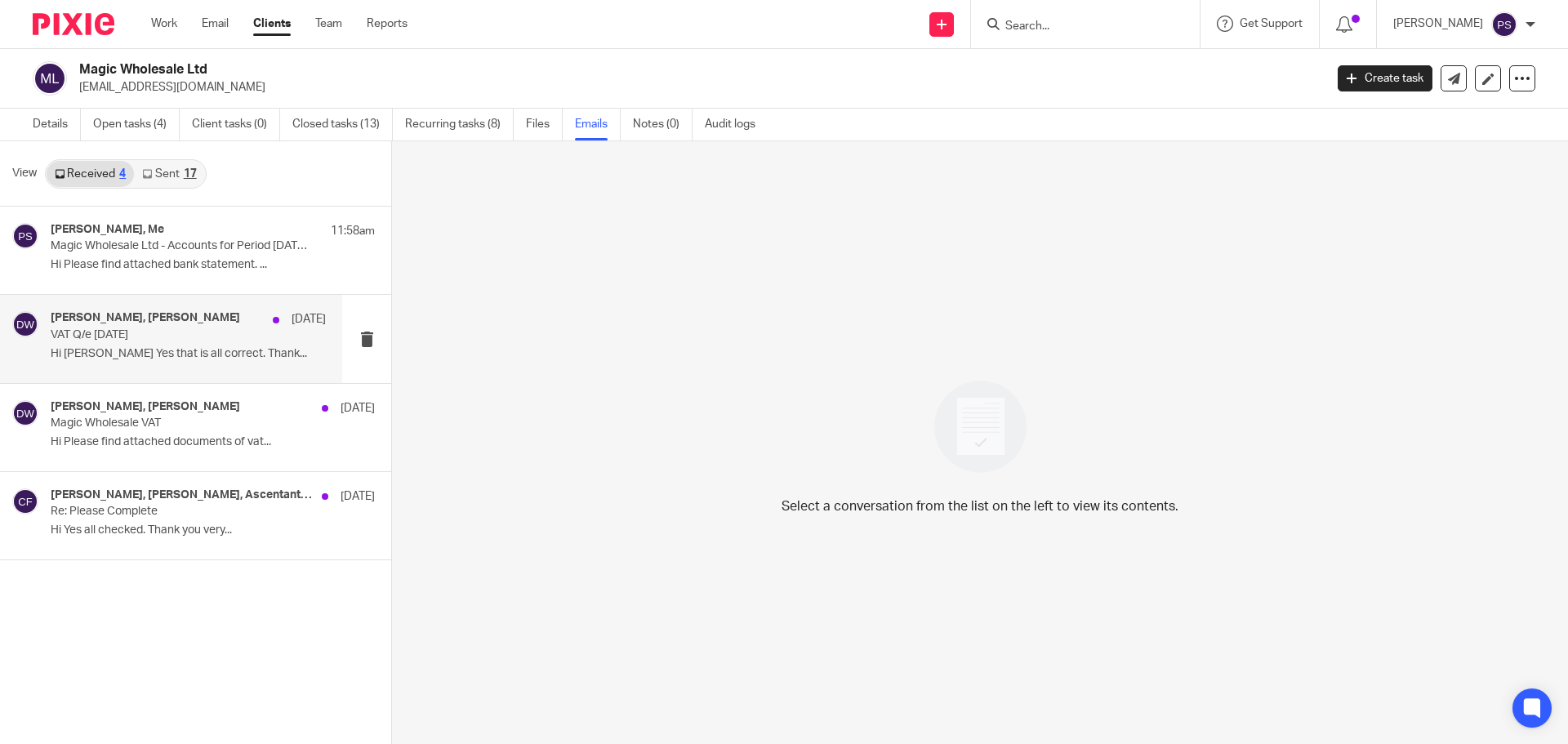
click at [153, 338] on p "VAT Q/e [DATE]" at bounding box center [161, 335] width 220 height 14
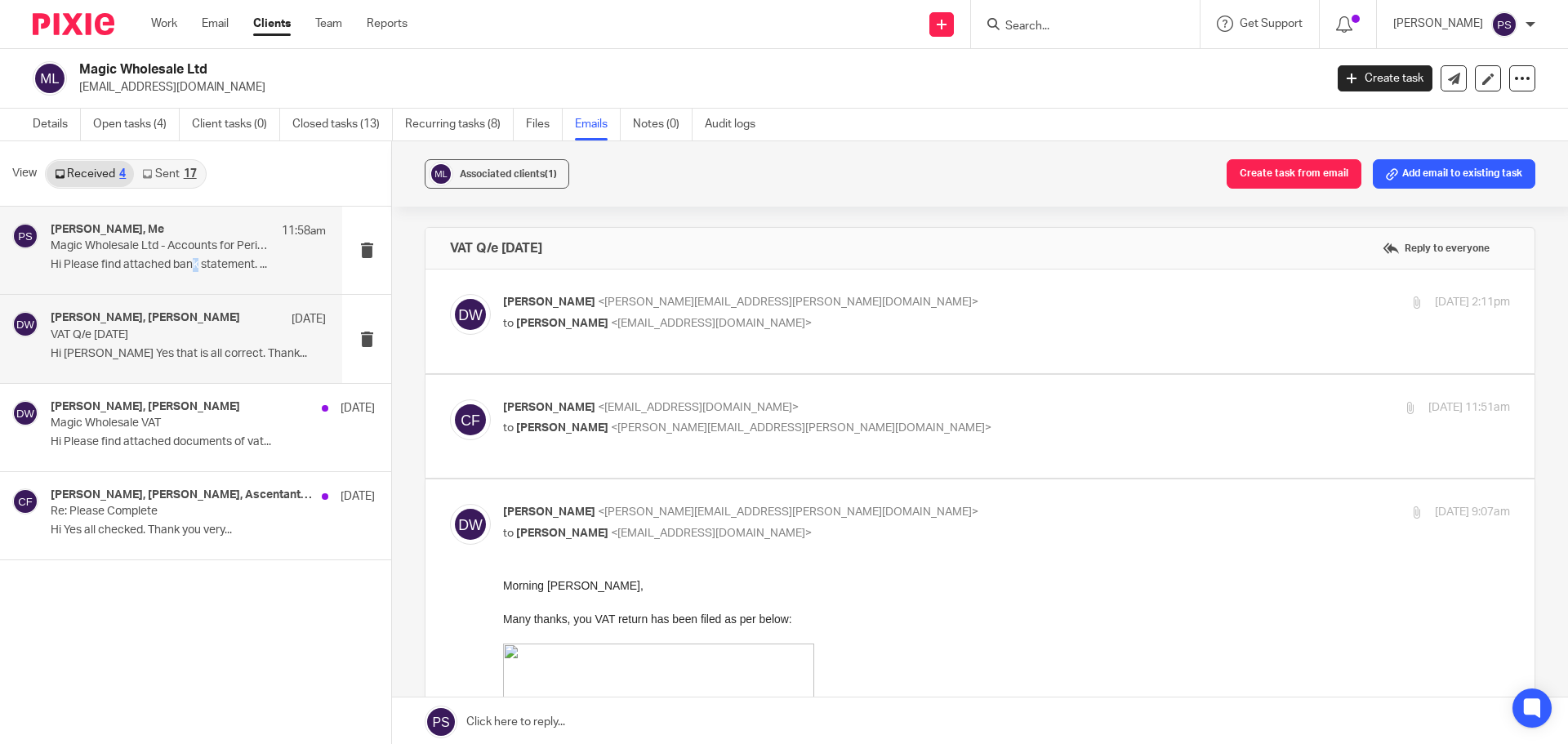
click at [194, 258] on p "Hi Please find attached bank statement. ..." at bounding box center [188, 265] width 275 height 14
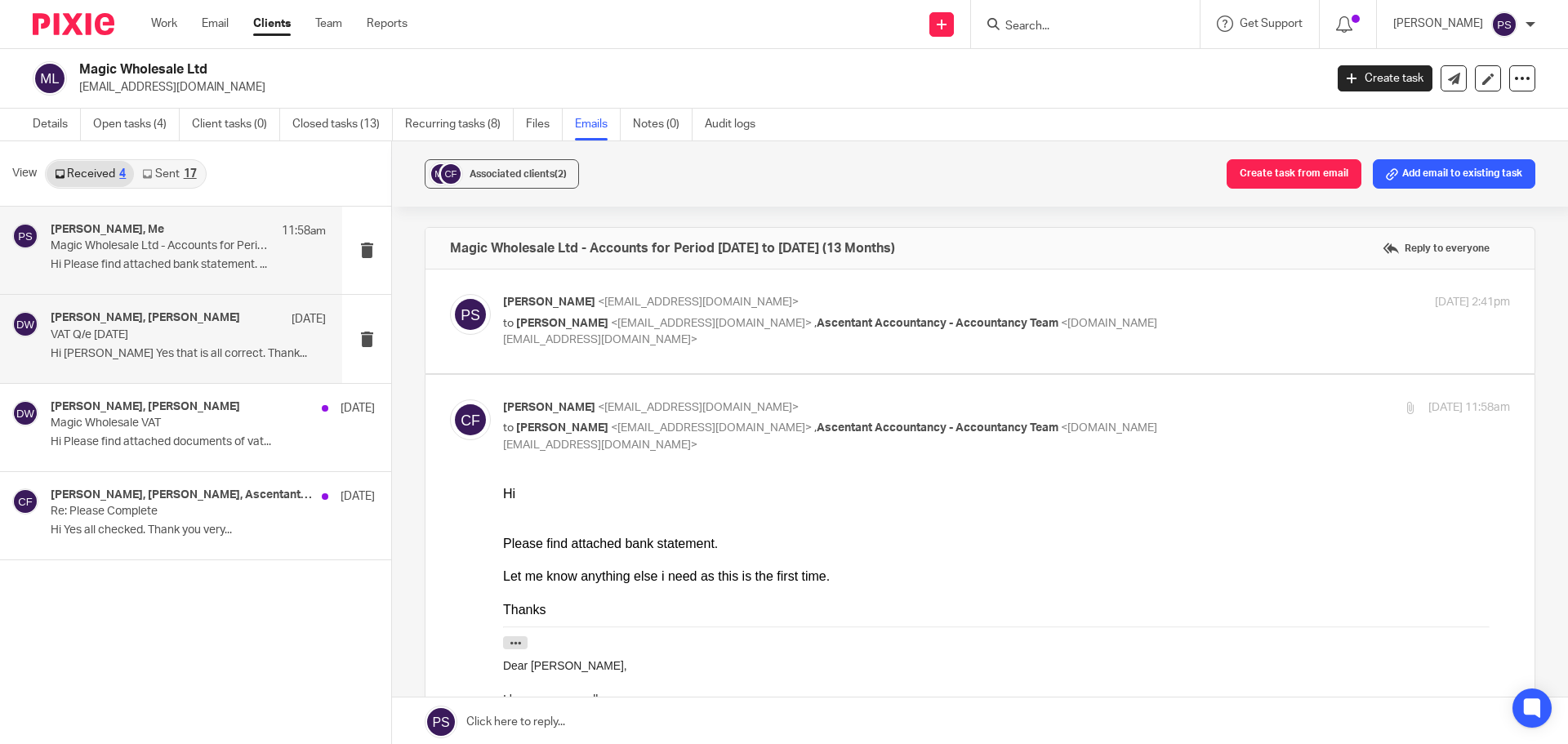
click at [170, 357] on p "Hi [PERSON_NAME] Yes that is all correct. Thank..." at bounding box center [188, 353] width 275 height 14
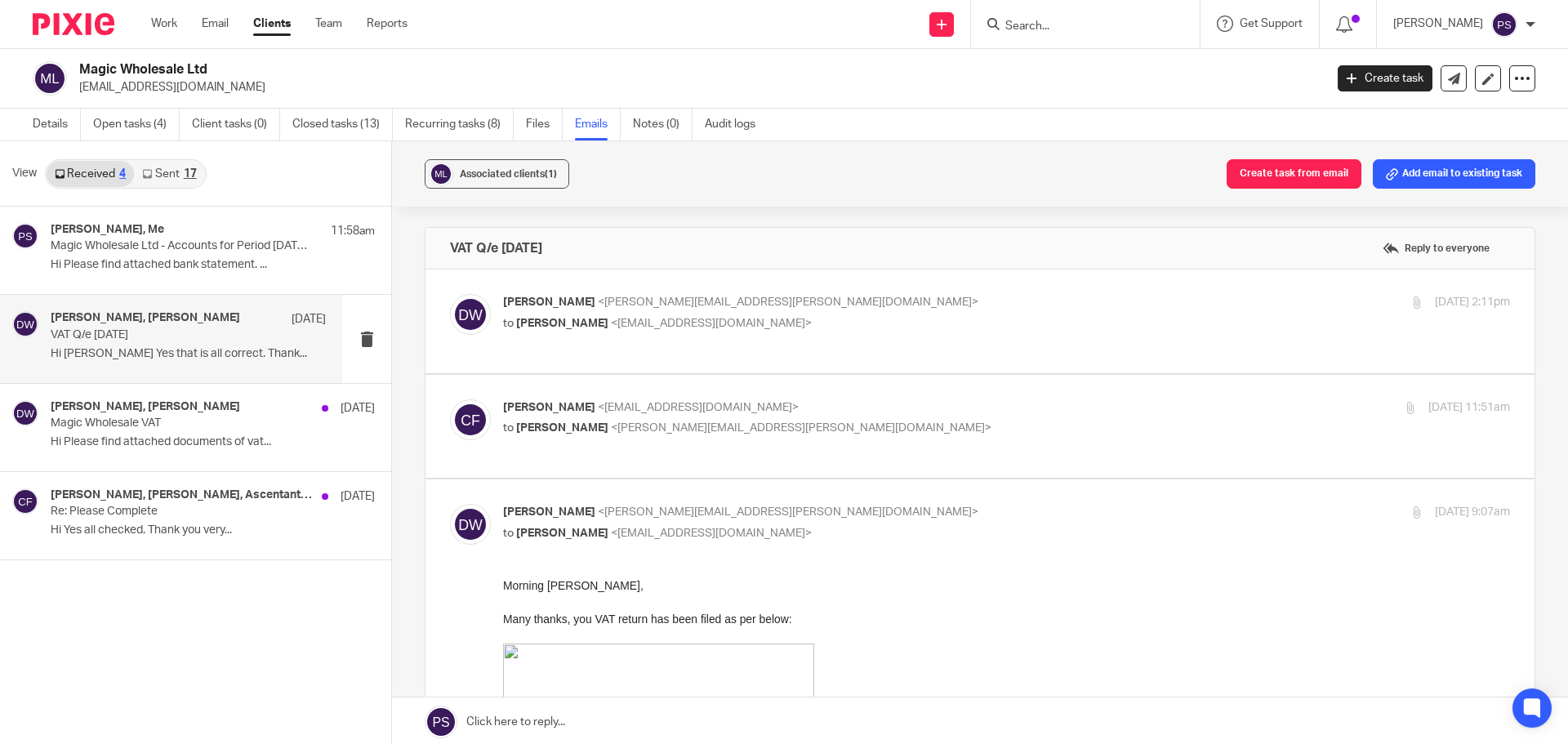
click at [584, 503] on p "[PERSON_NAME] <[PERSON_NAME][EMAIL_ADDRESS][PERSON_NAME][DOMAIN_NAME]>" at bounding box center [839, 512] width 671 height 18
checkbox input "false"
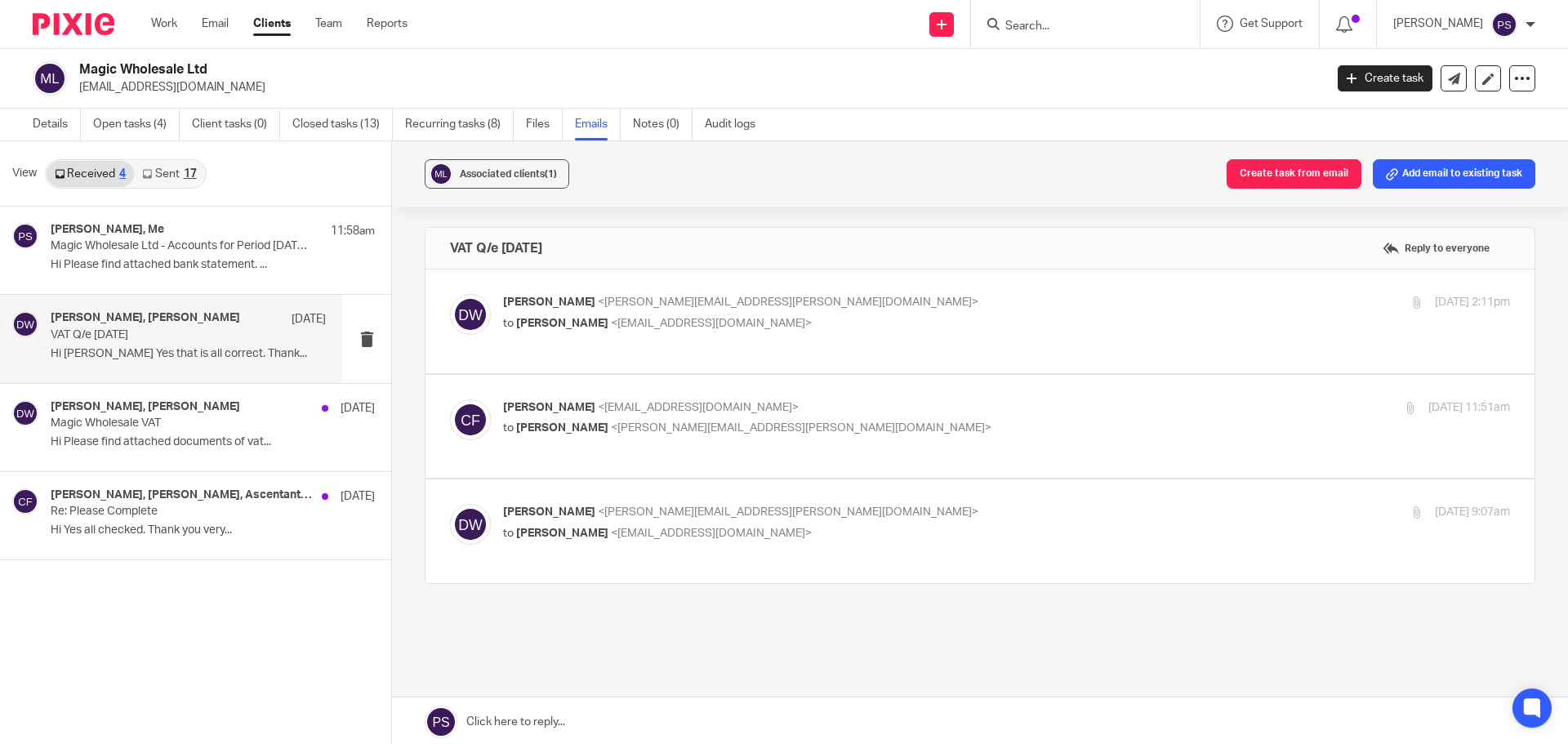
click at [598, 402] on span "<[EMAIL_ADDRESS][DOMAIN_NAME]>" at bounding box center [698, 407] width 201 height 11
checkbox input "true"
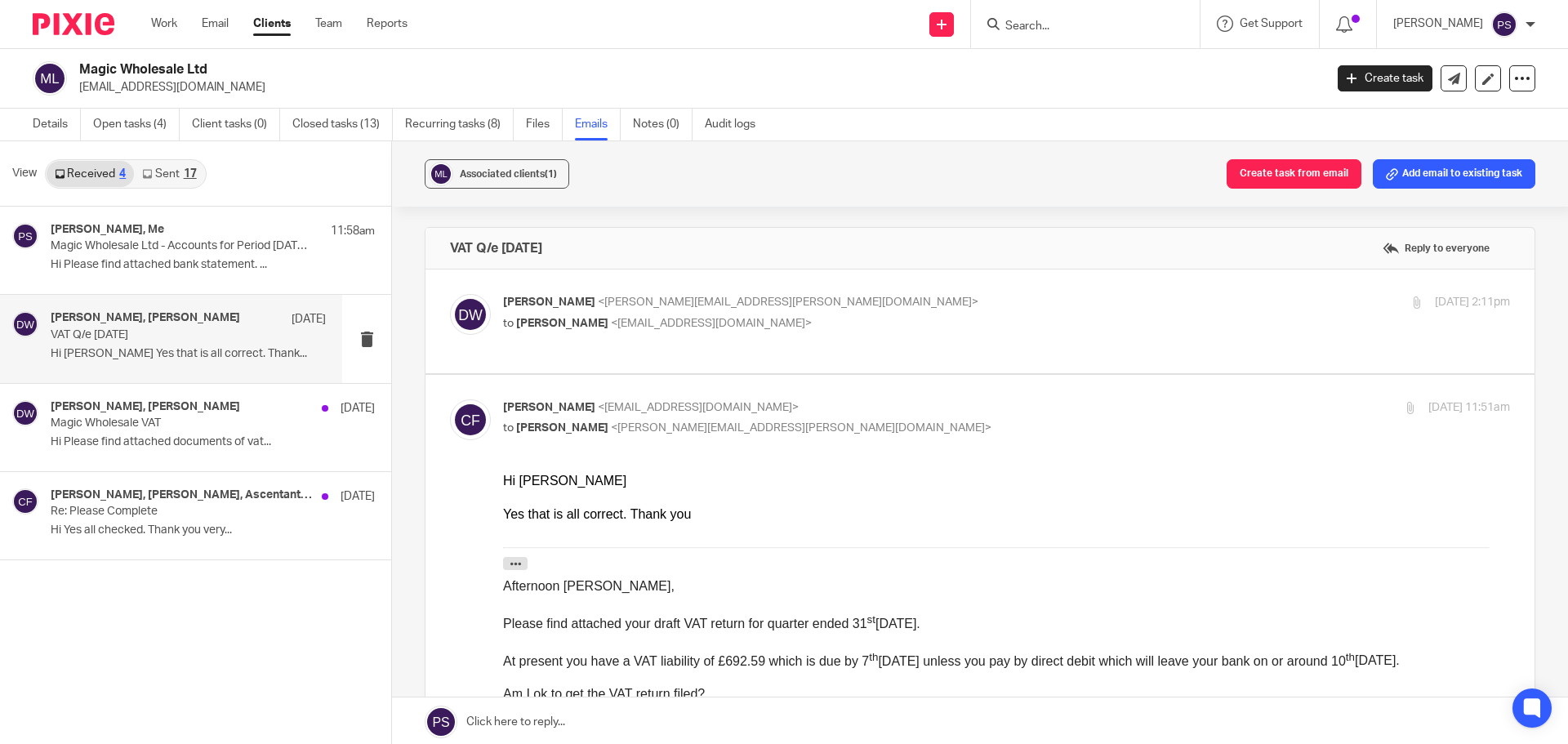
click at [566, 326] on span "[PERSON_NAME]" at bounding box center [563, 323] width 93 height 11
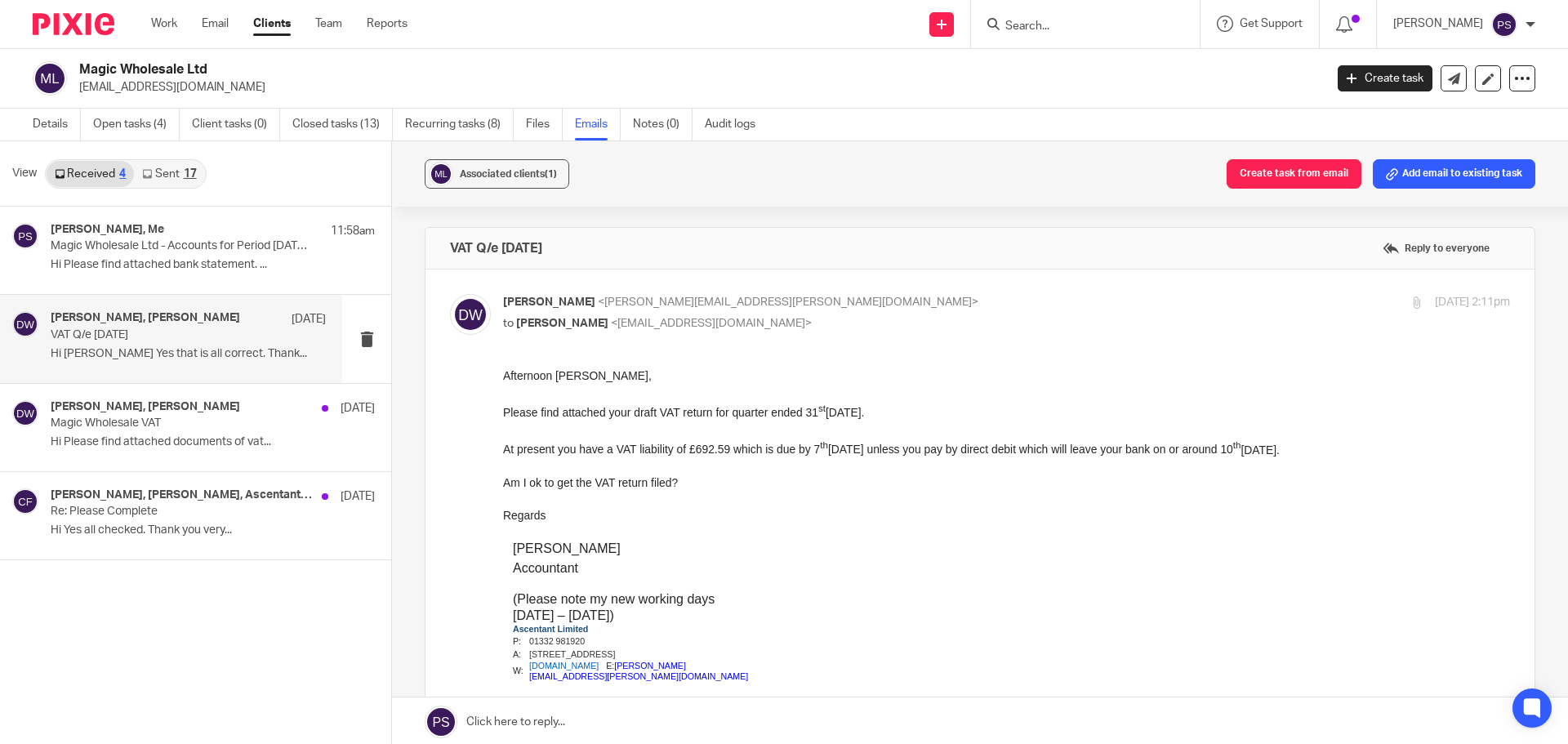
click at [517, 317] on span "[PERSON_NAME]" at bounding box center [563, 323] width 93 height 11
checkbox input "false"
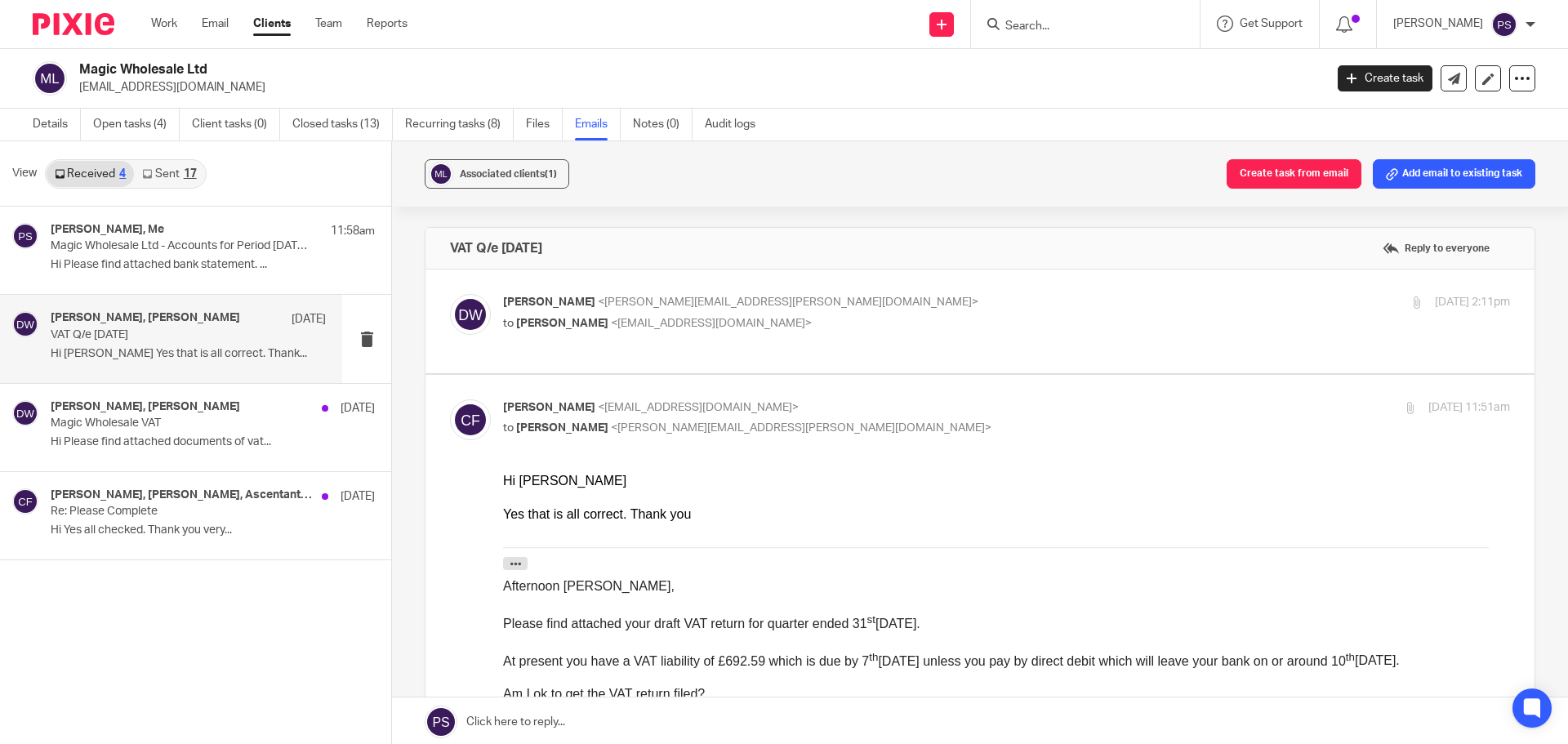
click at [551, 402] on span "[PERSON_NAME]" at bounding box center [550, 407] width 93 height 11
checkbox input "false"
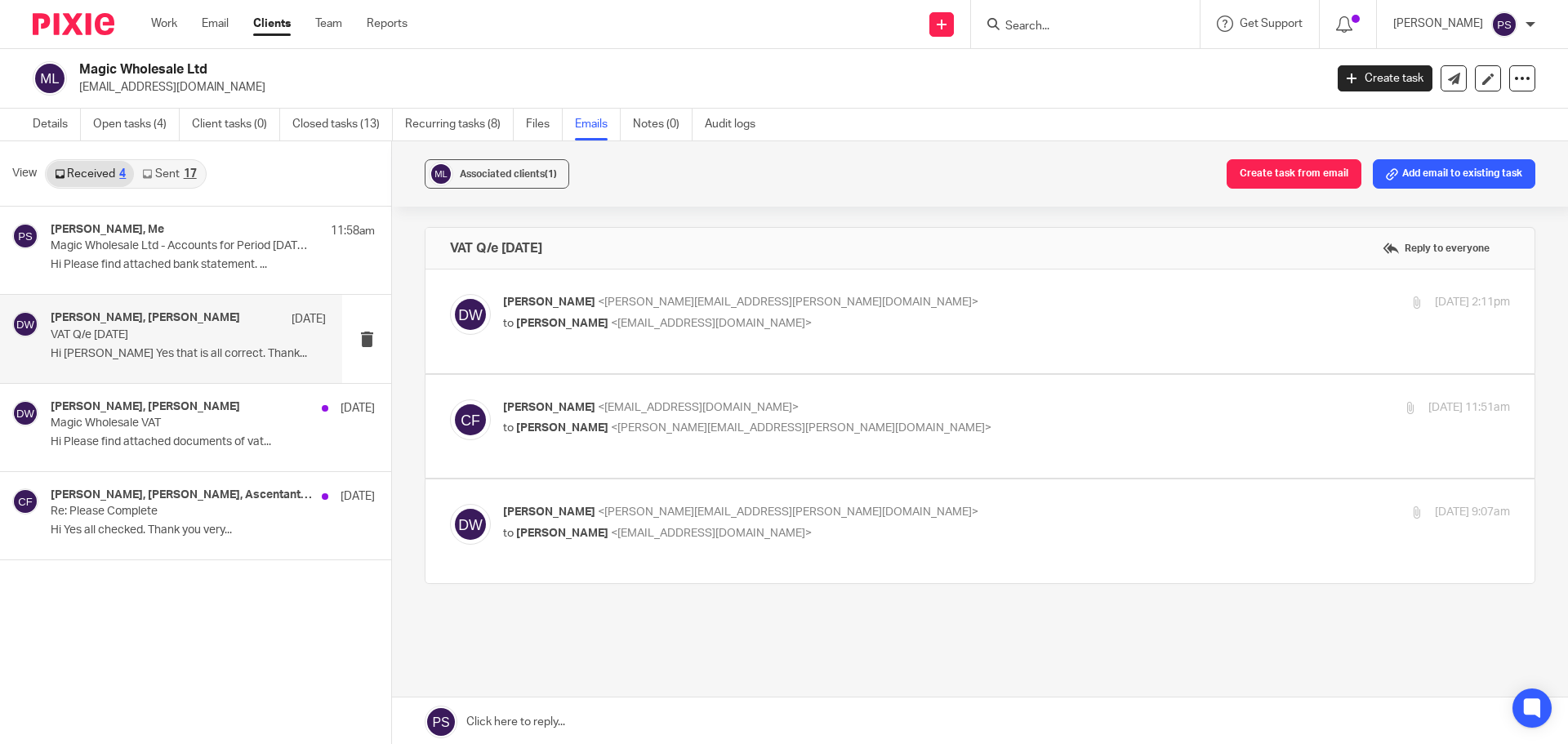
click at [168, 177] on link "Sent 17" at bounding box center [169, 174] width 70 height 26
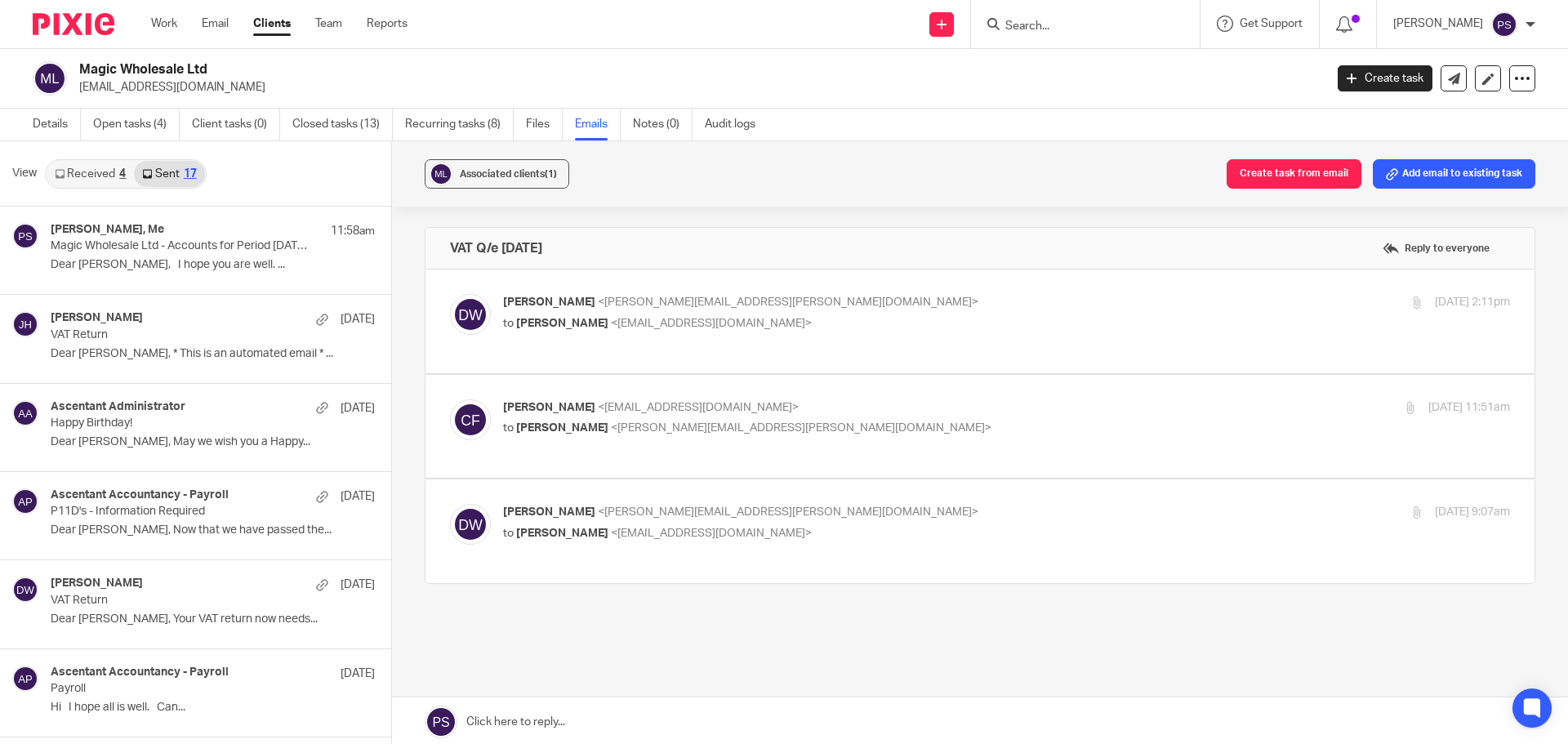
scroll to position [3, 0]
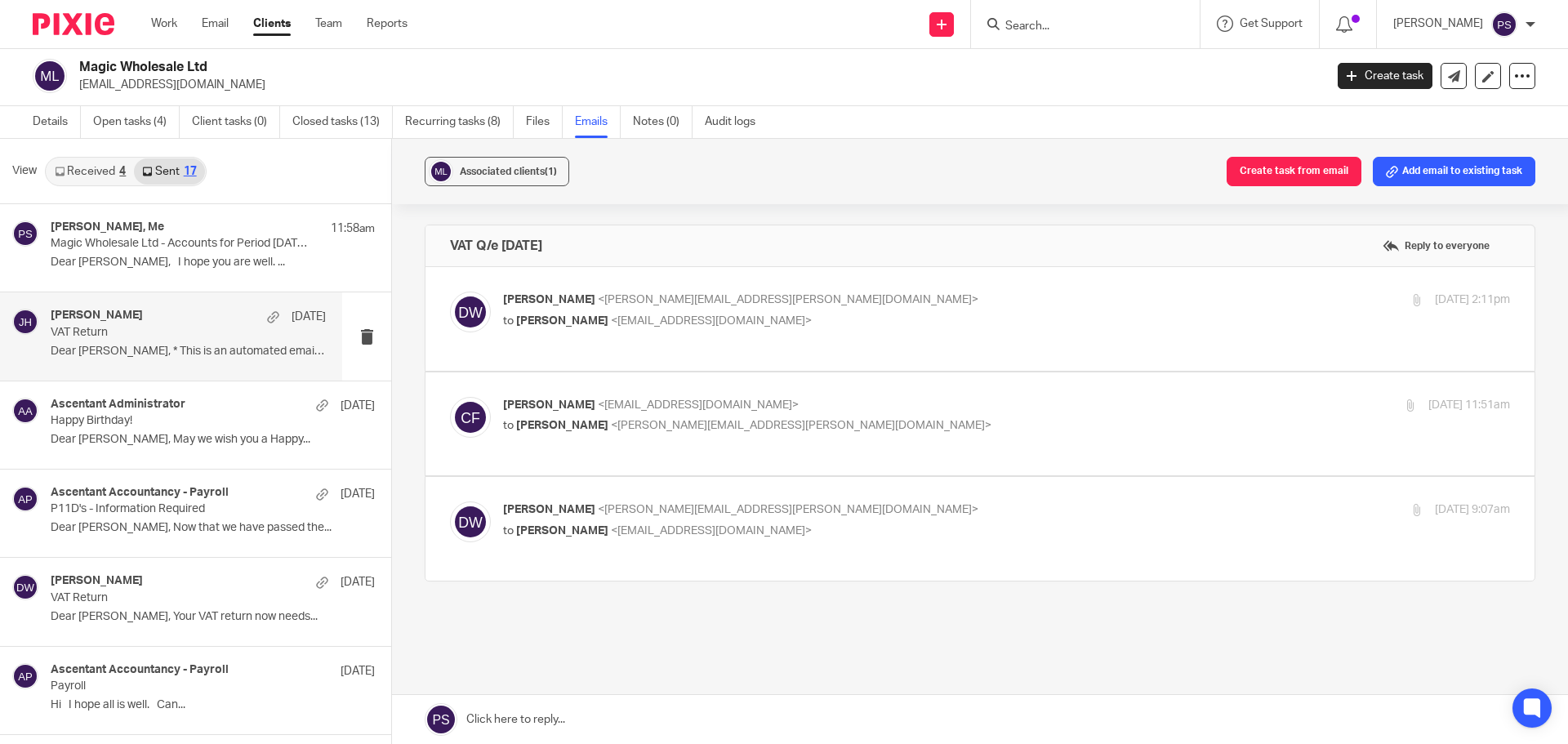
click at [104, 333] on p "VAT Return" at bounding box center [161, 332] width 220 height 14
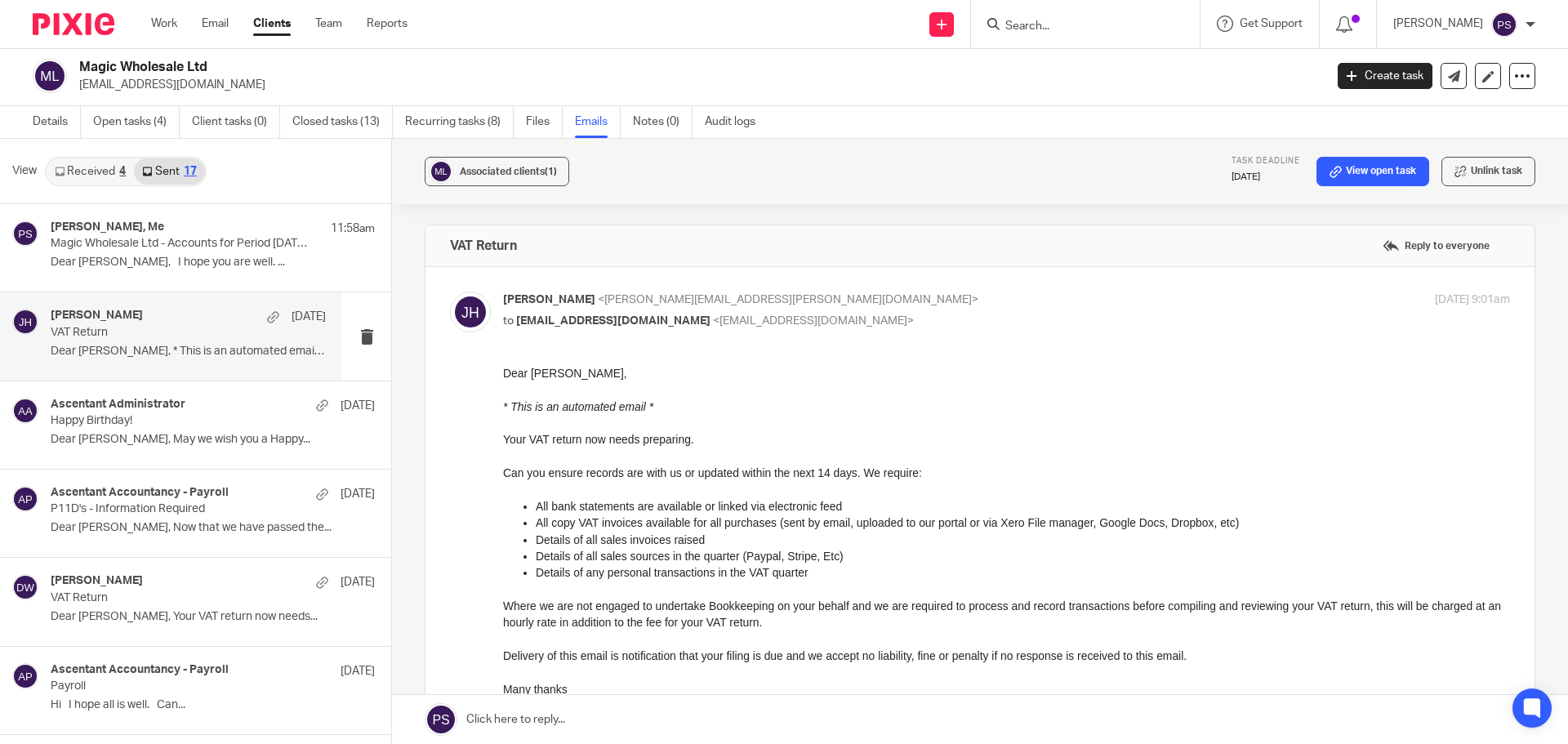
scroll to position [0, 0]
click at [152, 227] on h4 "[PERSON_NAME], Me" at bounding box center [107, 227] width 114 height 14
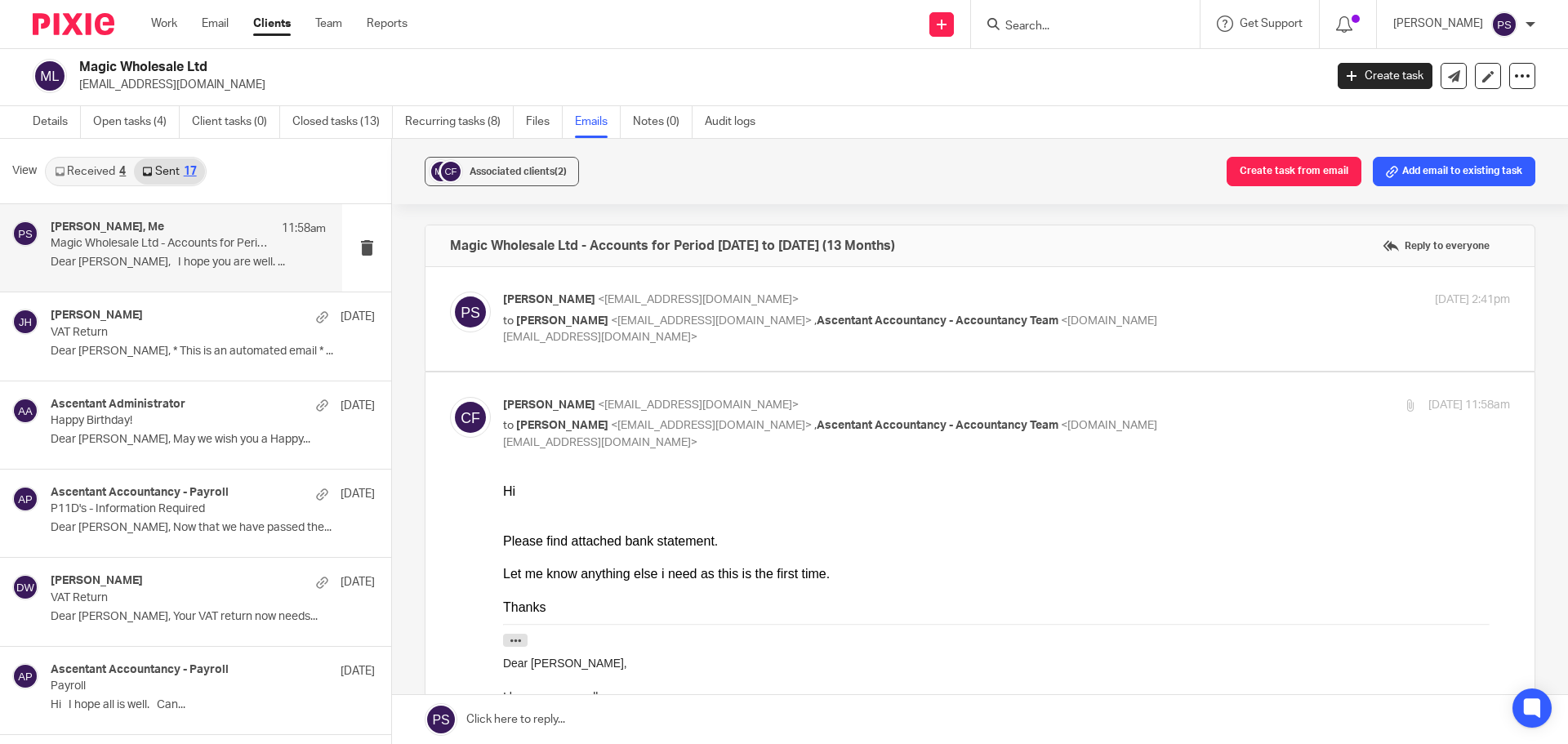
click at [577, 413] on p "[PERSON_NAME] <[EMAIL_ADDRESS][DOMAIN_NAME]>" at bounding box center [839, 405] width 671 height 18
checkbox input "false"
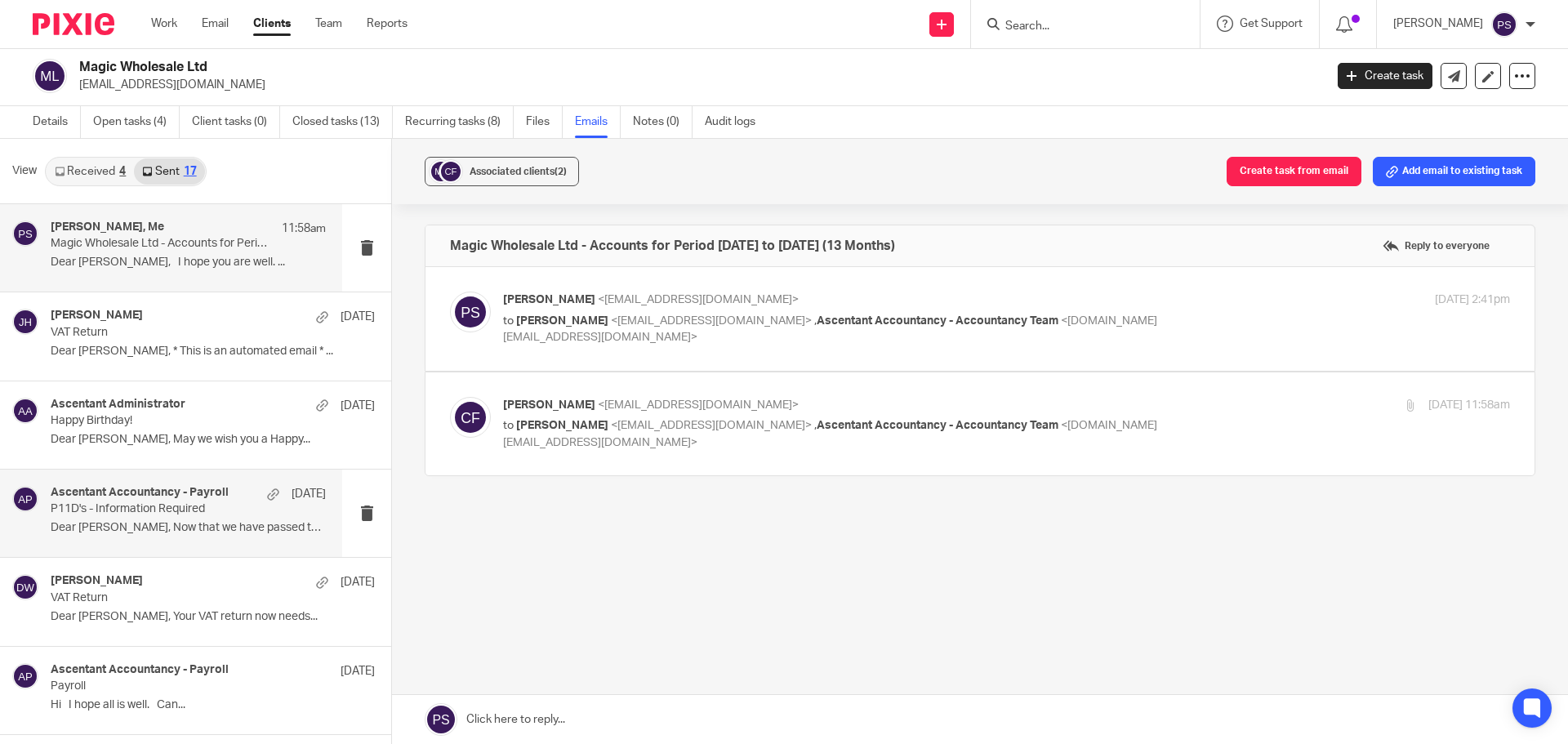
click at [131, 511] on p "P11D's - Information Required" at bounding box center [161, 509] width 220 height 14
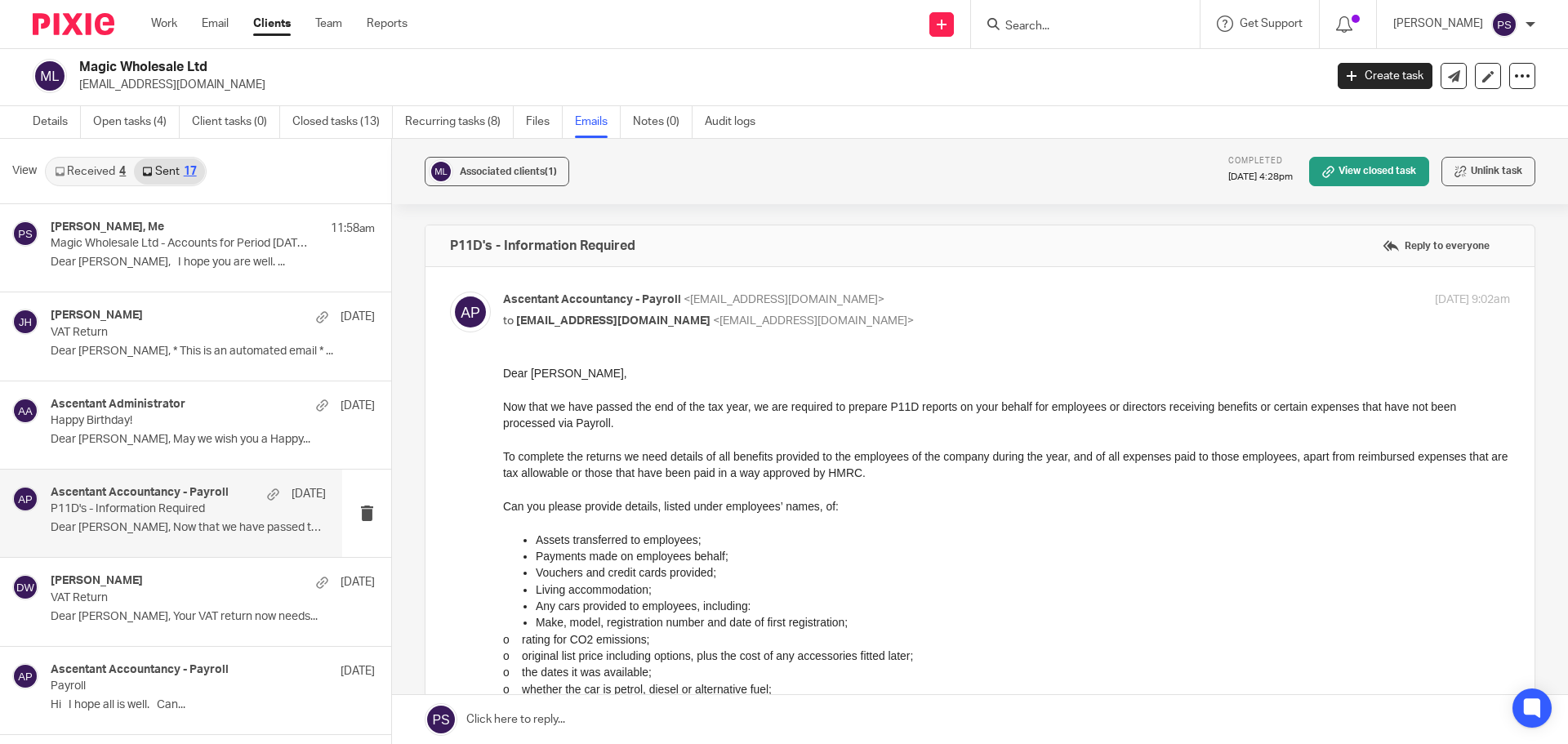
click at [535, 297] on span "Ascentant Accountancy - Payroll" at bounding box center [592, 300] width 178 height 11
checkbox input "false"
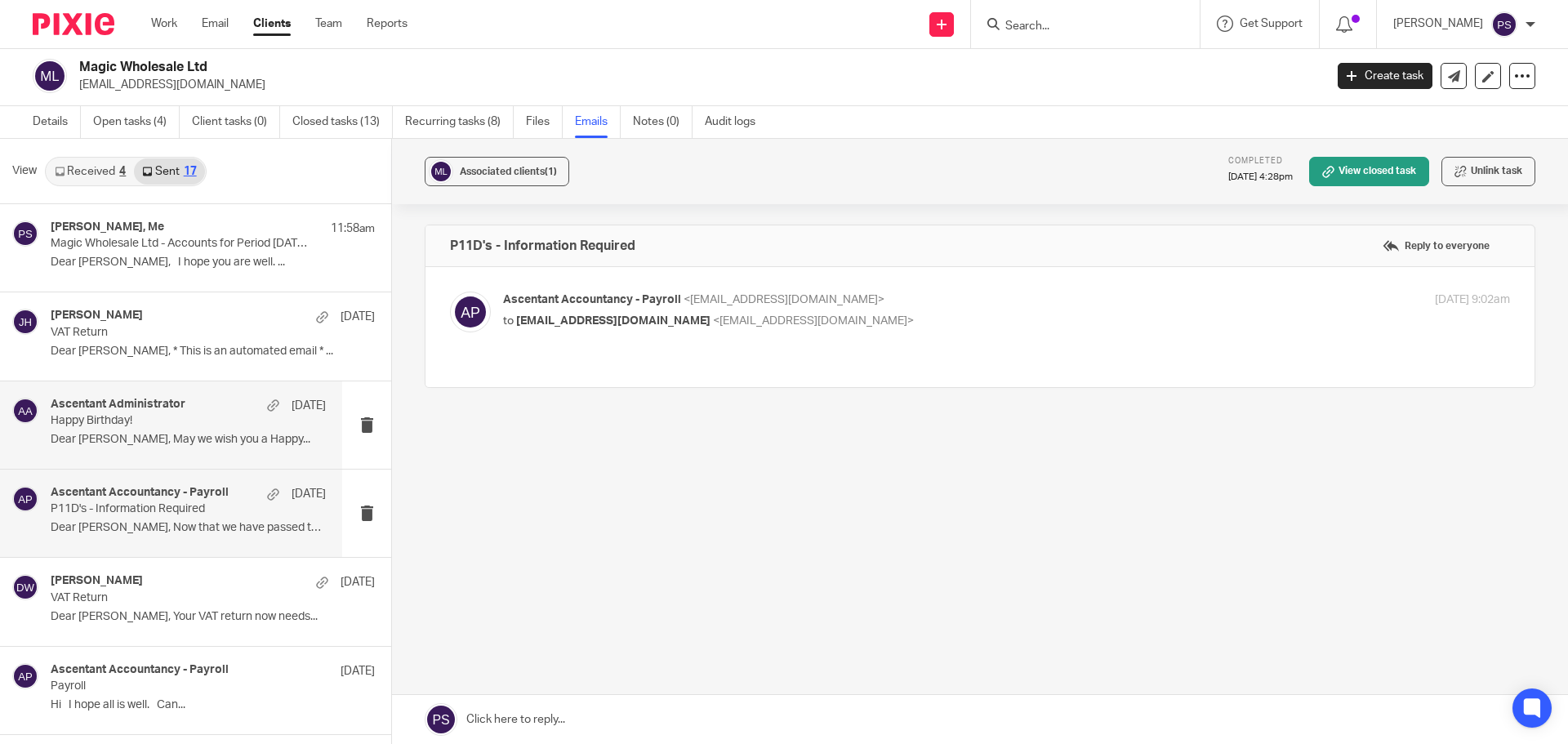
click at [125, 413] on div "Ascentant Administrator [DATE]" at bounding box center [188, 406] width 275 height 17
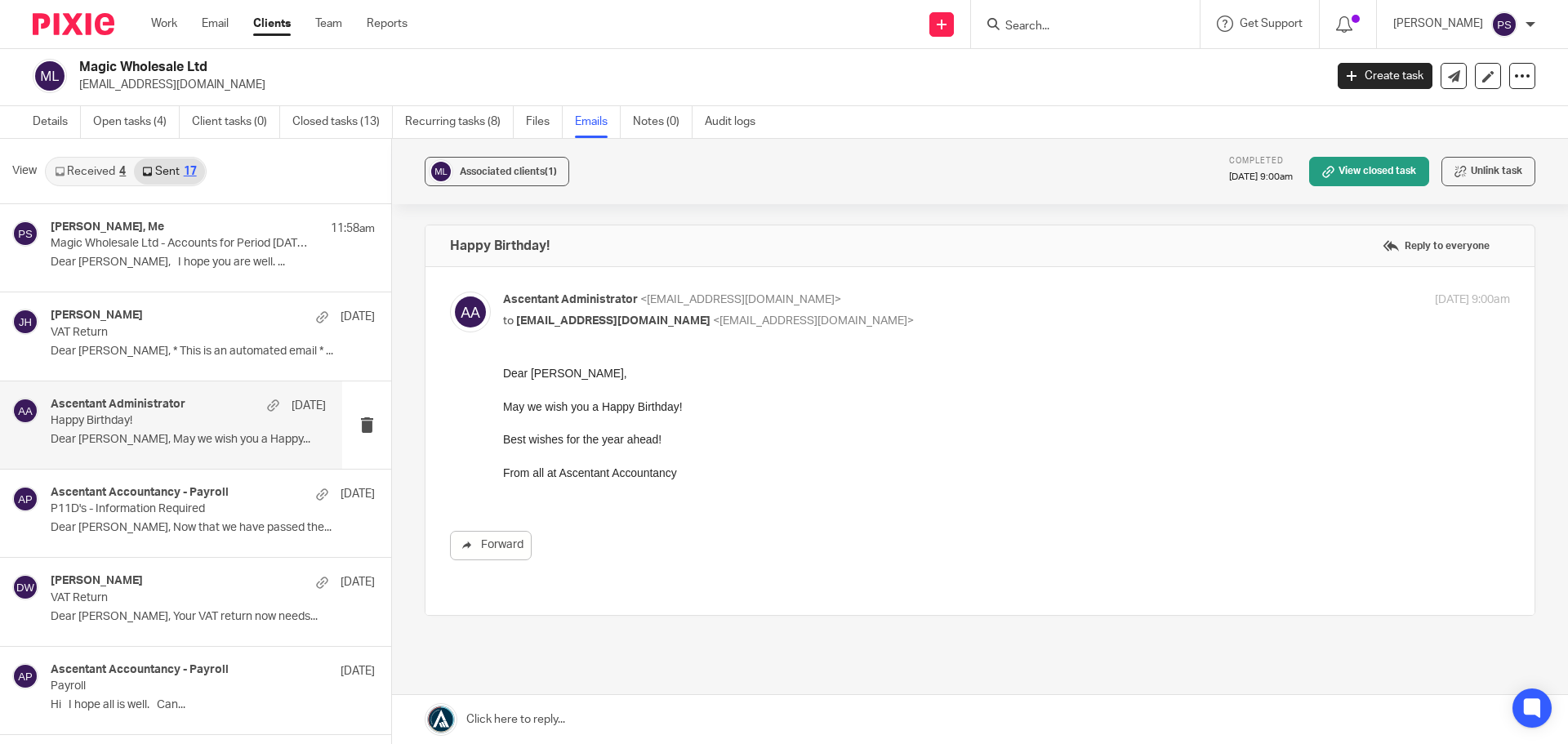
click at [563, 302] on span "Ascentant Administrator" at bounding box center [571, 300] width 135 height 11
checkbox input "false"
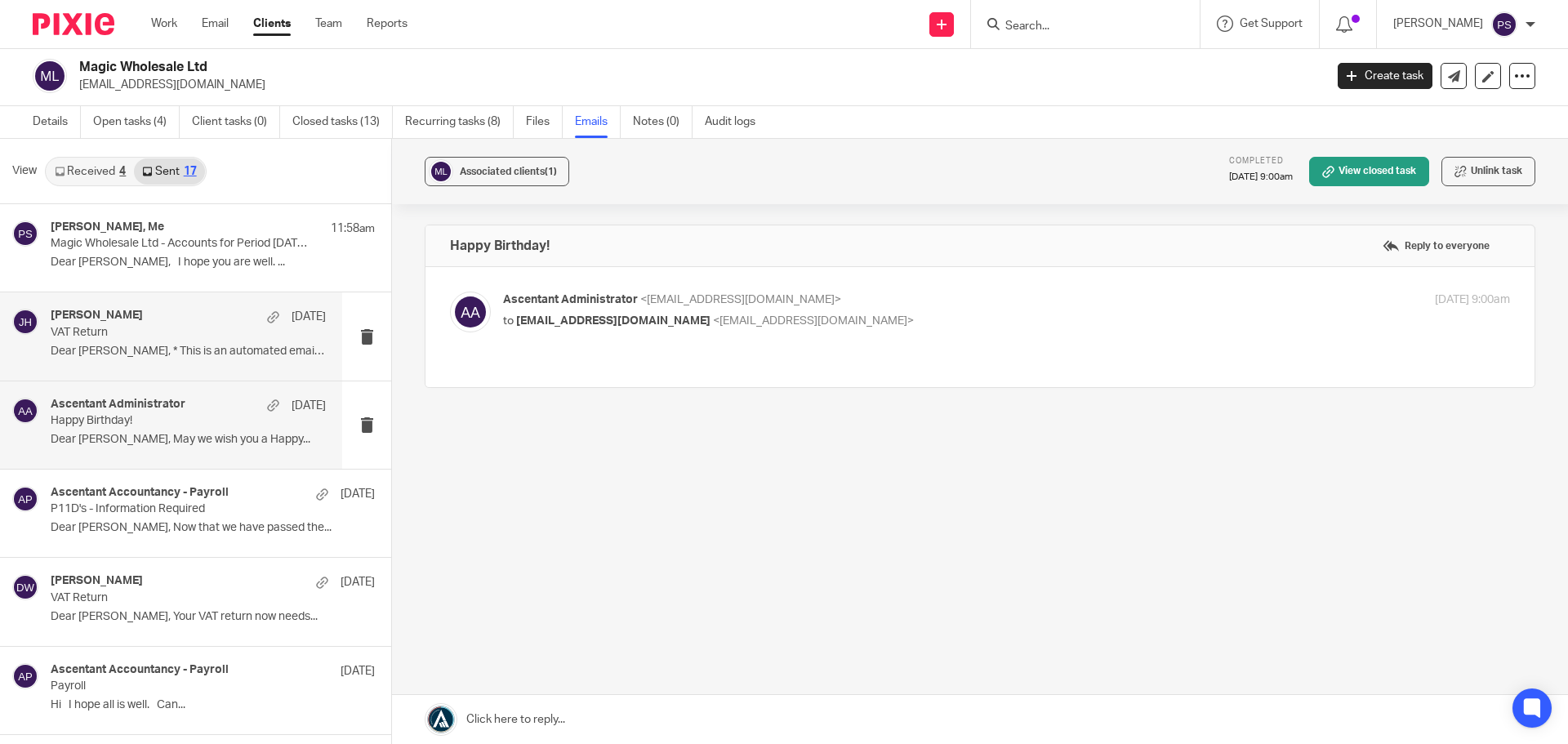
click at [74, 337] on p "VAT Return" at bounding box center [161, 332] width 220 height 14
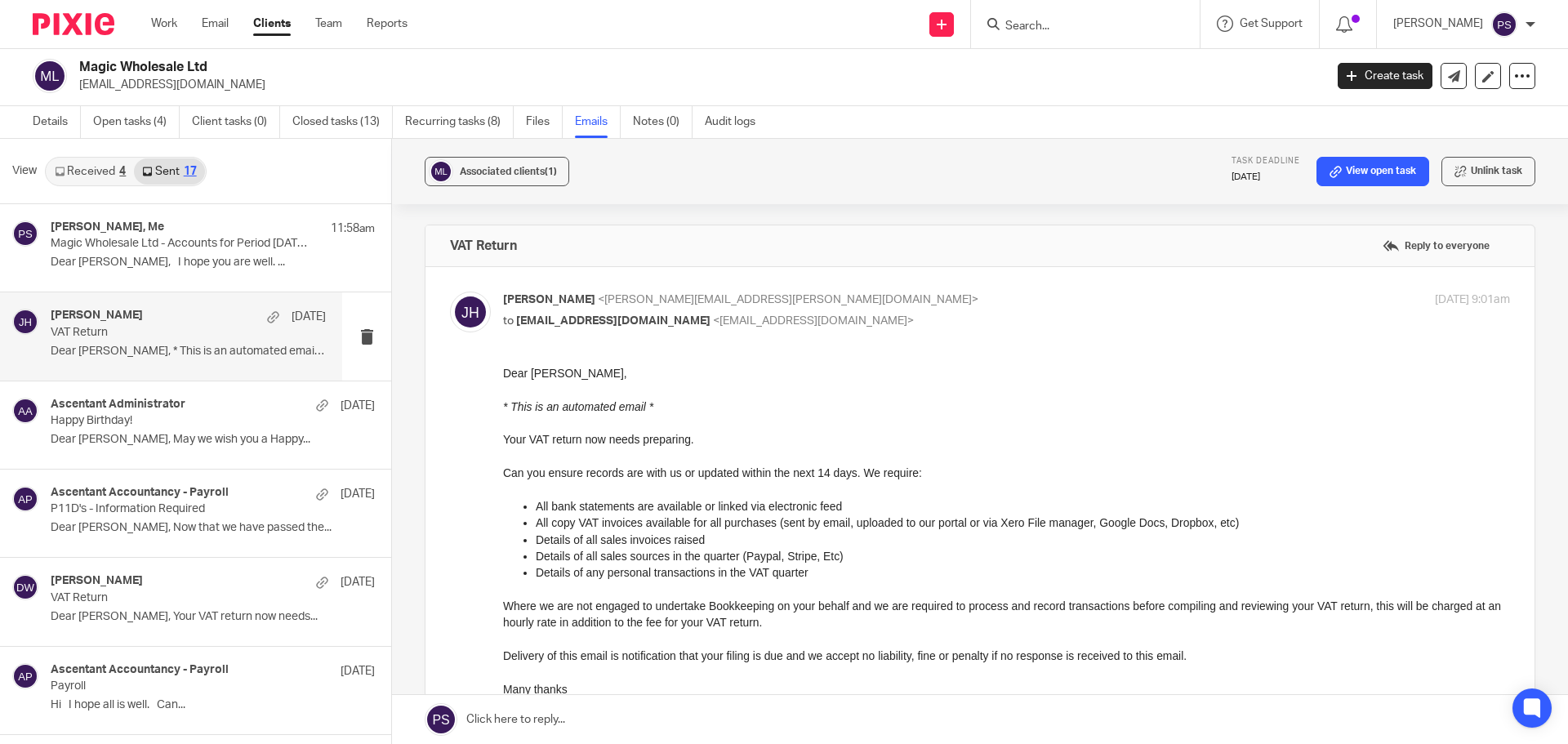
click at [562, 302] on span "Joshua Harrison" at bounding box center [550, 300] width 93 height 11
checkbox input "false"
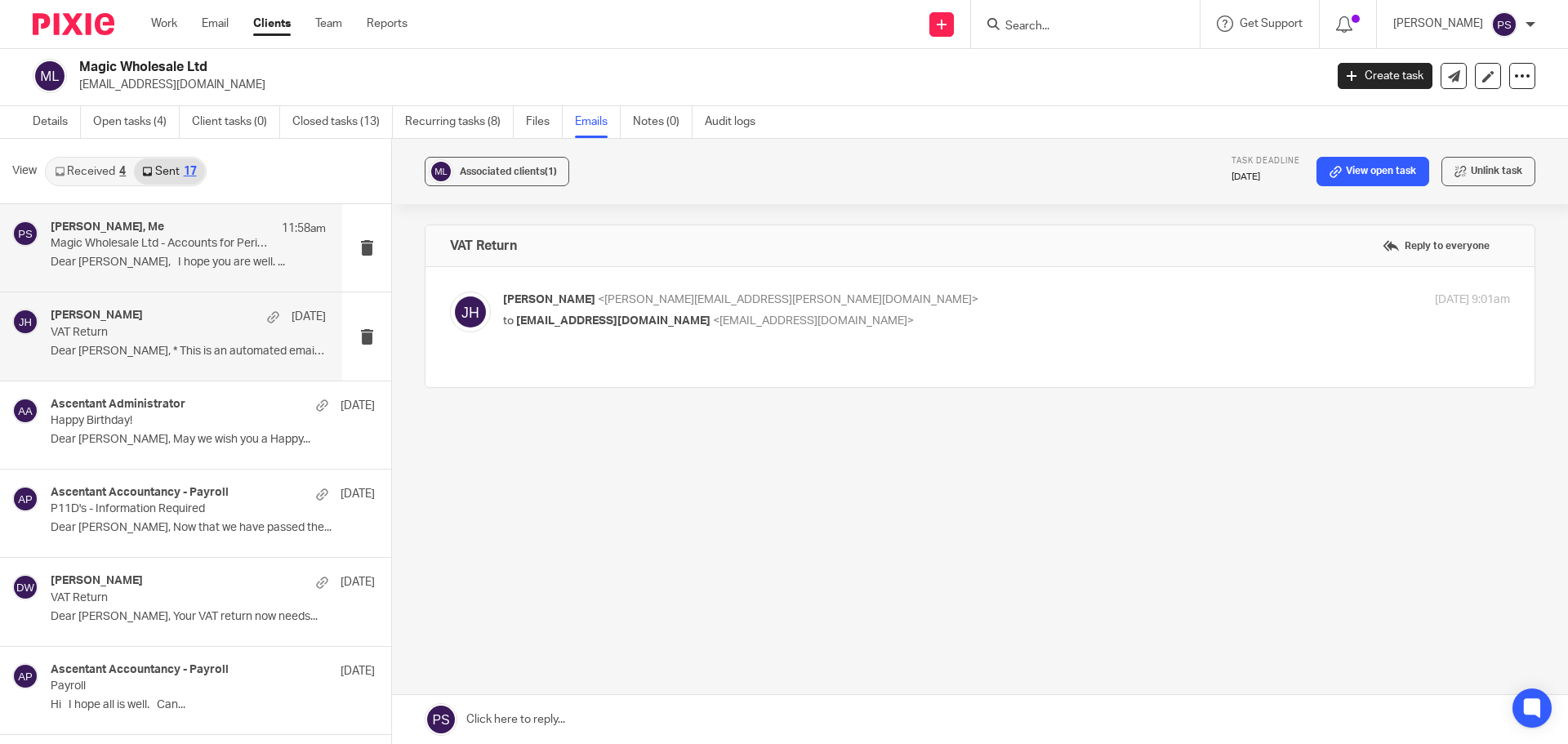
click at [100, 236] on div "claudio ficetola, Me 11:58am" at bounding box center [188, 229] width 275 height 17
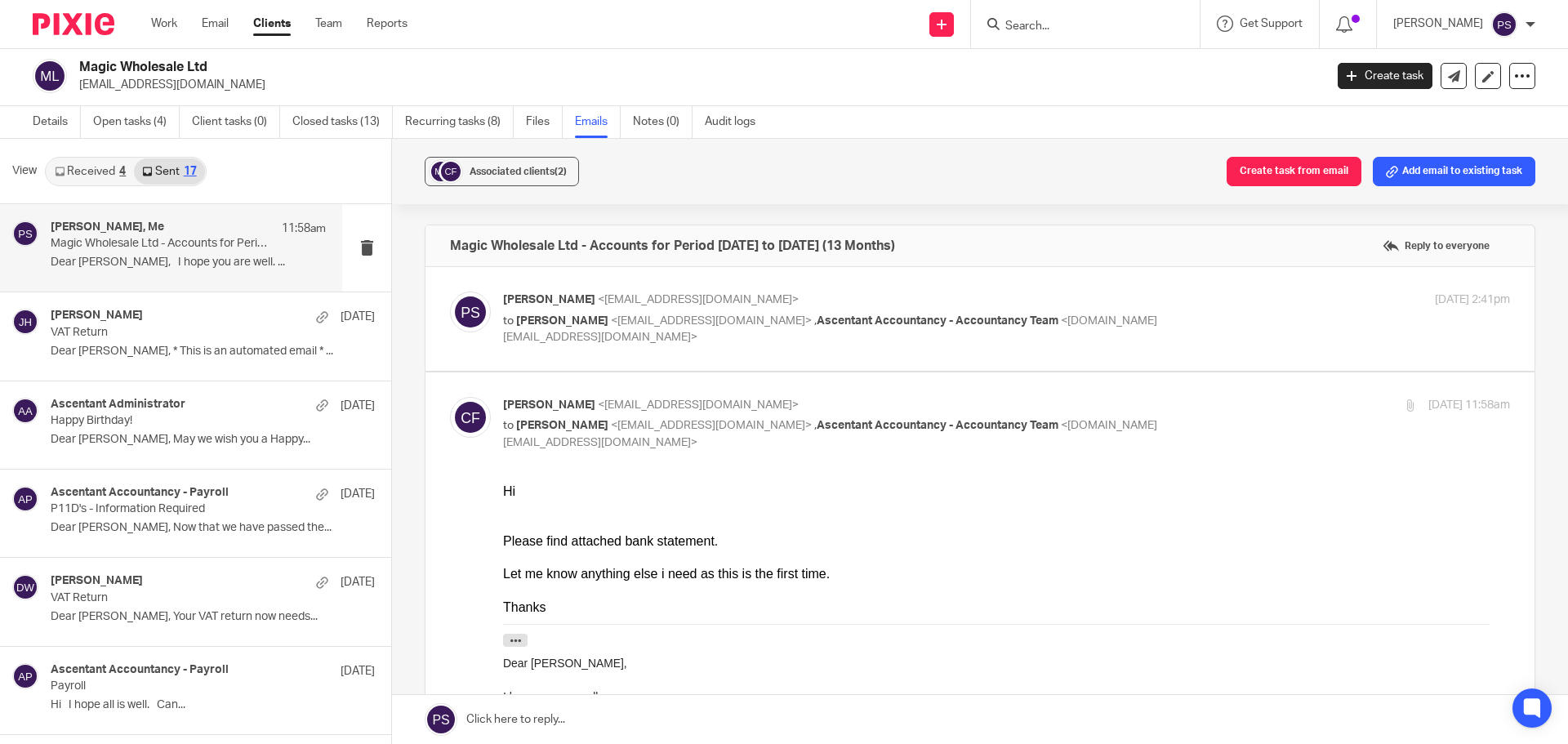
click at [542, 415] on div "[PERSON_NAME] <[EMAIL_ADDRESS][DOMAIN_NAME]> to [PERSON_NAME] <[EMAIL_ADDRESS][…" at bounding box center [839, 424] width 671 height 55
checkbox input "false"
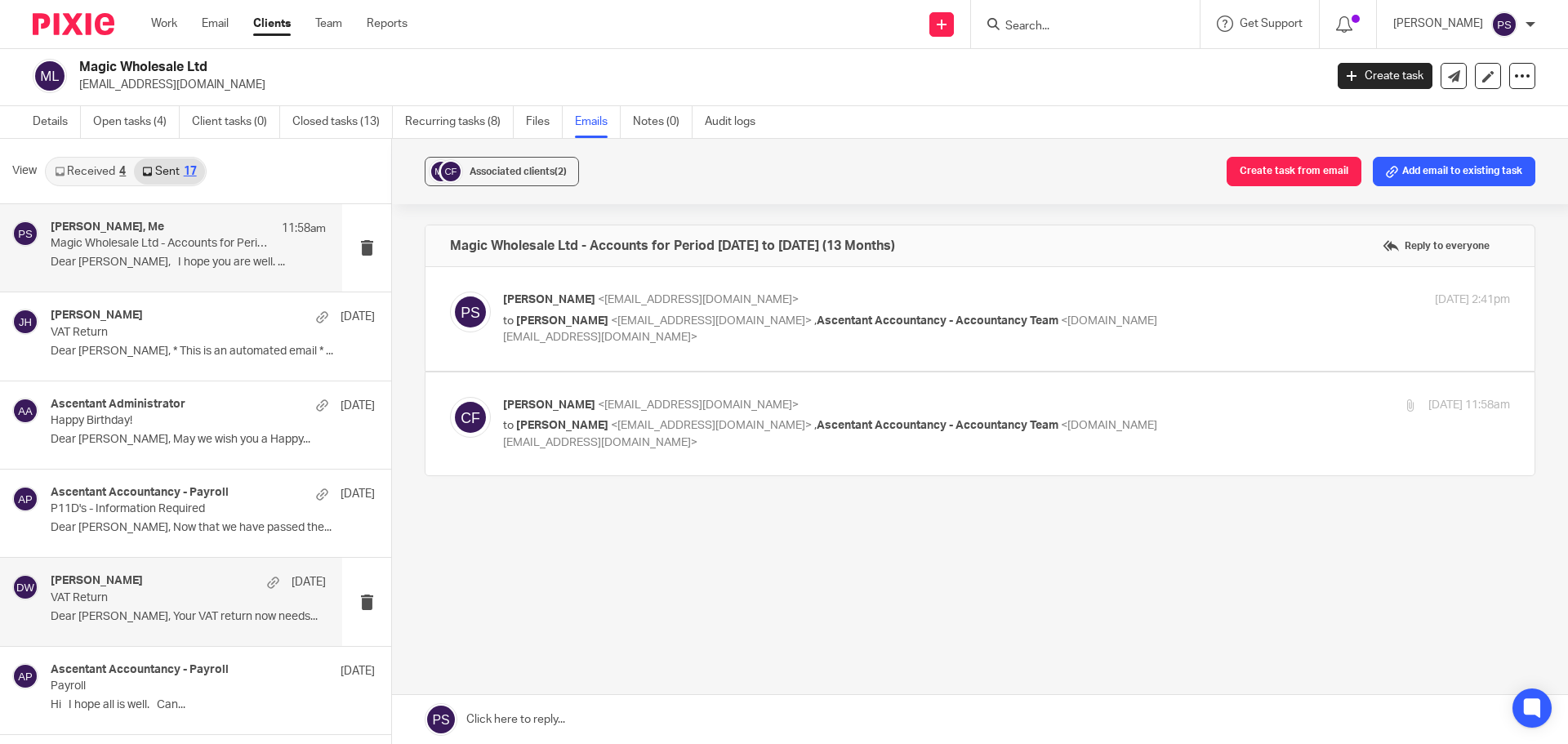
click at [77, 606] on div "Daniel Wilks 30 Apr VAT Return Dear Claudio, Your VAT return now needs..." at bounding box center [188, 601] width 275 height 55
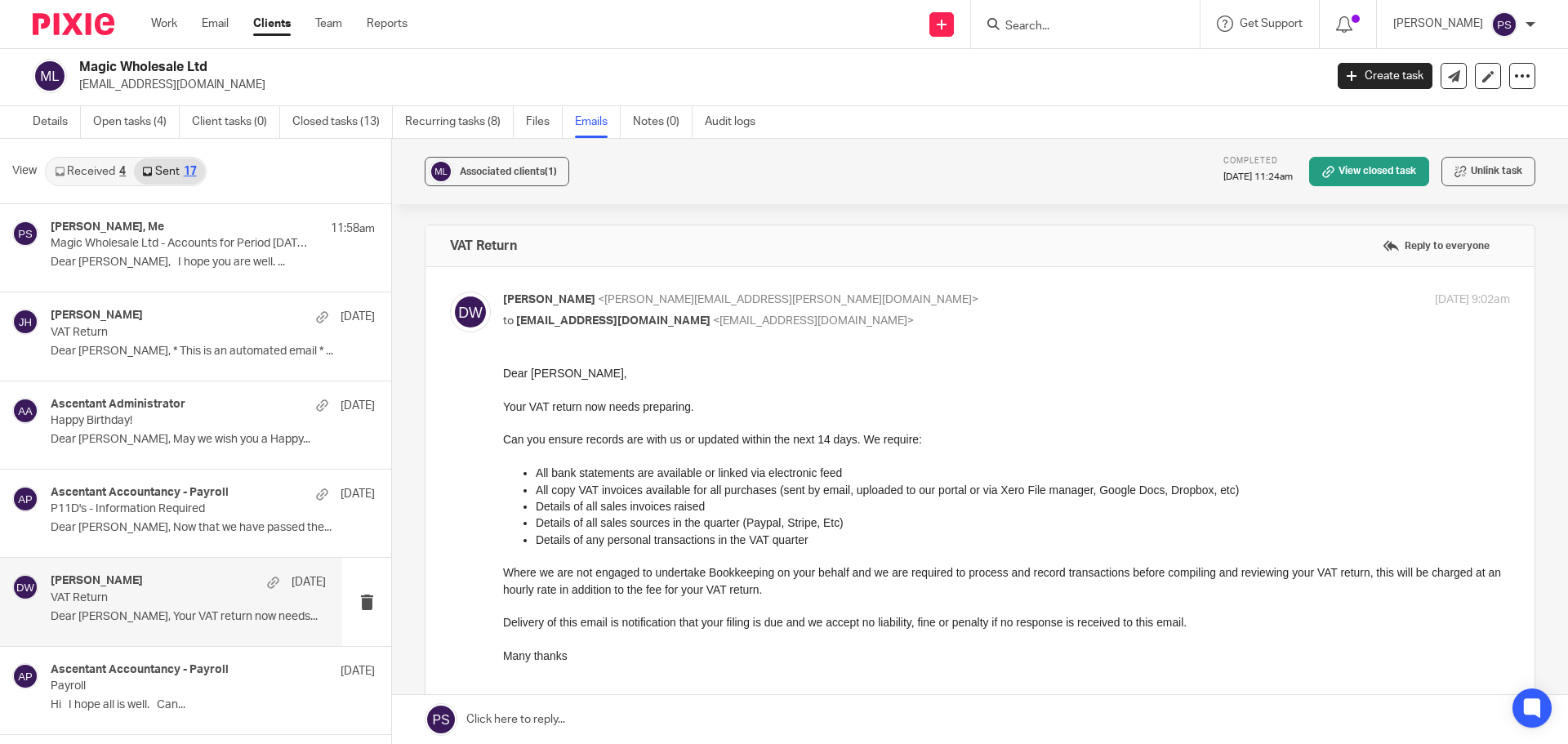
click at [85, 591] on p "VAT Return" at bounding box center [161, 598] width 220 height 14
click at [530, 323] on span "[EMAIL_ADDRESS][DOMAIN_NAME]" at bounding box center [614, 321] width 194 height 11
checkbox input "false"
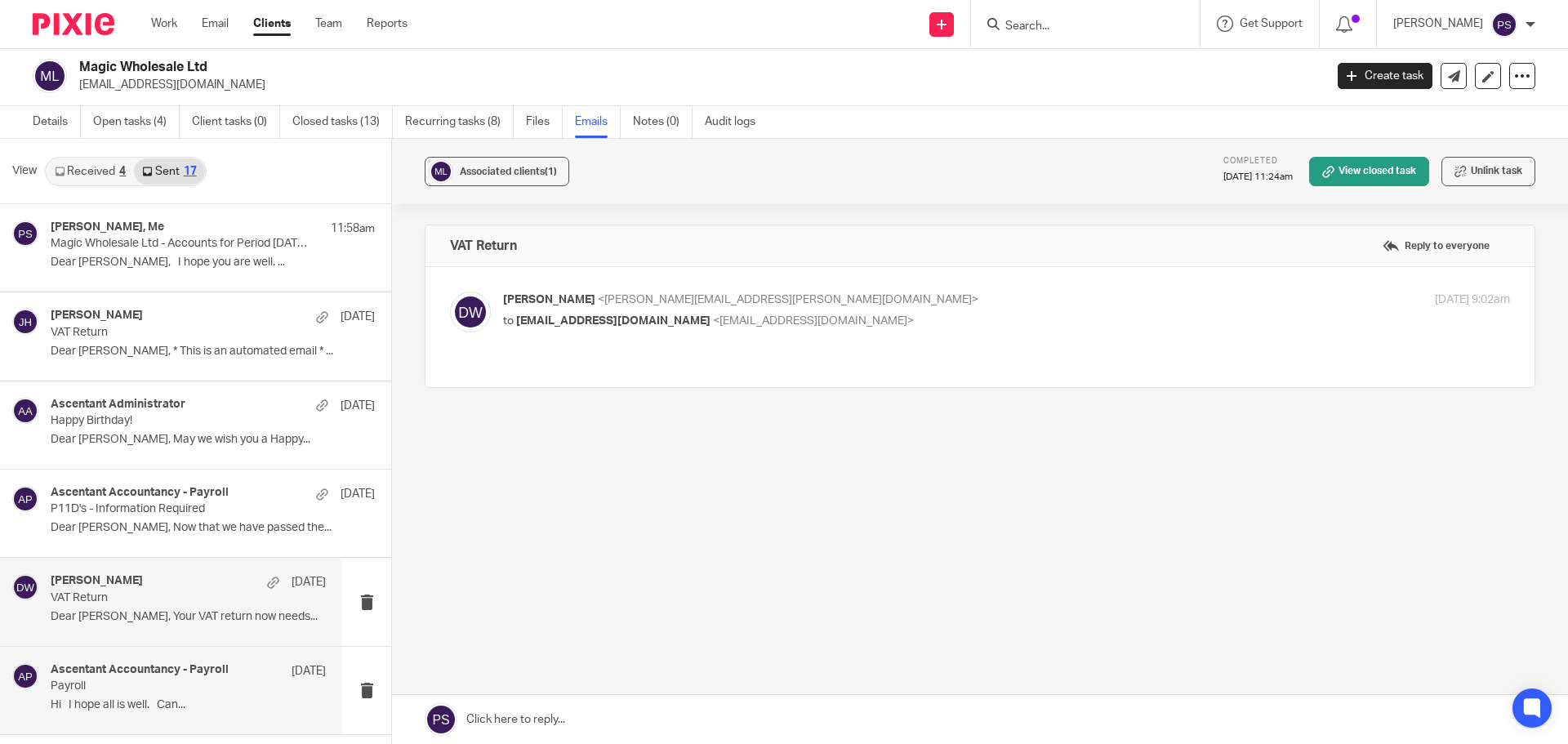
click at [118, 675] on h4 "Ascentant Accountancy - Payroll" at bounding box center [140, 669] width 178 height 14
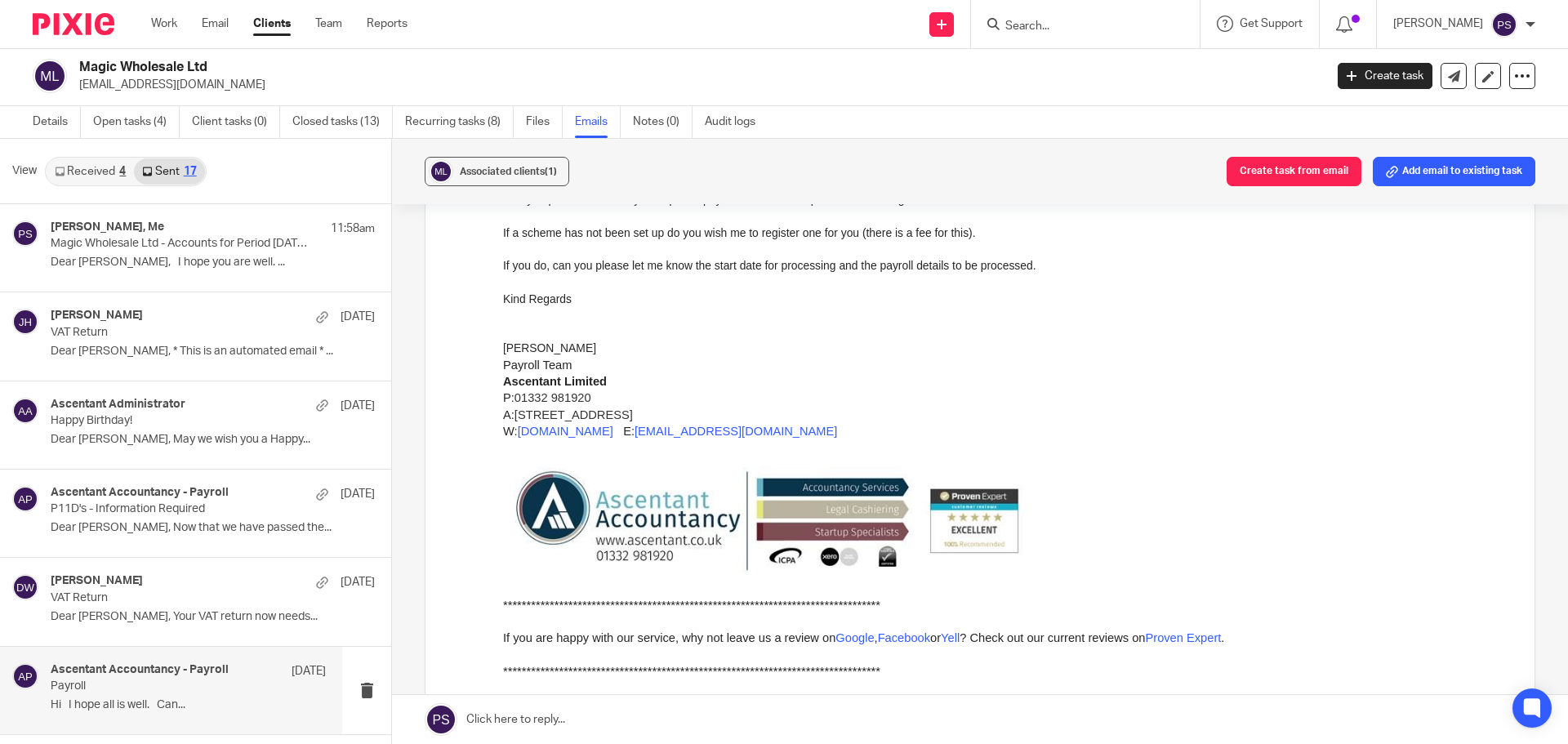
scroll to position [81, 0]
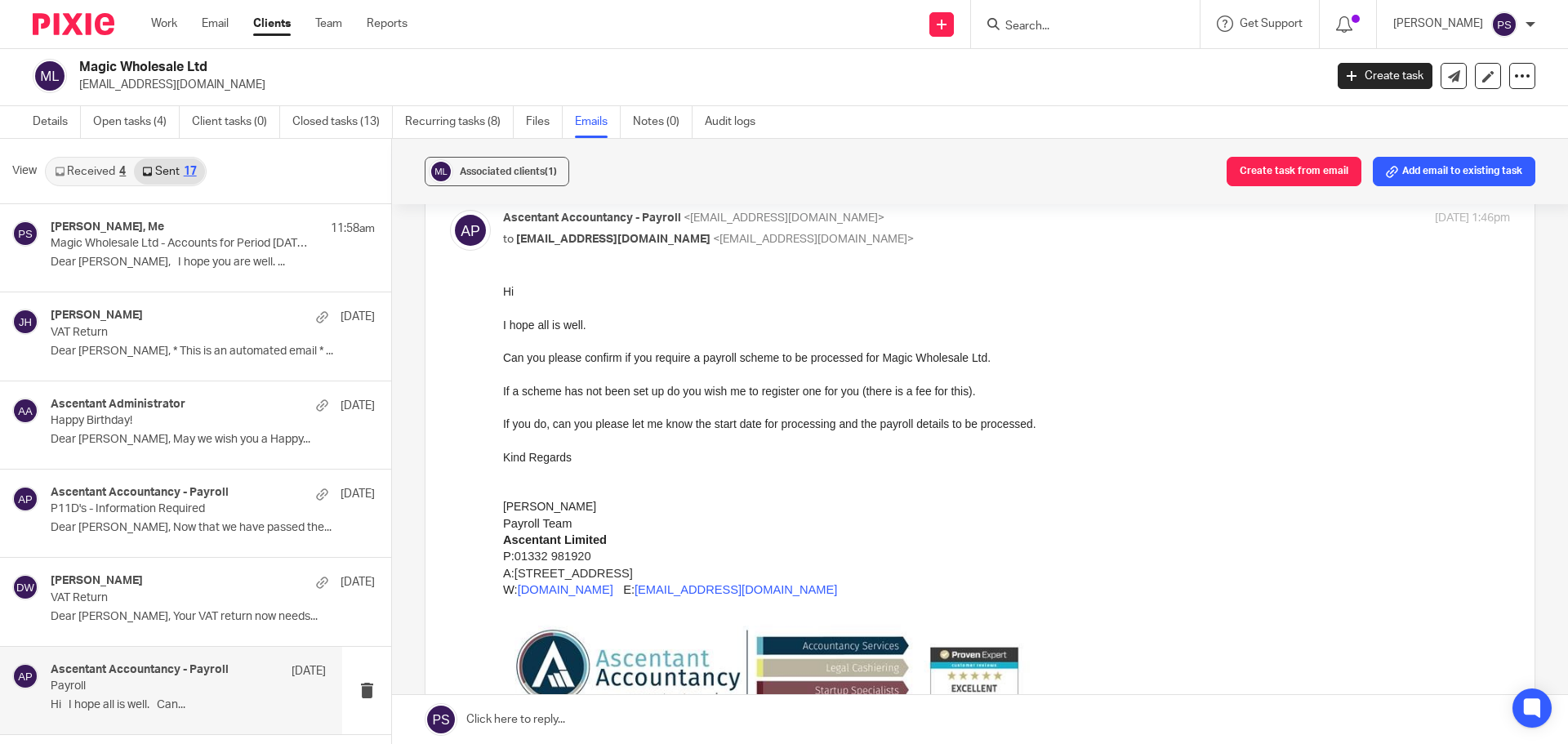
click at [97, 677] on div "Ascentant Accountancy - Payroll 11 Apr" at bounding box center [188, 671] width 275 height 17
click at [556, 209] on label at bounding box center [980, 735] width 1109 height 1100
click at [450, 209] on input "checkbox" at bounding box center [449, 209] width 1 height 1
checkbox input "false"
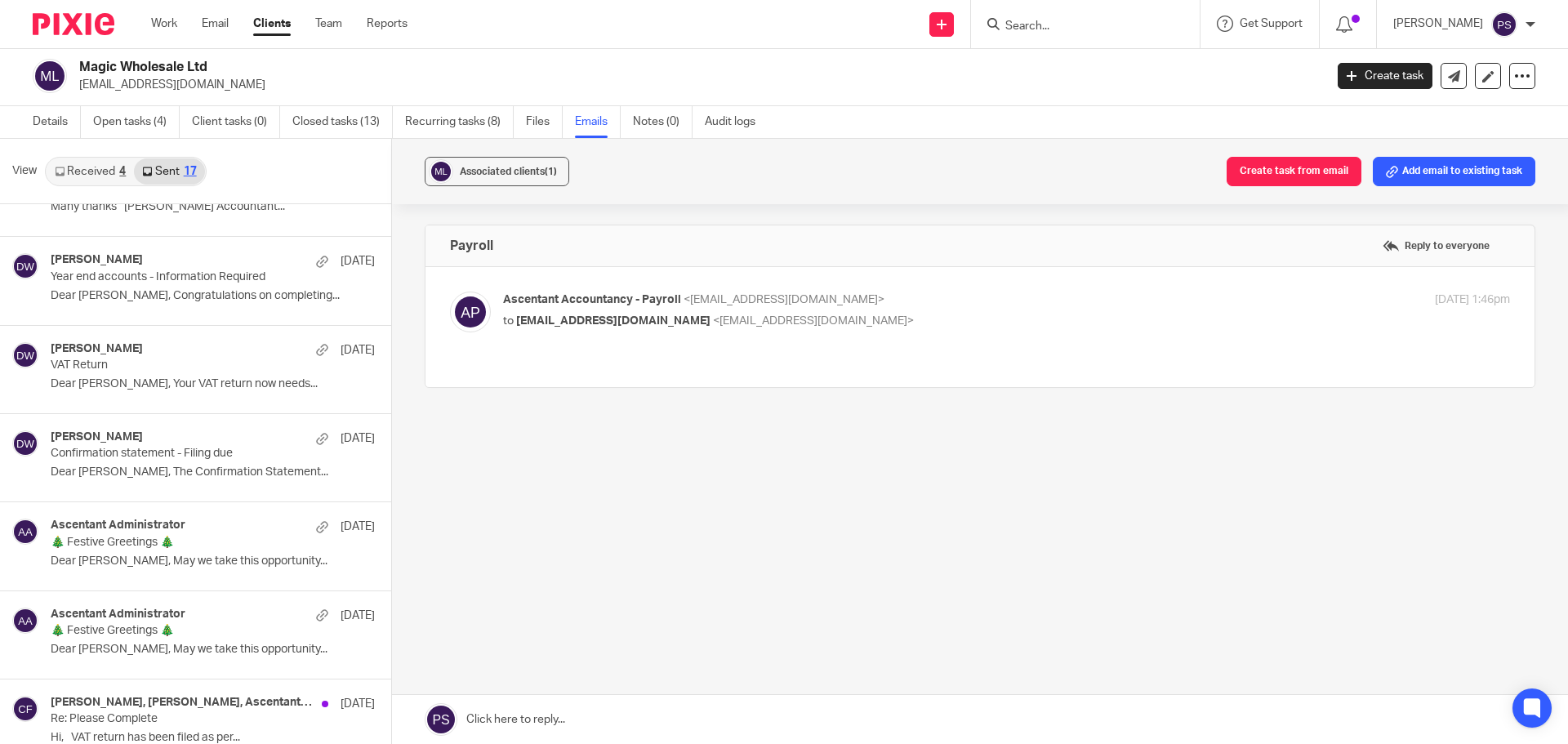
scroll to position [964, 0]
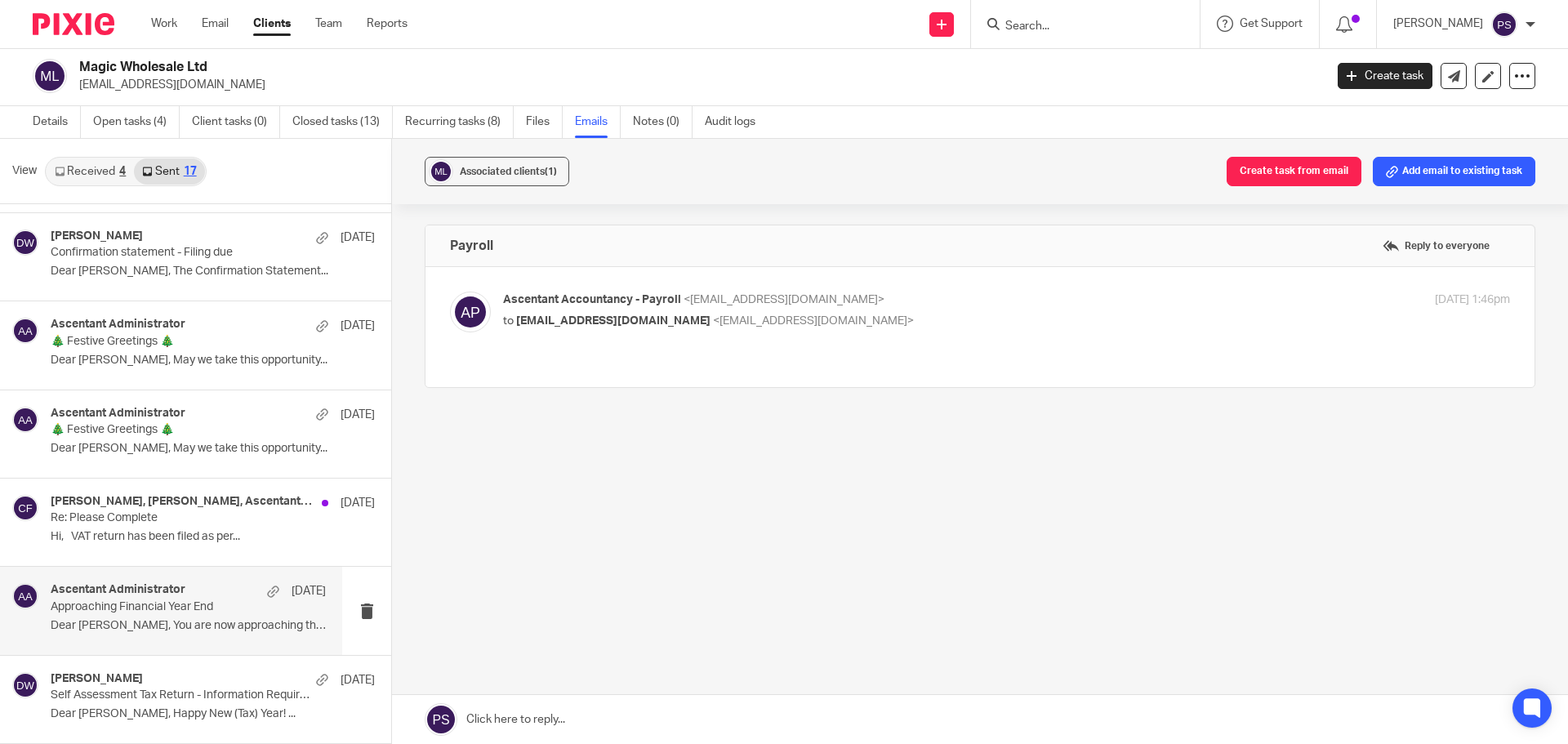
click at [121, 599] on div "Ascentant Administrator 2 Dec" at bounding box center [188, 591] width 275 height 17
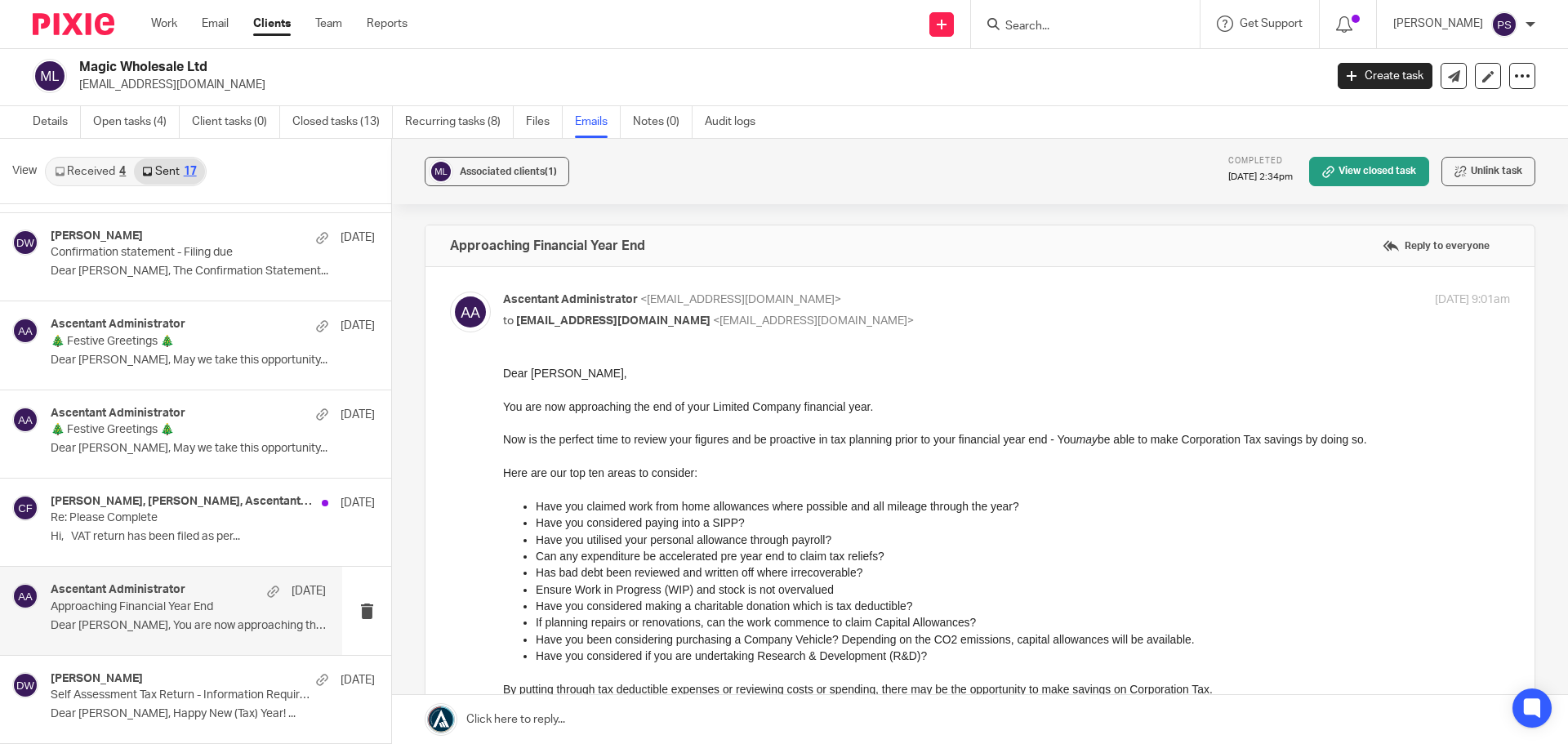
scroll to position [0, 0]
click at [121, 599] on div "Ascentant Administrator 2 Dec" at bounding box center [188, 591] width 275 height 17
click at [553, 308] on p "Ascentant Administrator <administrator@ascentant.co.uk>" at bounding box center [839, 300] width 671 height 18
checkbox input "false"
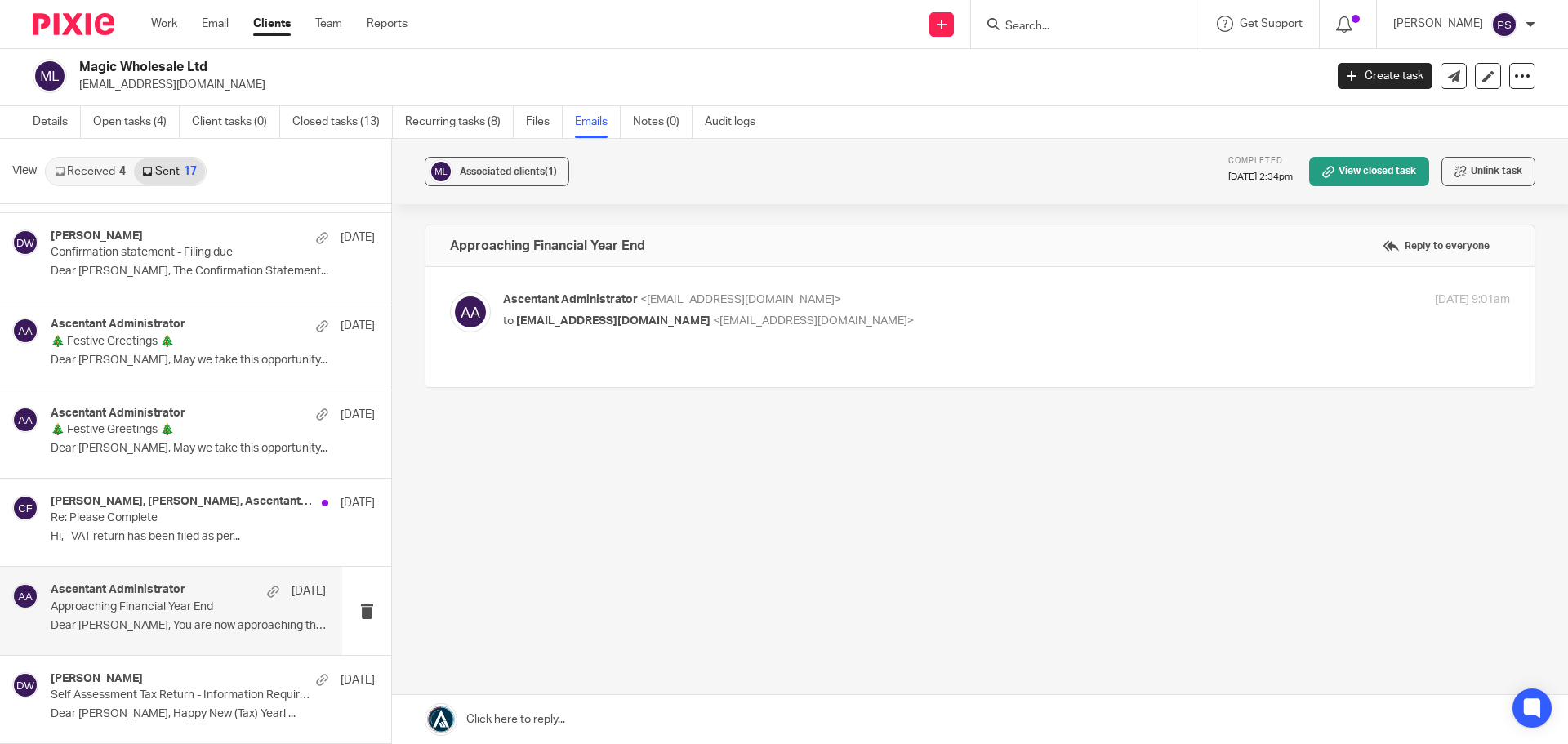
drag, startPoint x: 80, startPoint y: 62, endPoint x: 223, endPoint y: 65, distance: 143.0
click at [223, 65] on h2 "Magic Wholesale Ltd" at bounding box center [573, 68] width 988 height 18
copy h2 "Magic Wholesale Ltd"
click at [121, 251] on p "Confirmation statement - Filing due" at bounding box center [161, 253] width 220 height 14
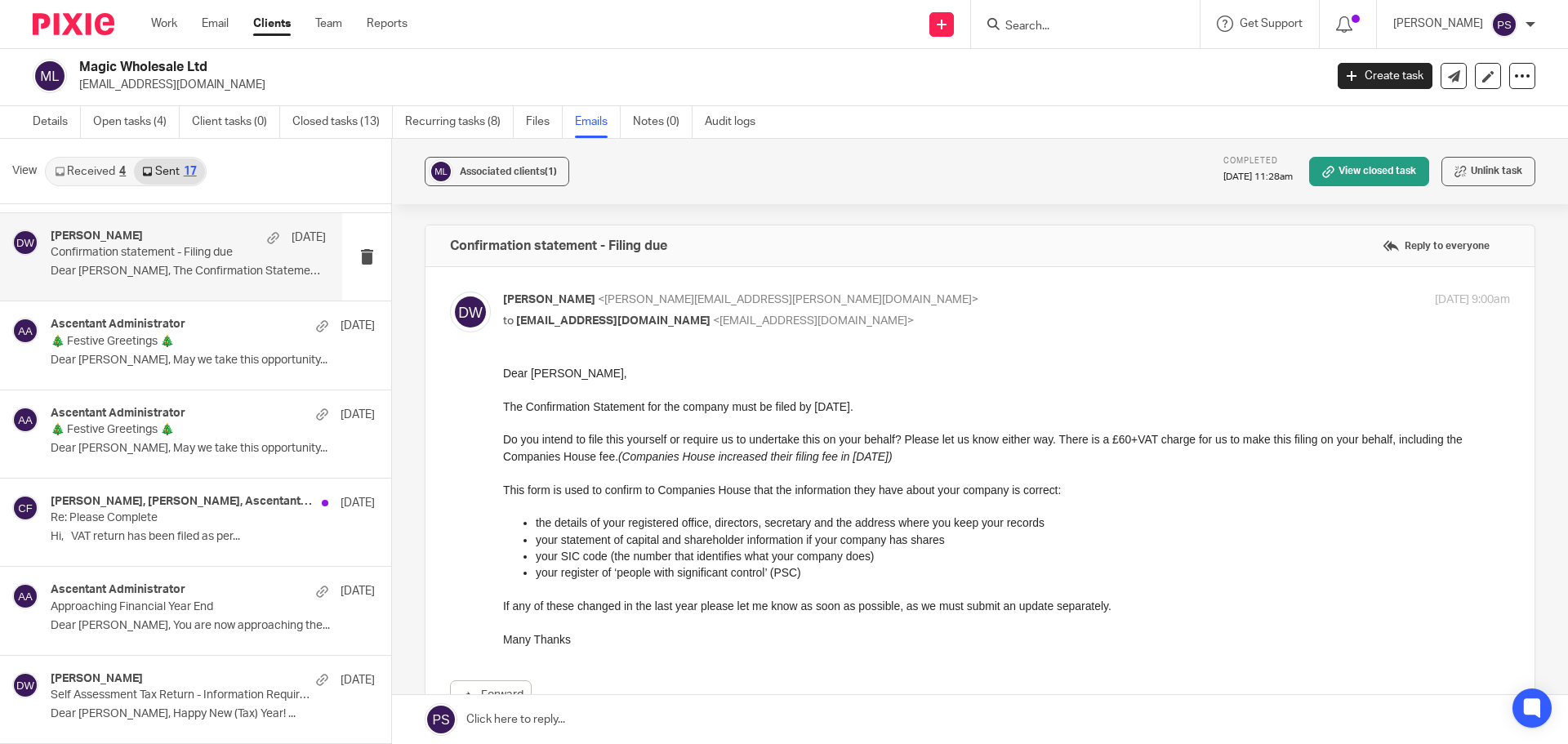
click at [163, 175] on link "Sent 17" at bounding box center [169, 171] width 70 height 26
click at [176, 175] on link "Sent 17" at bounding box center [169, 171] width 70 height 26
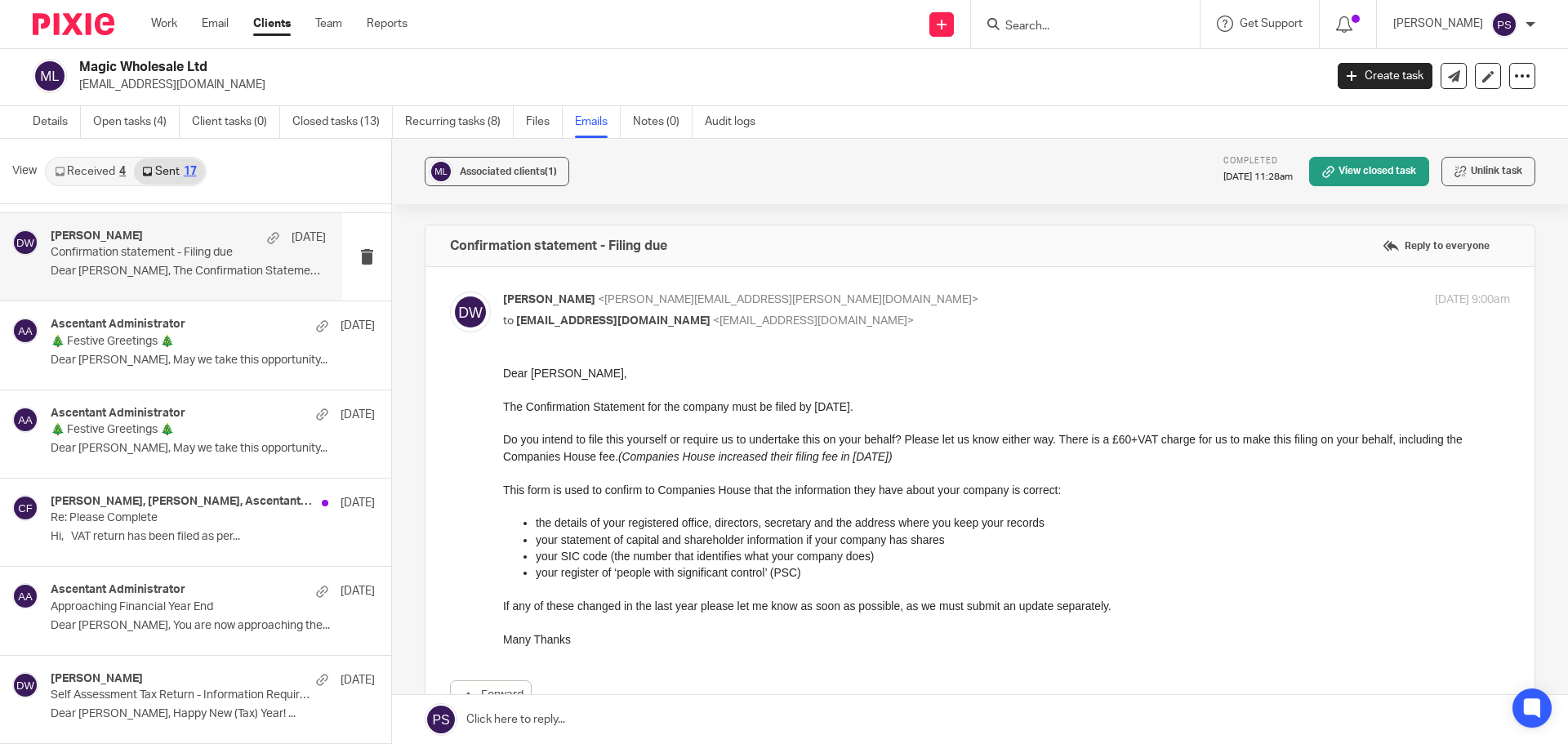
click at [118, 242] on div "Daniel Wilks 25 Dec" at bounding box center [188, 238] width 275 height 17
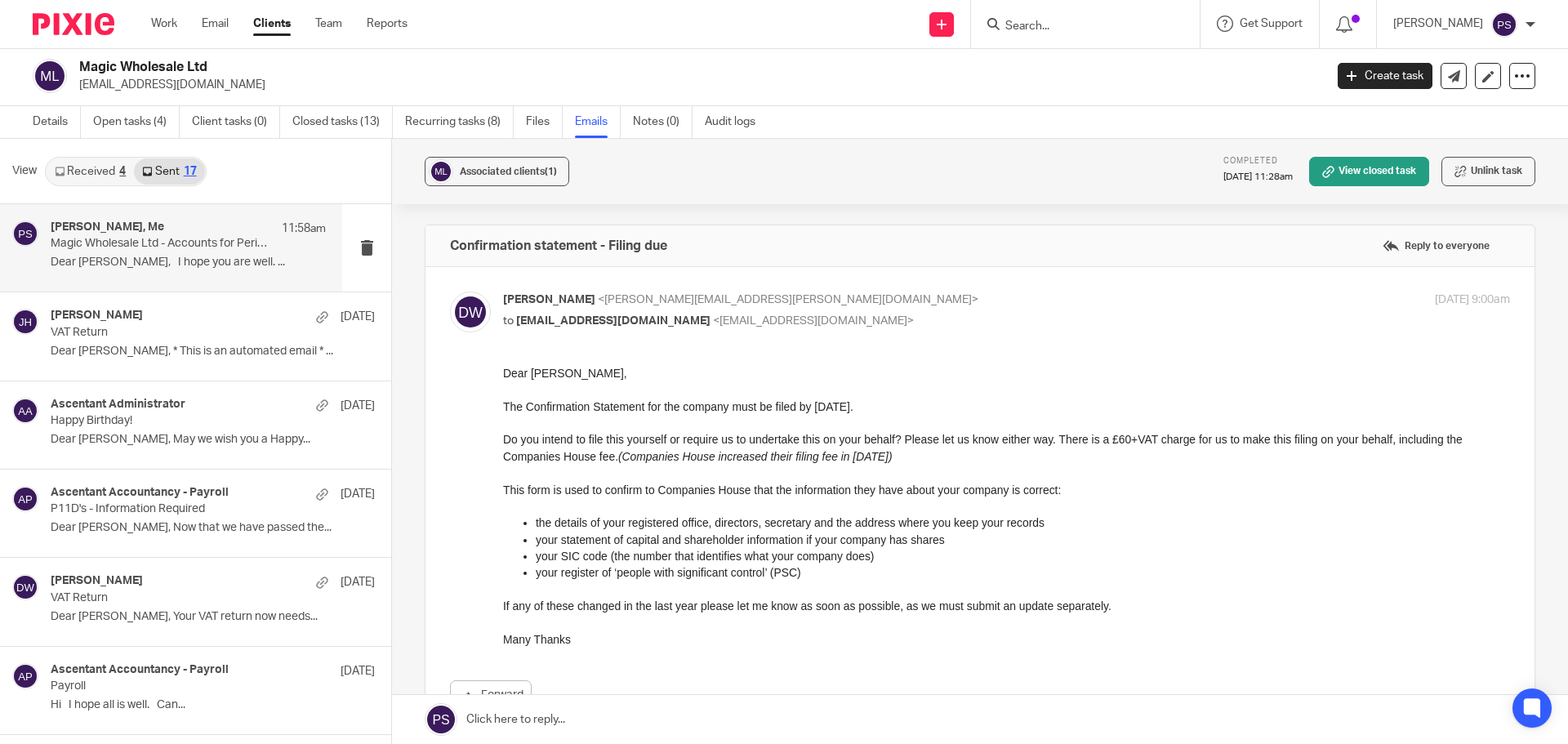
click at [161, 257] on p "Dear Claudio, I hope you are well. ..." at bounding box center [188, 262] width 275 height 14
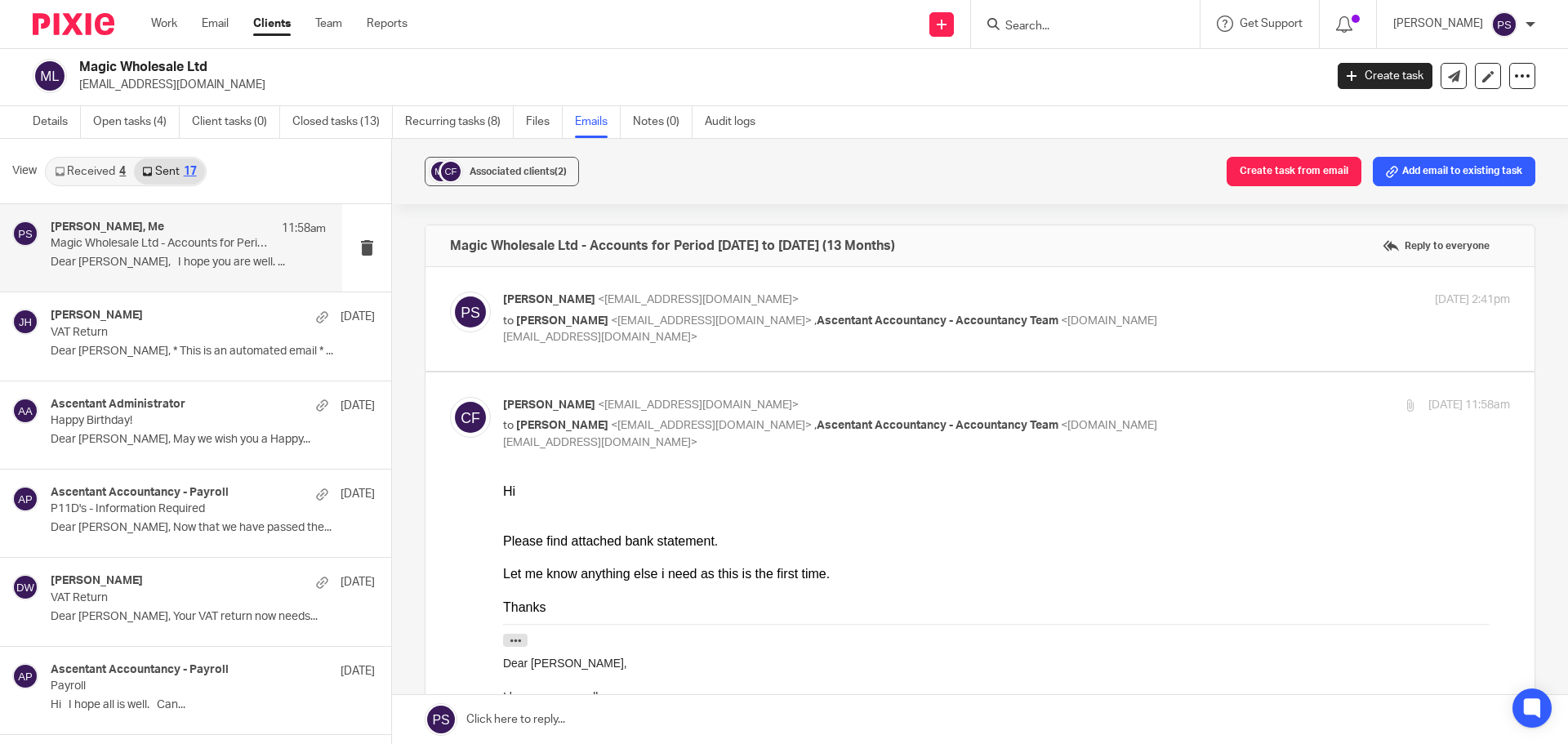
click at [653, 439] on span "<accountancy.team@ascentant.co.uk>" at bounding box center [830, 434] width 654 height 29
checkbox input "false"
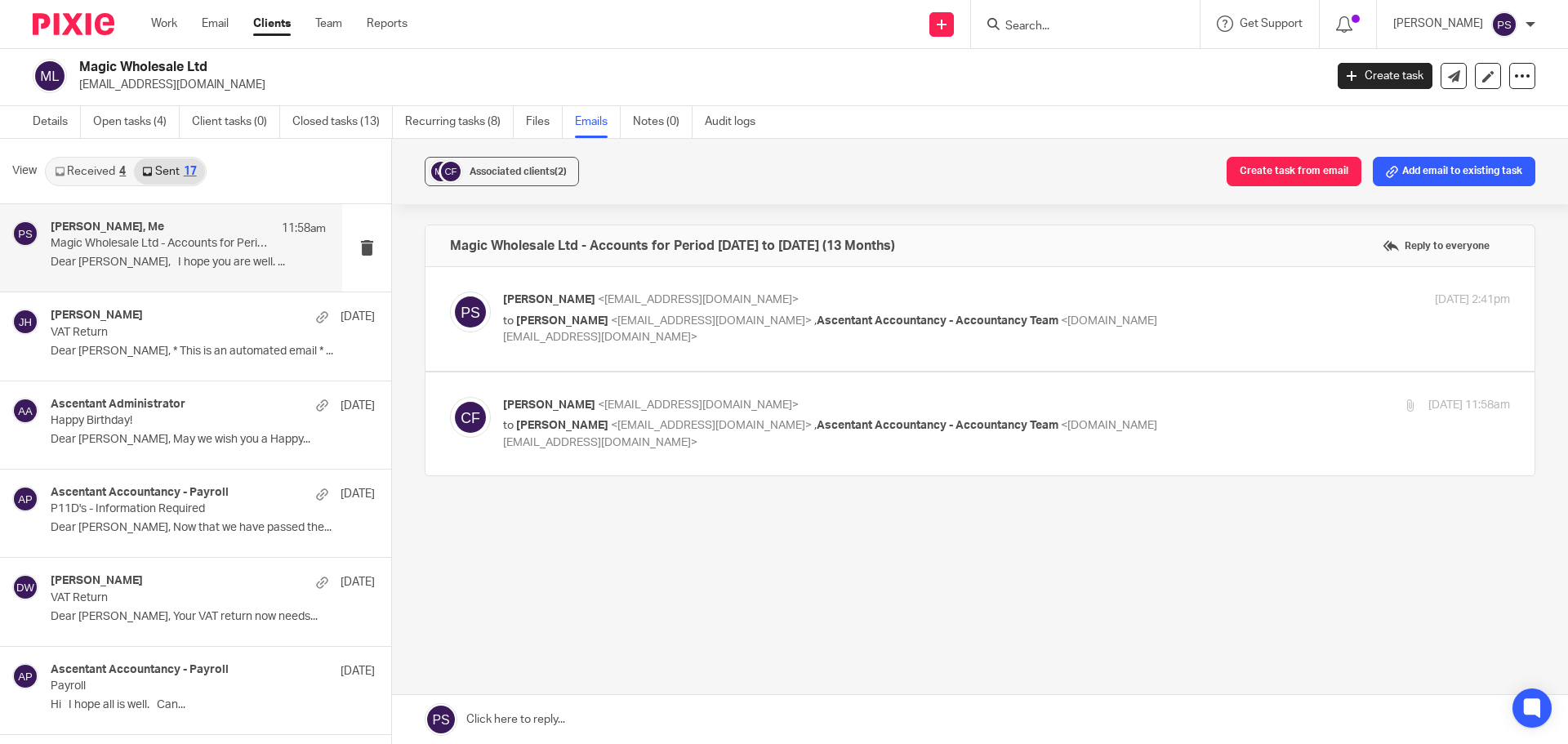
click at [600, 322] on span "[PERSON_NAME]" at bounding box center [563, 321] width 93 height 11
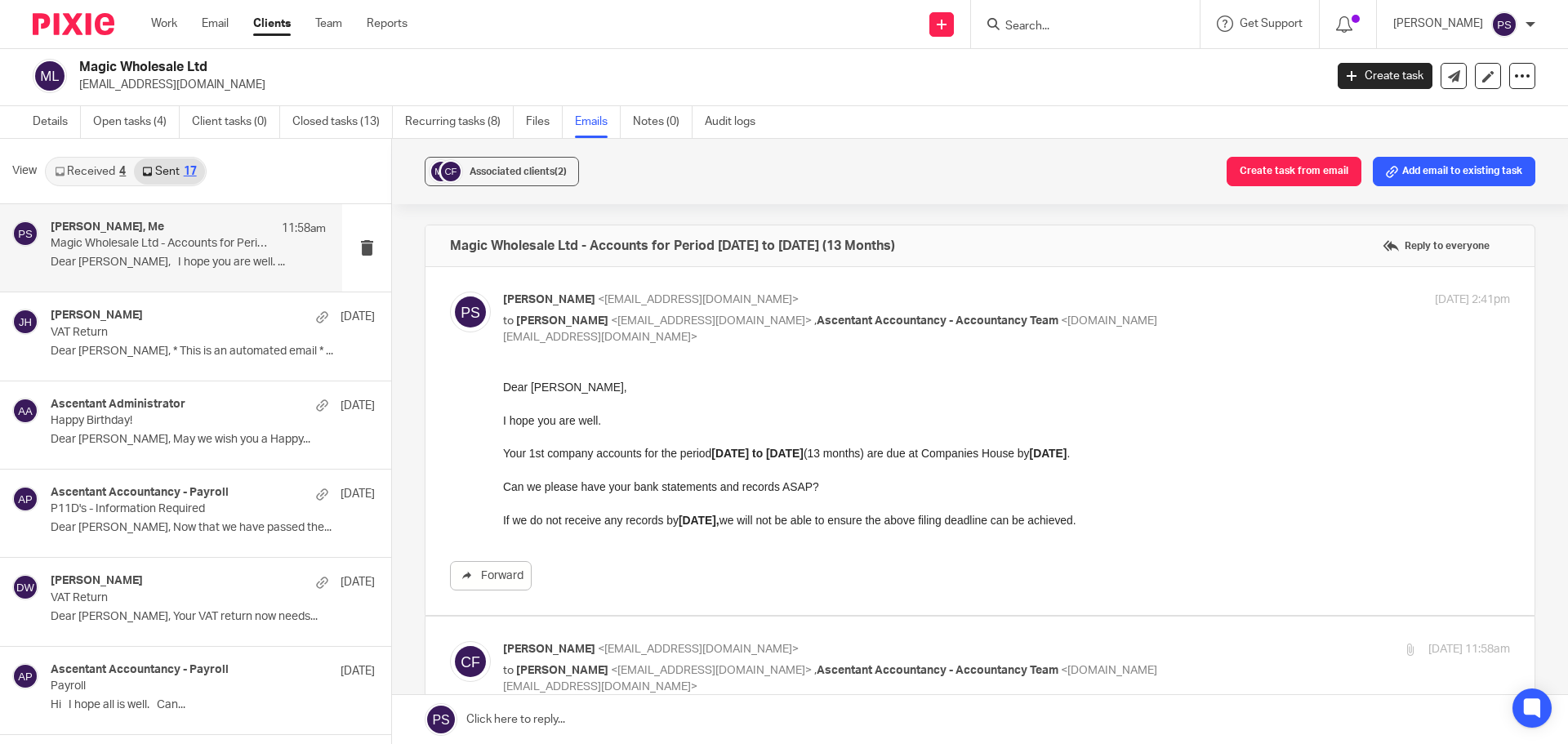
click at [599, 321] on span "[PERSON_NAME]" at bounding box center [563, 321] width 93 height 11
checkbox input "false"
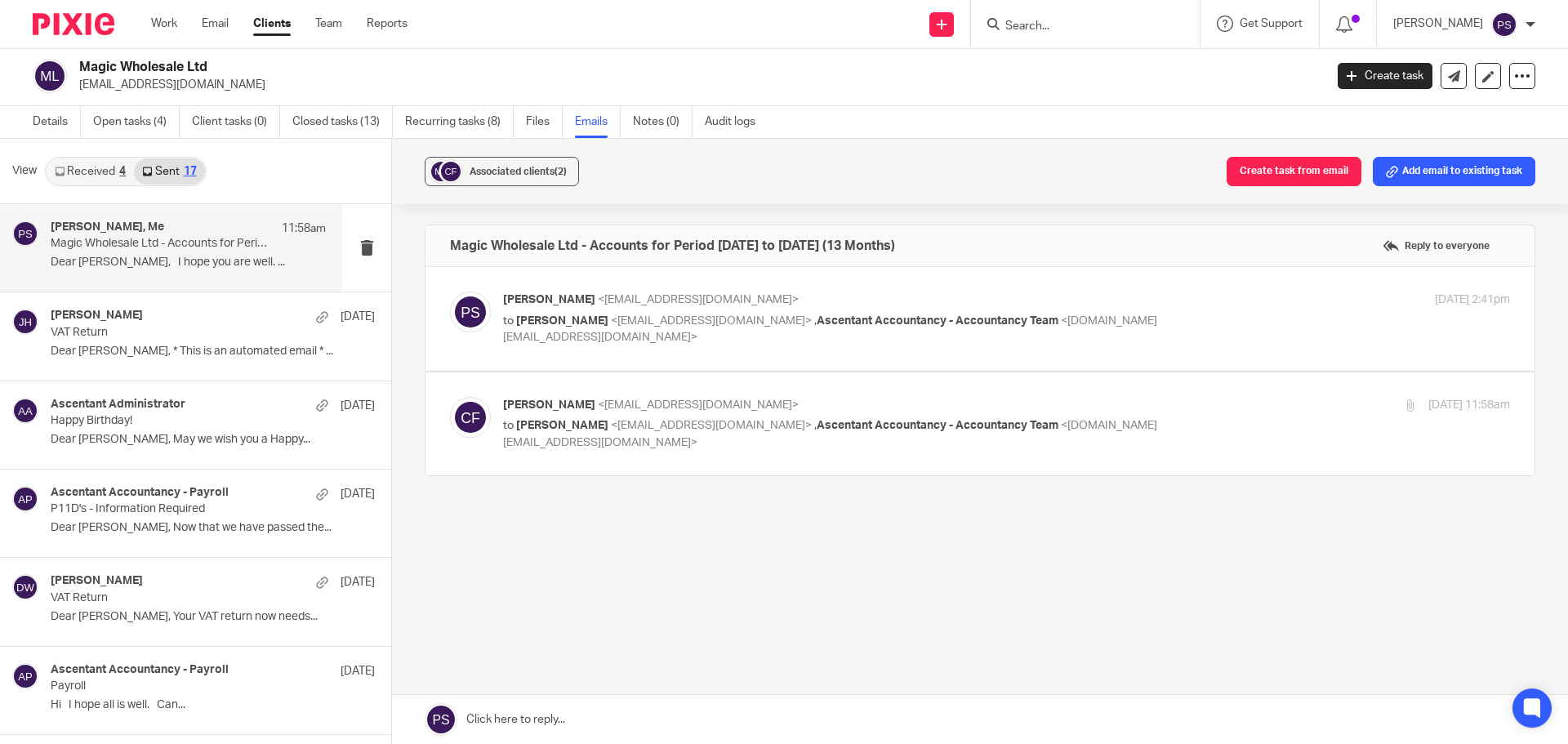
click at [566, 443] on span "<accountancy.team@ascentant.co.uk>" at bounding box center [830, 434] width 654 height 29
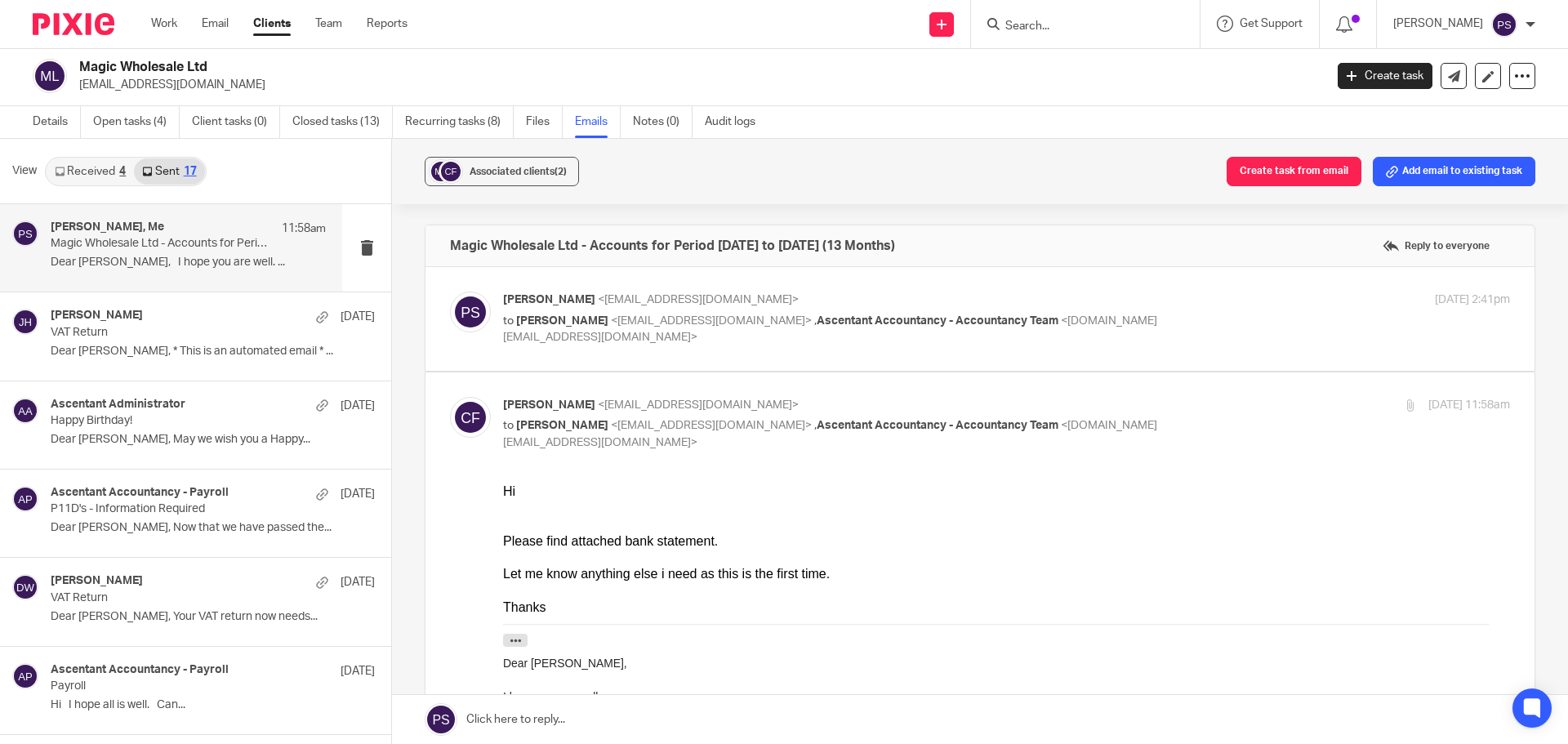
click at [611, 423] on span "<pindor.samra@ascentant.co.uk>" at bounding box center [711, 426] width 201 height 11
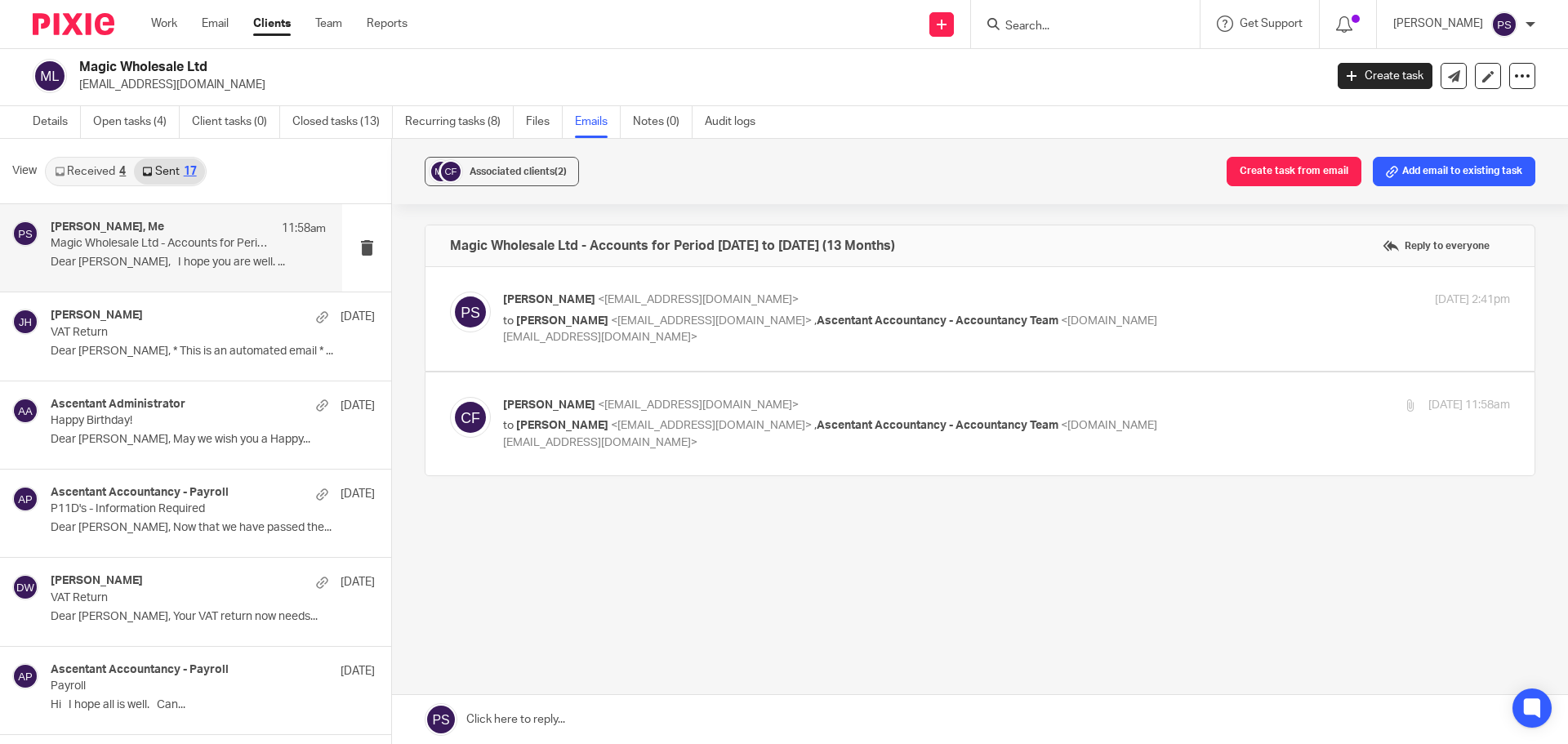
click at [110, 175] on link "Received 4" at bounding box center [90, 171] width 87 height 26
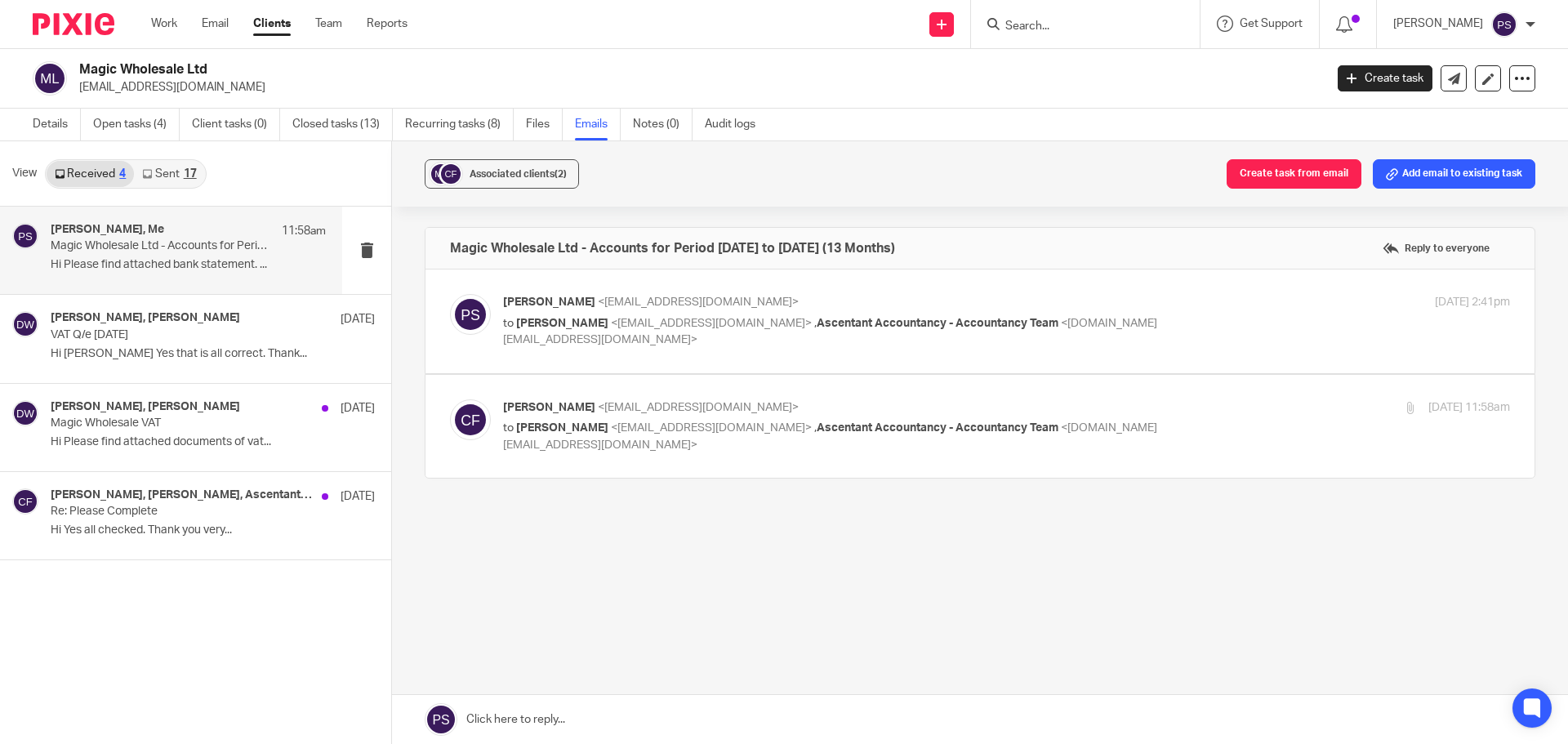
click at [146, 262] on p "Hi Please find attached bank statement. ..." at bounding box center [188, 265] width 275 height 14
click at [666, 436] on p "to Pindor Samra <pindor.samra@ascentant.co.uk> , Ascentant Accountancy - Accoun…" at bounding box center [839, 437] width 671 height 33
checkbox input "true"
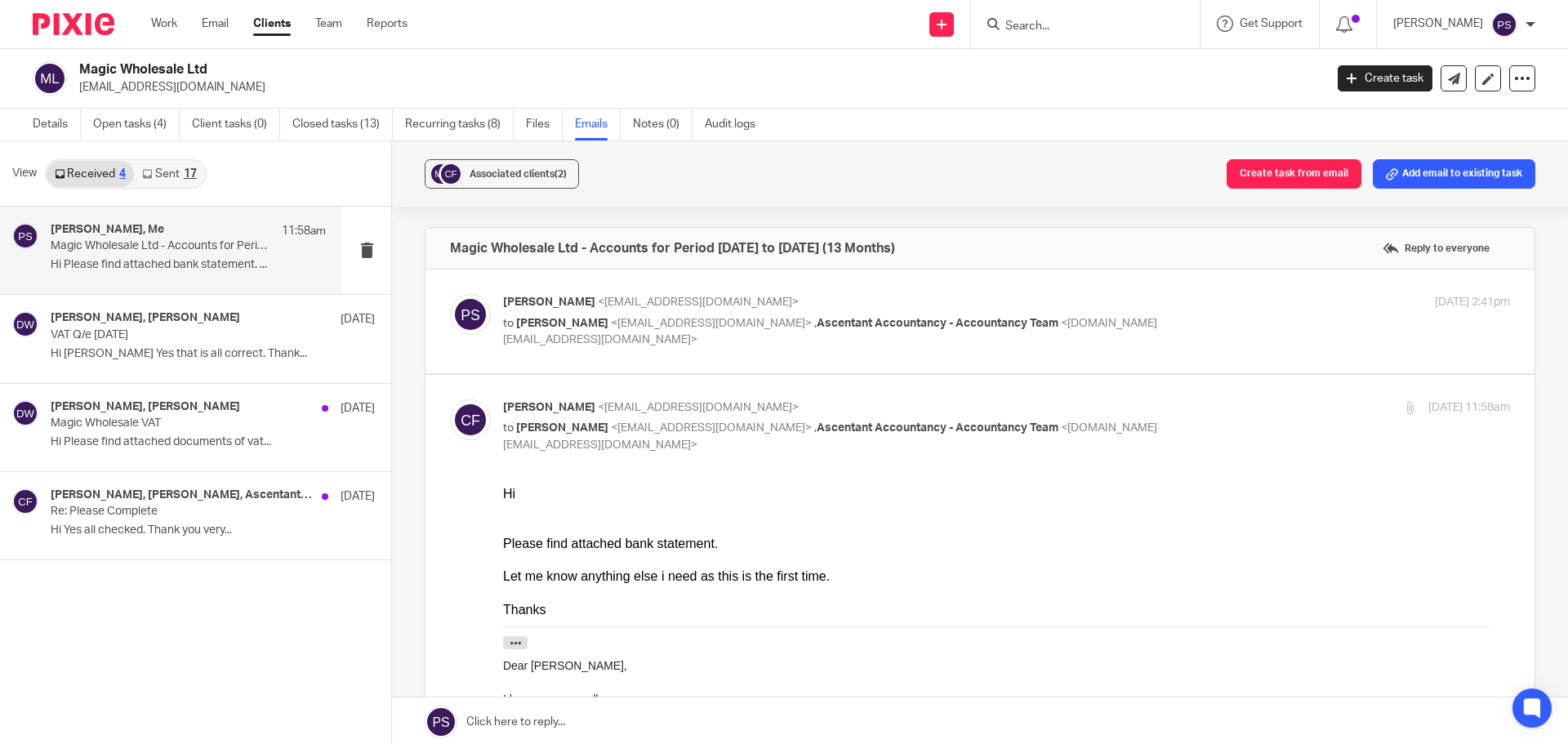
click at [570, 338] on span "<accountancy.team@ascentant.co.uk>" at bounding box center [830, 331] width 654 height 29
checkbox input "true"
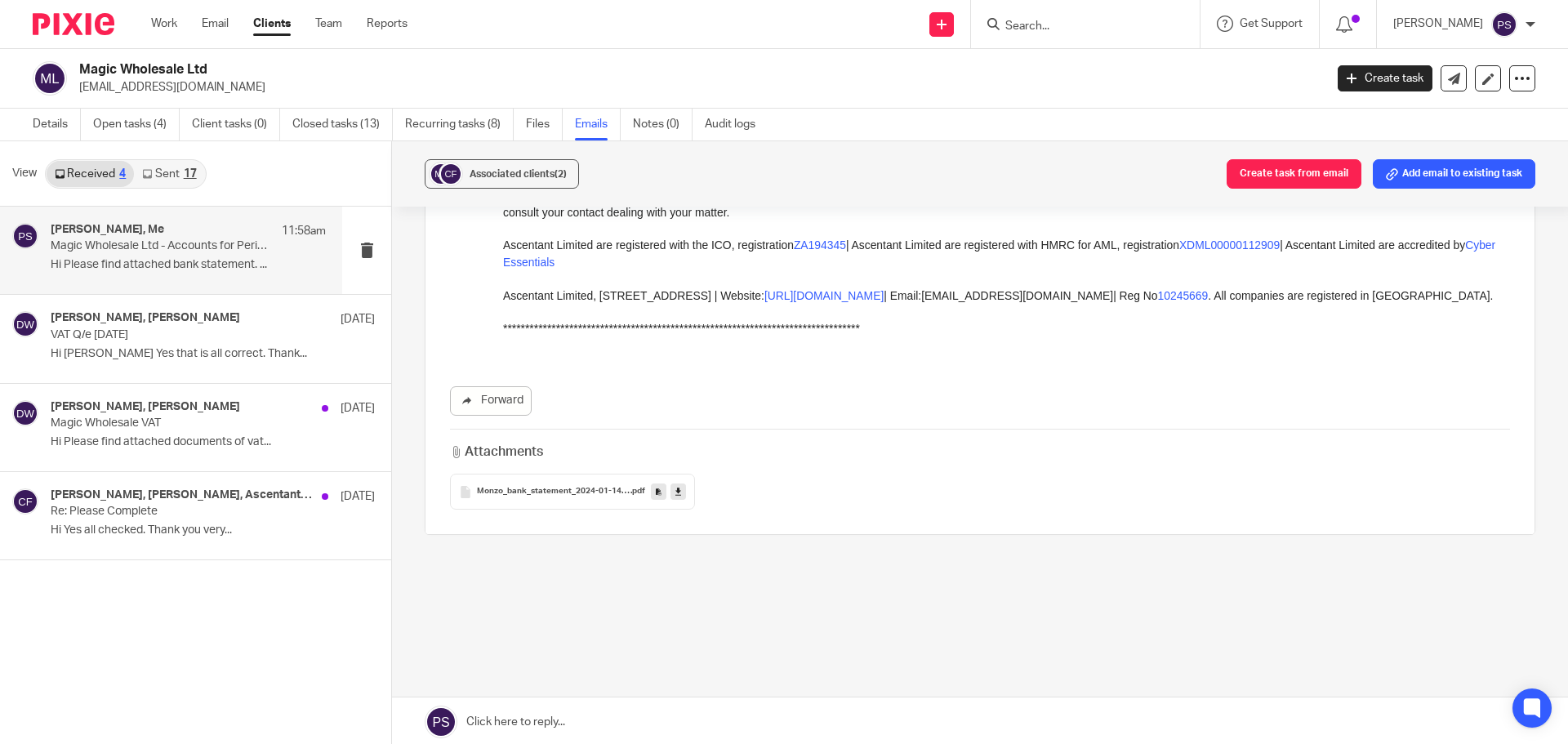
scroll to position [1551, 0]
click at [656, 489] on icon at bounding box center [659, 490] width 6 height 12
click at [537, 119] on link "Files" at bounding box center [544, 124] width 37 height 31
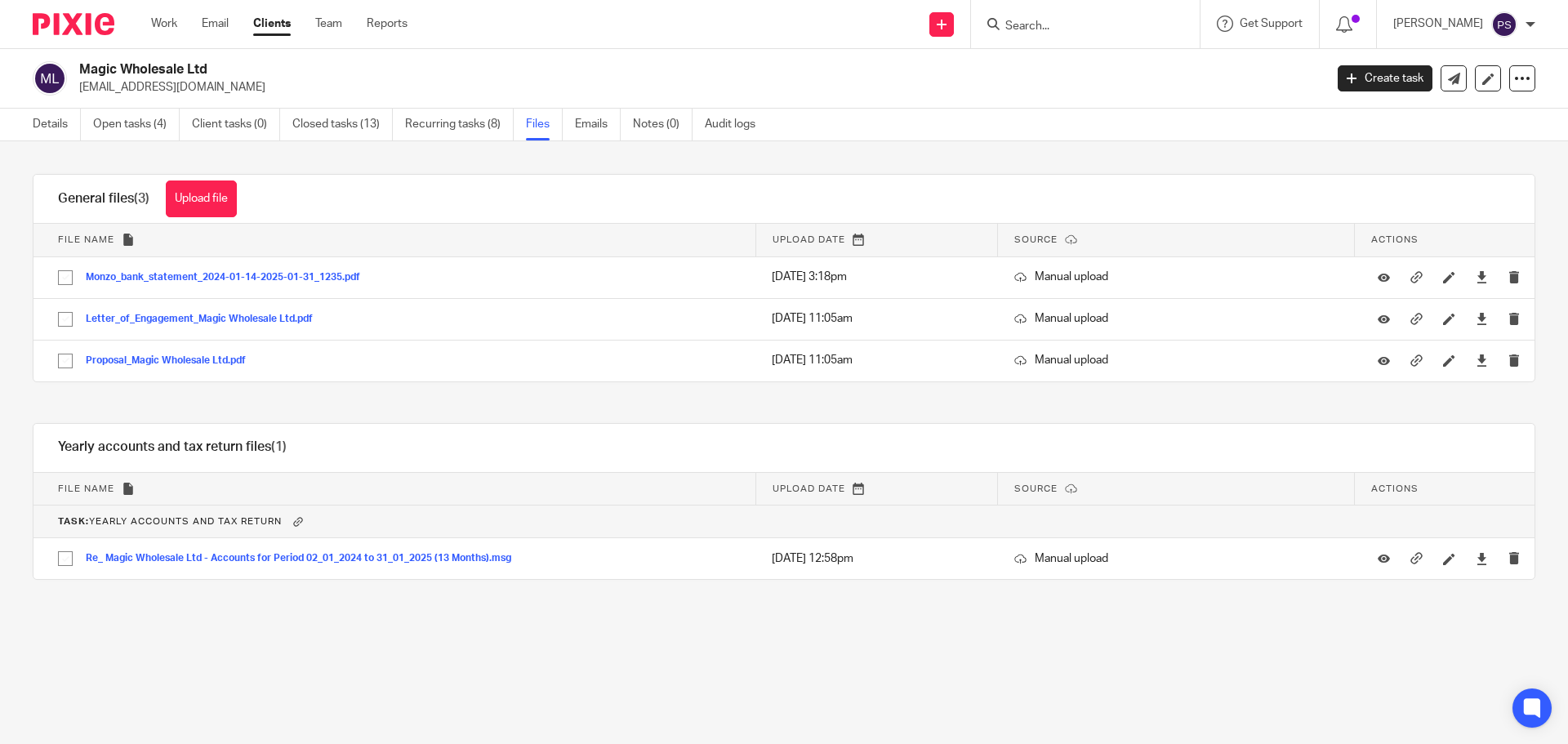
click at [628, 118] on ul "Details Open tasks (4) Client tasks (0) Closed tasks (13) Recurring tasks (8) F…" at bounding box center [405, 124] width 747 height 31
click at [605, 119] on link "Emails" at bounding box center [597, 124] width 45 height 31
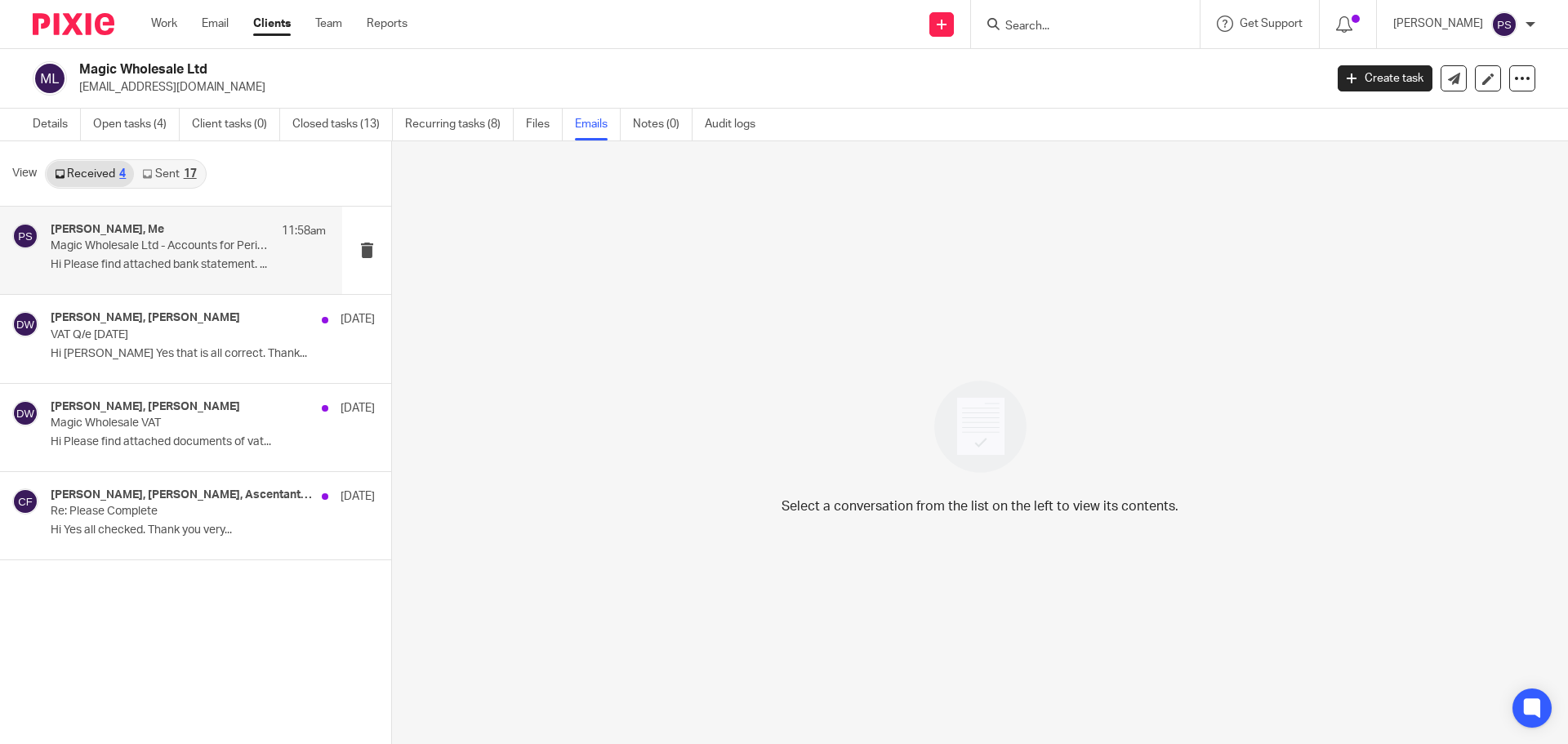
click at [235, 243] on p "Magic Wholesale Ltd - Accounts for Period [DATE] to [DATE] (13 Months)" at bounding box center [161, 246] width 220 height 14
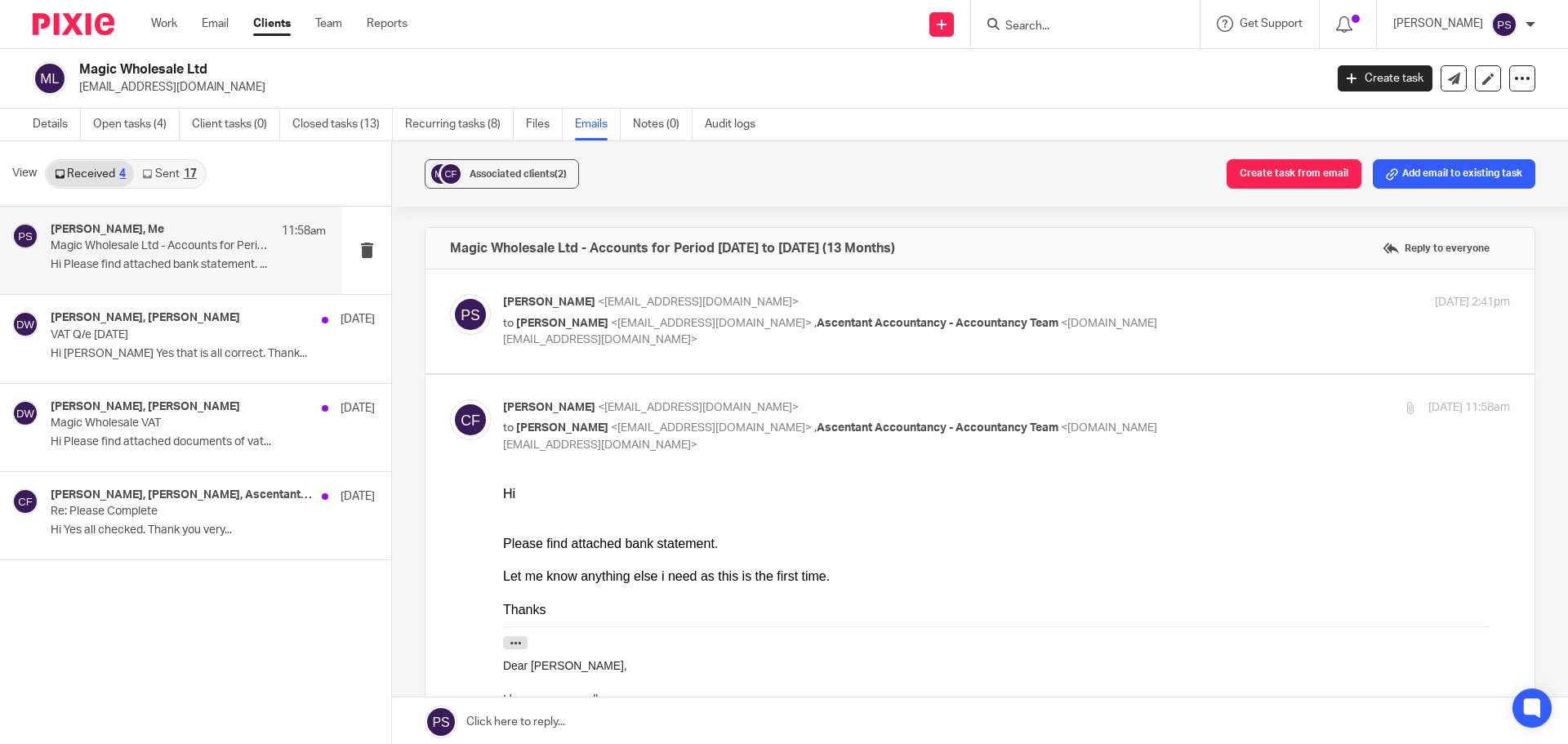
click at [878, 428] on span "Ascentant Accountancy - Accountancy Team" at bounding box center [937, 428] width 242 height 11
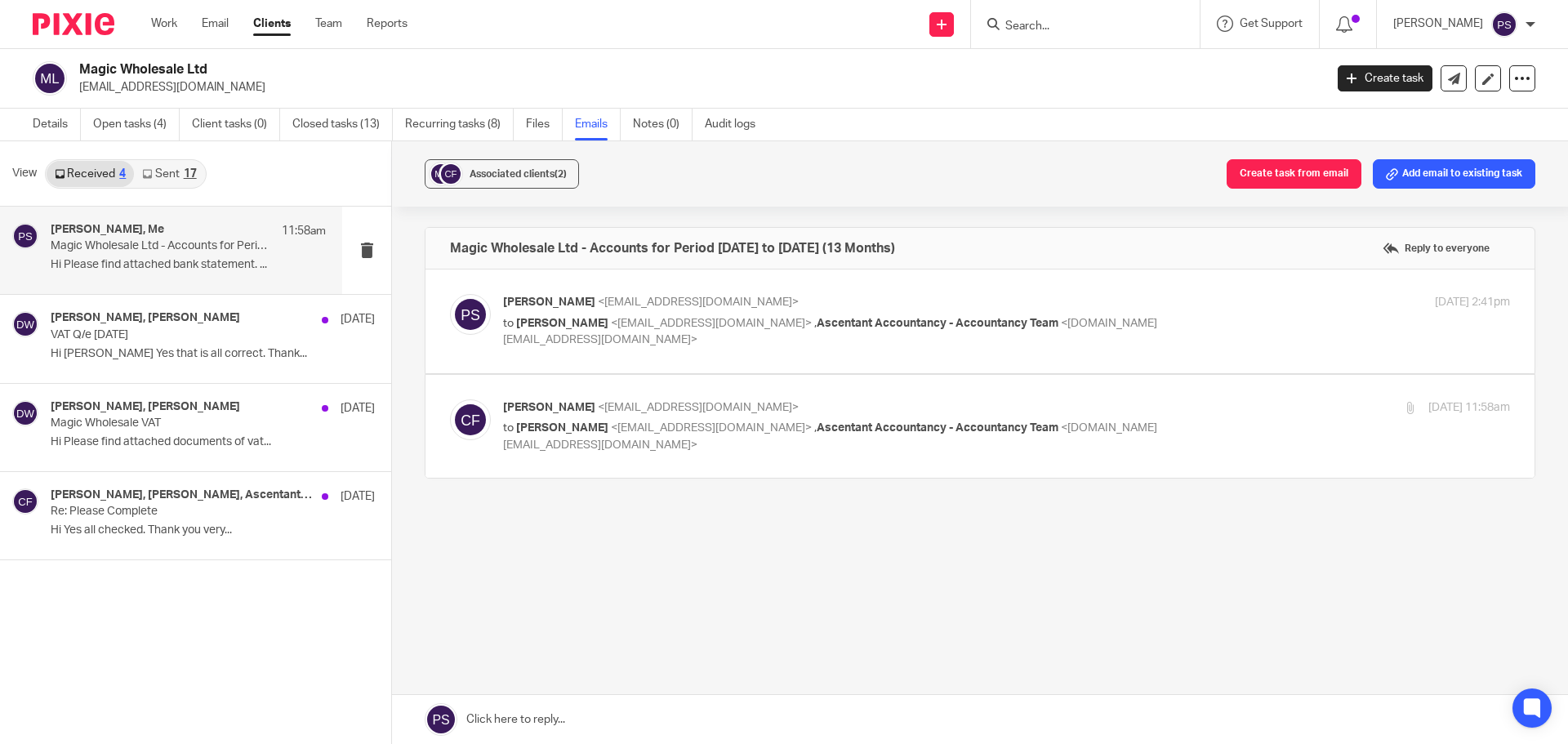
click at [839, 412] on p "[PERSON_NAME] <[EMAIL_ADDRESS][DOMAIN_NAME]>" at bounding box center [839, 407] width 671 height 18
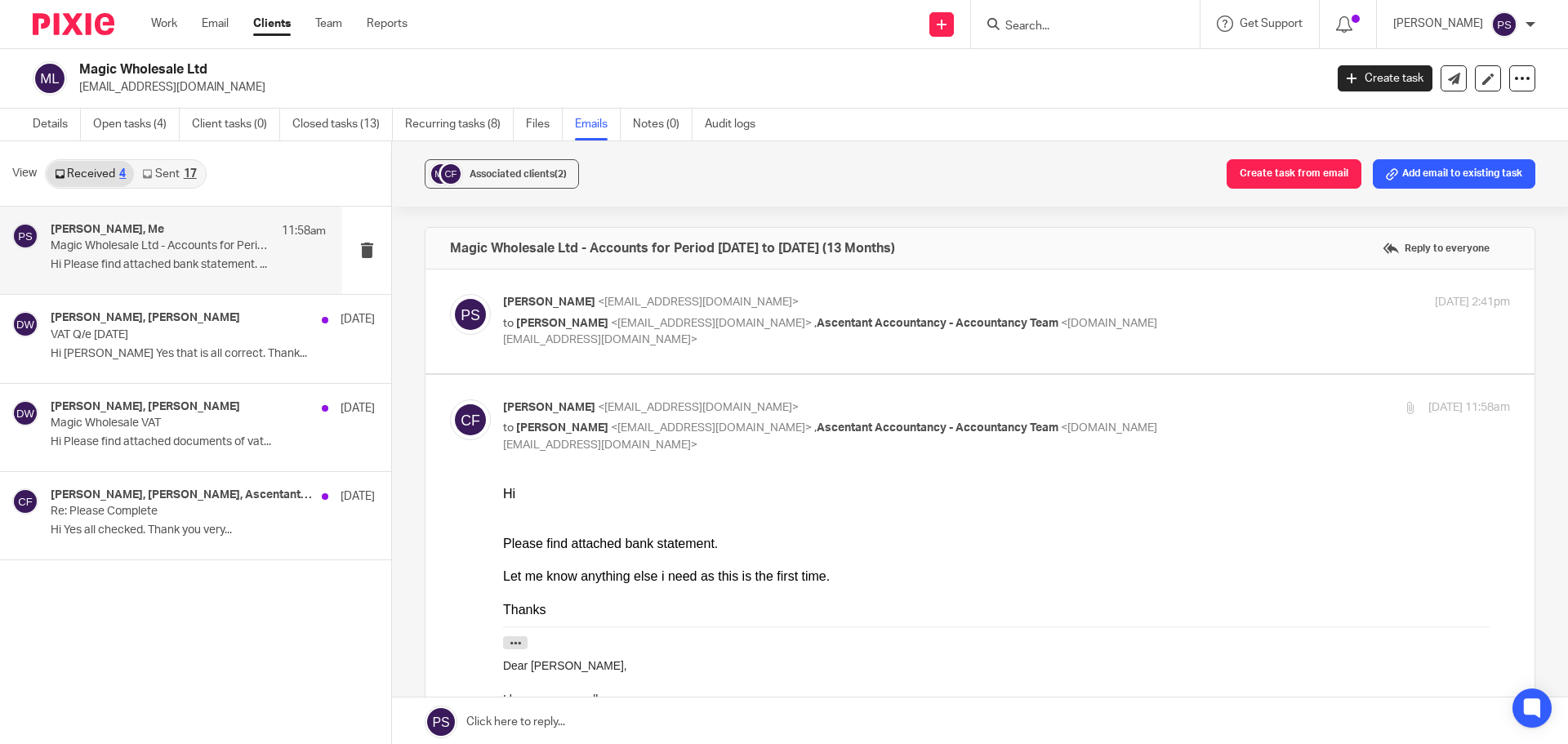
click at [865, 418] on div "[PERSON_NAME] <[EMAIL_ADDRESS][DOMAIN_NAME]> to [PERSON_NAME] <[EMAIL_ADDRESS][…" at bounding box center [839, 426] width 671 height 55
checkbox input "false"
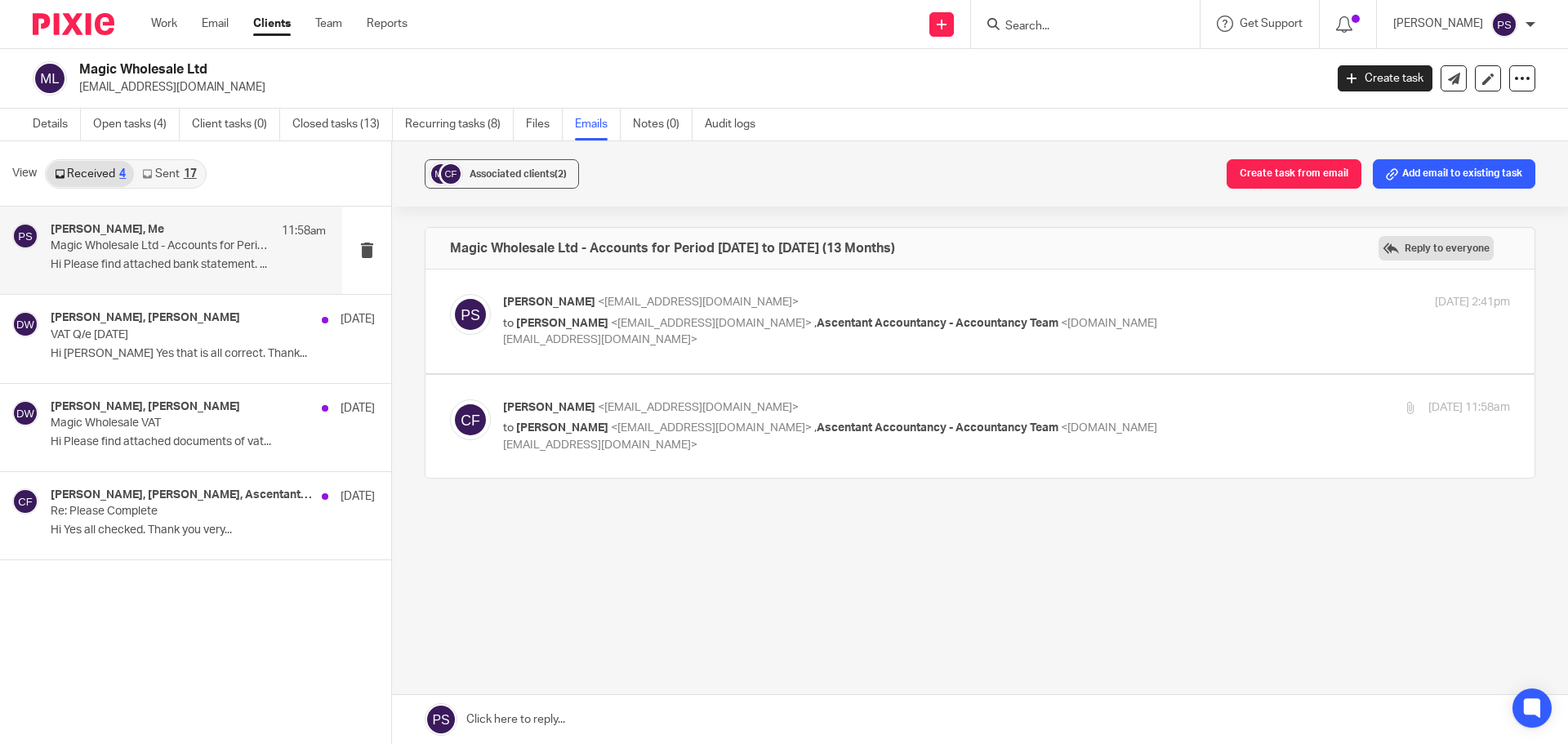
click at [1392, 243] on label "Reply to everyone" at bounding box center [1436, 248] width 115 height 24
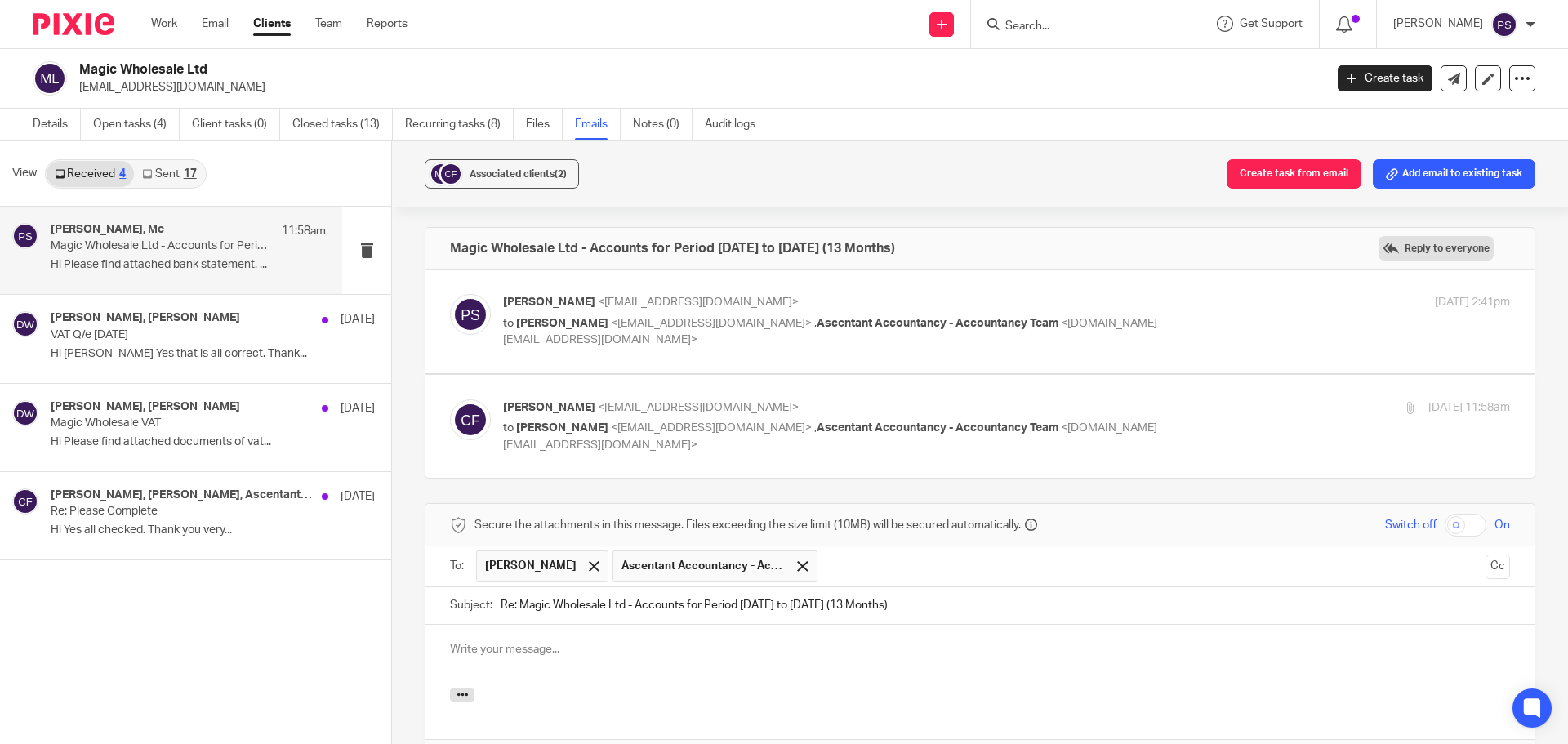
scroll to position [230, 0]
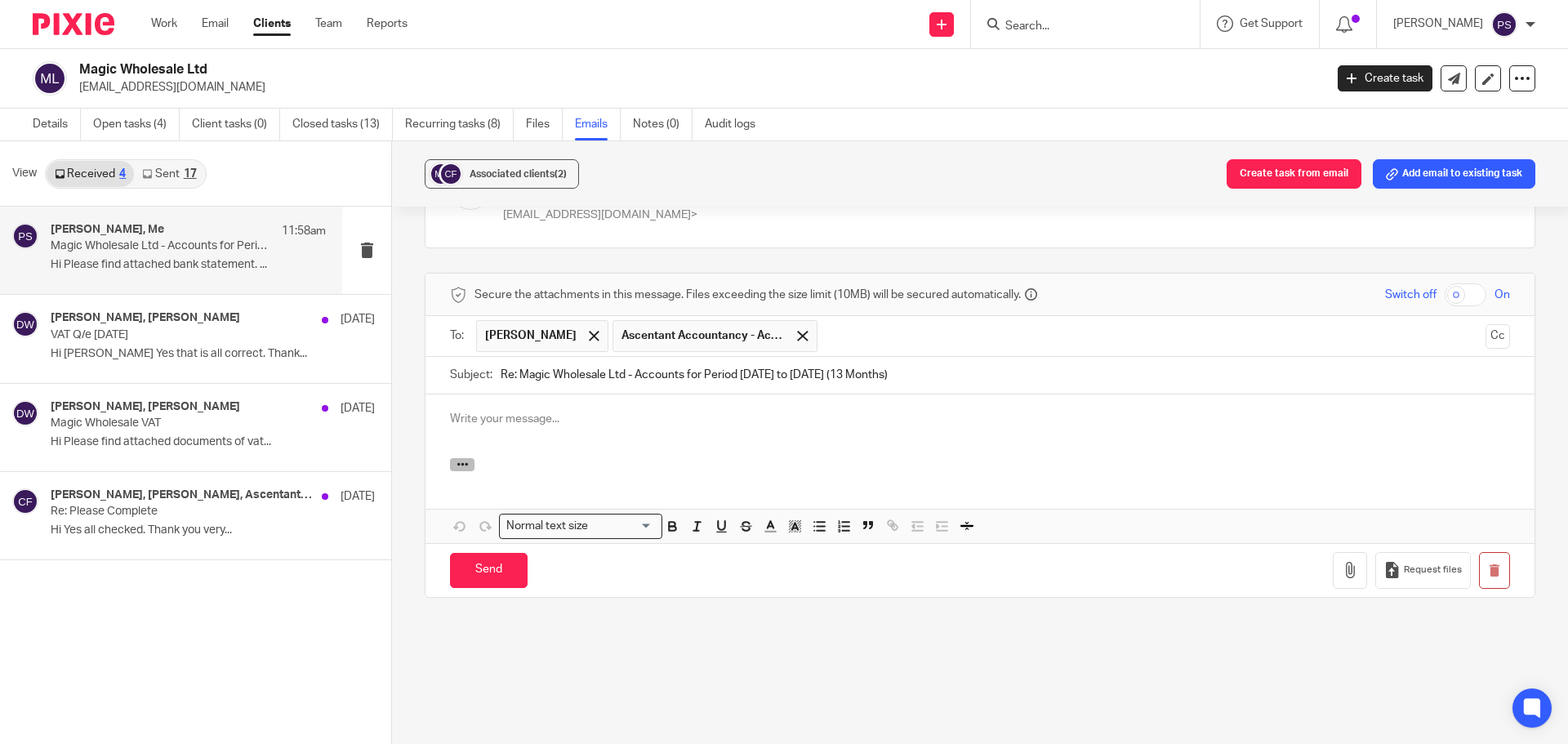
click at [469, 467] on button "button" at bounding box center [462, 465] width 24 height 13
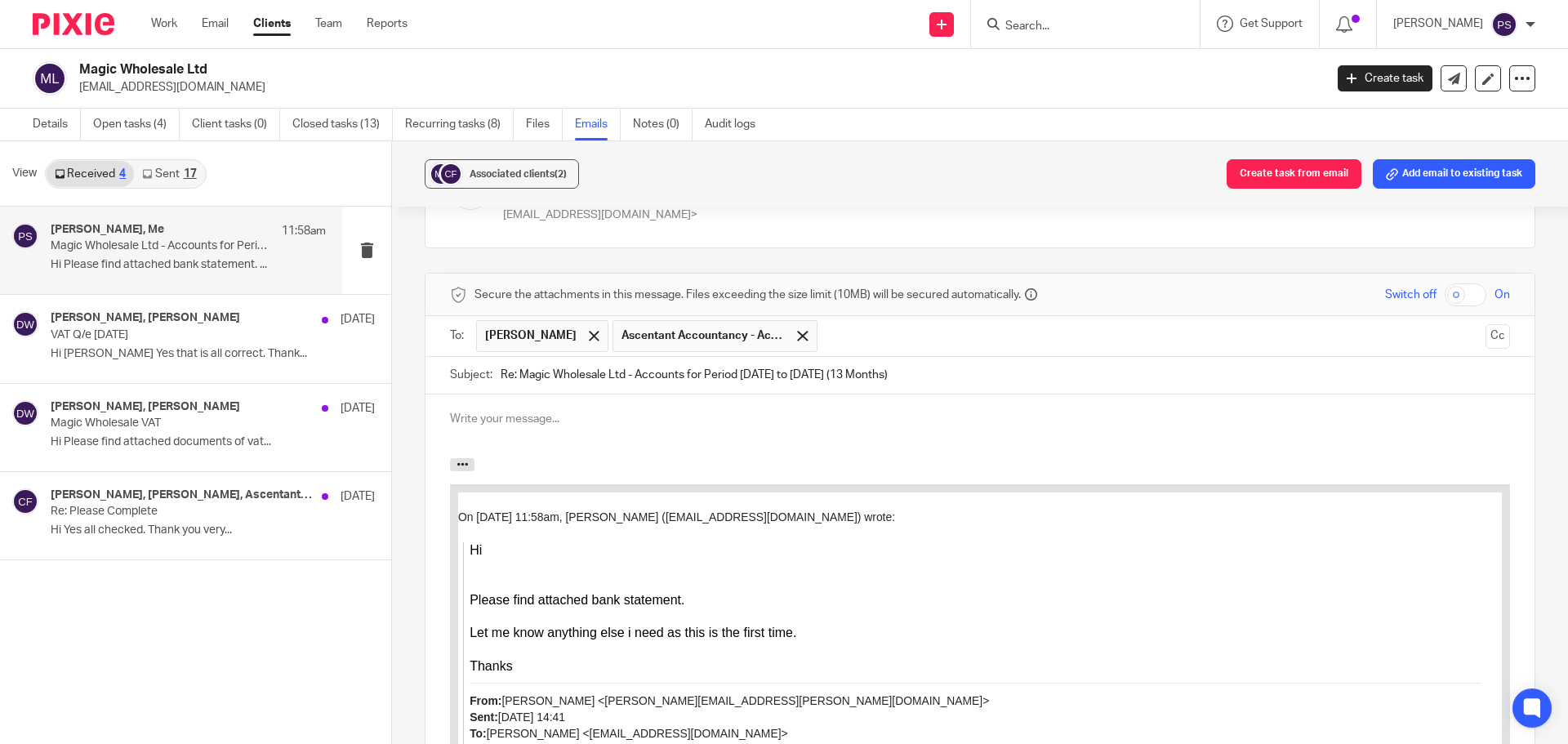
click at [498, 429] on div at bounding box center [980, 426] width 1109 height 64
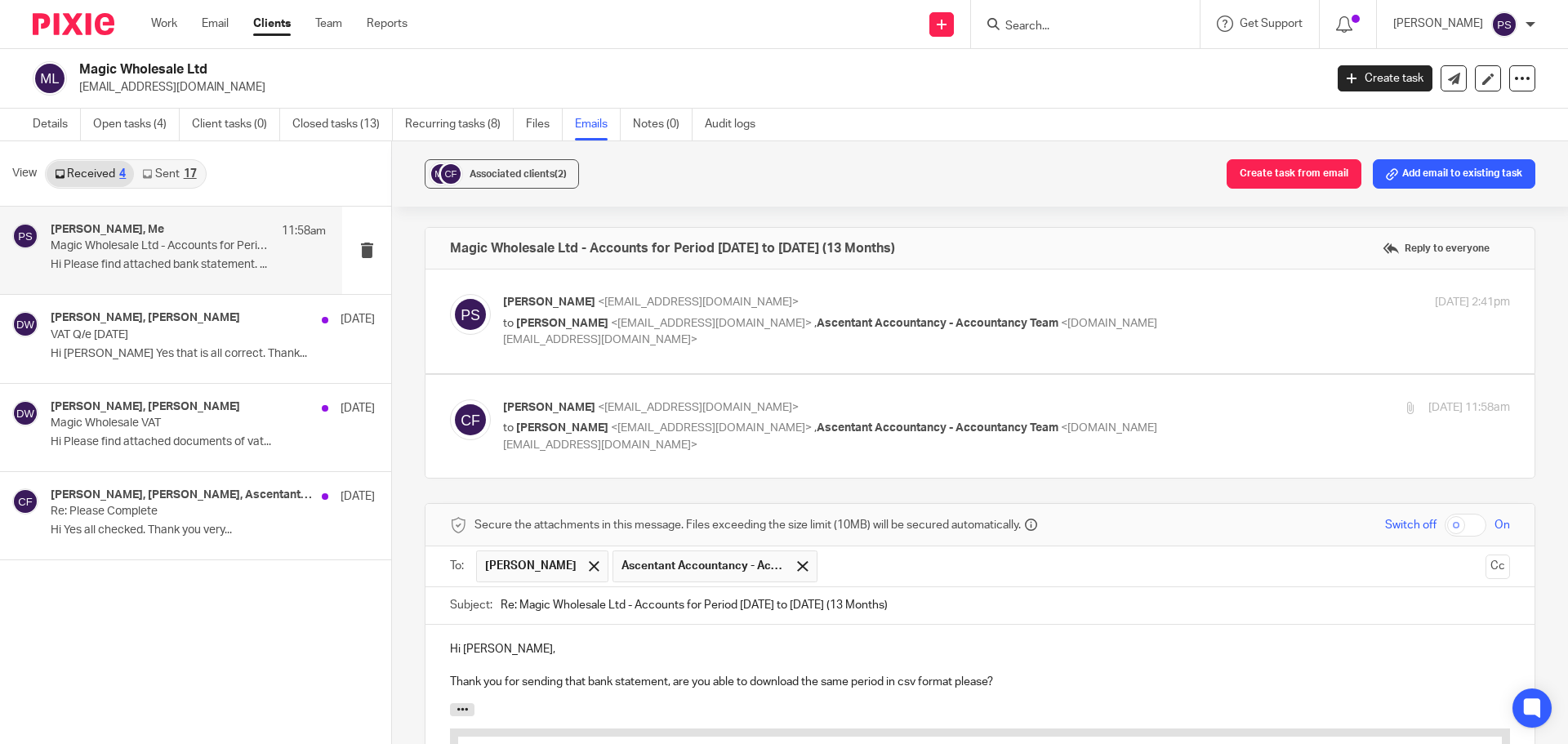
scroll to position [163, 0]
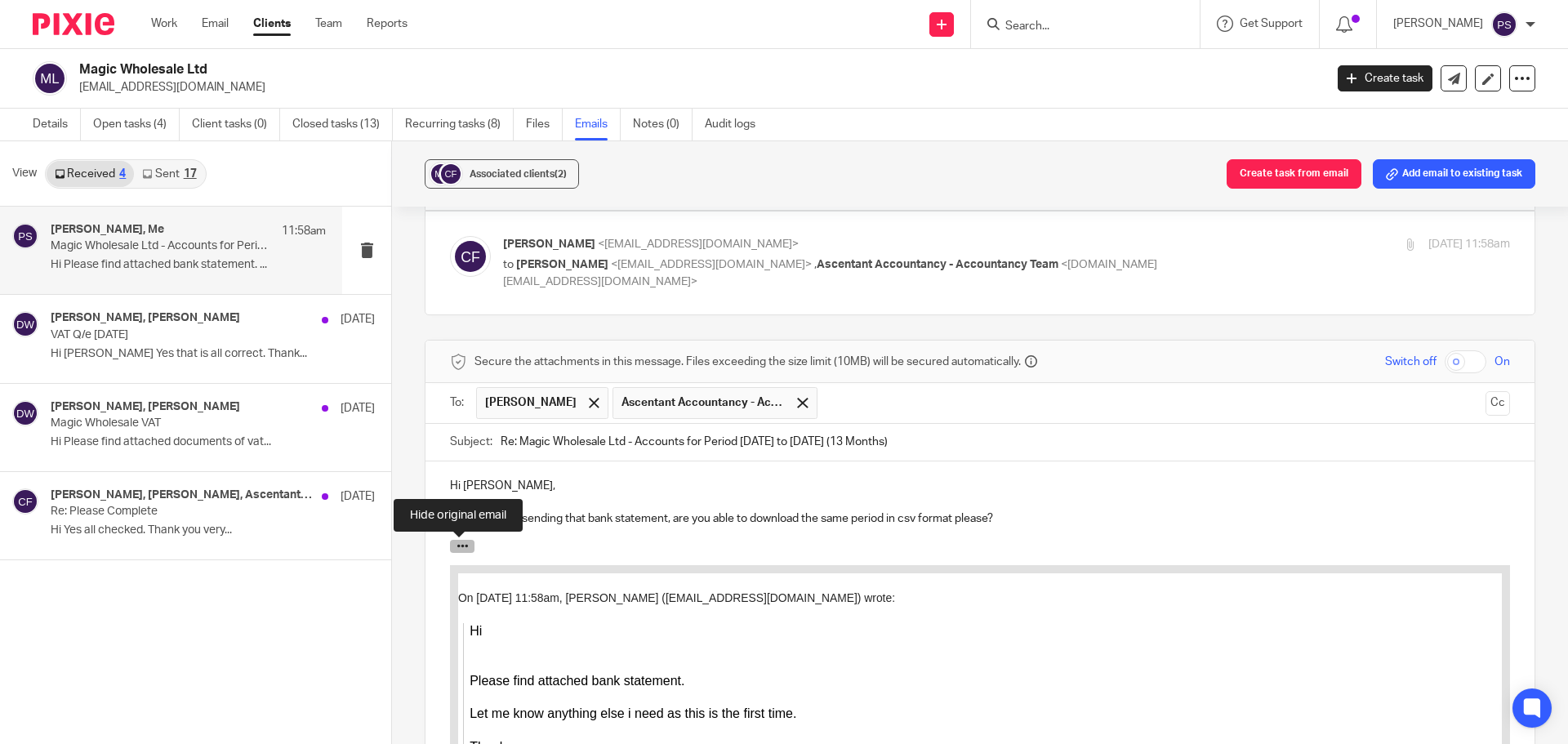
click at [462, 548] on icon "button" at bounding box center [462, 545] width 12 height 12
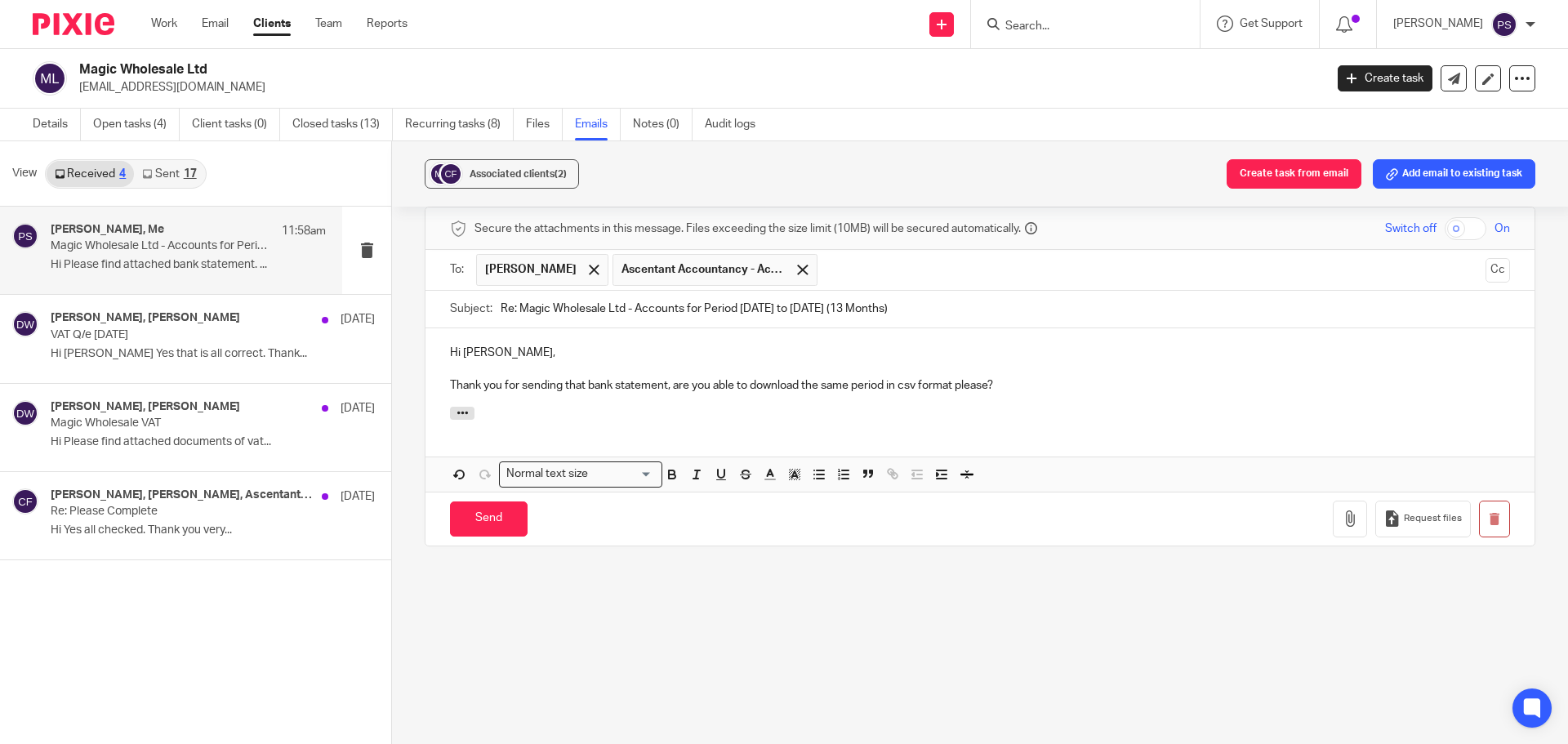
scroll to position [309, 0]
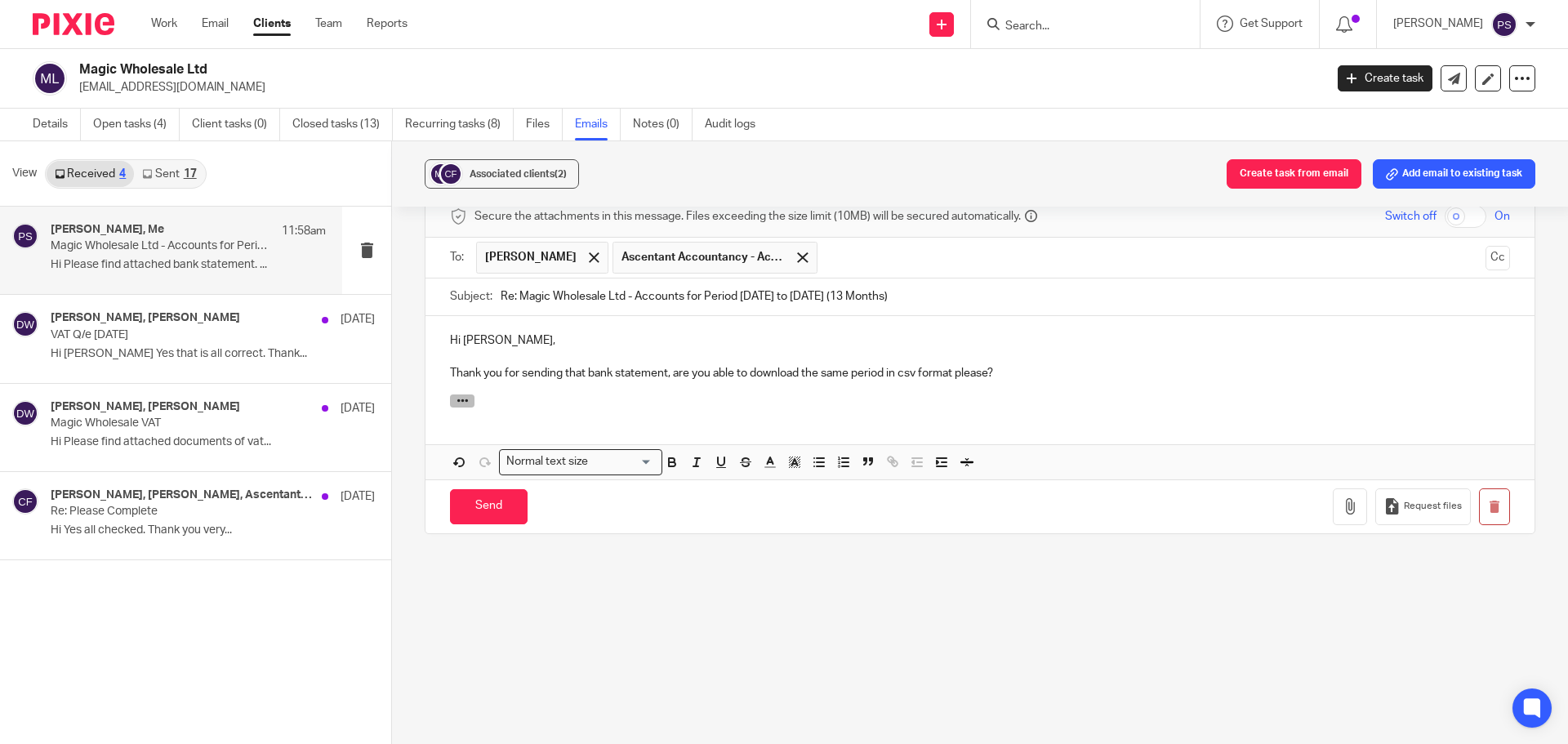
click at [476, 408] on div at bounding box center [980, 403] width 1109 height 18
click at [469, 405] on button "button" at bounding box center [462, 401] width 24 height 13
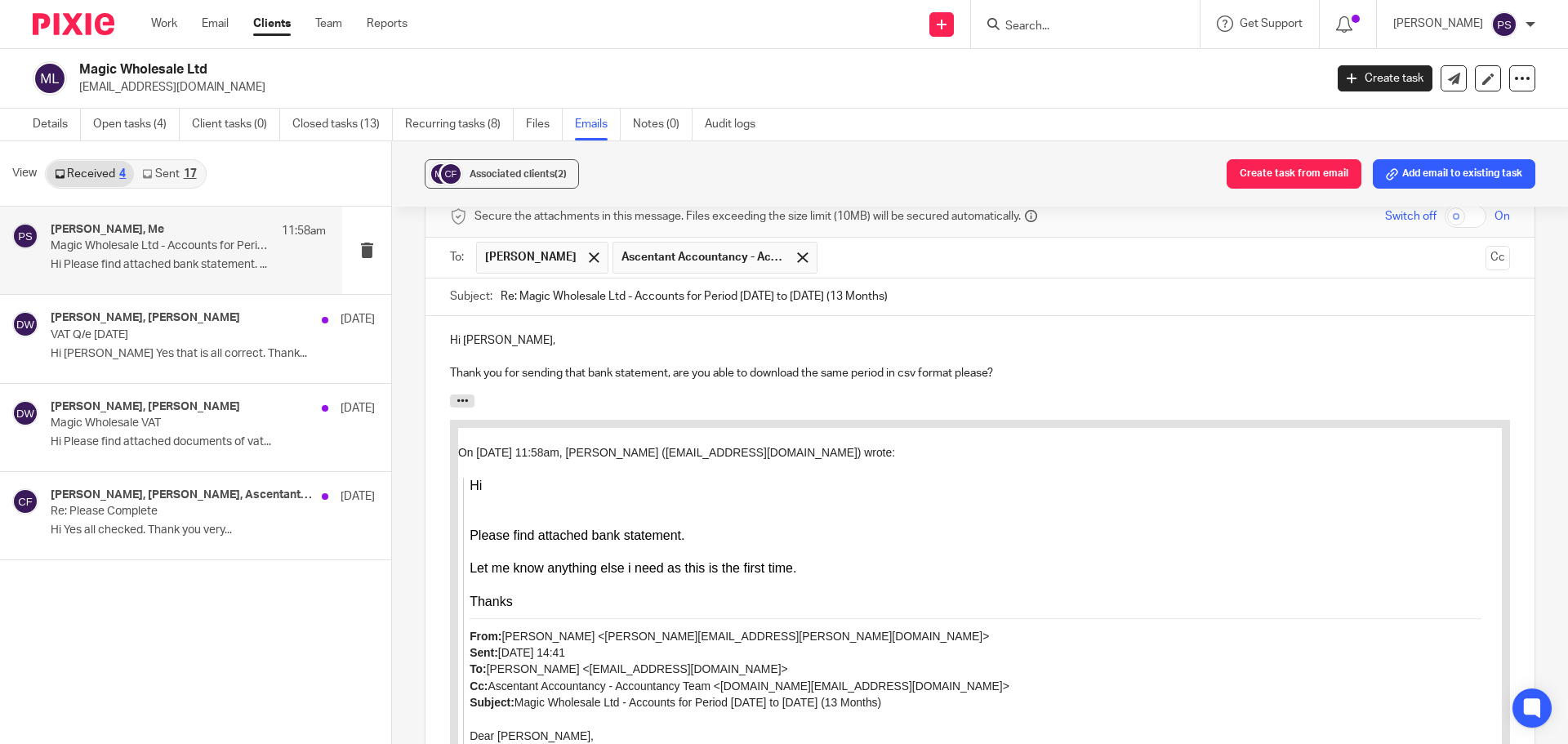
click at [1023, 372] on p "Thank you for sending that bank statement, are you able to download the same pe…" at bounding box center [979, 373] width 1060 height 17
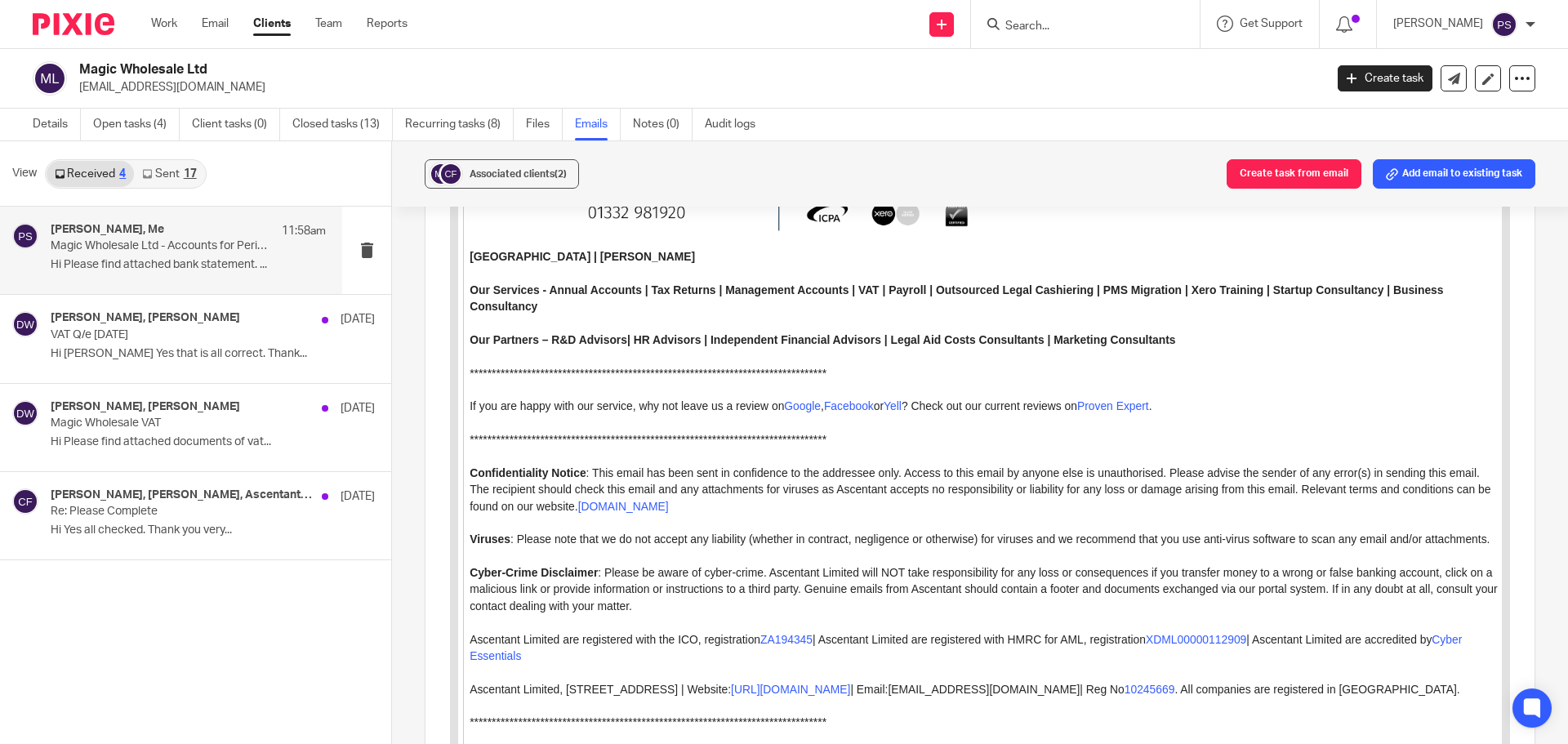
scroll to position [1667, 0]
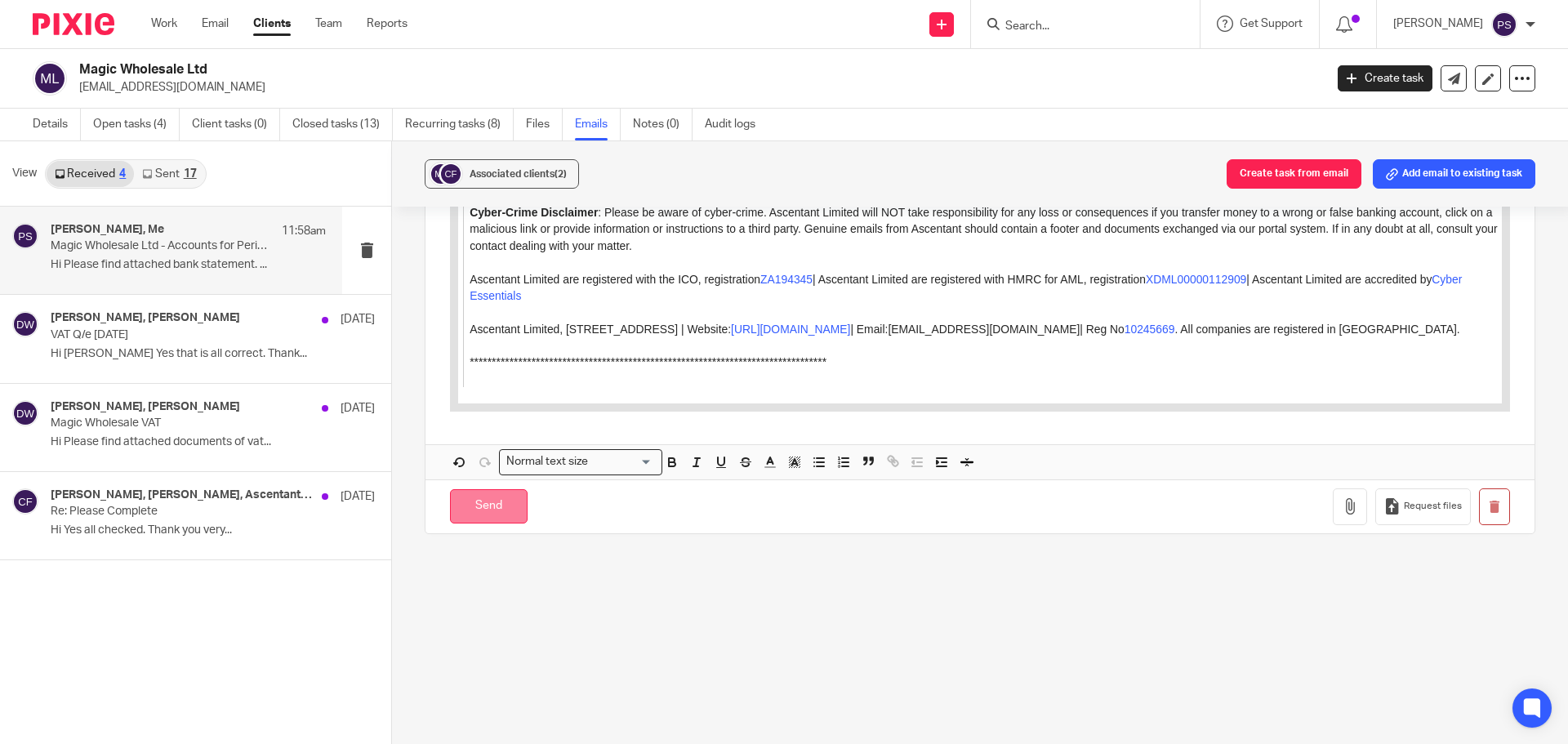
click at [496, 509] on input "Send" at bounding box center [489, 507] width 78 height 35
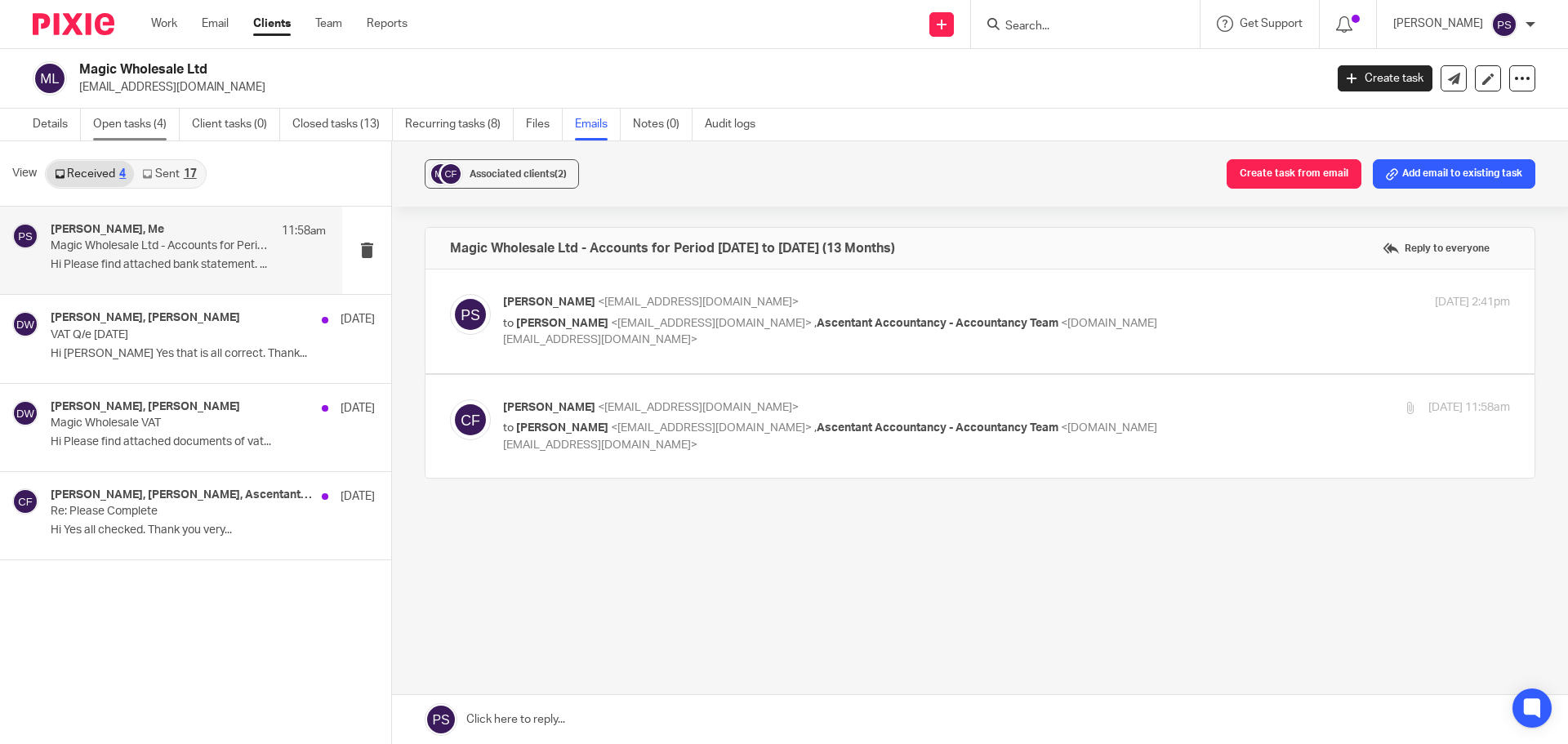
click at [118, 130] on link "Open tasks (4)" at bounding box center [137, 124] width 87 height 31
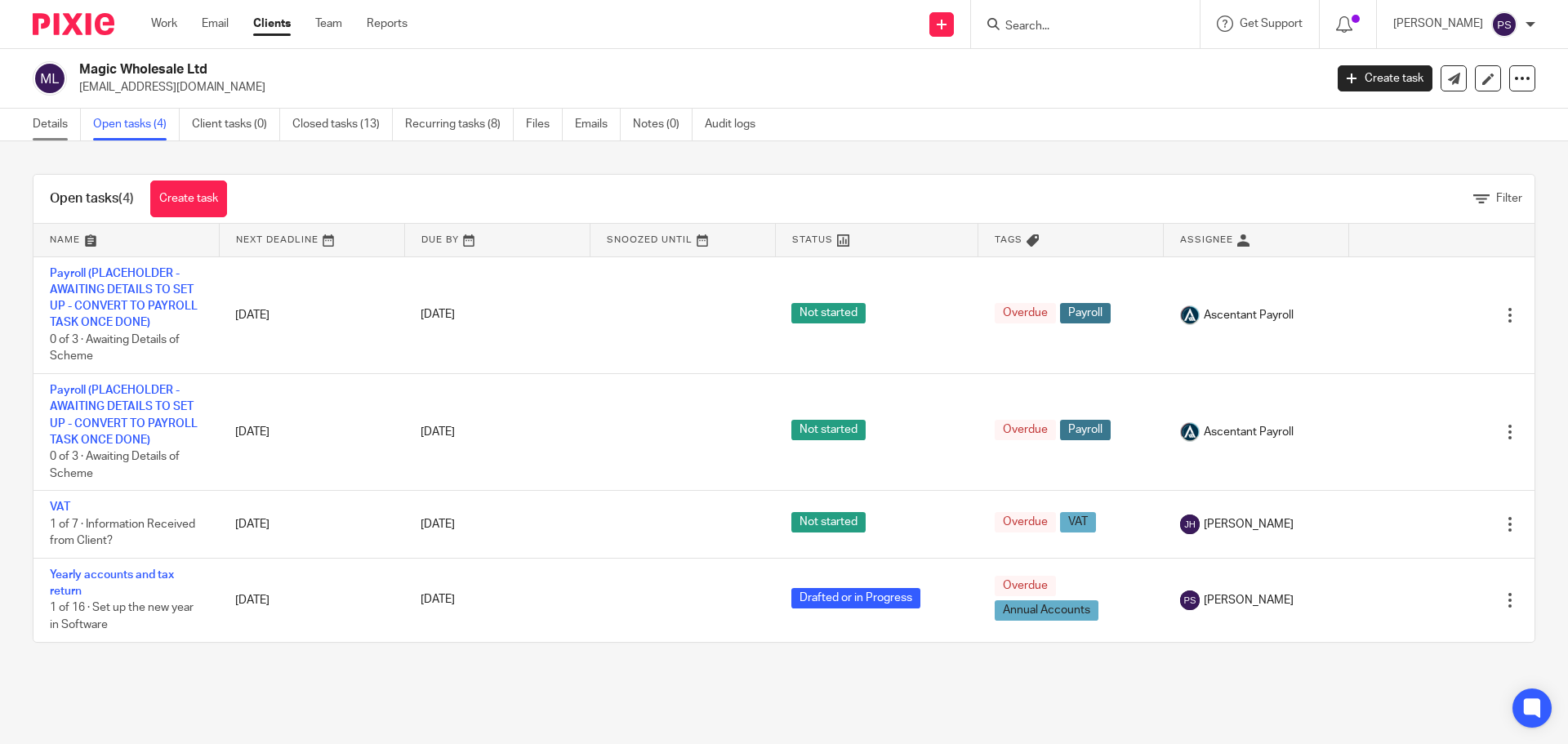
click at [45, 123] on link "Details" at bounding box center [56, 124] width 48 height 31
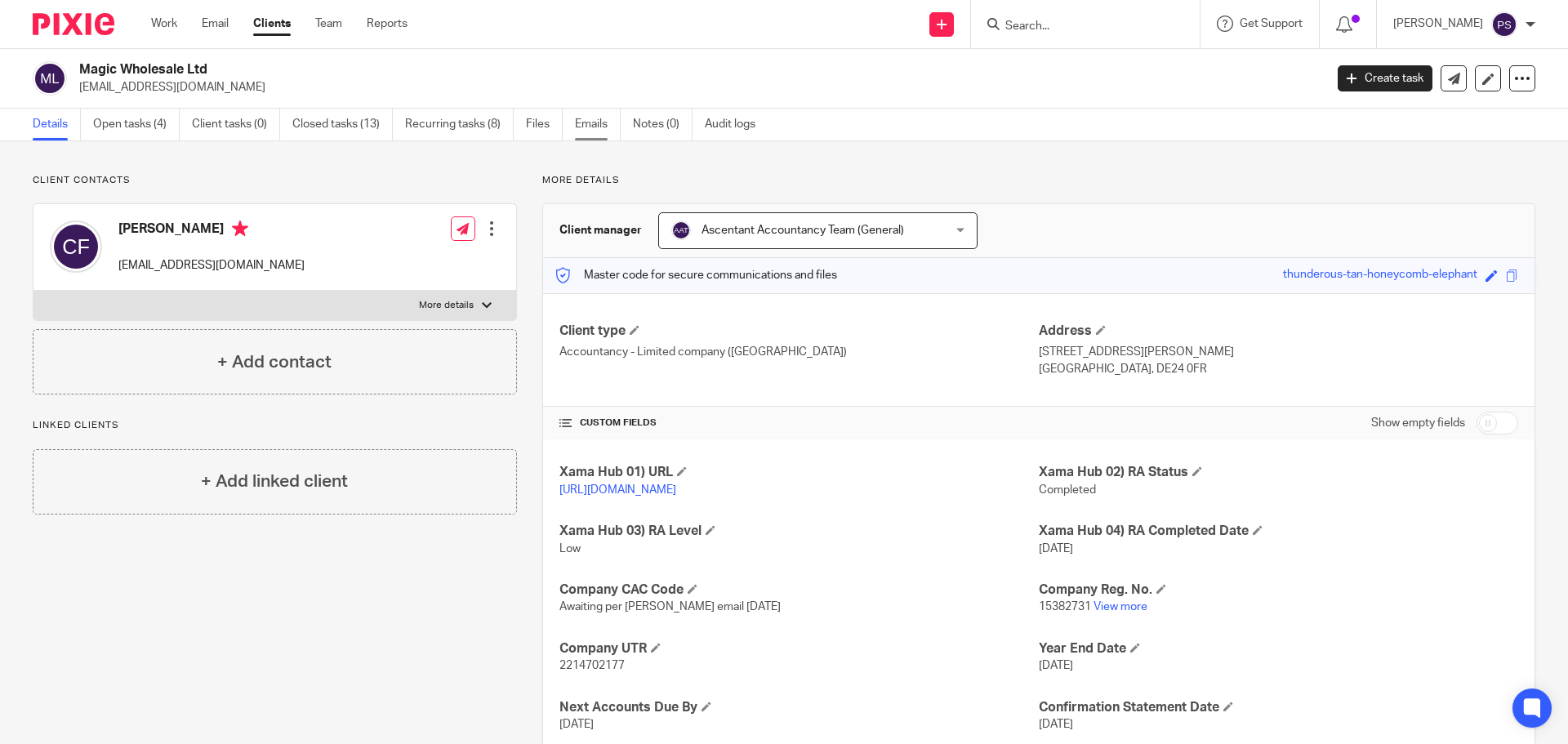
click at [584, 129] on link "Emails" at bounding box center [597, 124] width 45 height 31
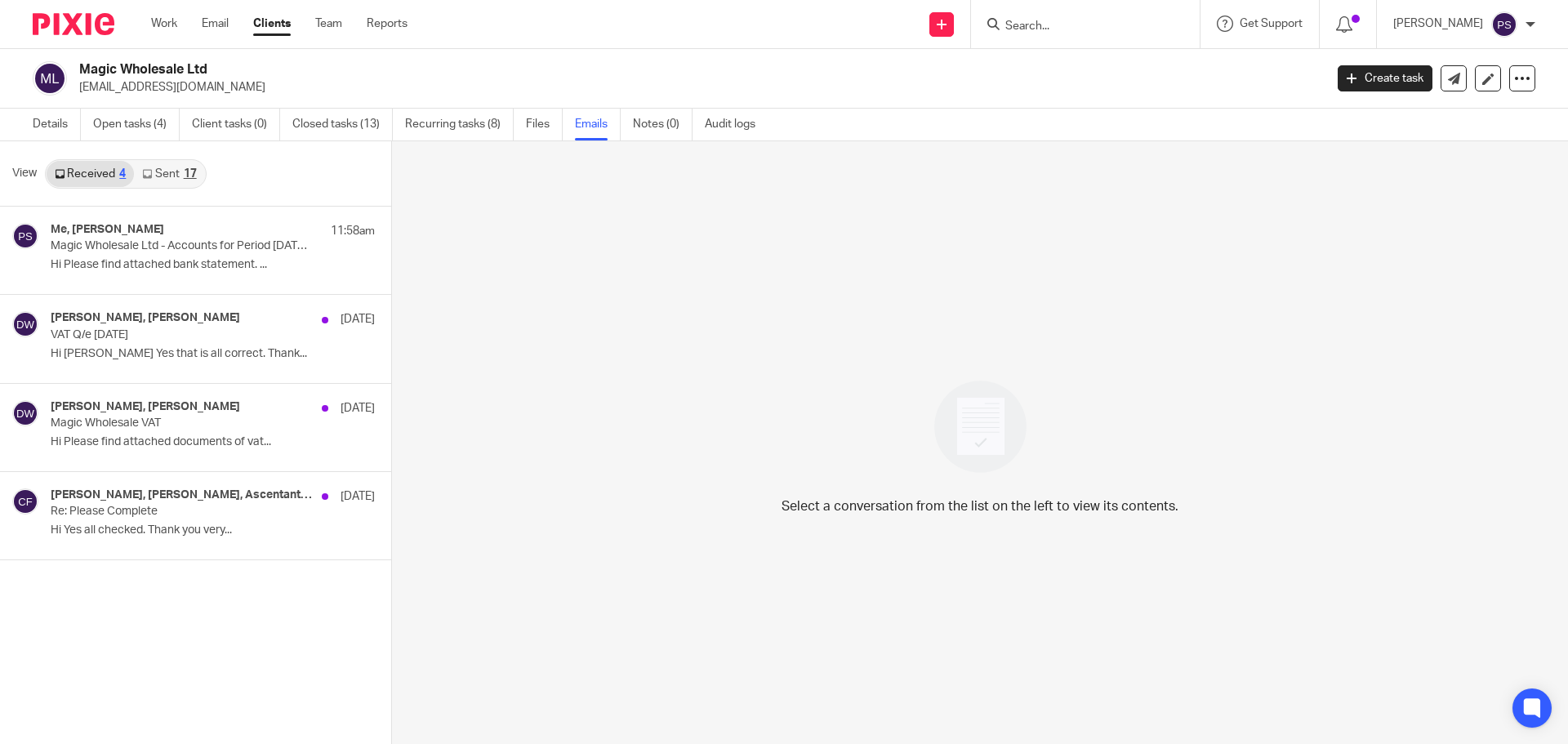
click at [91, 174] on link "Received 4" at bounding box center [90, 174] width 87 height 26
click at [143, 341] on p "VAT Q/e 31/01/2025" at bounding box center [161, 335] width 220 height 14
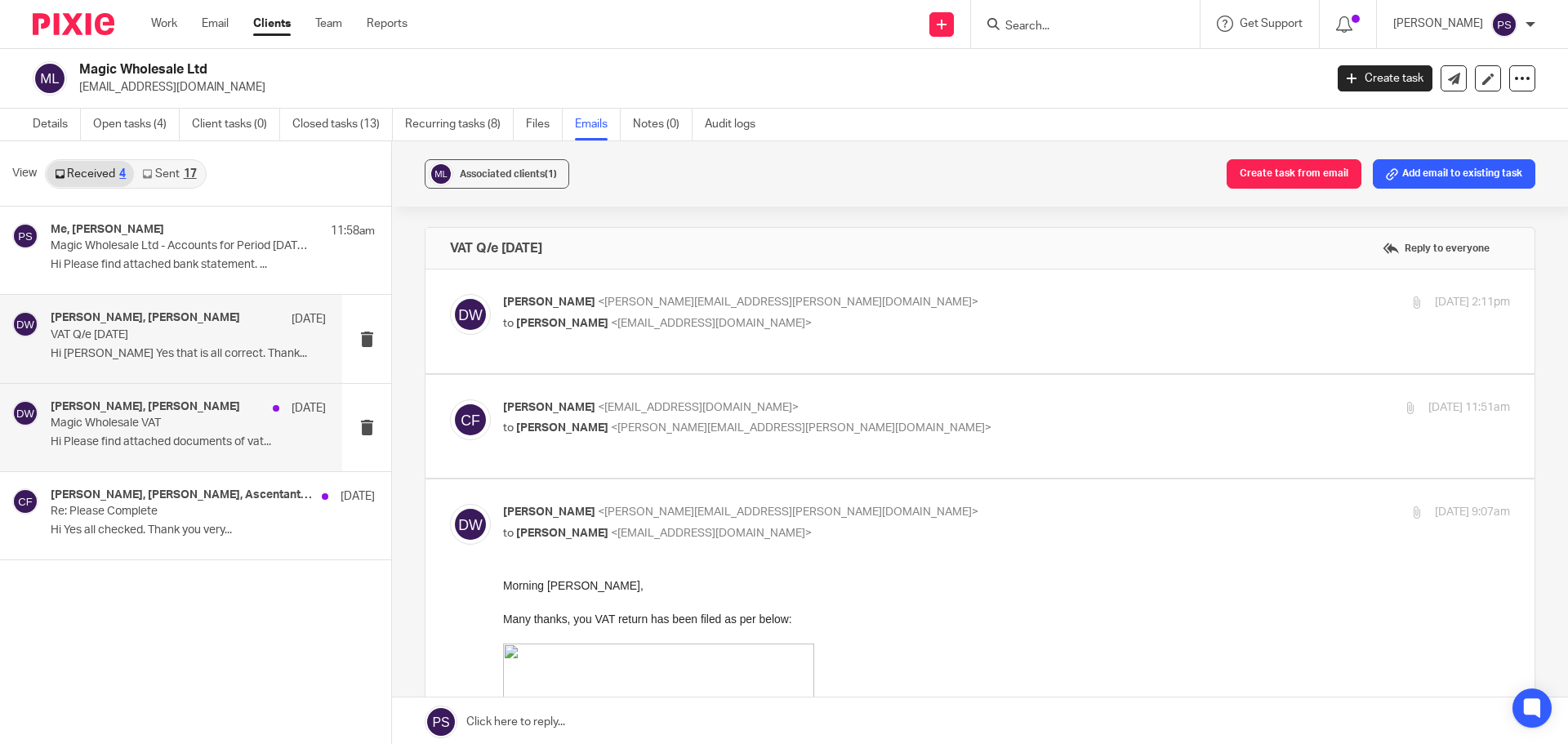
click at [167, 437] on p "Hi Please find attached documents of vat..." at bounding box center [188, 441] width 275 height 14
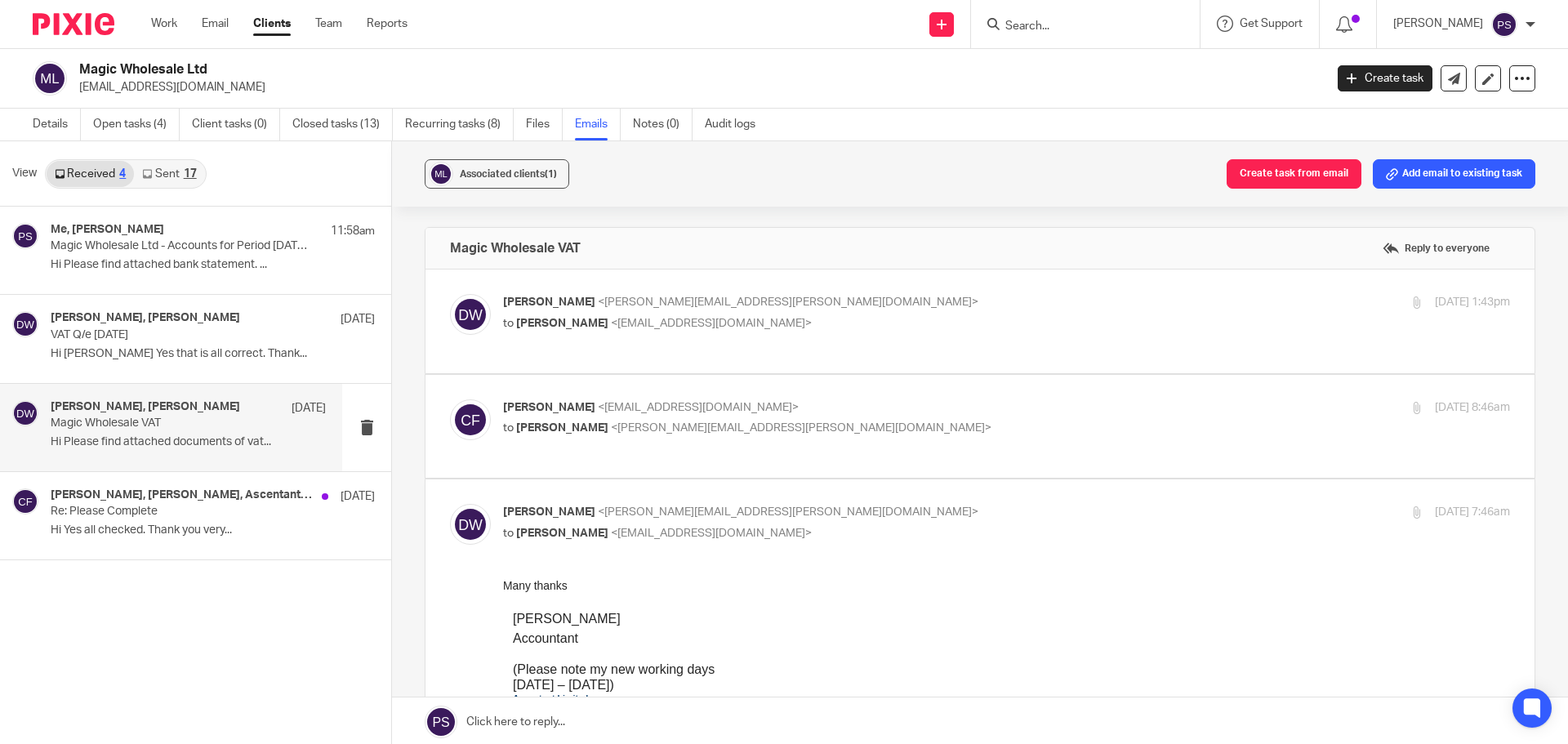
click at [611, 317] on span "<claudioficetola@live.co.uk>" at bounding box center [711, 323] width 201 height 11
checkbox input "true"
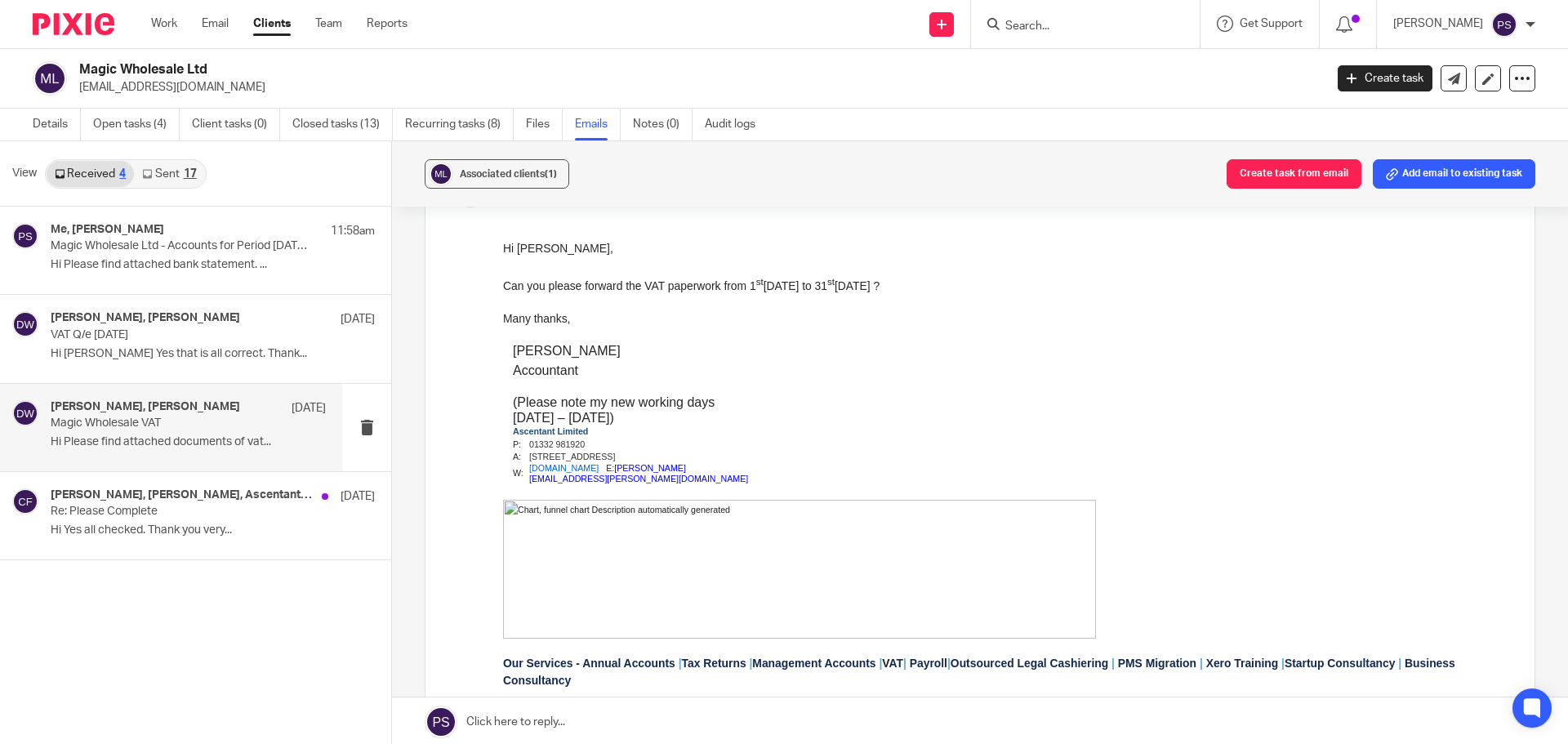
scroll to position [163, 0]
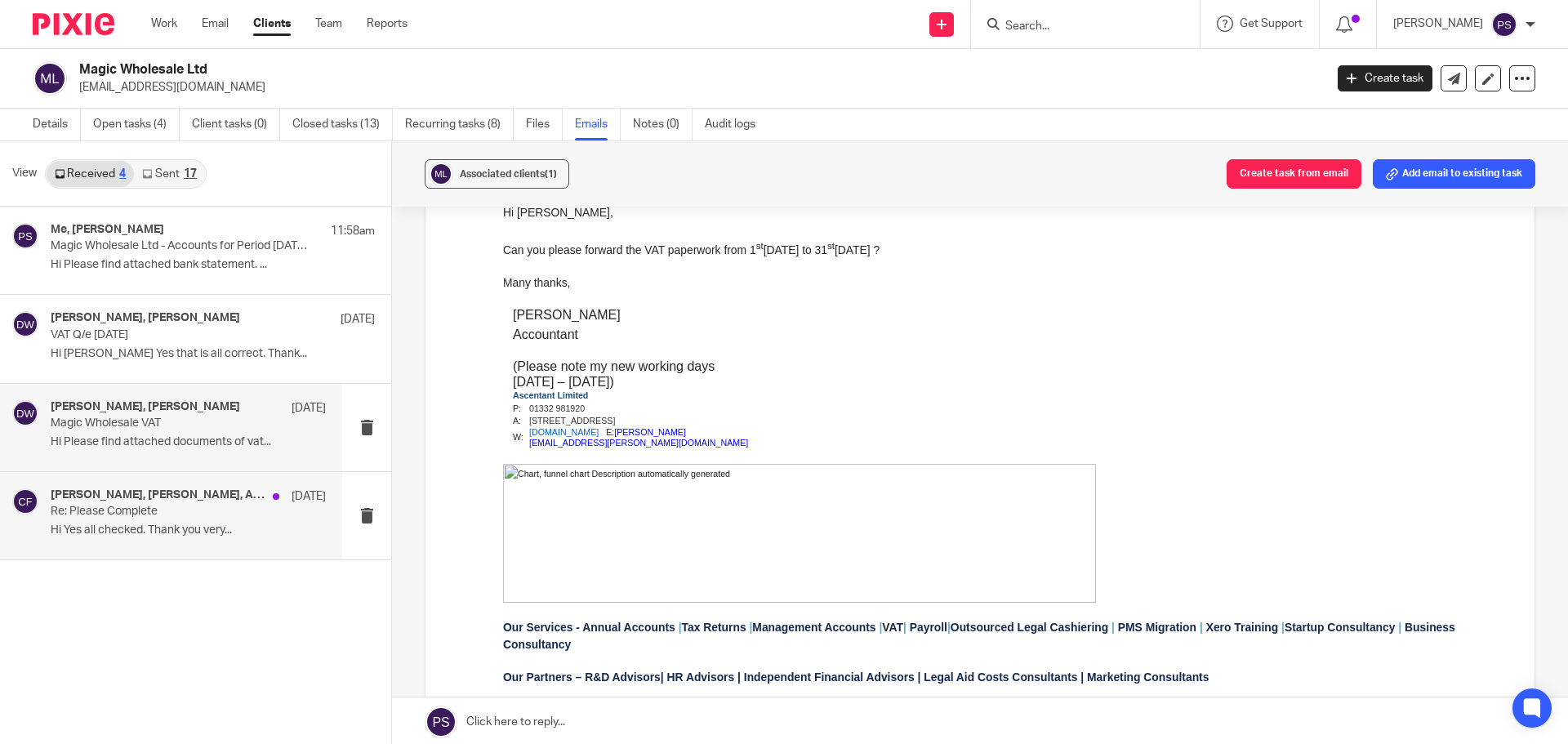
click at [159, 500] on h4 "Daniel Wilks, claudio ficetola, Ascentant Accountancy - Administrator" at bounding box center [157, 495] width 214 height 14
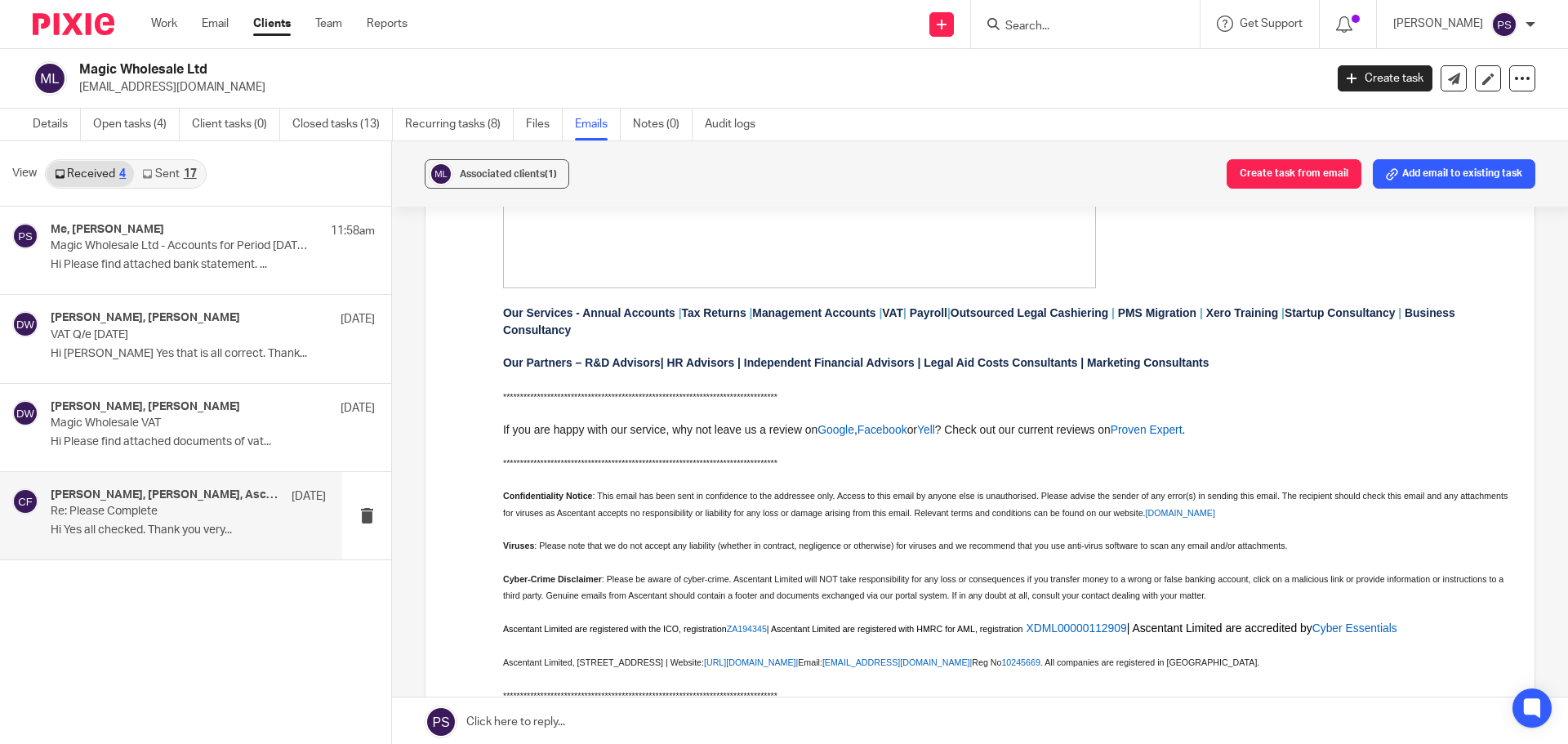
scroll to position [490, 0]
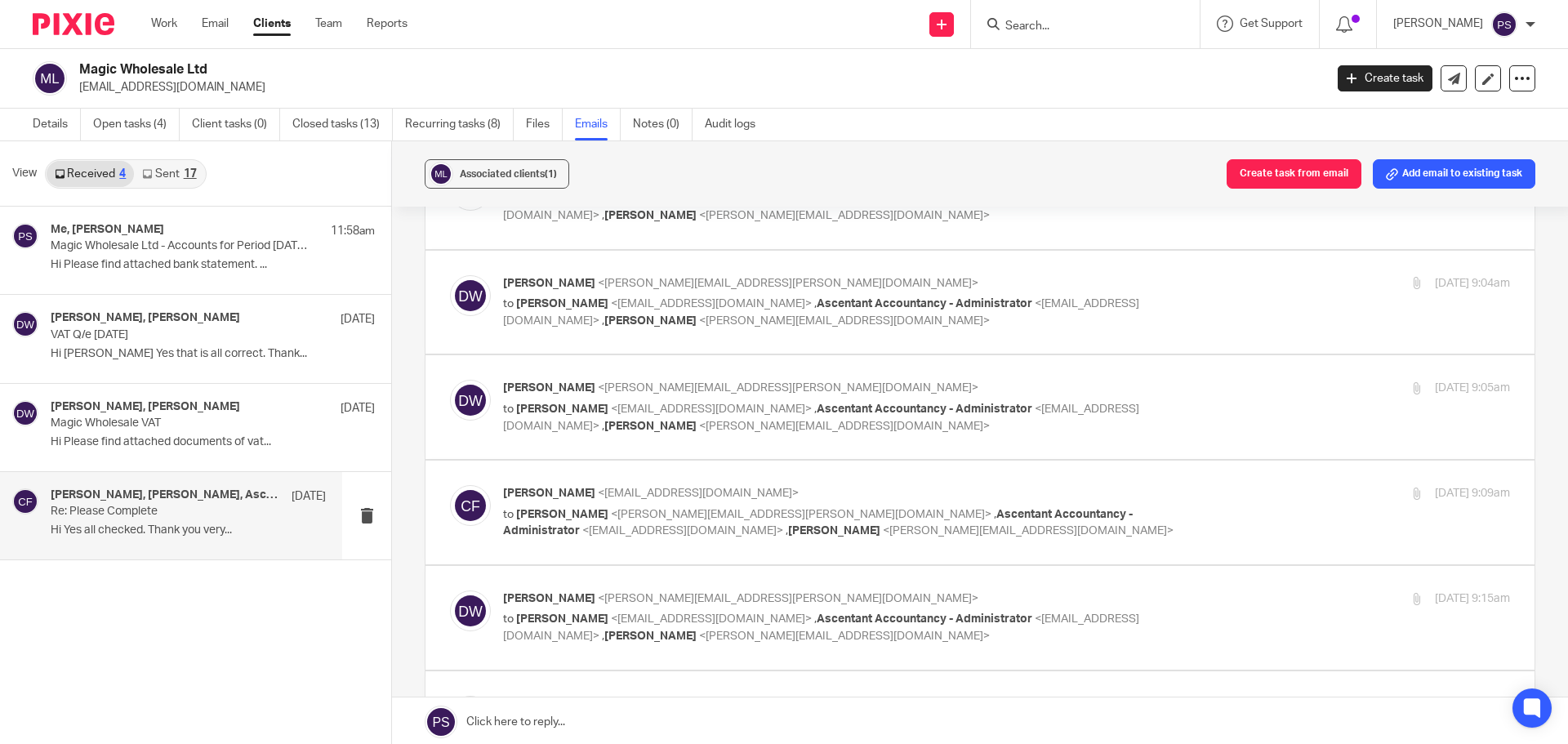
click at [134, 504] on p "Re: Please Complete" at bounding box center [161, 511] width 220 height 14
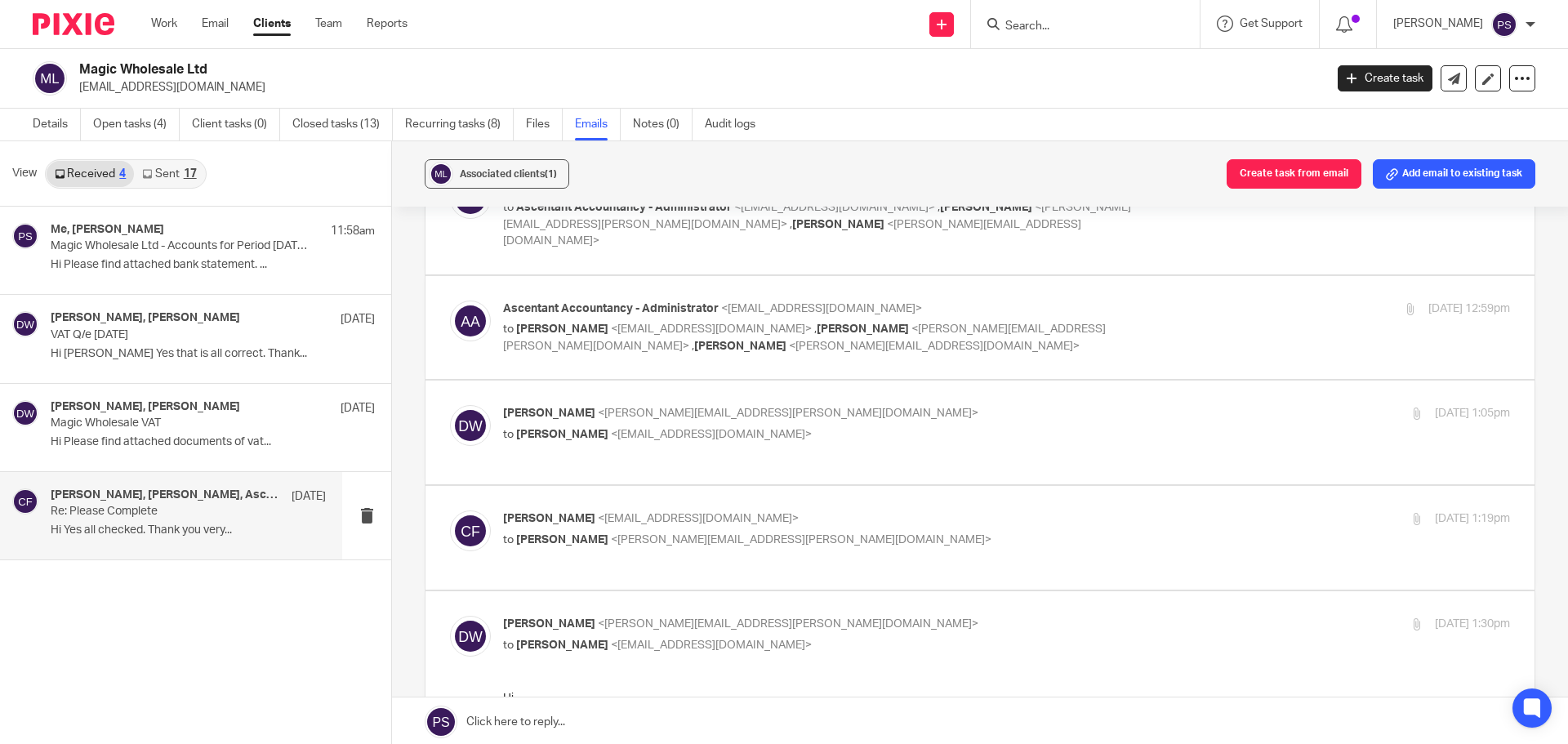
scroll to position [2368, 0]
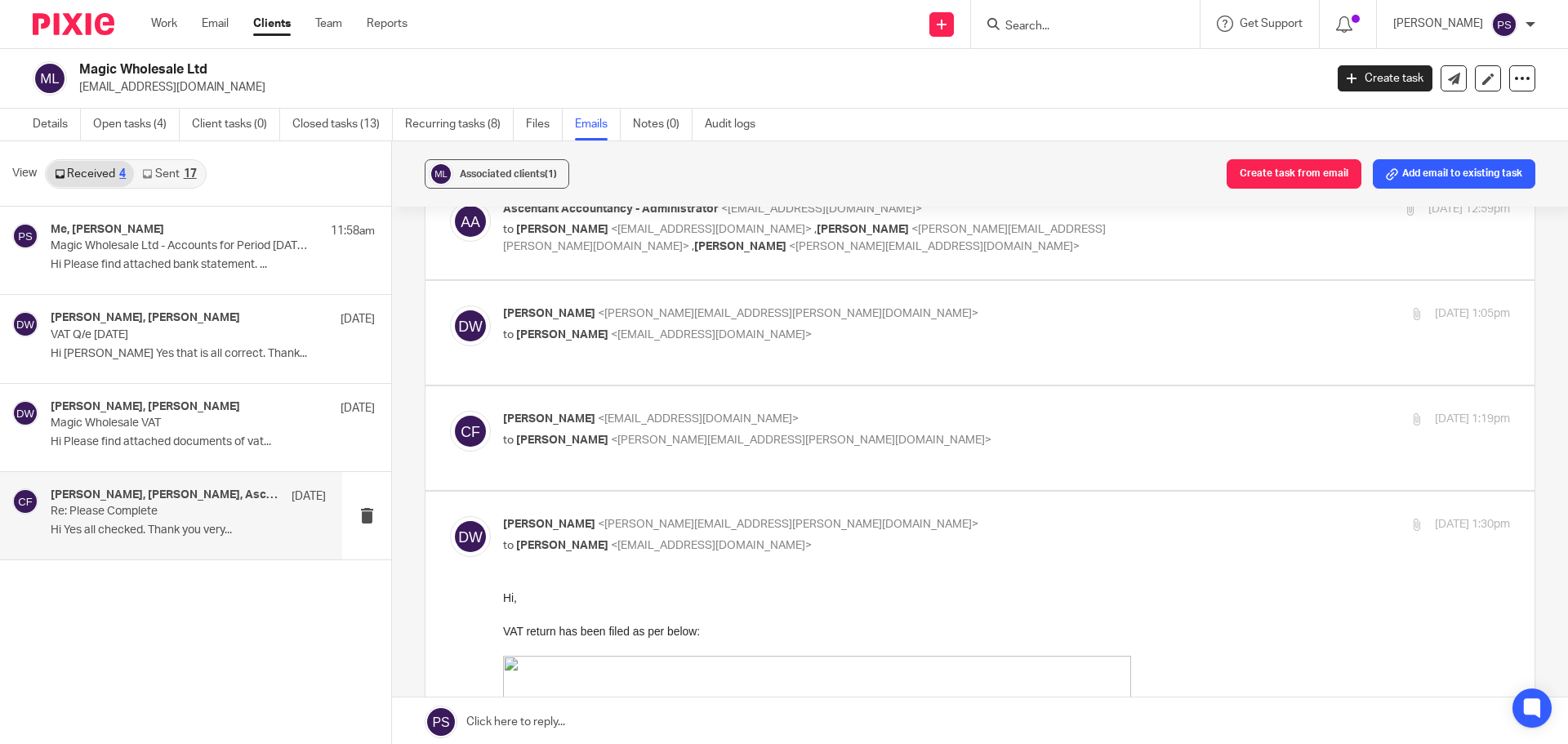
click at [718, 539] on span "<claudioficetola@live.co.uk>" at bounding box center [711, 545] width 201 height 11
checkbox input "false"
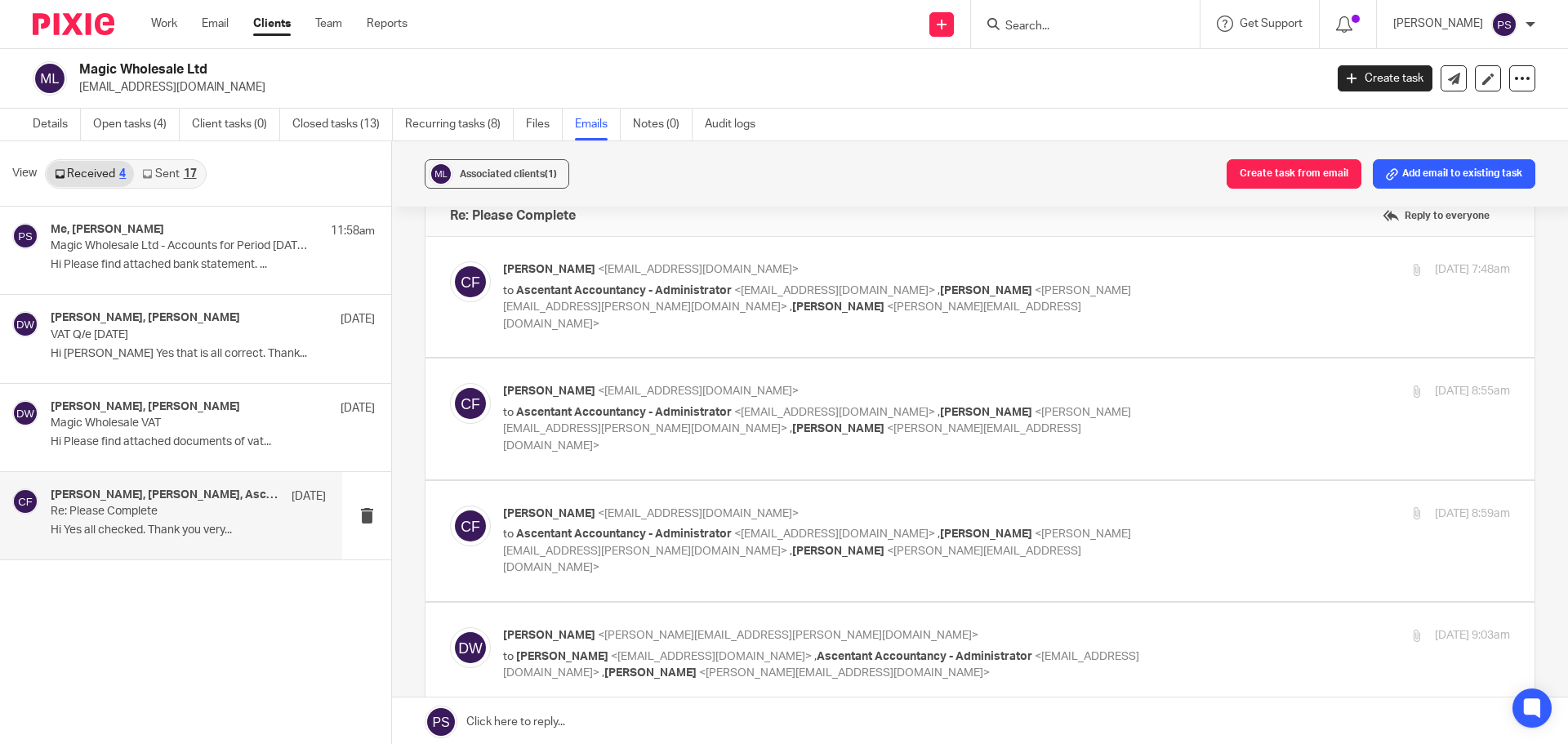
scroll to position [0, 0]
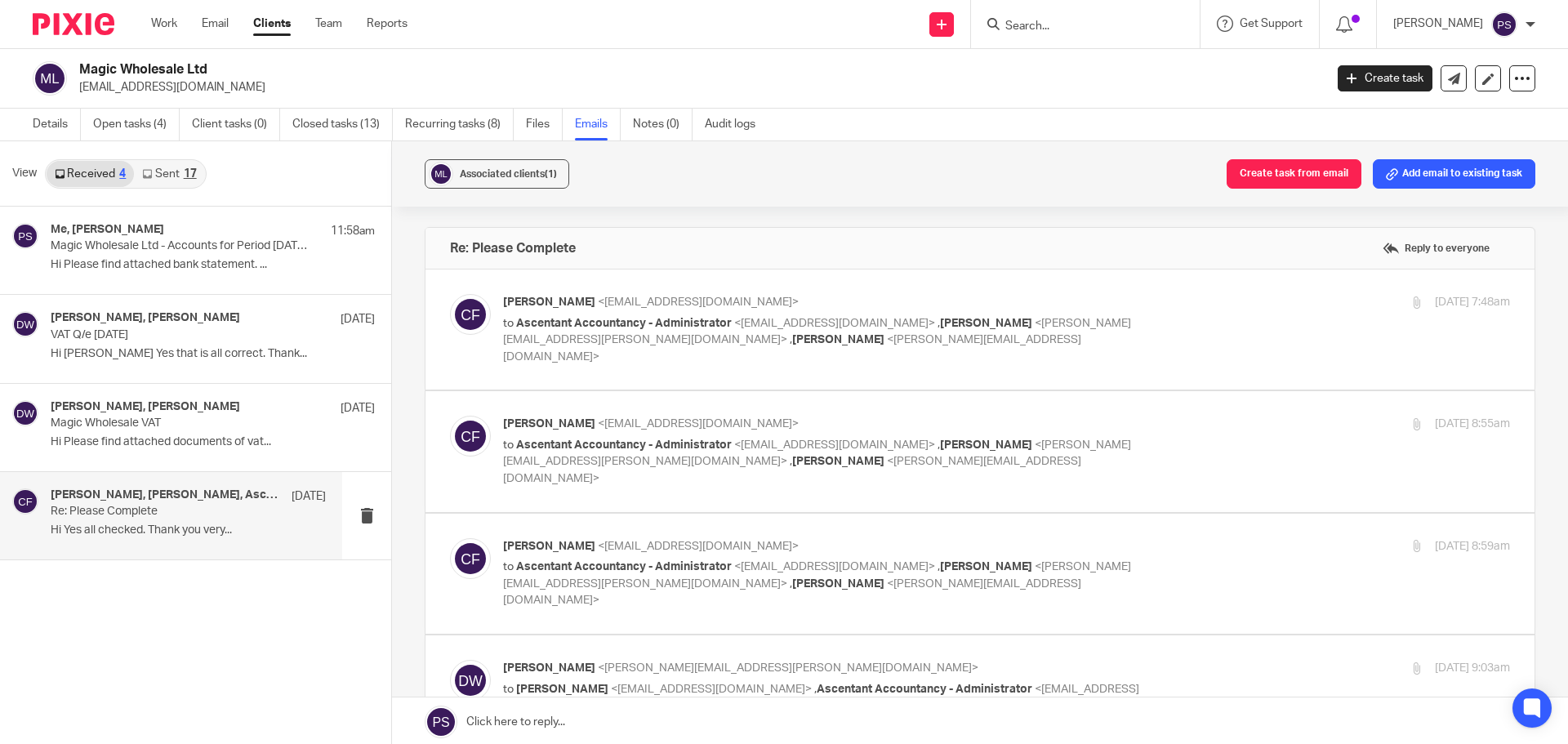
click at [677, 330] on p "to Ascentant Accountancy - Administrator <administrator@ascentant.co.uk> , Dani…" at bounding box center [839, 341] width 671 height 51
checkbox input "true"
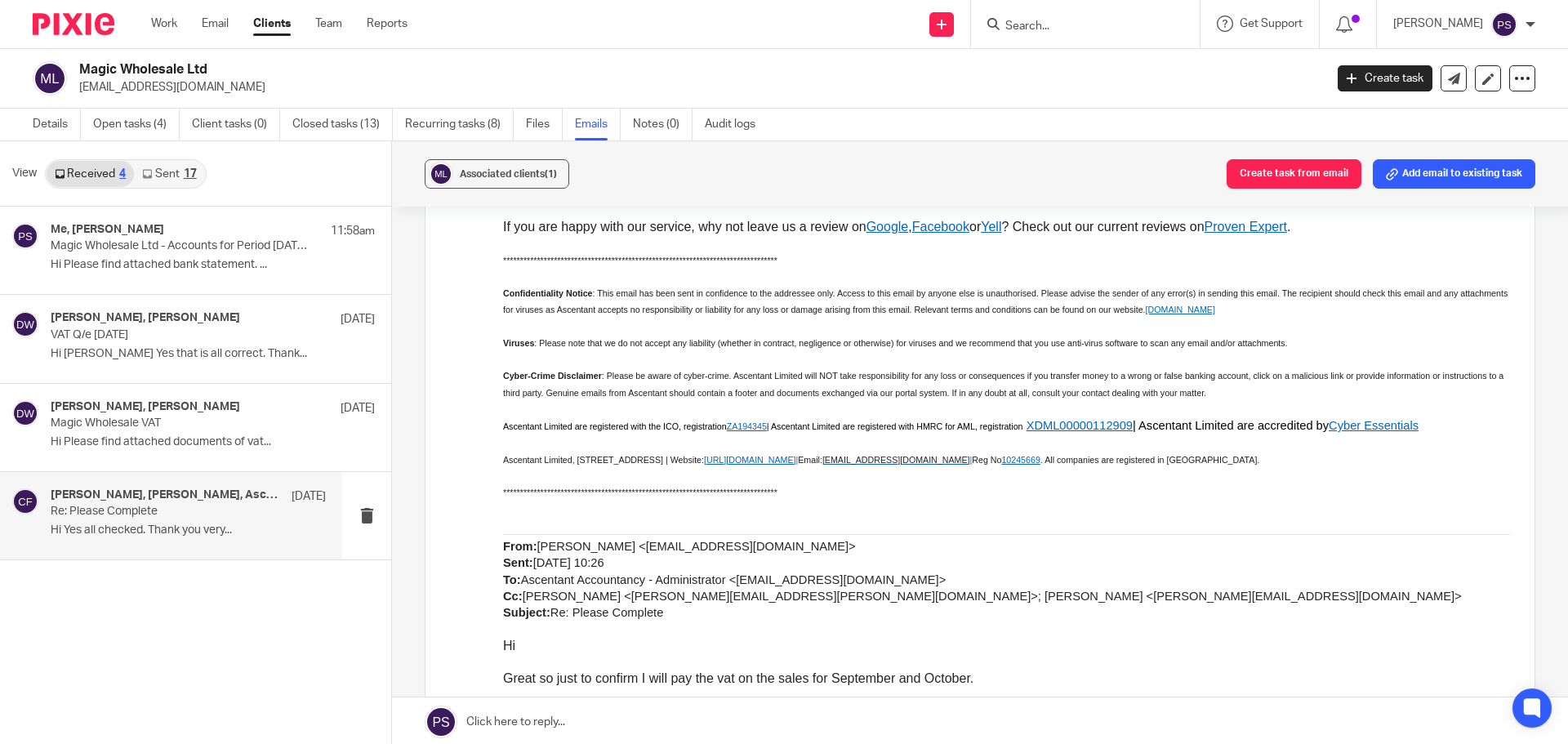
scroll to position [1307, 0]
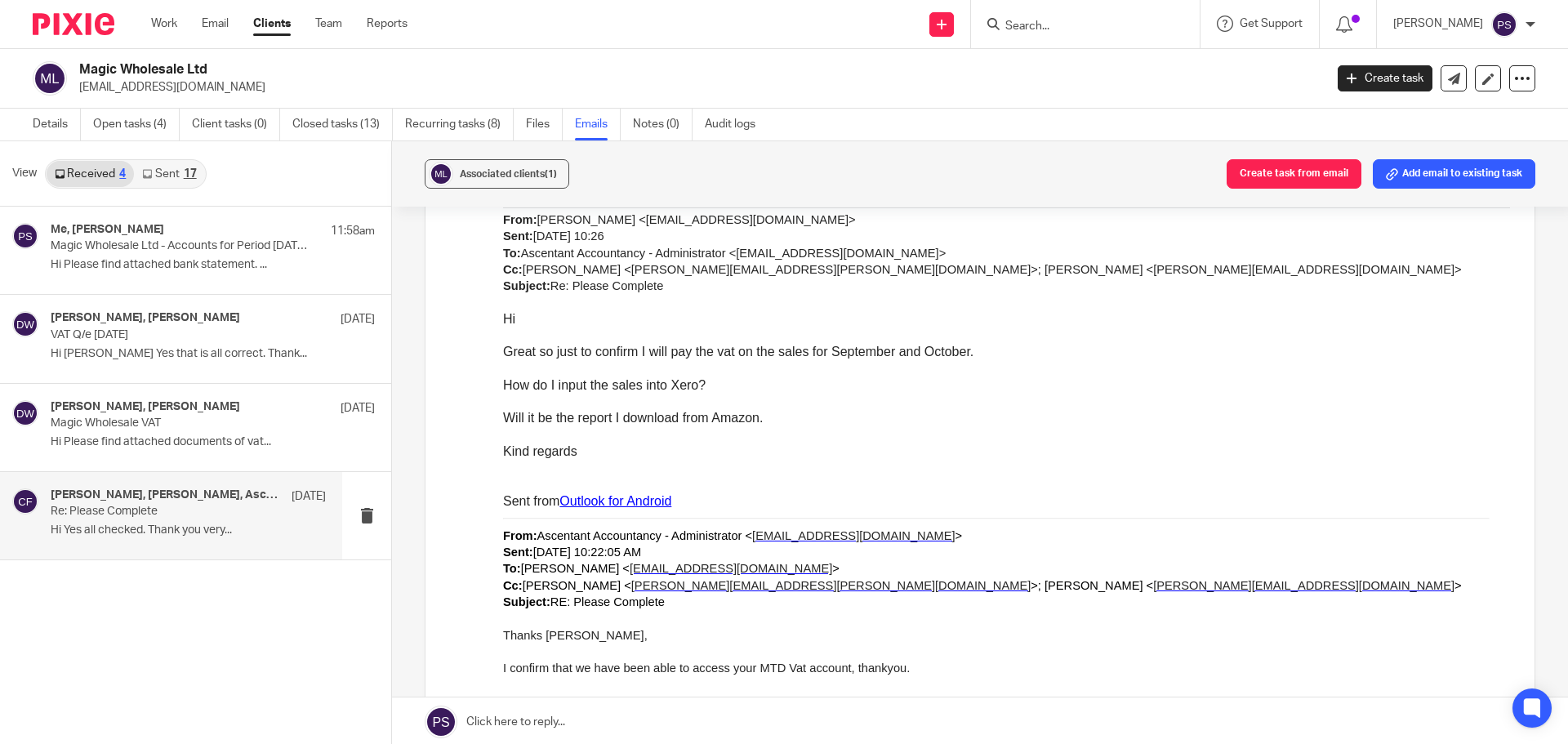
click at [1059, 28] on input "Search" at bounding box center [1076, 27] width 147 height 15
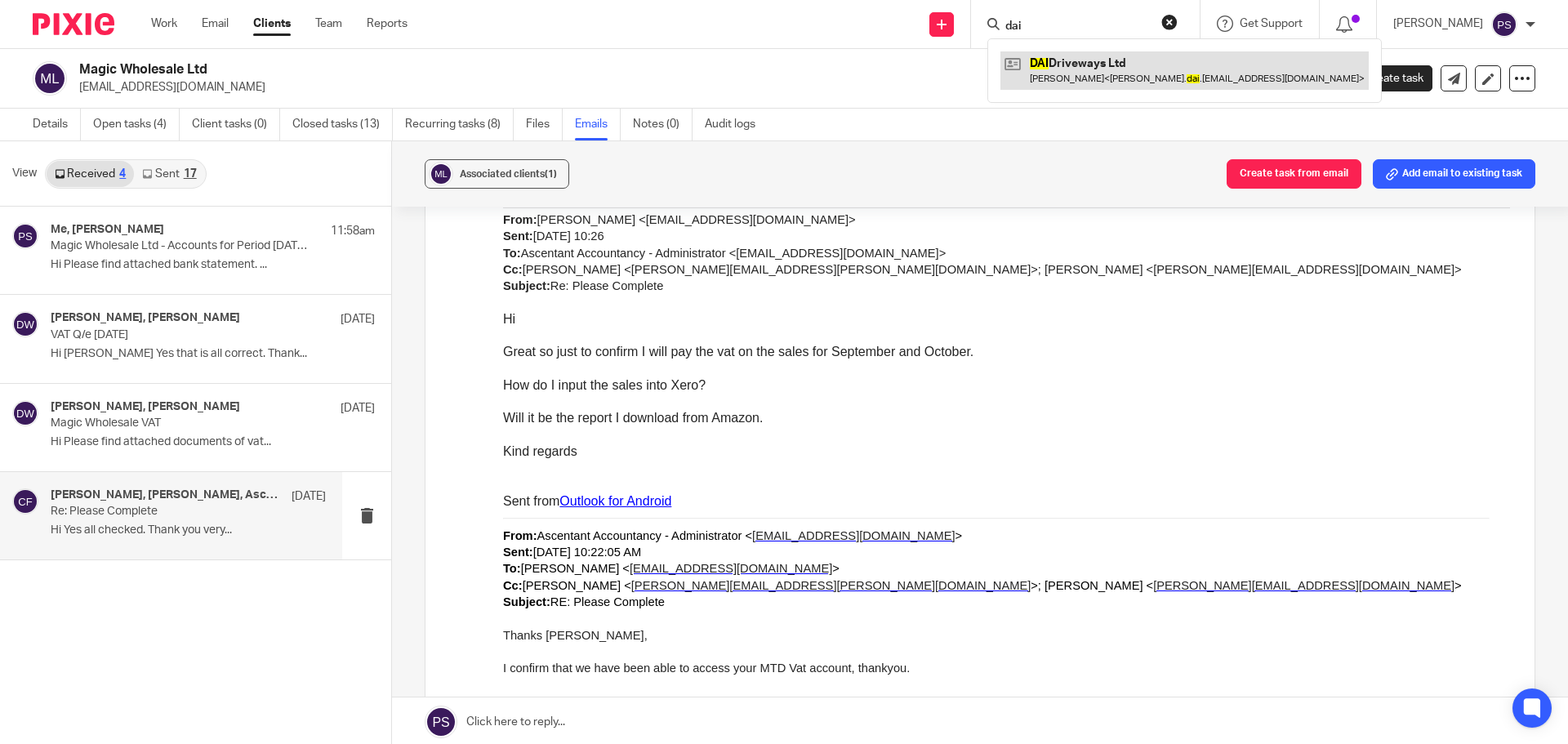
type input "dai"
click at [1099, 75] on link at bounding box center [1185, 70] width 368 height 38
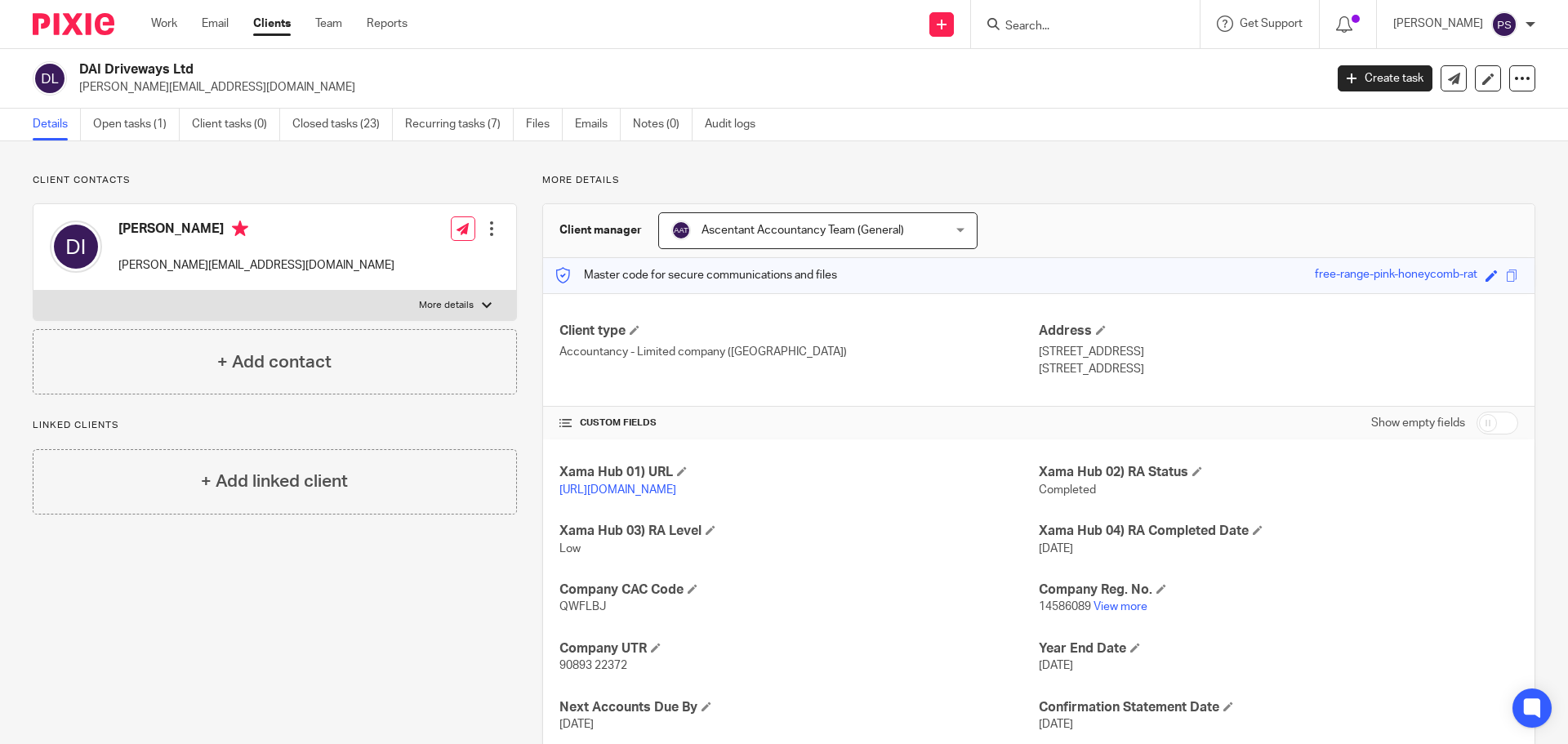
drag, startPoint x: 1072, startPoint y: 34, endPoint x: 1025, endPoint y: 54, distance: 51.1
click at [1072, 34] on form at bounding box center [1090, 24] width 174 height 20
click at [477, 119] on link "Recurring tasks (7)" at bounding box center [459, 124] width 108 height 31
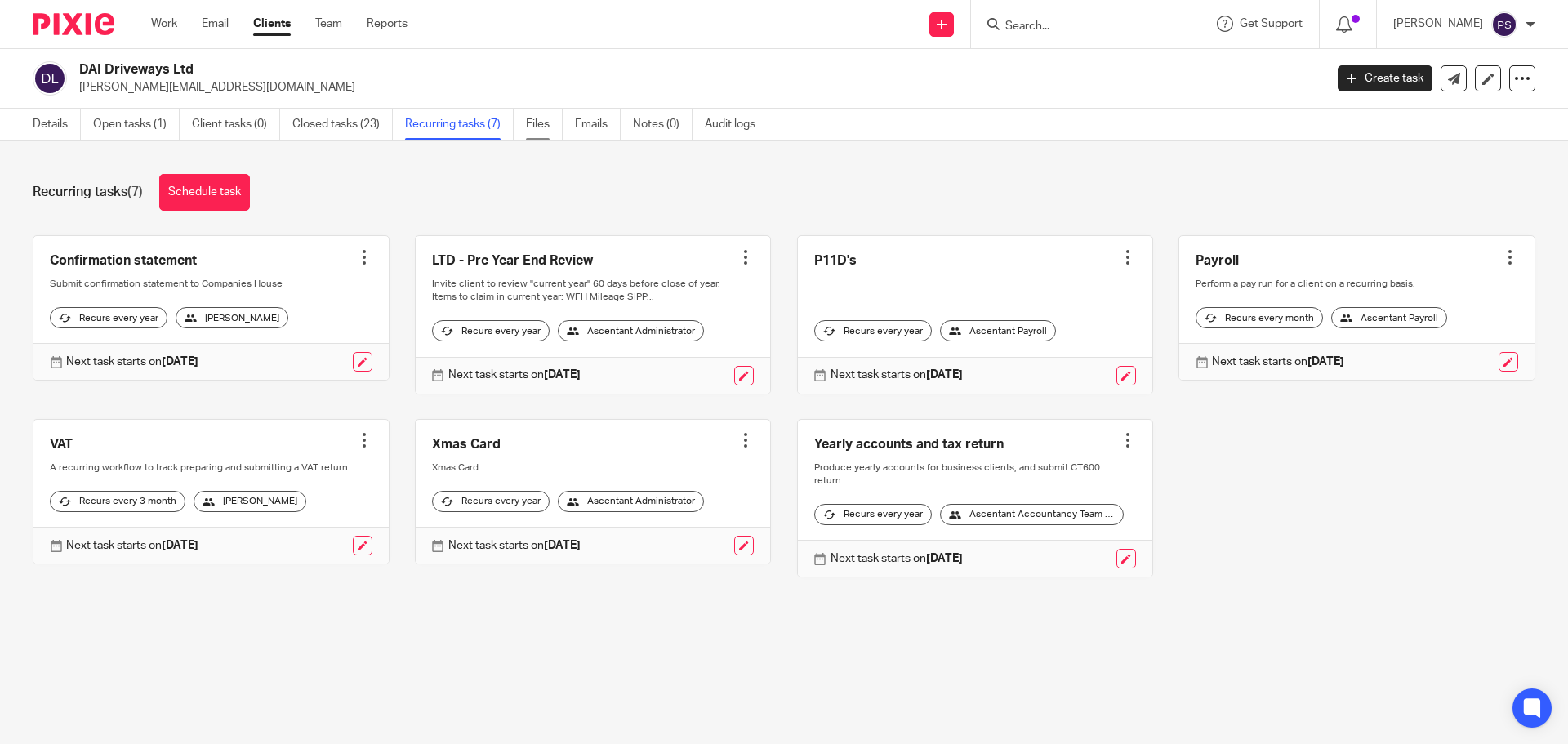
click at [544, 126] on link "Files" at bounding box center [544, 124] width 37 height 31
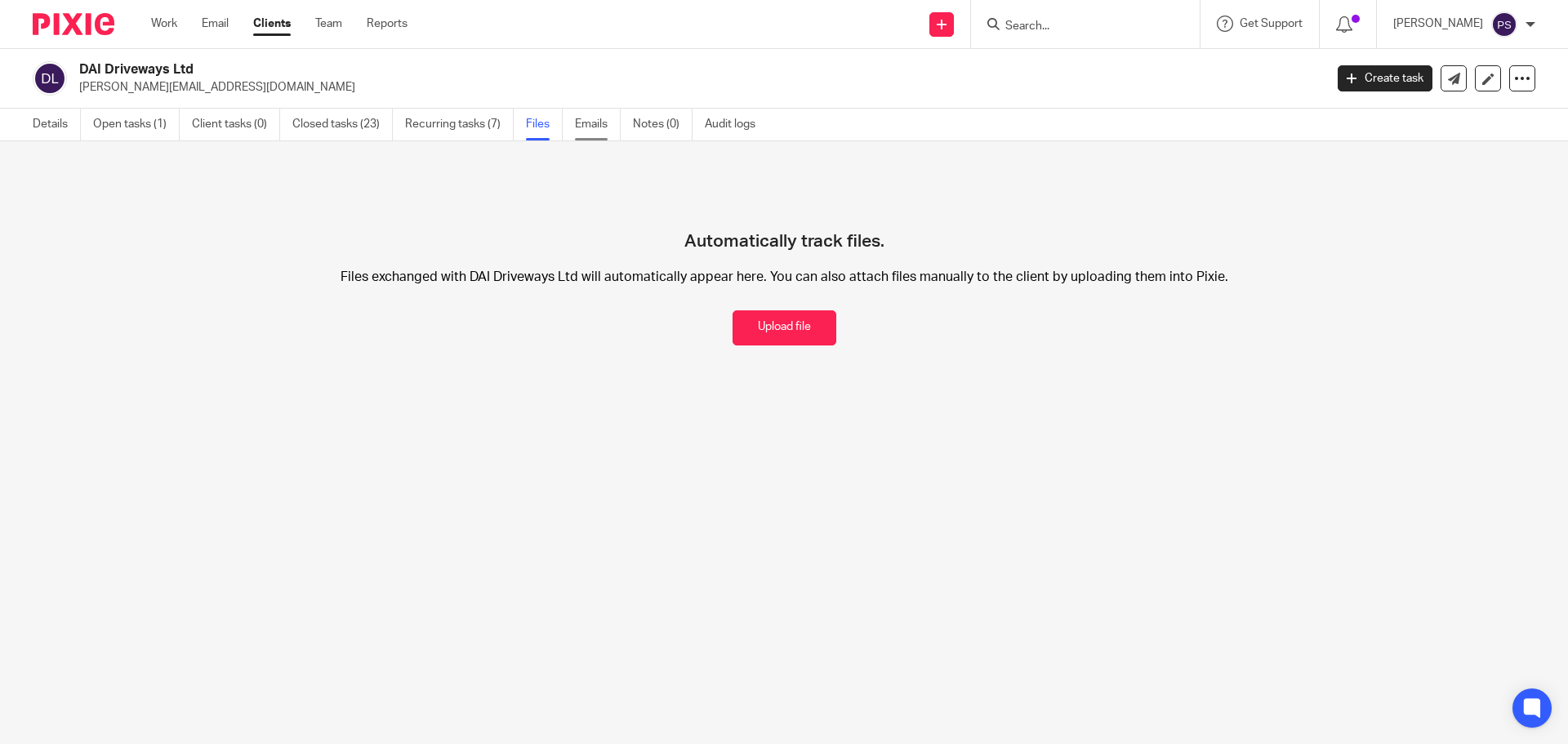
click at [597, 128] on link "Emails" at bounding box center [597, 124] width 45 height 31
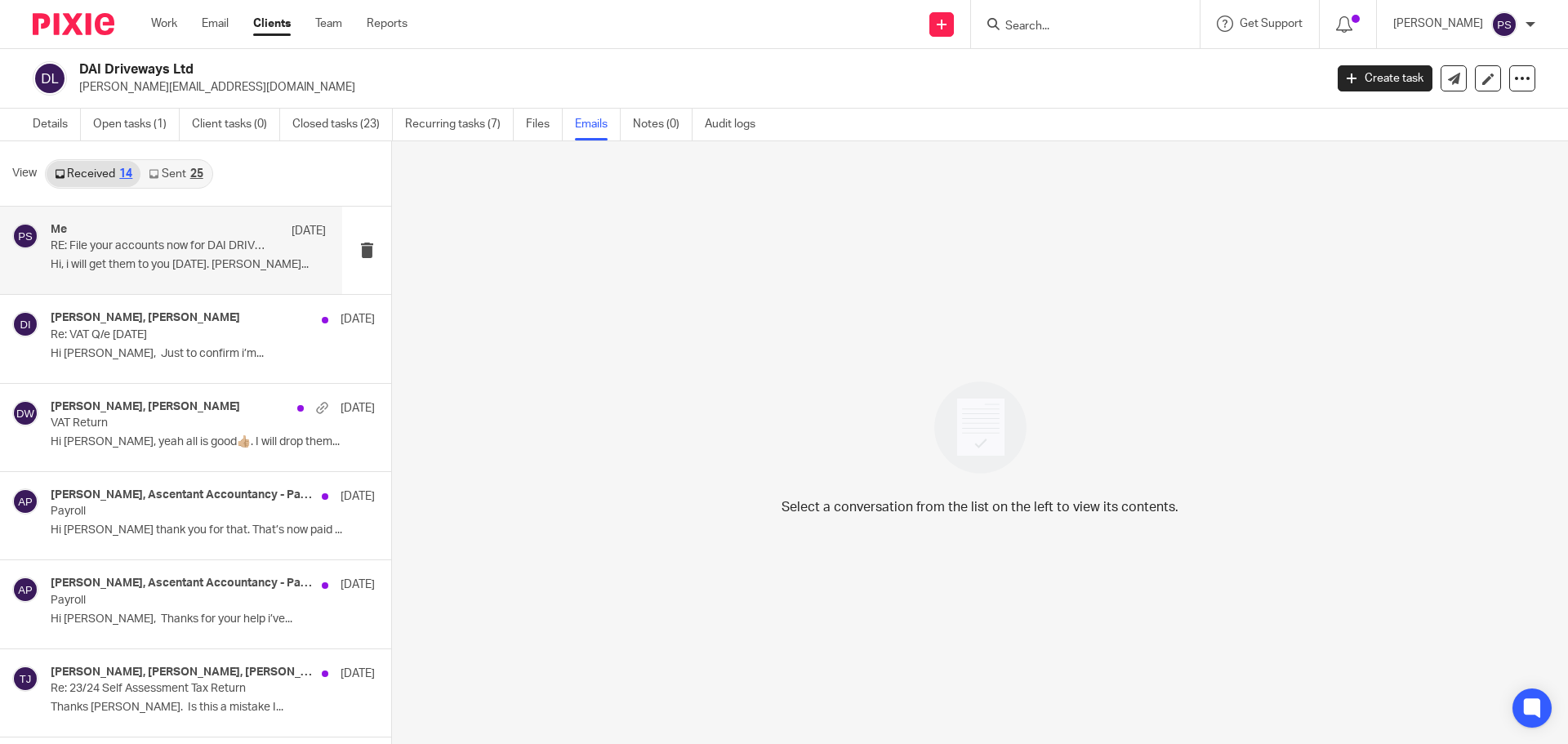
click at [151, 254] on div "Me [DATE] RE: File your accounts now for DAI DRIVEWAYS LTD 14586089 Hi, i will …" at bounding box center [188, 250] width 275 height 55
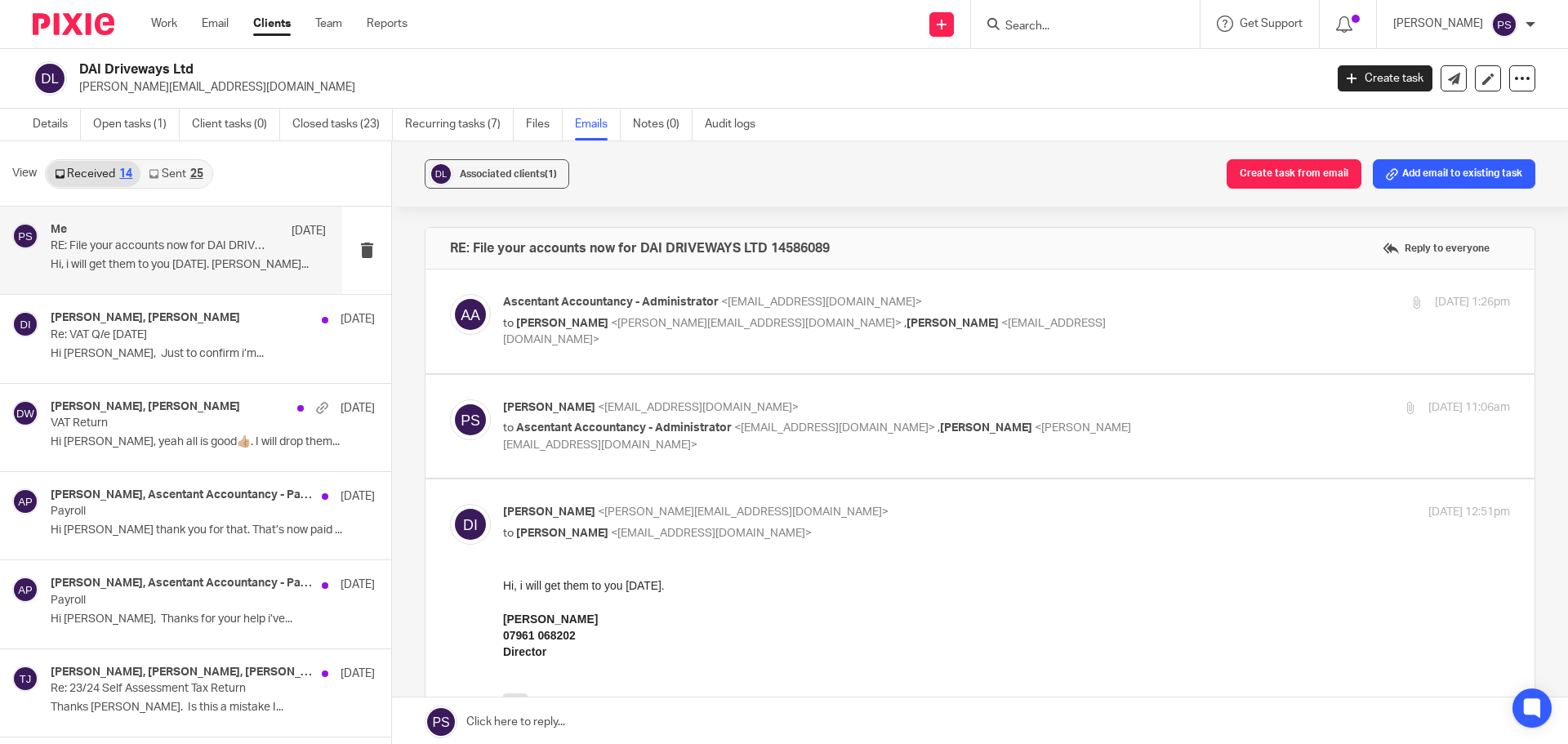
click at [1065, 28] on input "Search" at bounding box center [1076, 27] width 147 height 15
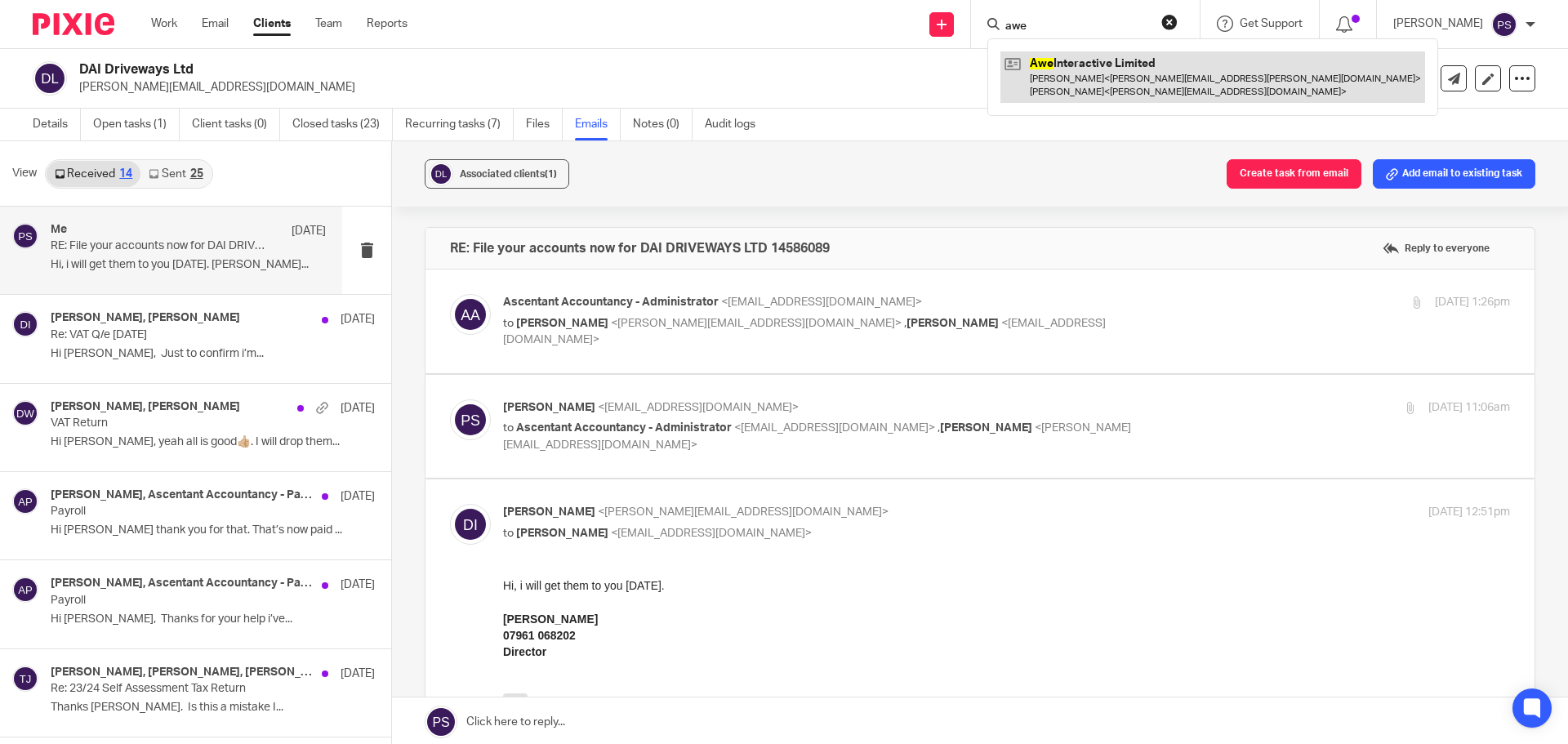
type input "awe"
click at [1141, 69] on link at bounding box center [1213, 77] width 425 height 51
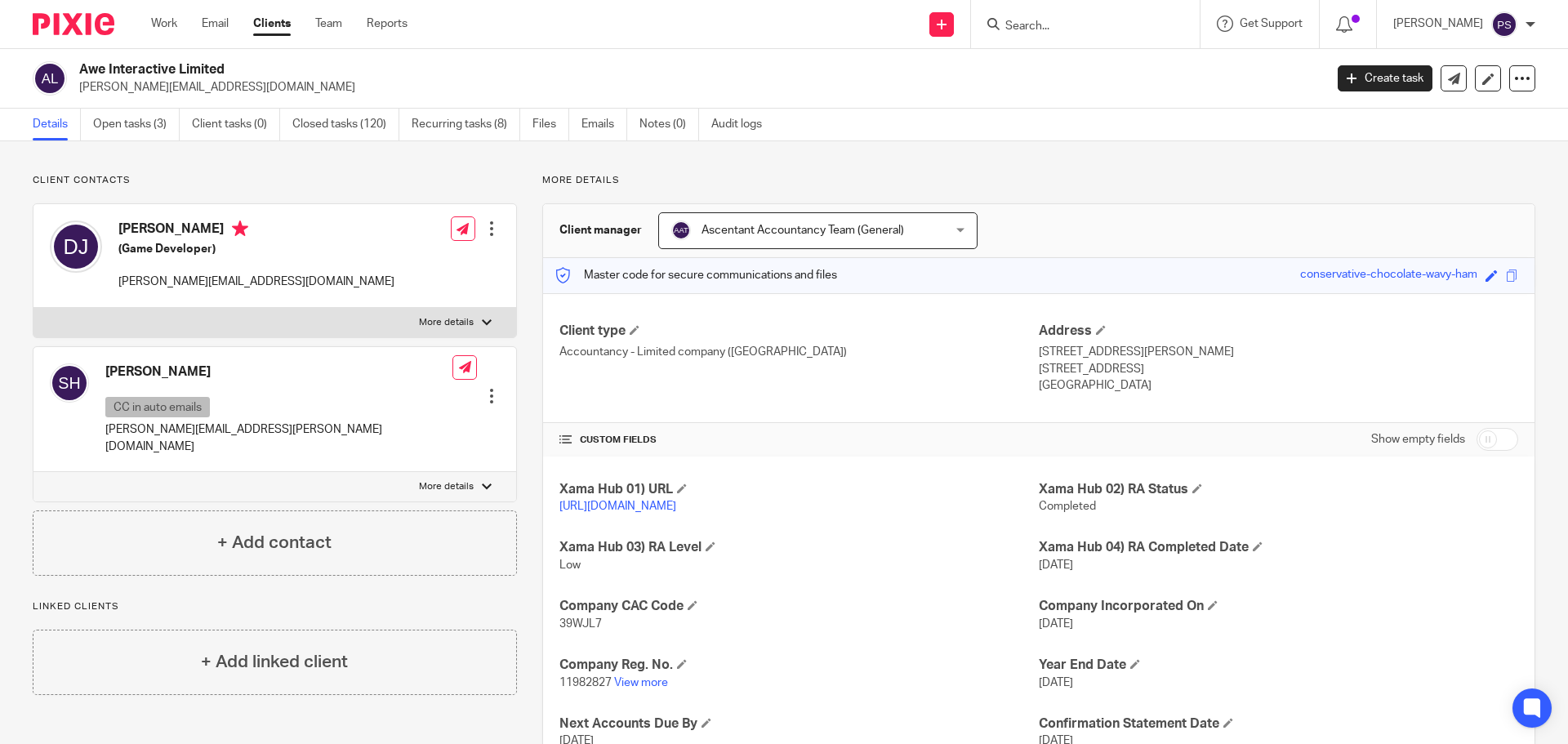
click at [83, 63] on h2 "Awe Interactive Limited" at bounding box center [573, 69] width 988 height 18
drag, startPoint x: 81, startPoint y: 66, endPoint x: 232, endPoint y: 65, distance: 151.0
click at [232, 65] on h2 "Awe Interactive Limited" at bounding box center [573, 69] width 988 height 18
copy h2 "Awe Interactive Limited"
click at [561, 128] on link "Files" at bounding box center [551, 124] width 37 height 31
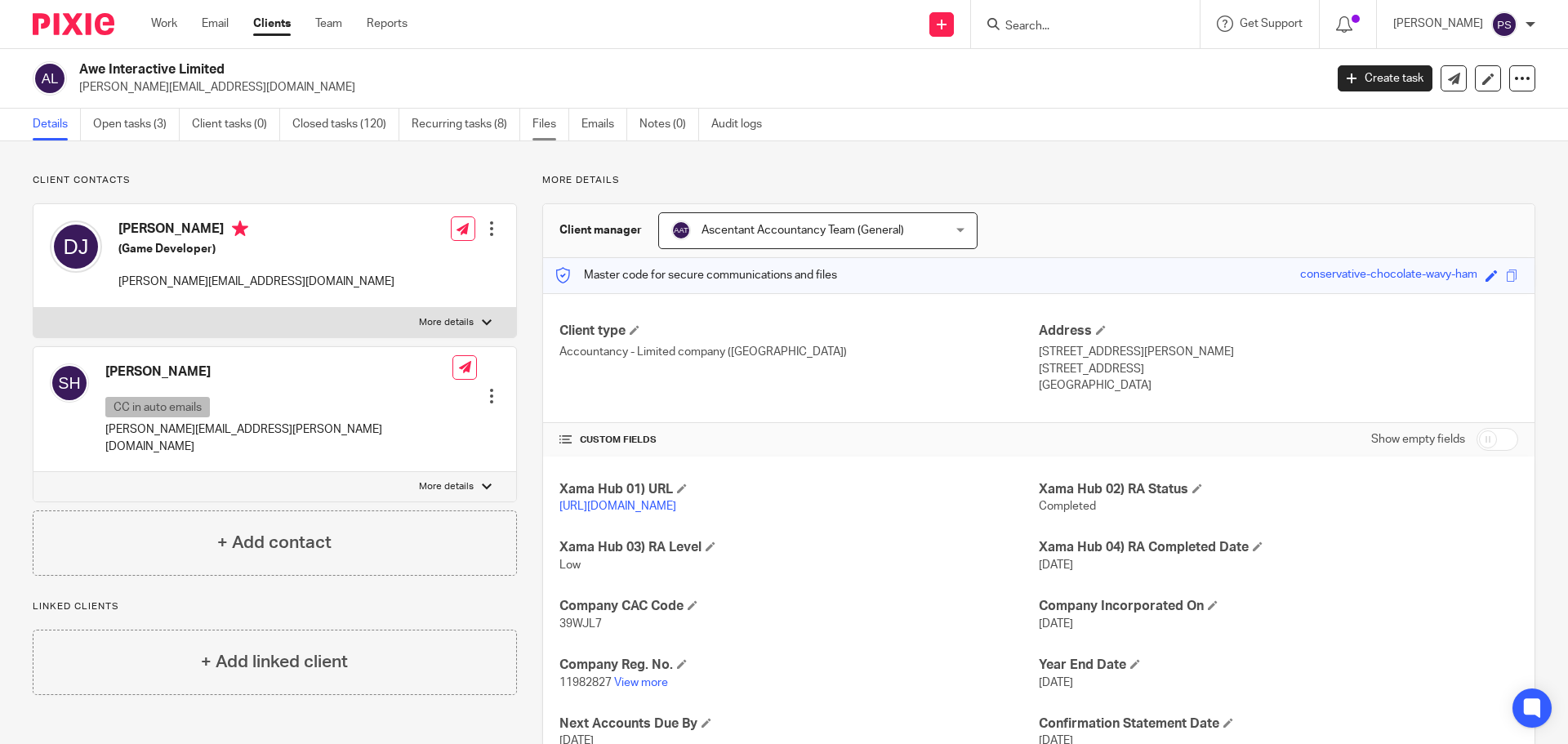
click at [556, 128] on link "Files" at bounding box center [551, 124] width 37 height 31
click at [541, 131] on link "Files" at bounding box center [551, 124] width 37 height 31
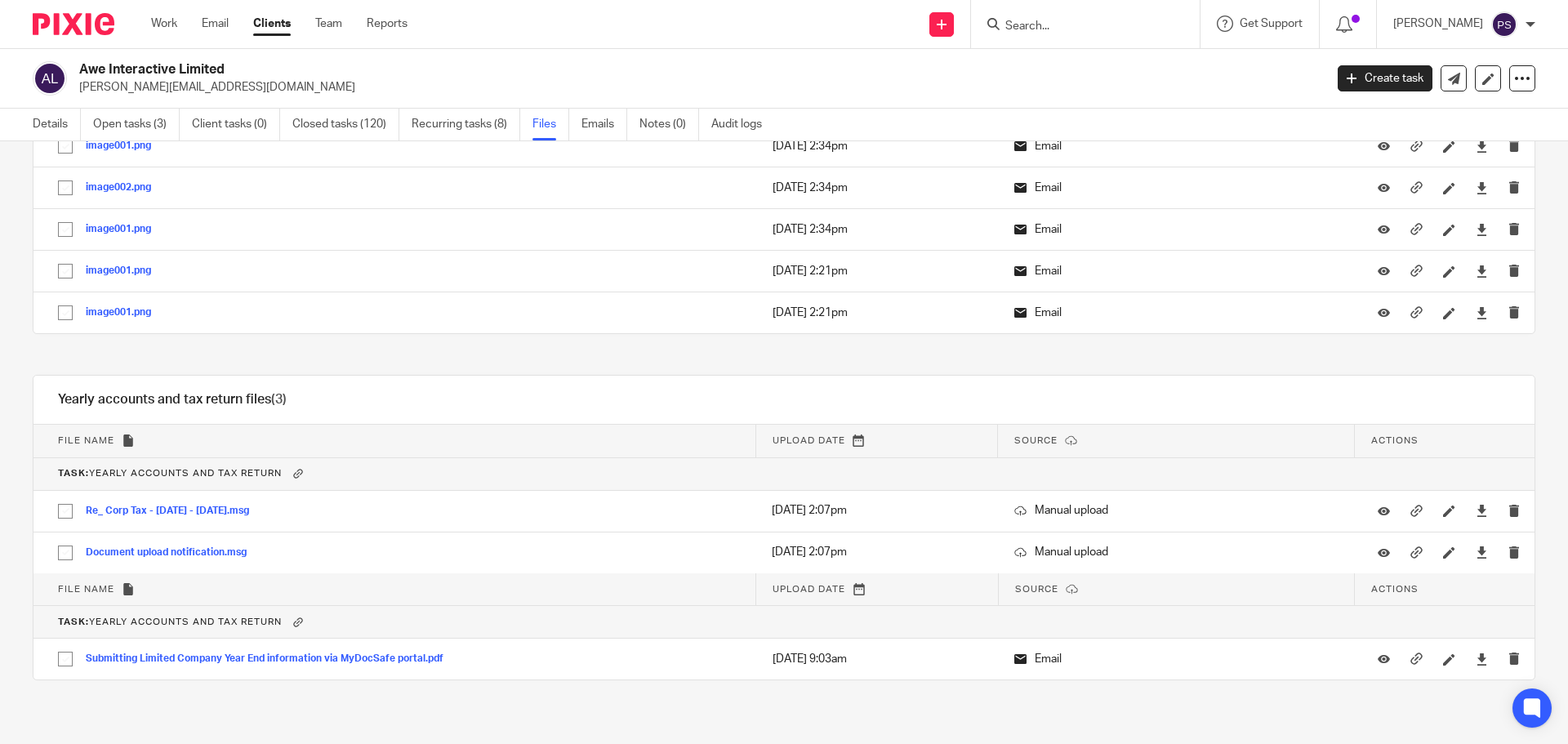
scroll to position [2982, 0]
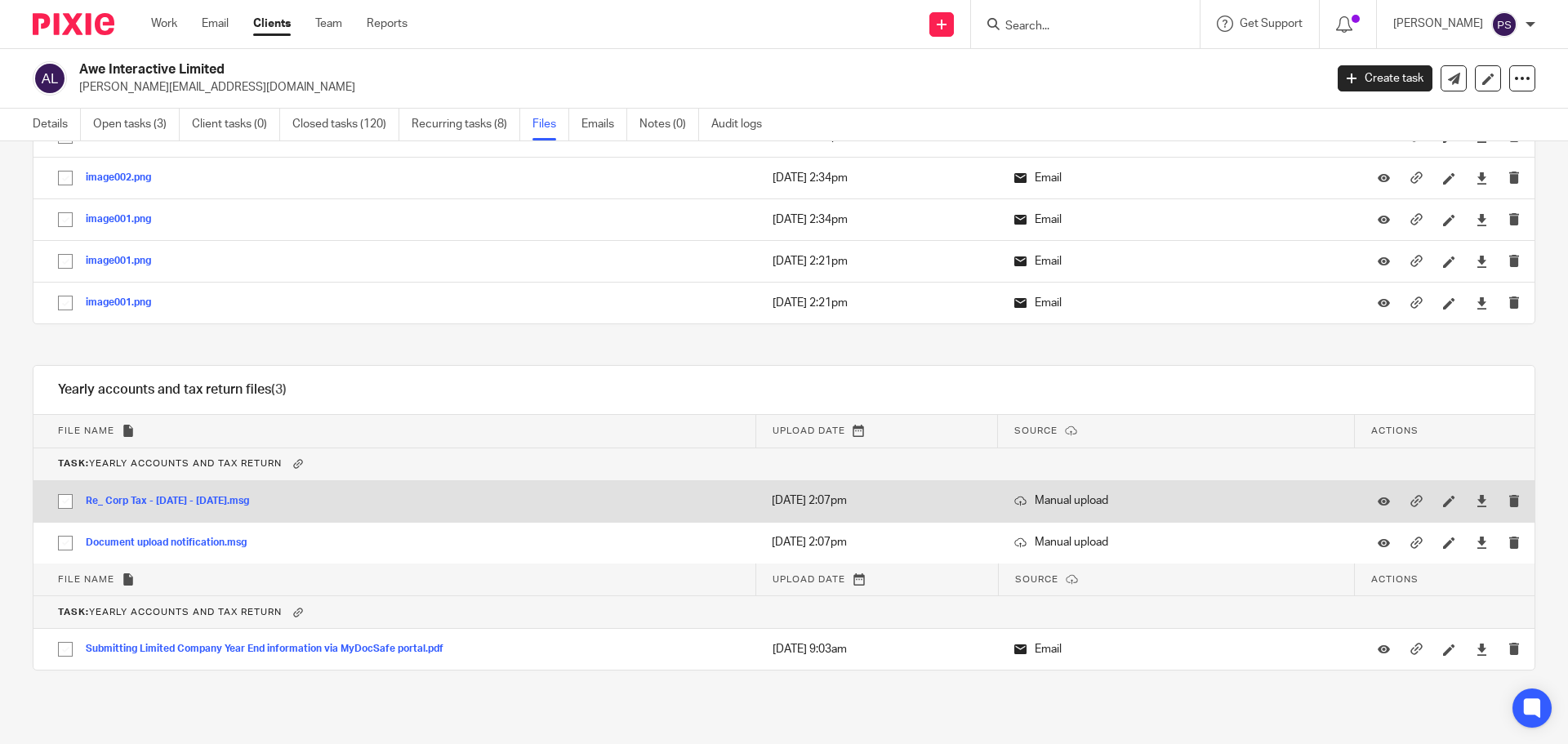
click at [196, 498] on button "Re_ Corp Tax - 2024 - 2025.msg" at bounding box center [174, 502] width 176 height 11
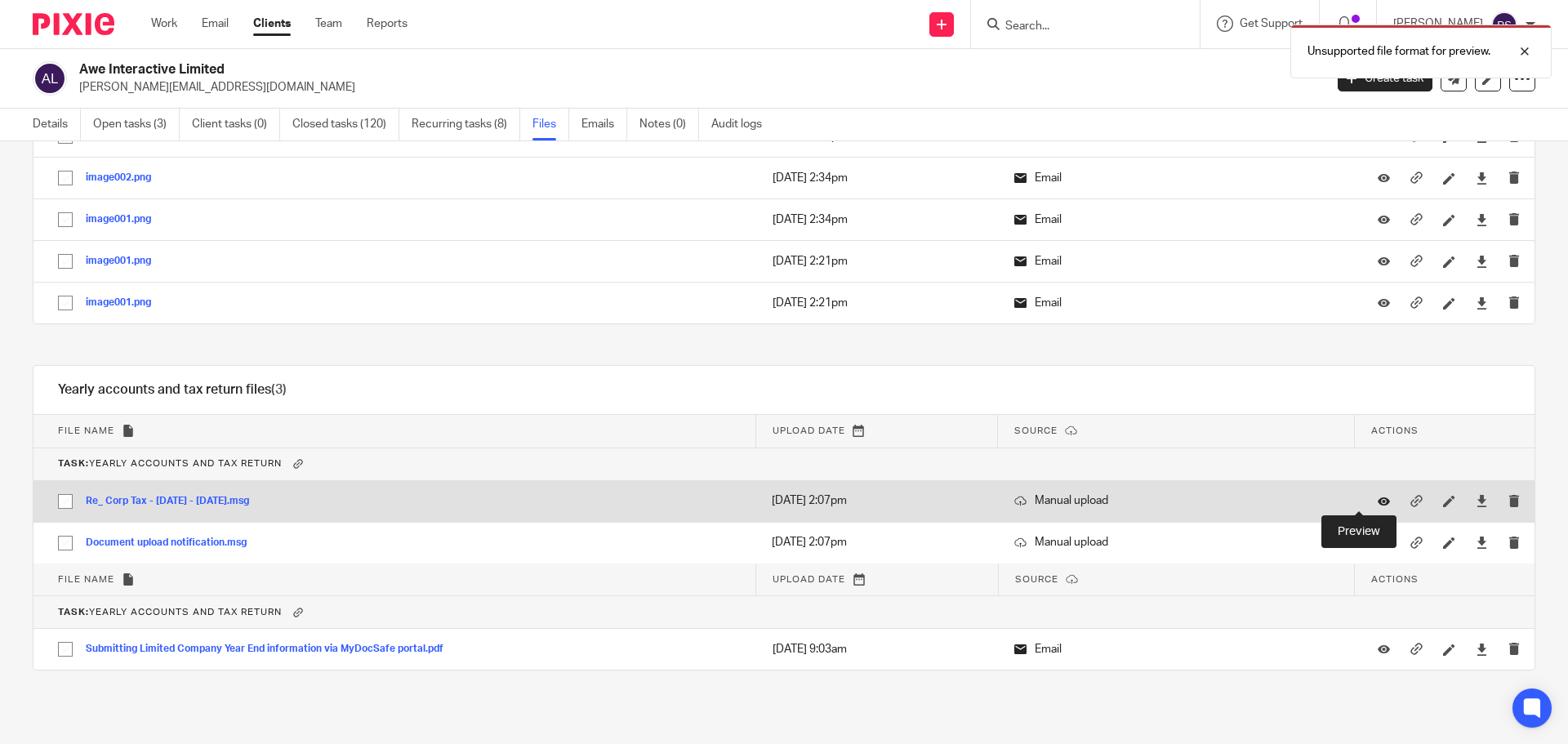
click at [1378, 499] on icon at bounding box center [1384, 501] width 12 height 12
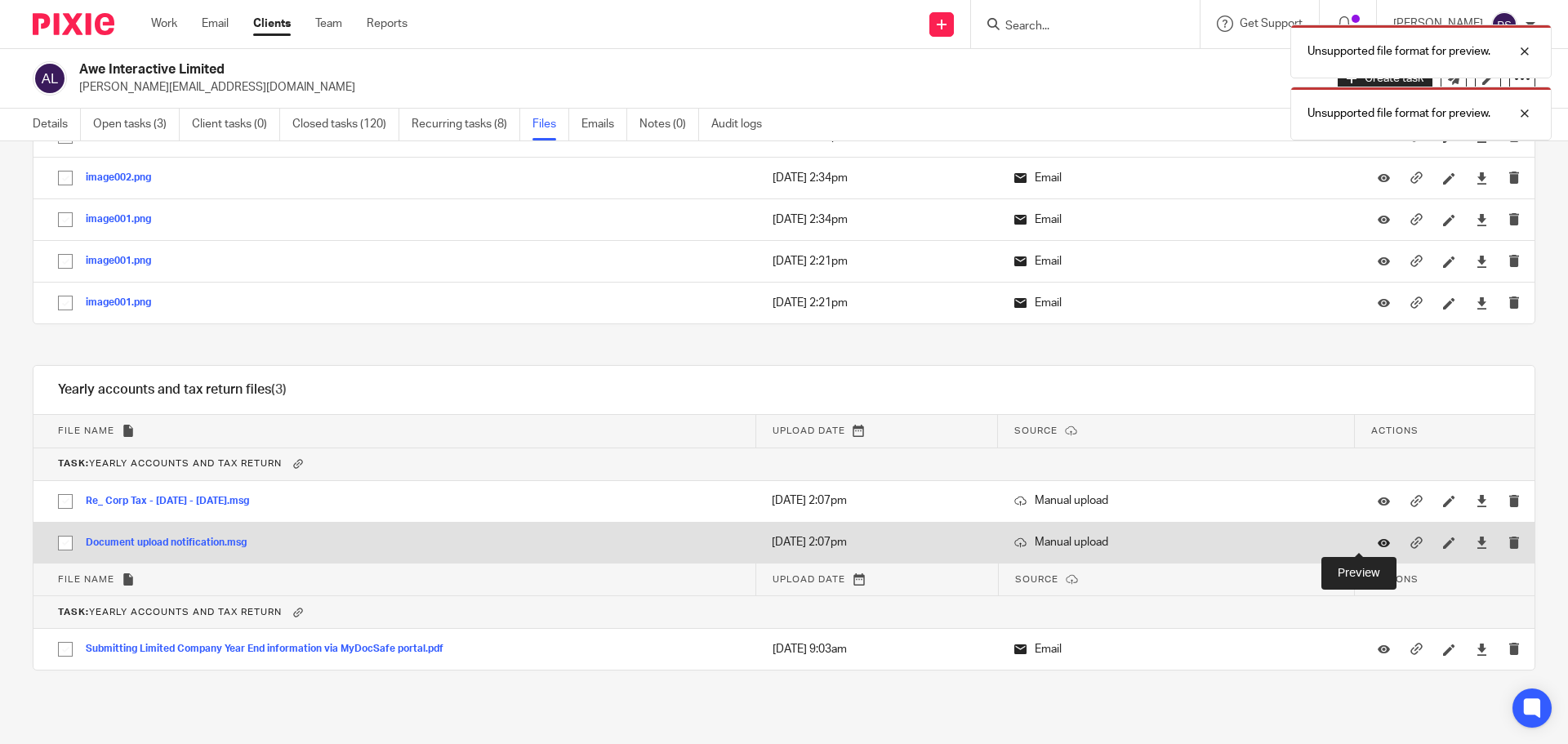
click at [1378, 543] on icon at bounding box center [1384, 542] width 12 height 12
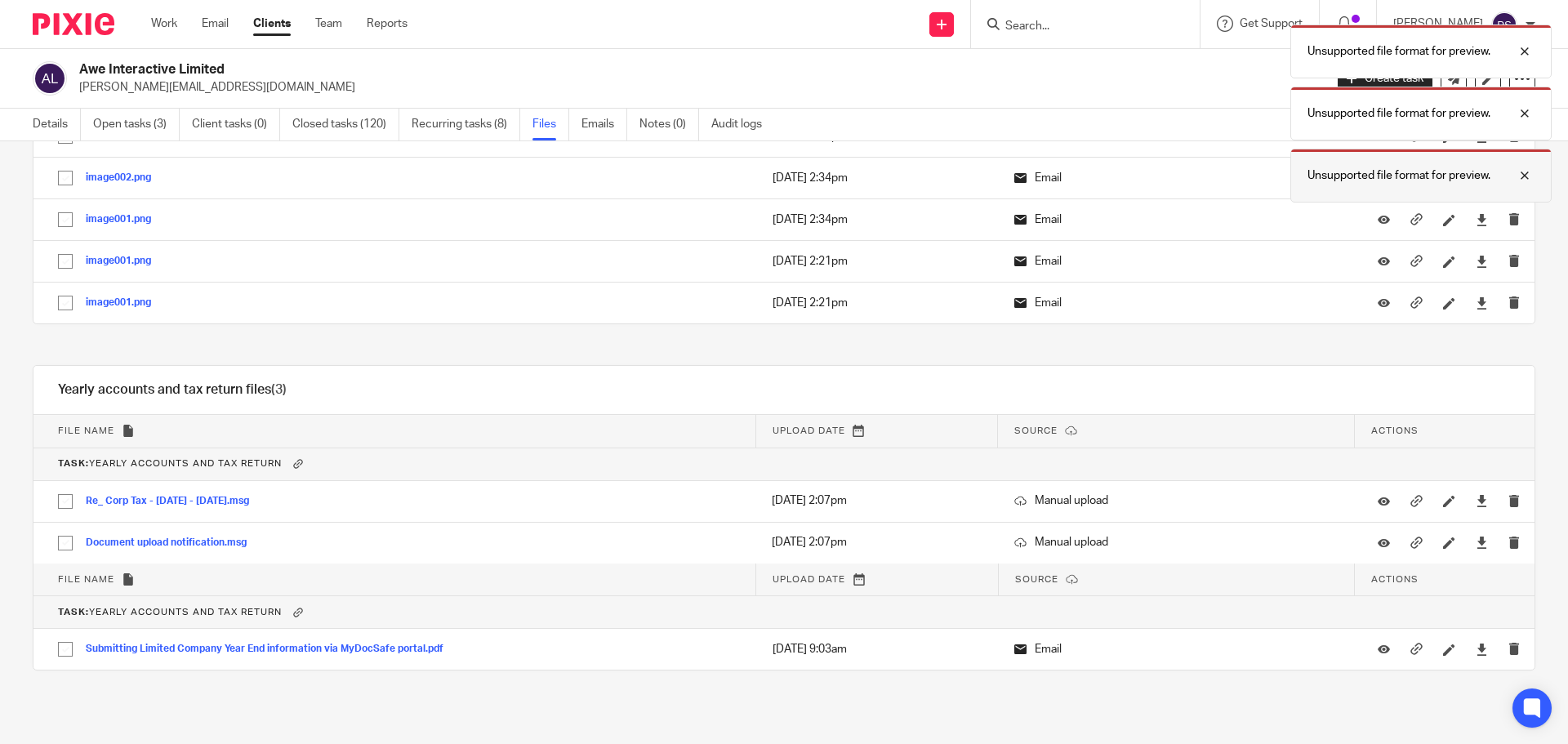
click at [1524, 174] on div at bounding box center [1512, 175] width 44 height 19
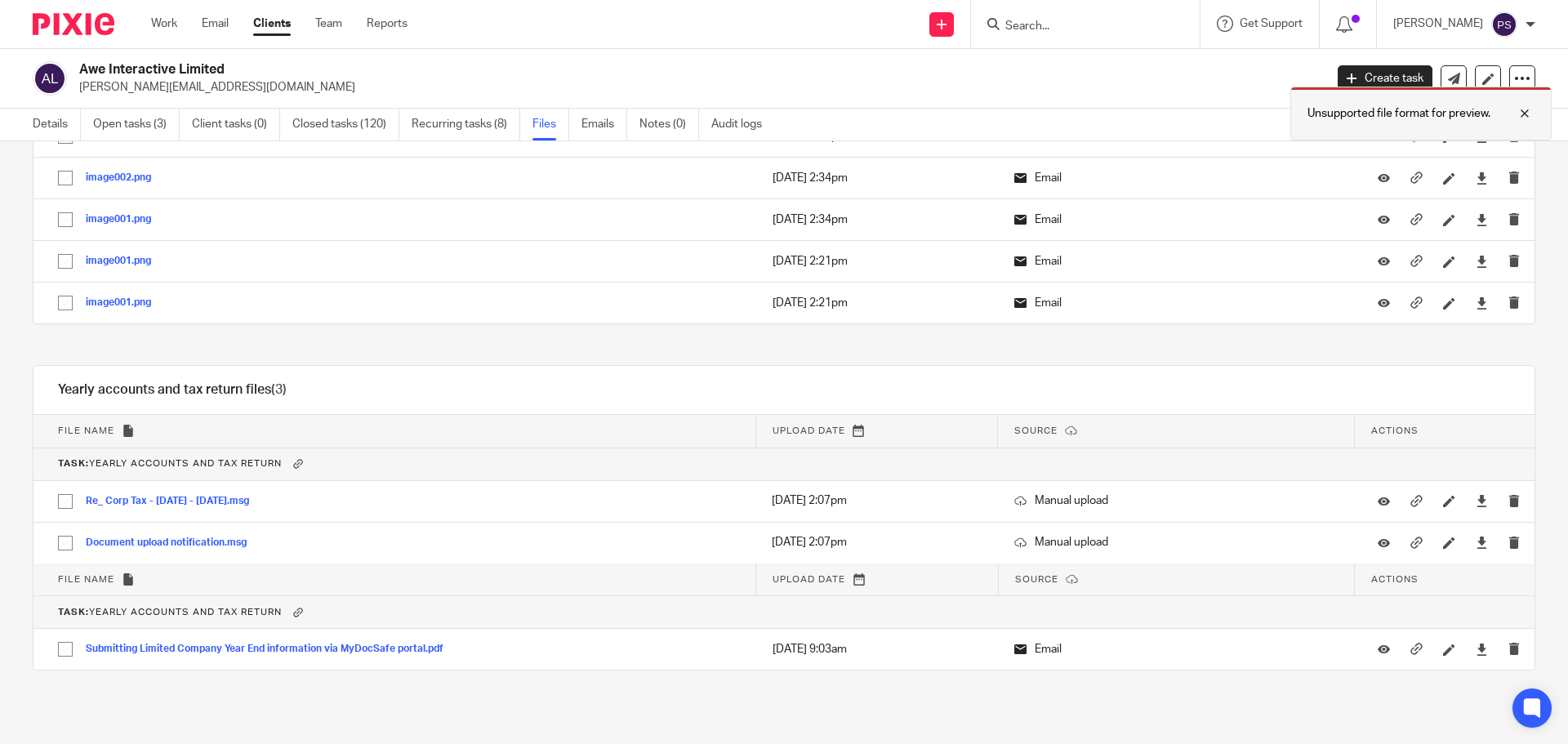
click at [1524, 118] on div at bounding box center [1512, 113] width 44 height 19
click at [606, 118] on link "Emails" at bounding box center [604, 124] width 45 height 31
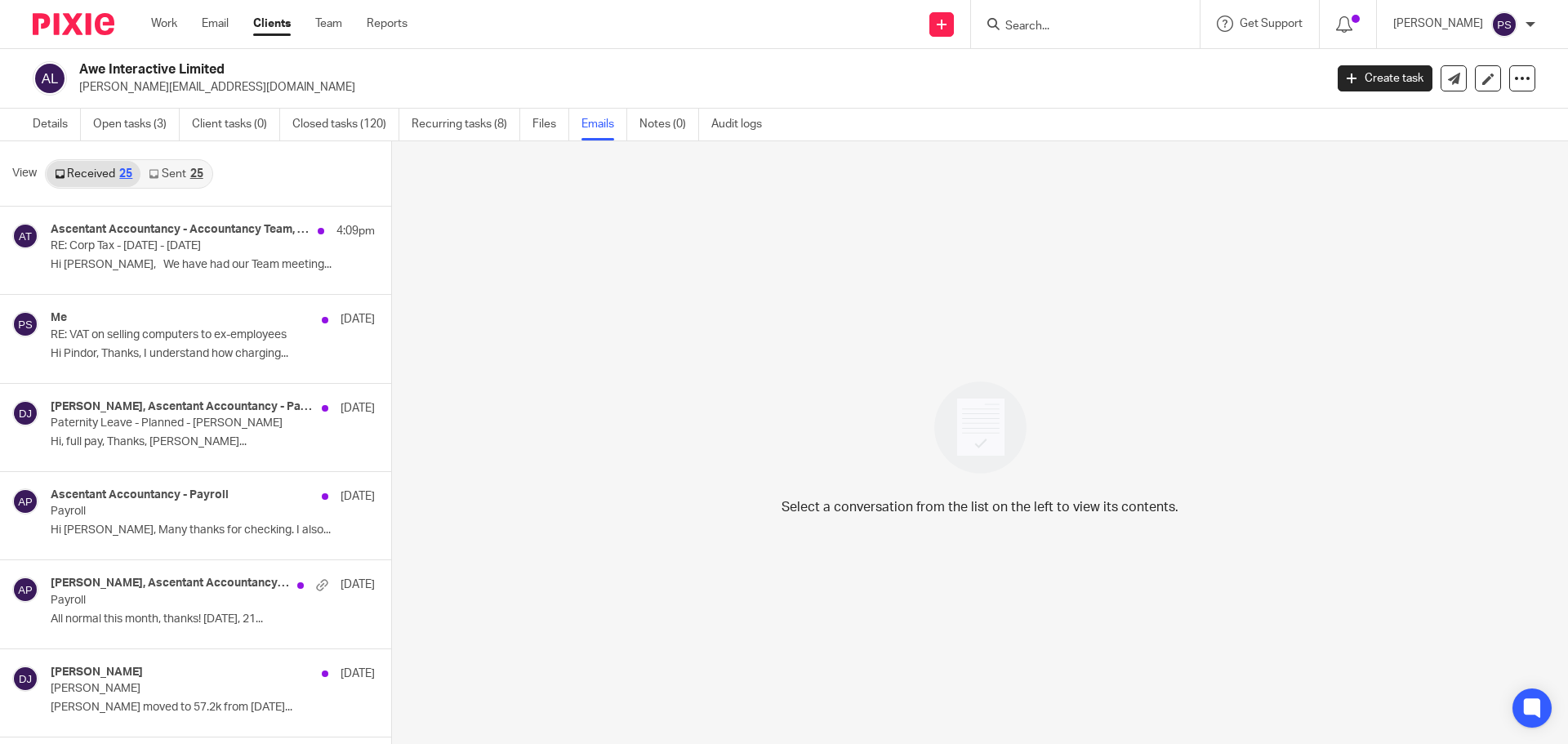
click at [176, 177] on link "Sent 25" at bounding box center [176, 174] width 70 height 26
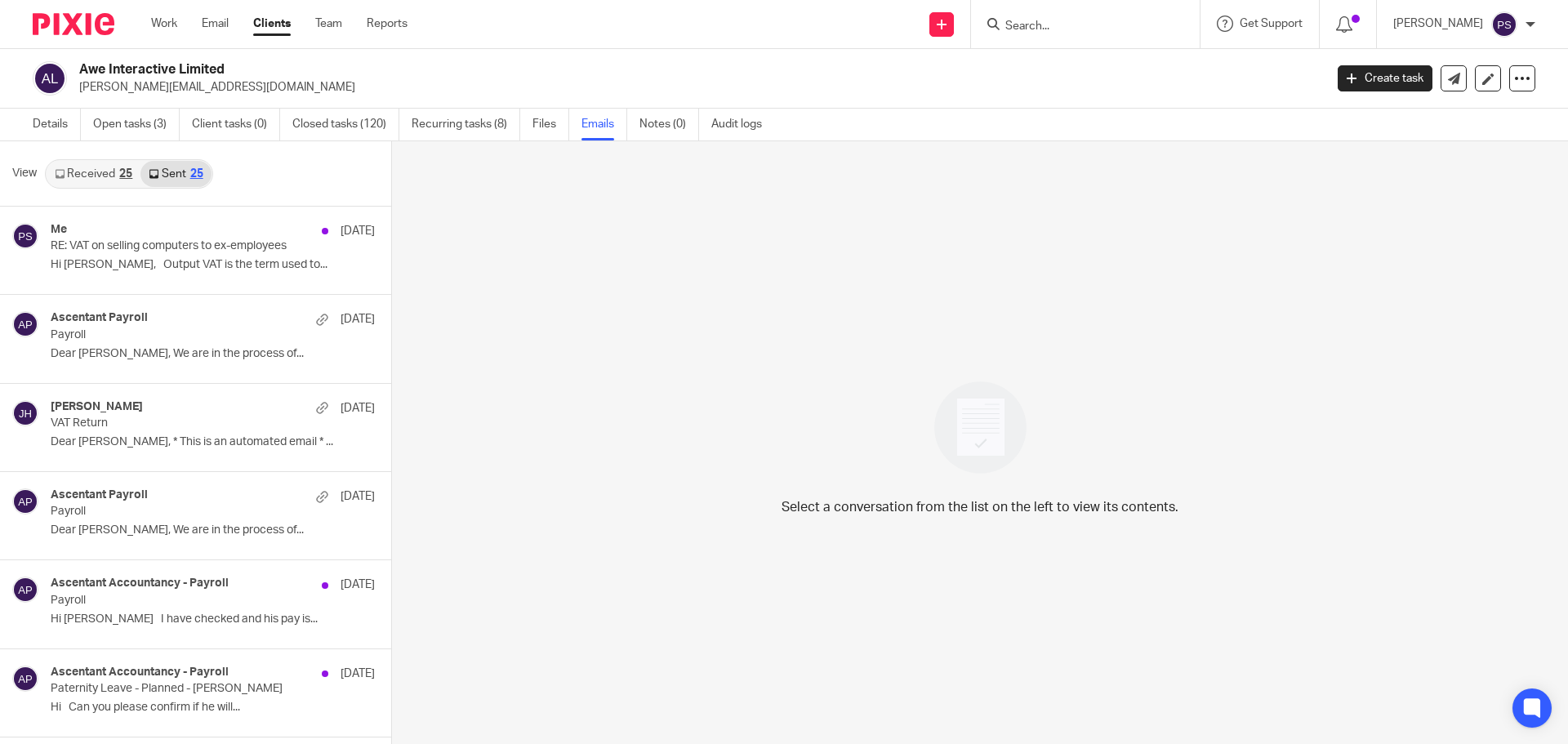
scroll to position [3, 0]
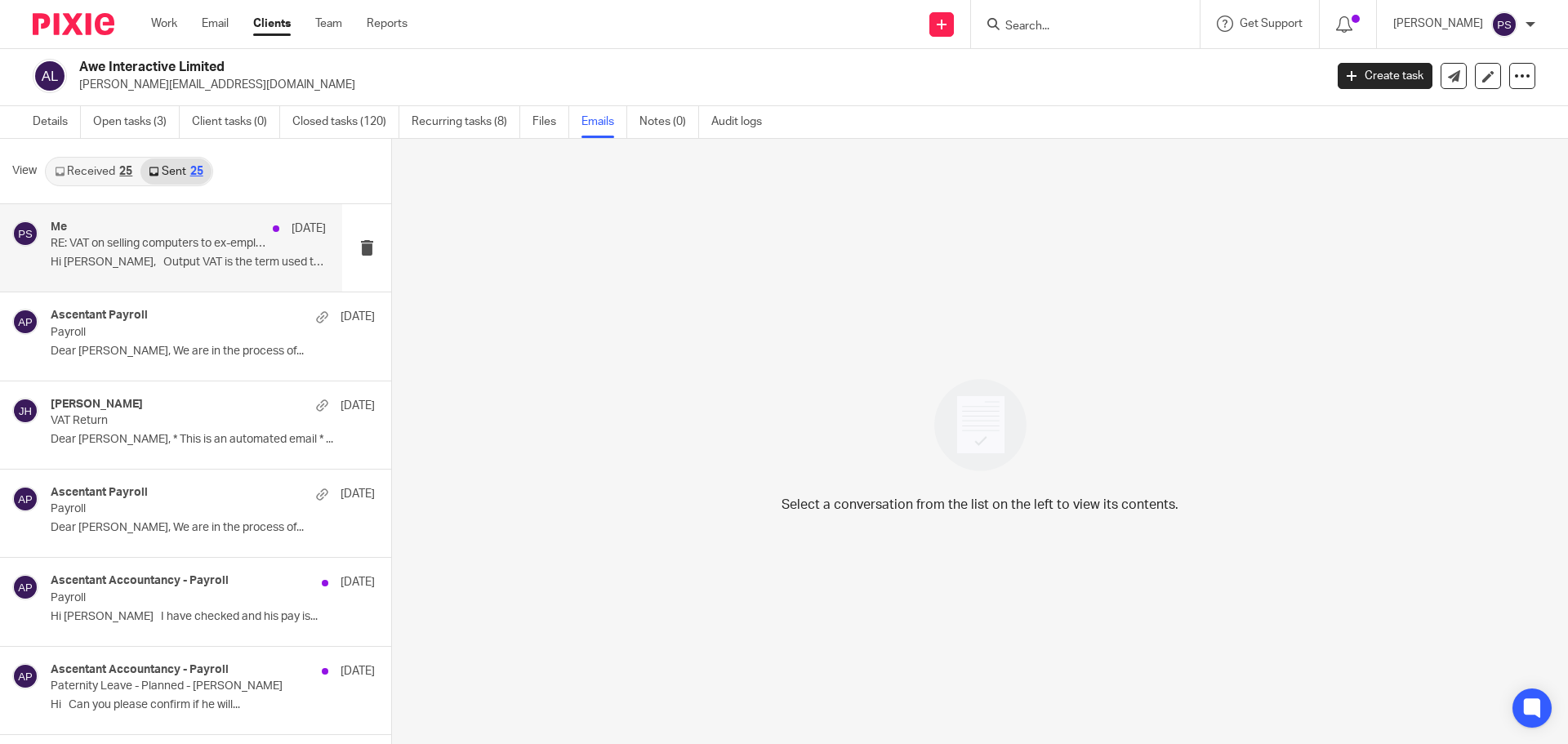
click at [117, 252] on div "Me [DATE] RE: VAT on selling computers to ex-employees Hi [PERSON_NAME], Output…" at bounding box center [188, 247] width 275 height 55
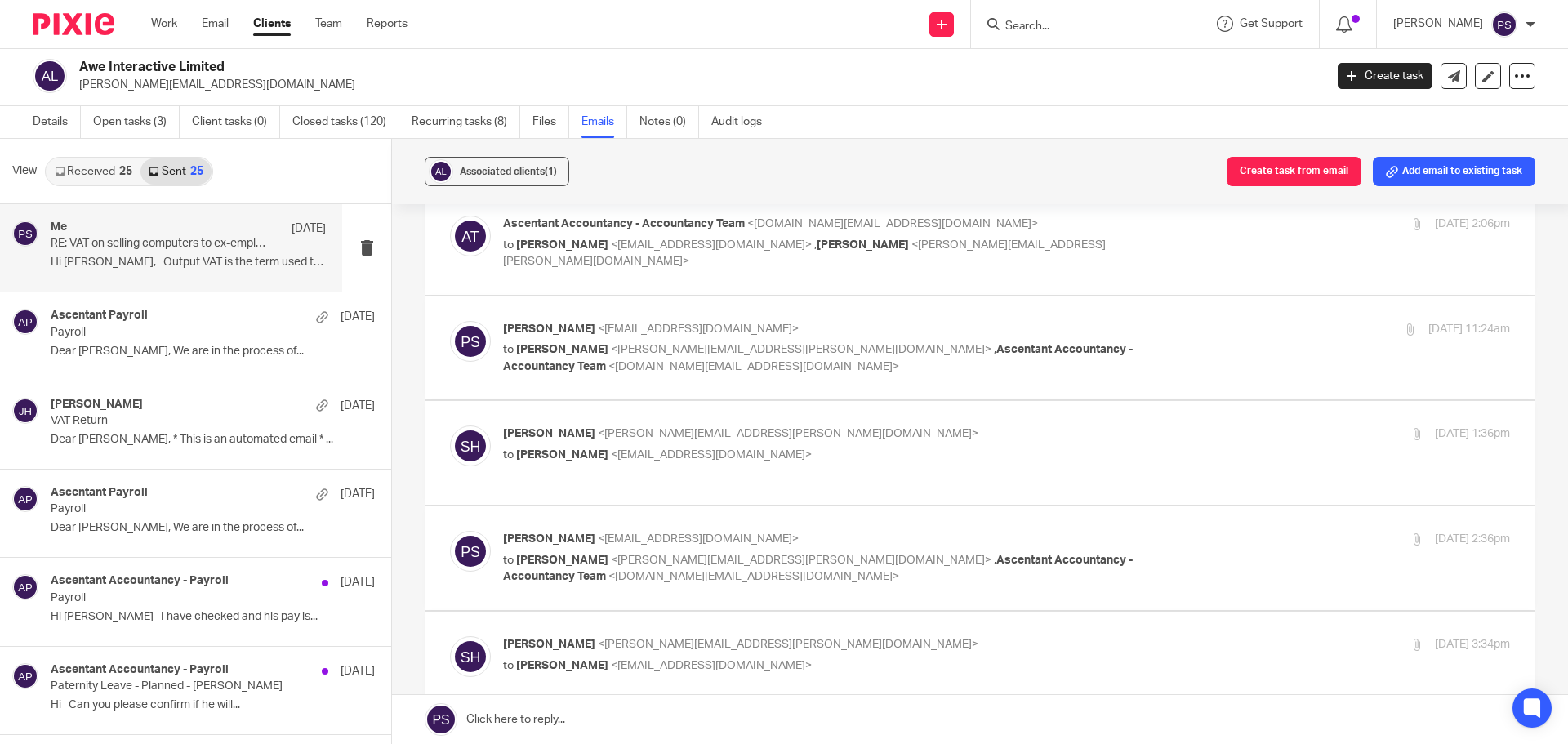
scroll to position [0, 0]
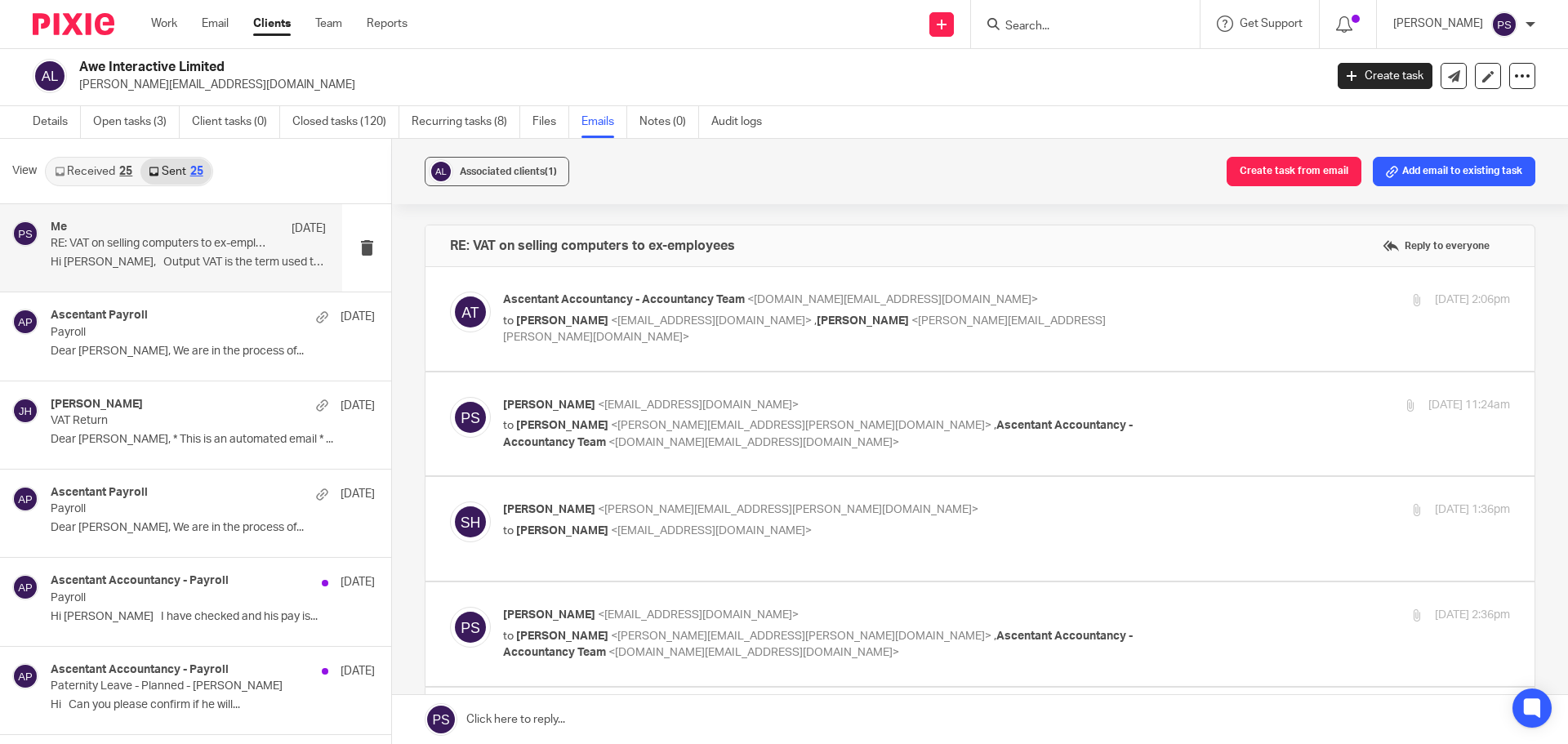
click at [184, 170] on link "Sent 25" at bounding box center [176, 171] width 70 height 26
click at [177, 170] on link "Sent 25" at bounding box center [176, 171] width 70 height 26
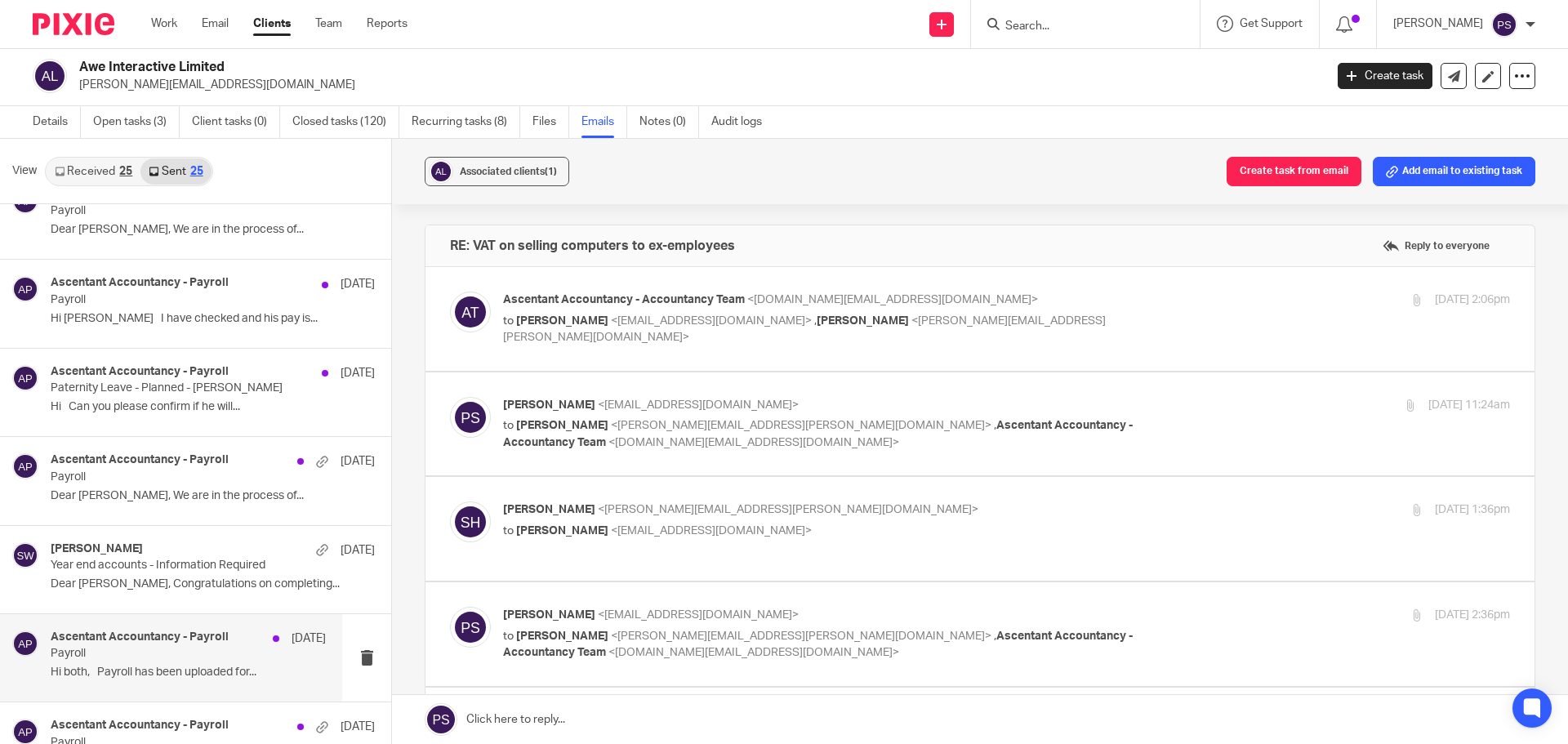
scroll to position [327, 0]
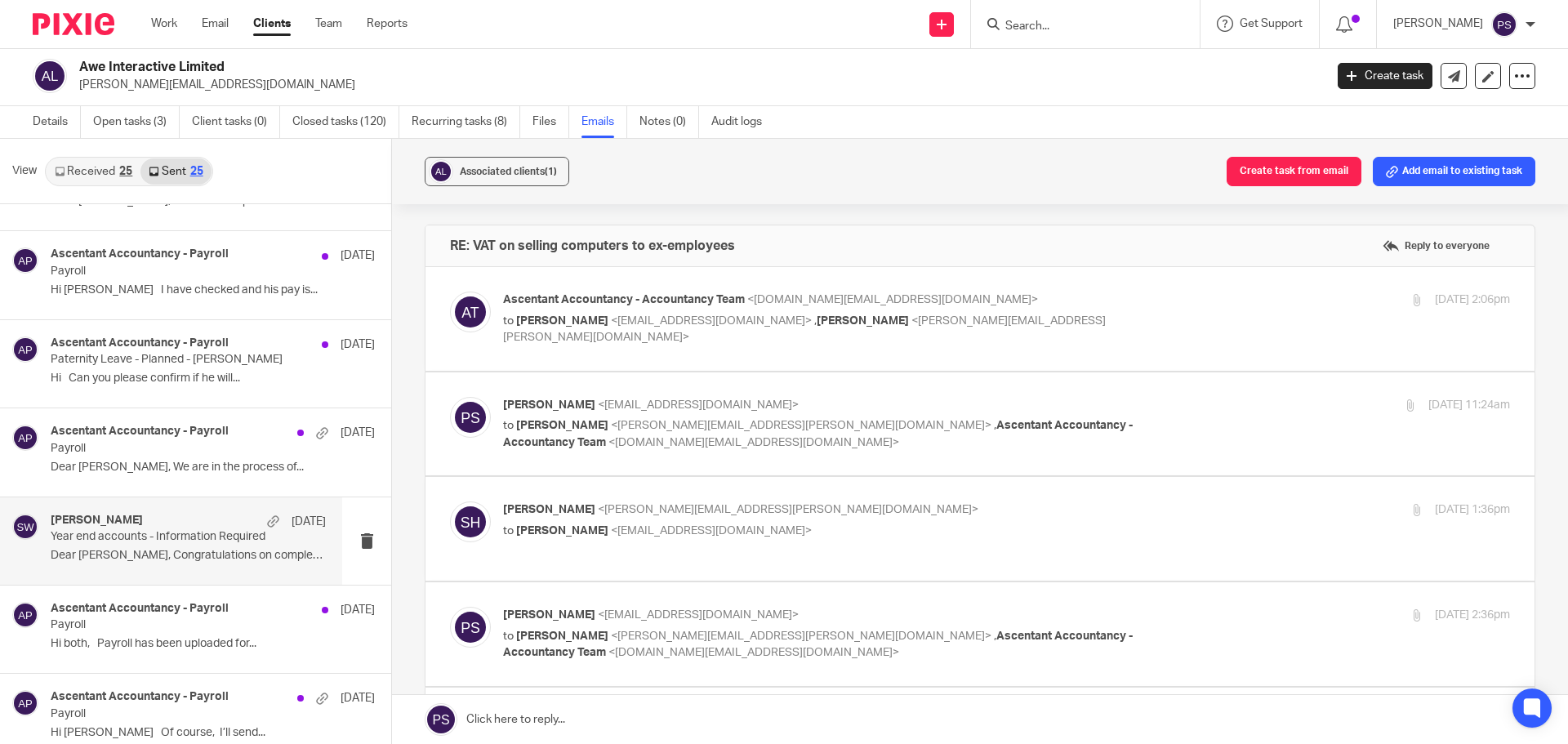
click at [146, 559] on p "Dear [PERSON_NAME], Congratulations on completing..." at bounding box center [188, 555] width 275 height 14
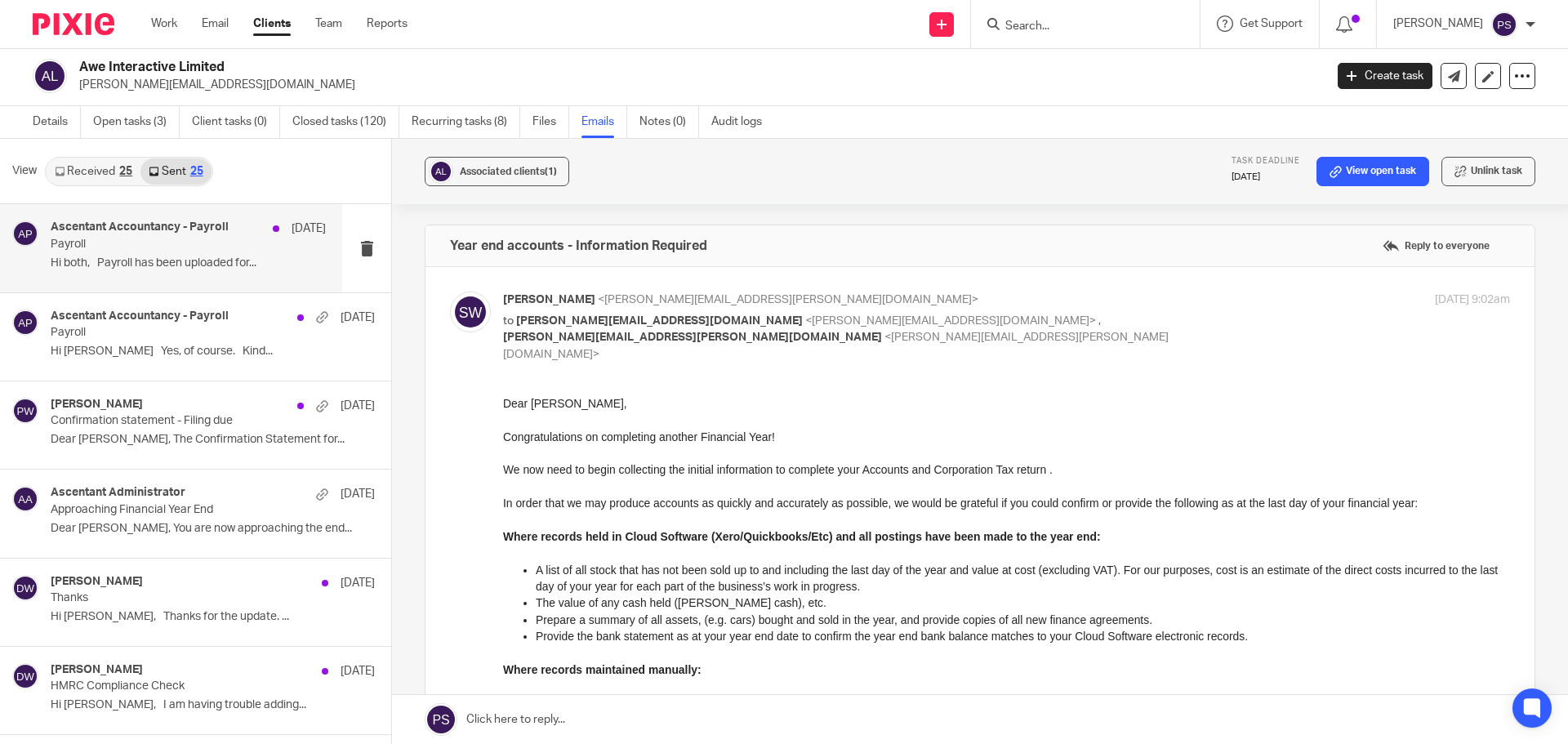
scroll to position [653, 0]
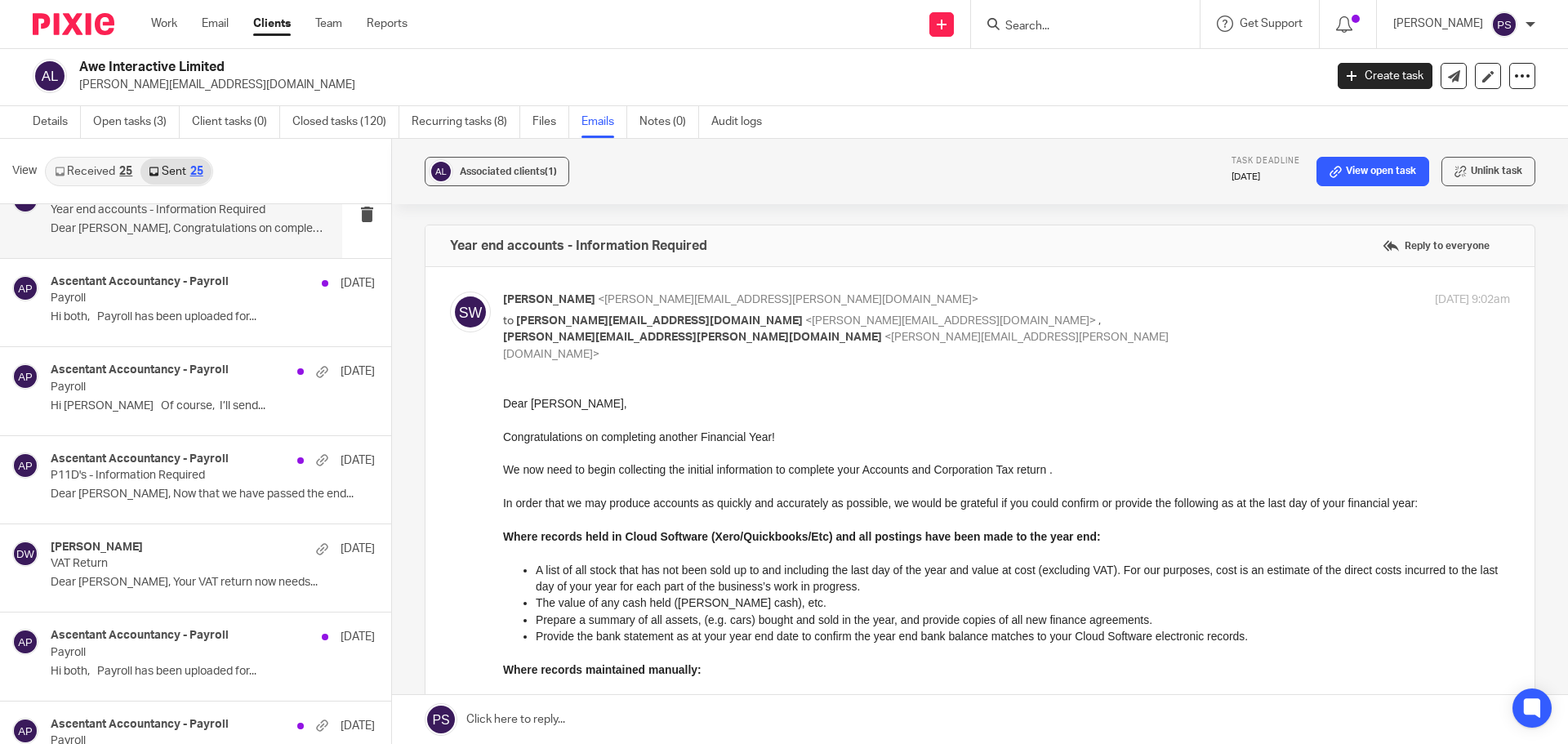
click at [108, 160] on link "Received 25" at bounding box center [93, 171] width 93 height 26
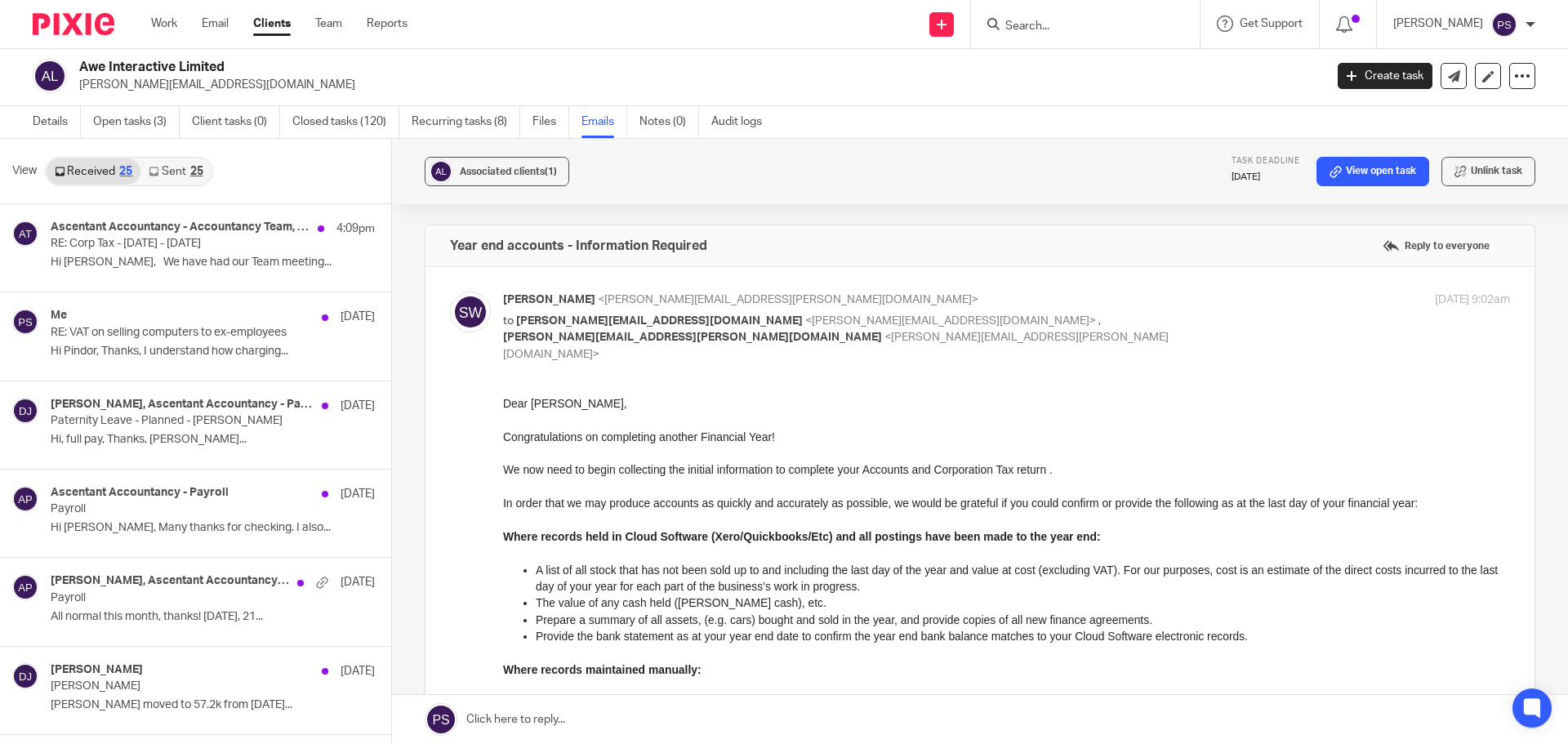
click at [93, 159] on link "Received 25" at bounding box center [93, 171] width 93 height 26
